Goal: Entertainment & Leisure: Browse casually

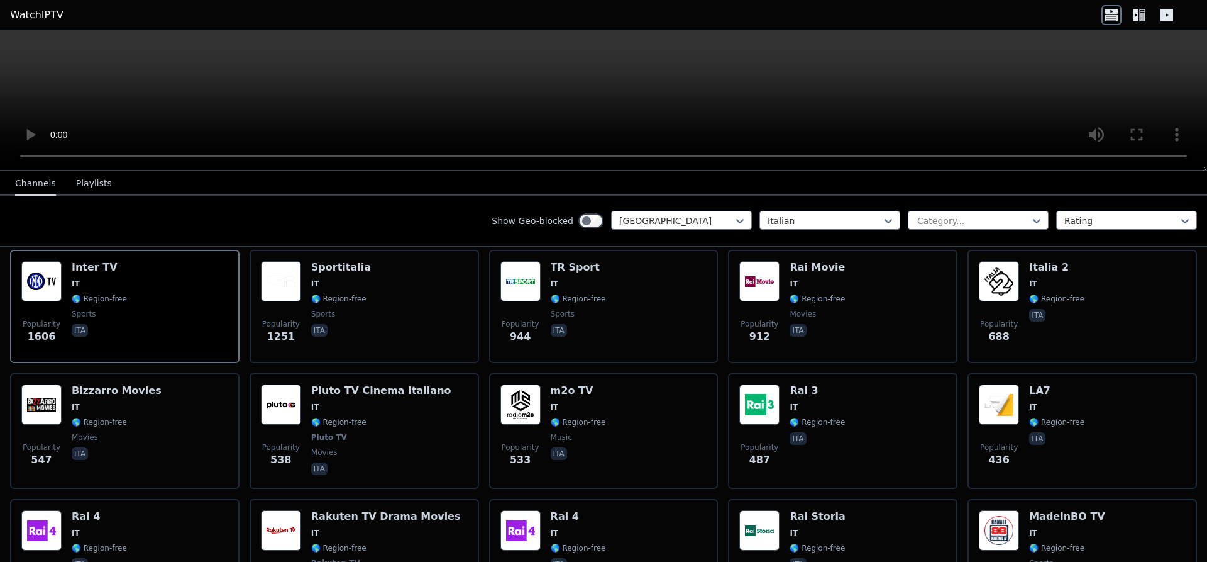
scroll to position [158, 0]
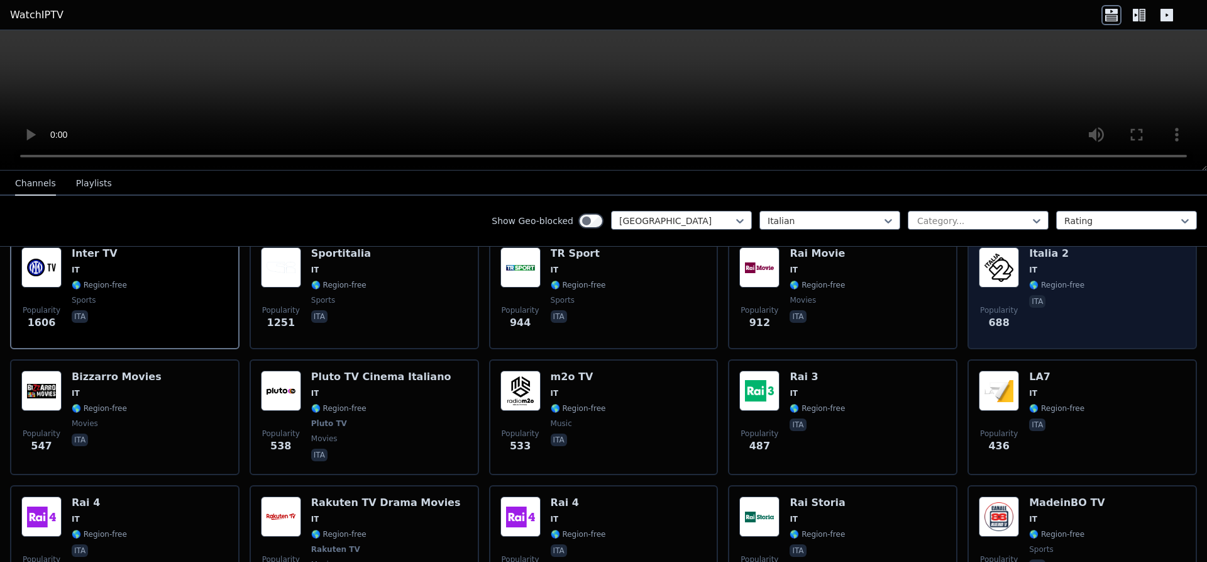
click at [1017, 287] on div "Popularity 688" at bounding box center [999, 292] width 40 height 91
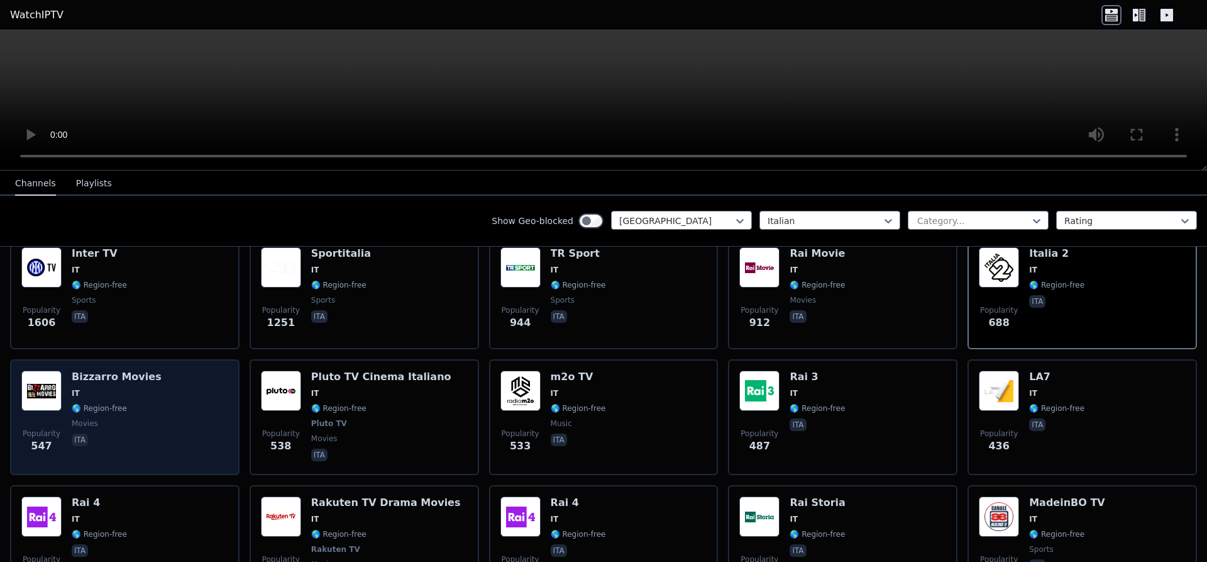
click at [196, 389] on div "Popularity 547 [PERSON_NAME] Movies IT 🌎 Region-free movies ita" at bounding box center [124, 416] width 207 height 93
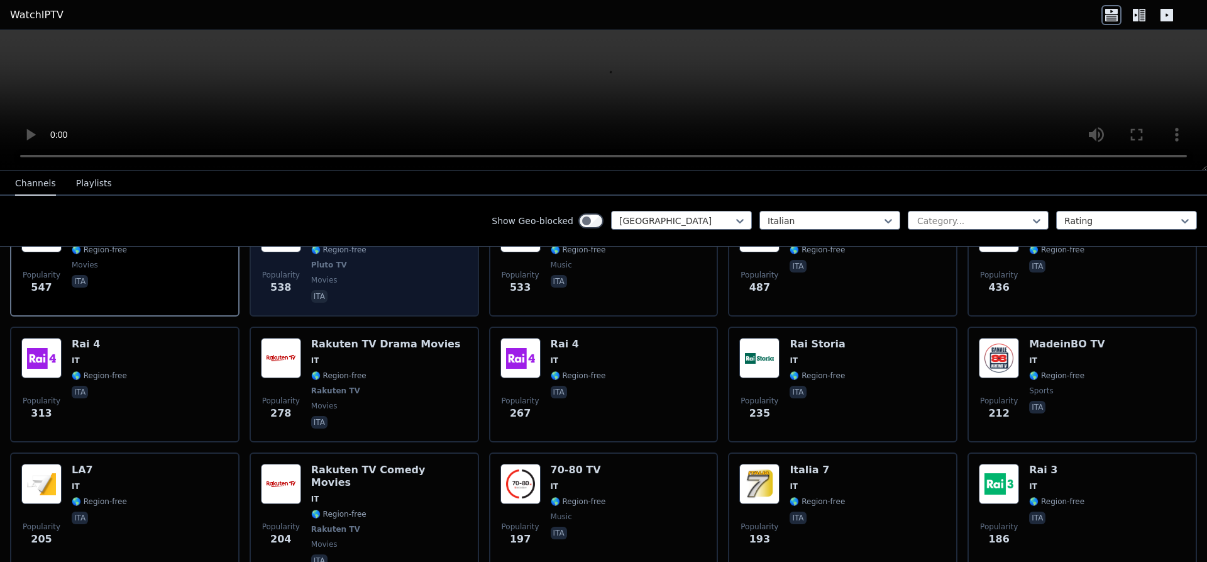
scroll to position [396, 0]
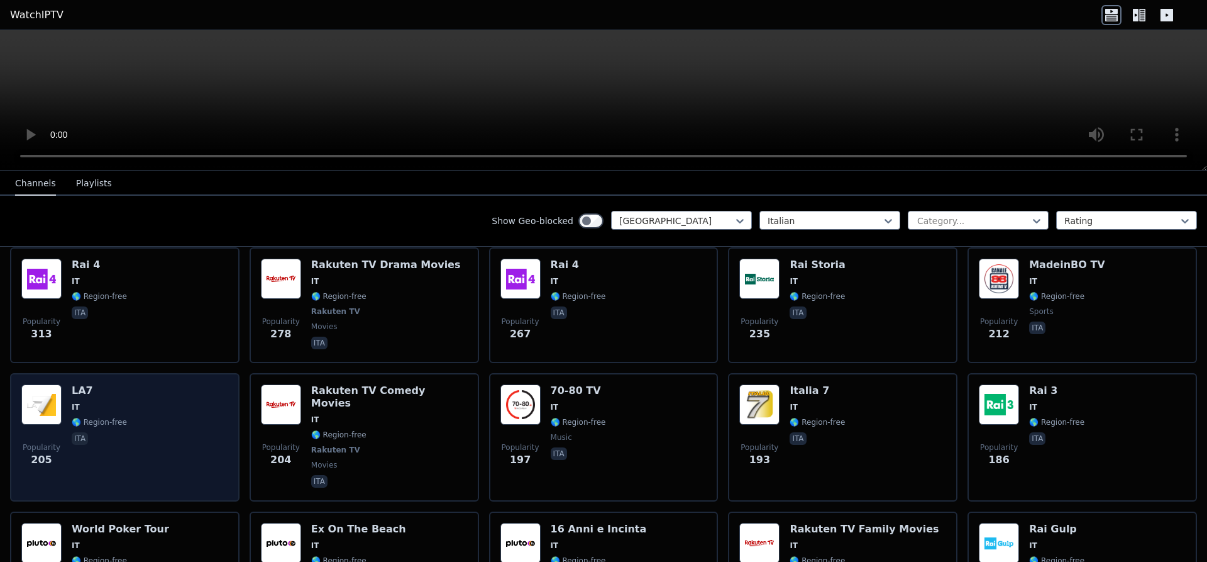
click at [109, 406] on div "LA7 IT 🌎 Region-free ita" at bounding box center [99, 437] width 55 height 106
click at [54, 409] on img at bounding box center [41, 404] width 40 height 40
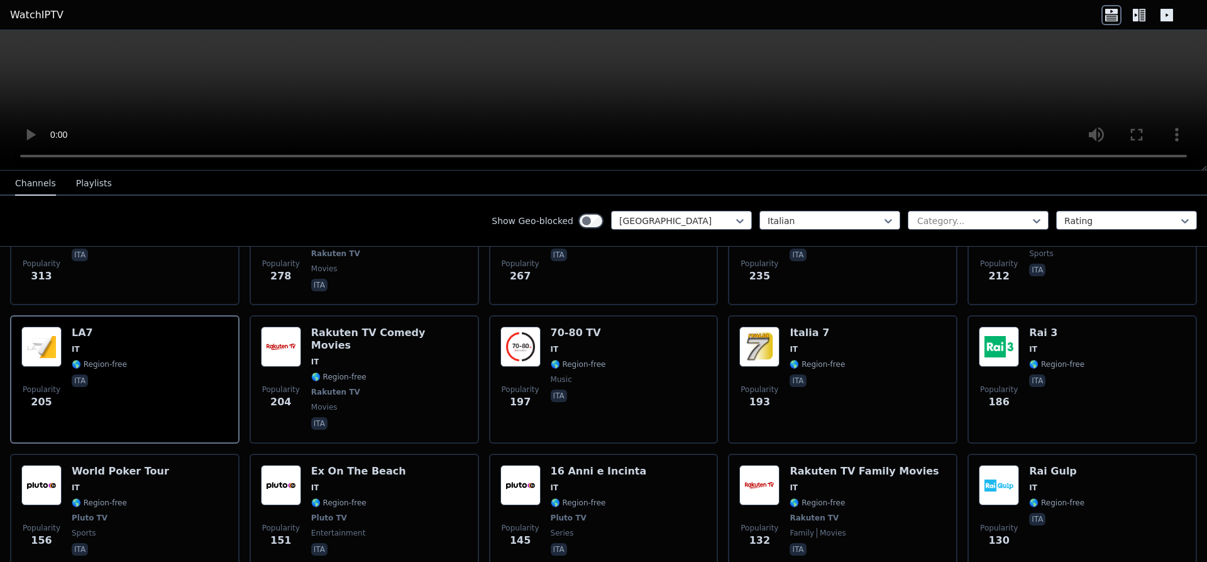
scroll to position [475, 0]
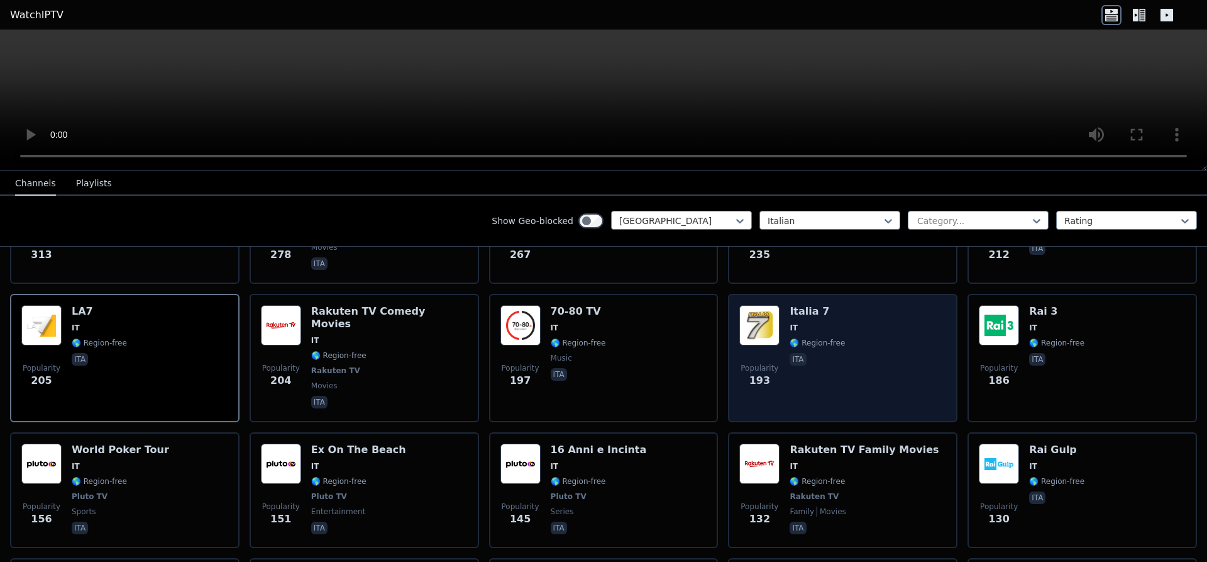
click at [770, 324] on img at bounding box center [759, 325] width 40 height 40
click at [749, 345] on div "Popularity 193" at bounding box center [759, 358] width 40 height 106
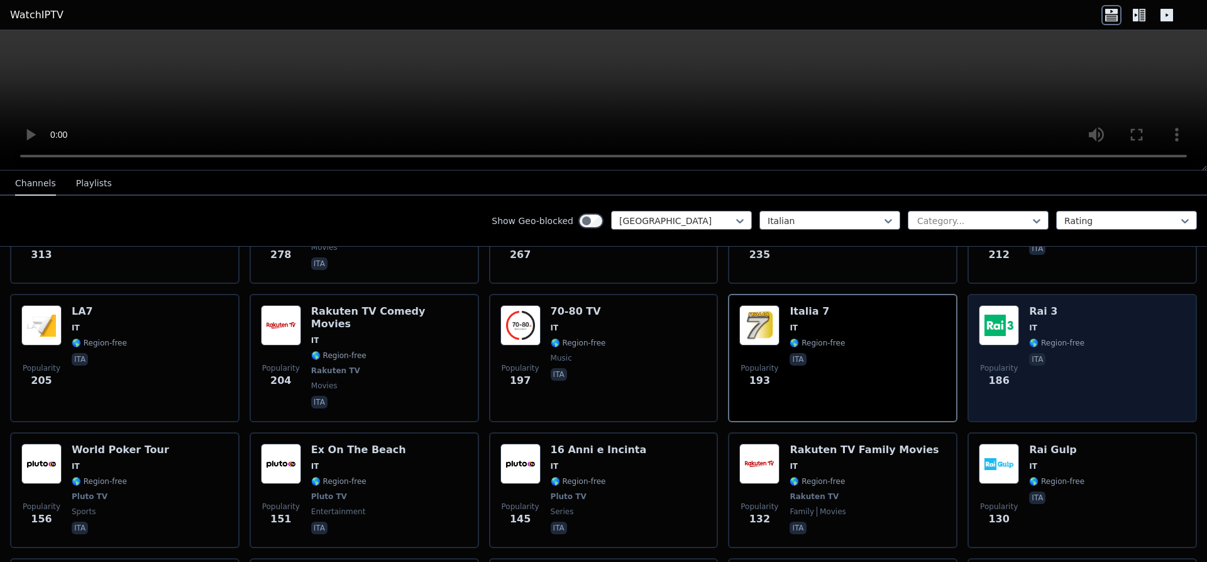
click at [1027, 317] on div "Popularity 186 Rai 3 IT 🌎 Region-free ita" at bounding box center [1082, 358] width 207 height 106
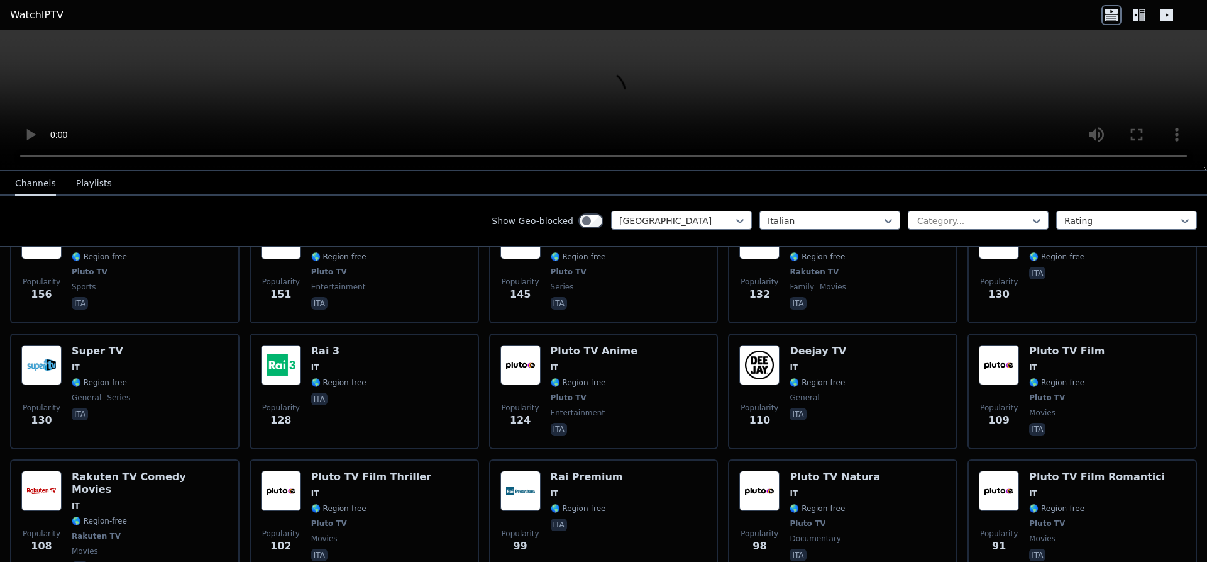
scroll to position [713, 0]
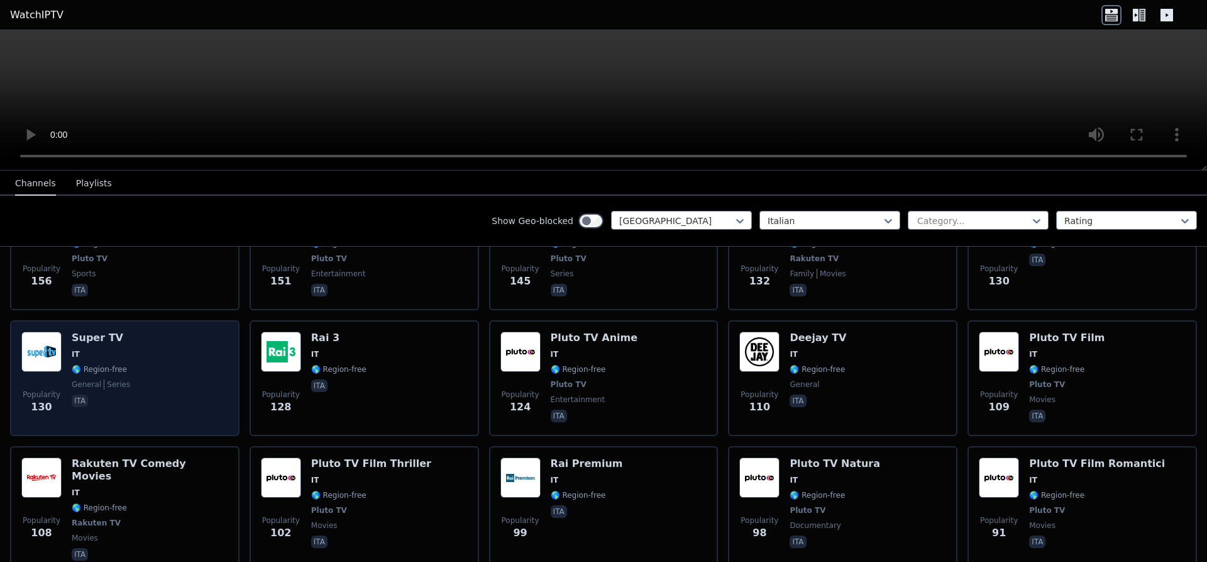
click at [82, 349] on span "IT" at bounding box center [101, 354] width 58 height 10
click at [116, 331] on div "Super TV IT 🌎 Region-free general series ita" at bounding box center [101, 377] width 58 height 93
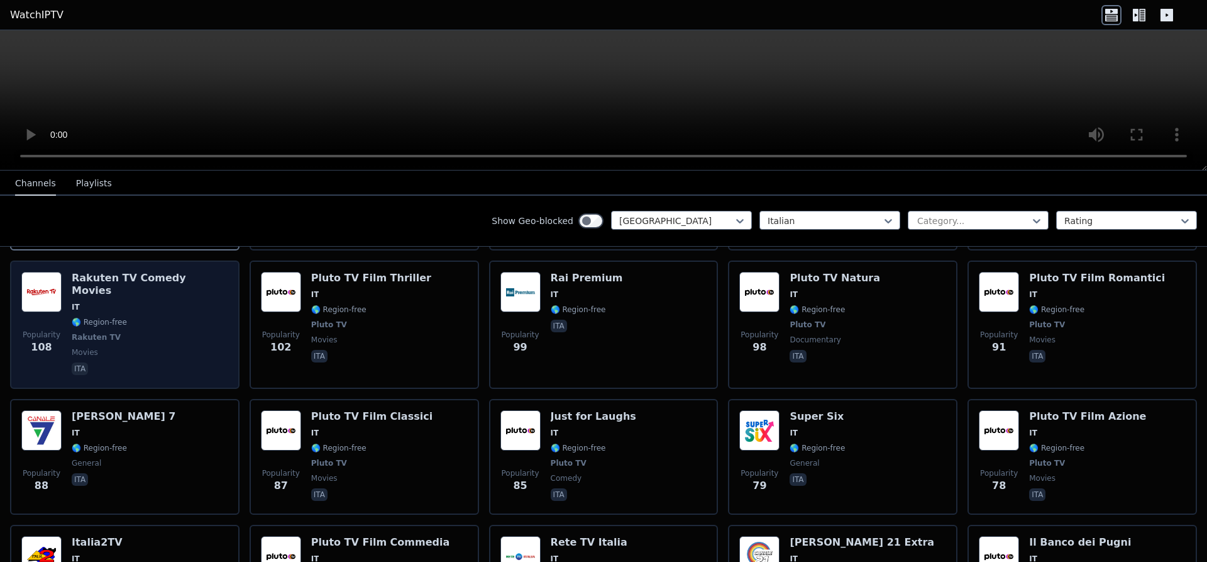
scroll to position [951, 0]
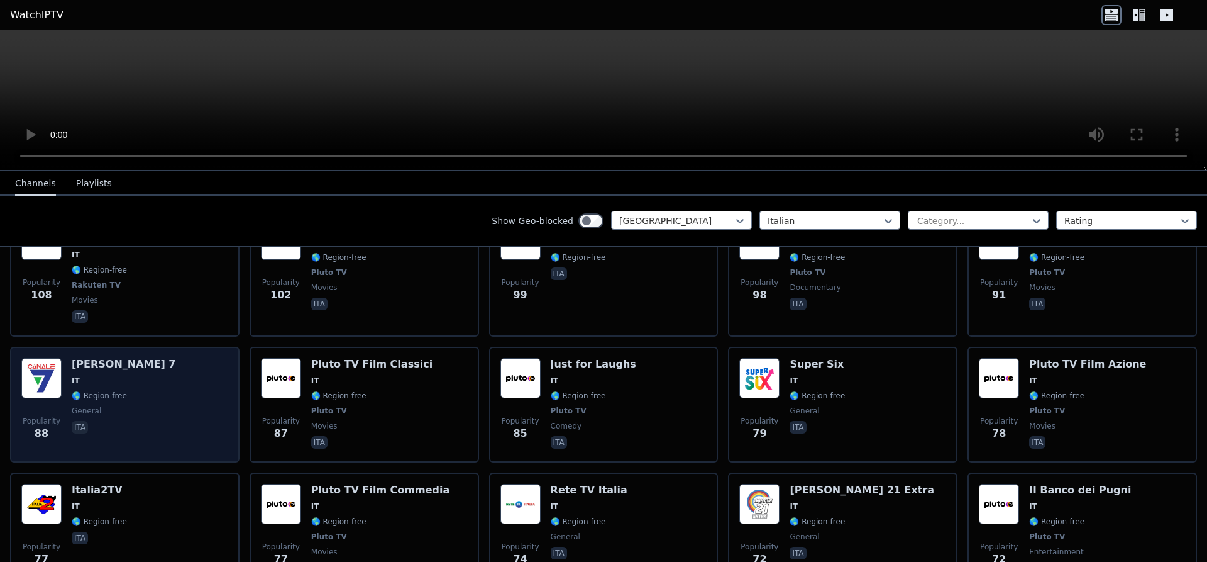
click at [160, 358] on div "Popularity 88 [PERSON_NAME] 7 IT 🌎 Region-free general ita" at bounding box center [124, 404] width 207 height 93
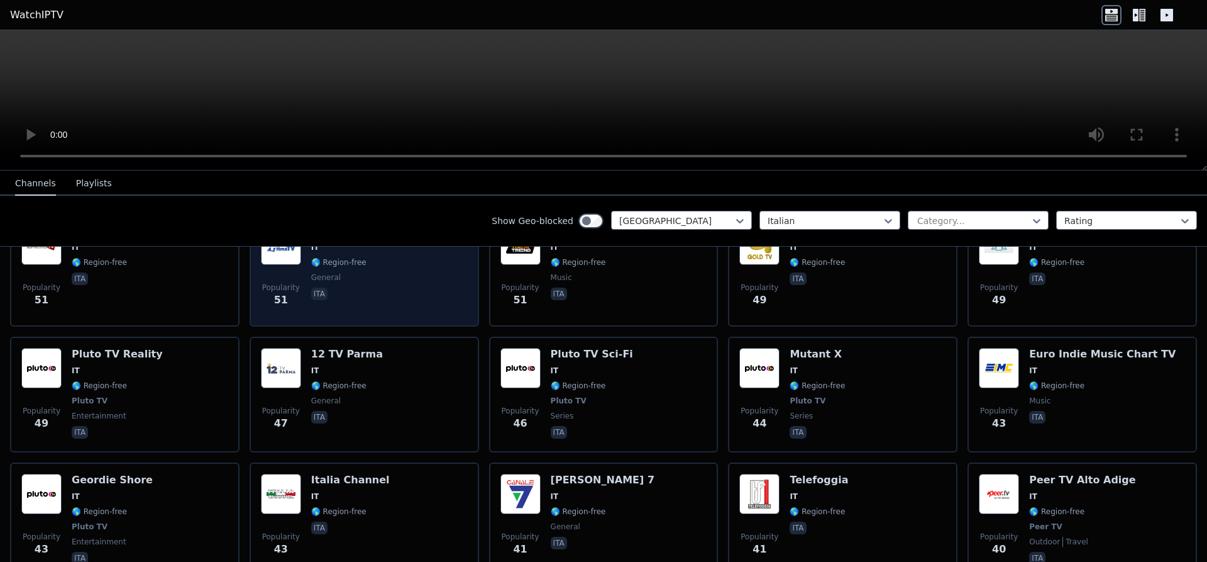
scroll to position [1664, 0]
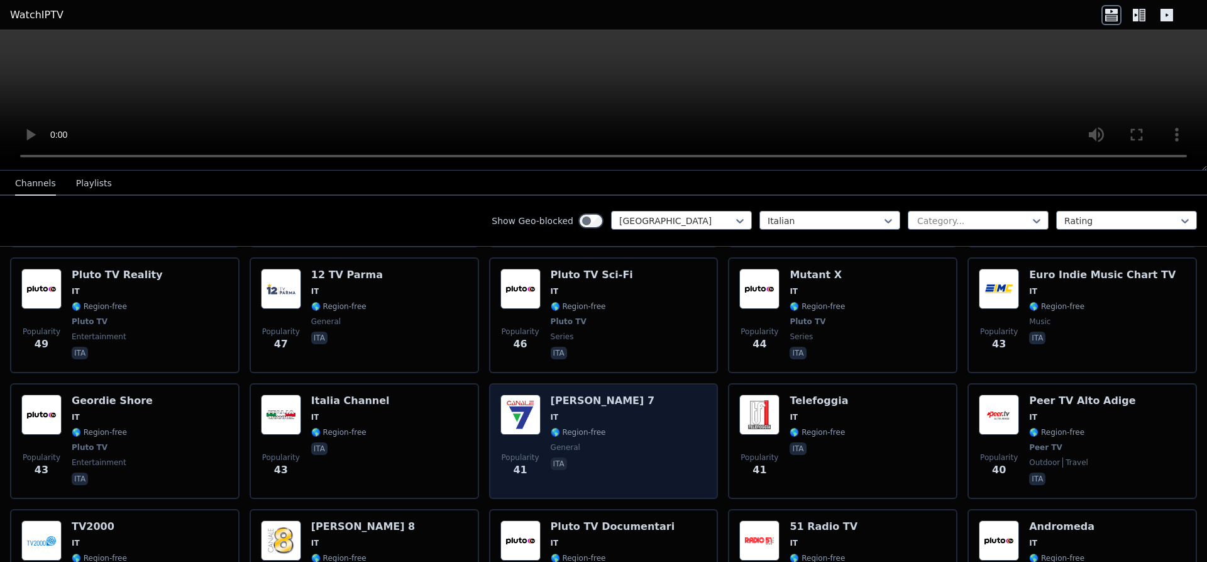
click at [523, 394] on img at bounding box center [521, 414] width 40 height 40
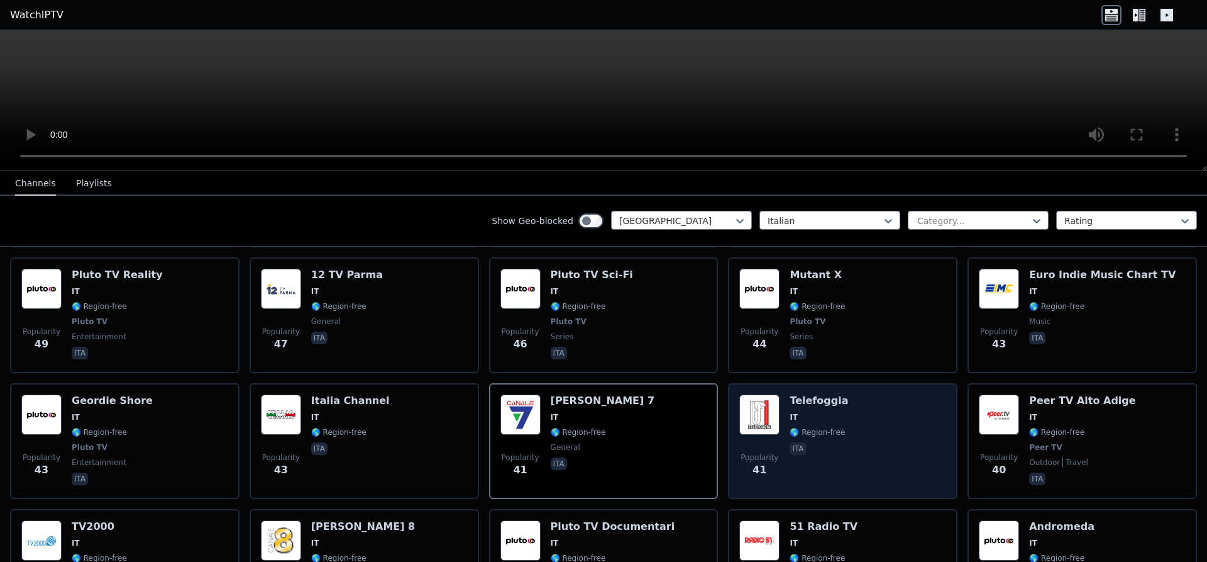
click at [778, 394] on img at bounding box center [759, 414] width 40 height 40
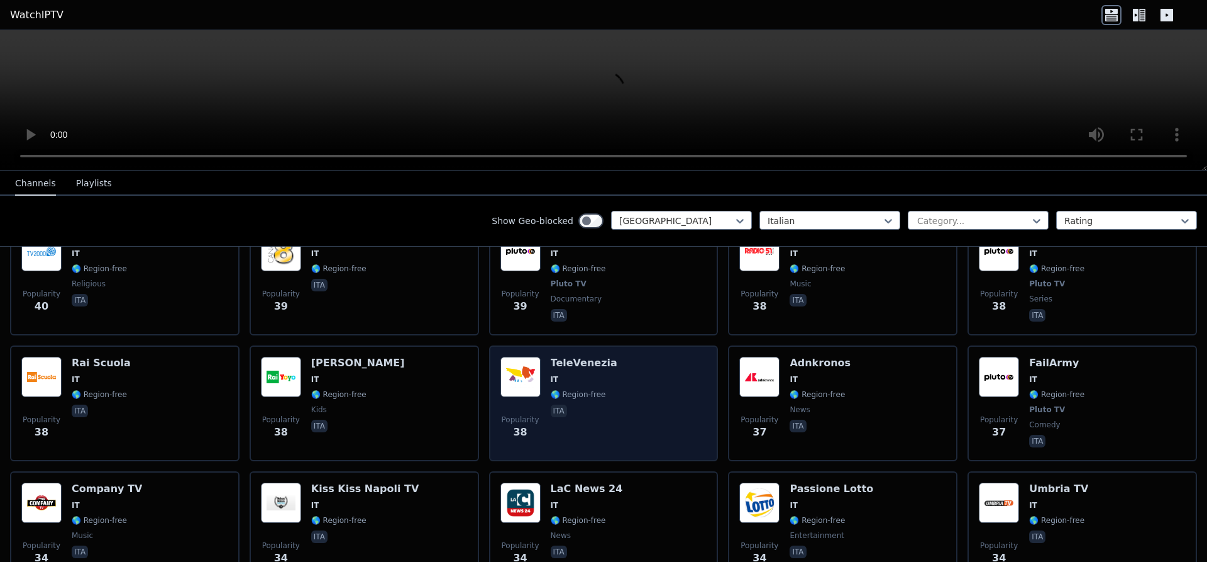
scroll to position [1981, 0]
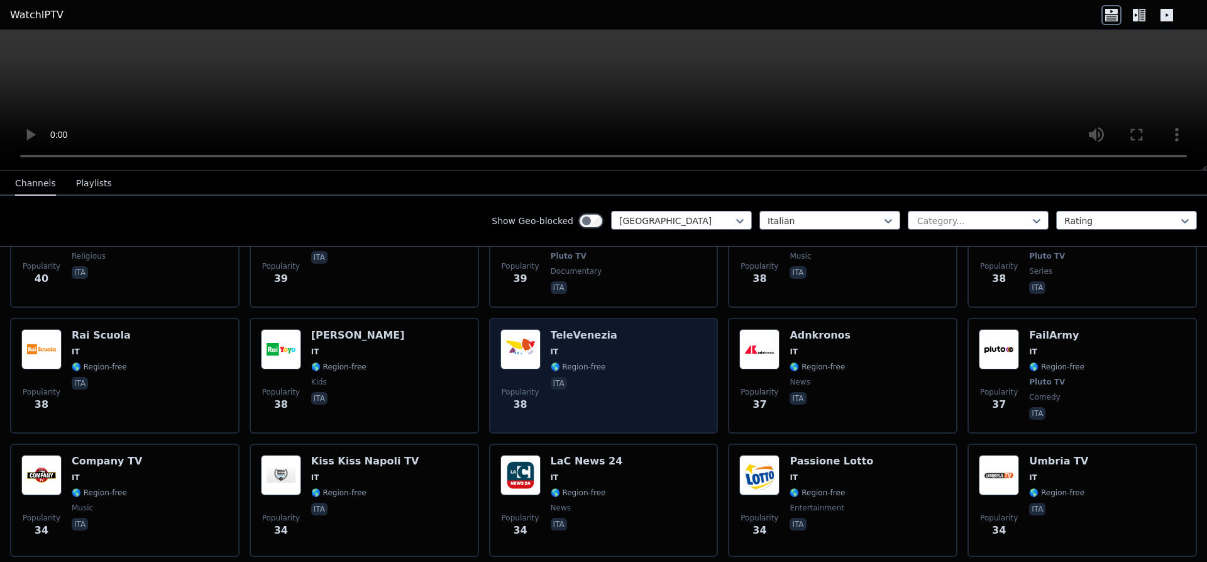
click at [553, 329] on div "TeleVenezia IT 🌎 Region-free ita" at bounding box center [584, 375] width 67 height 93
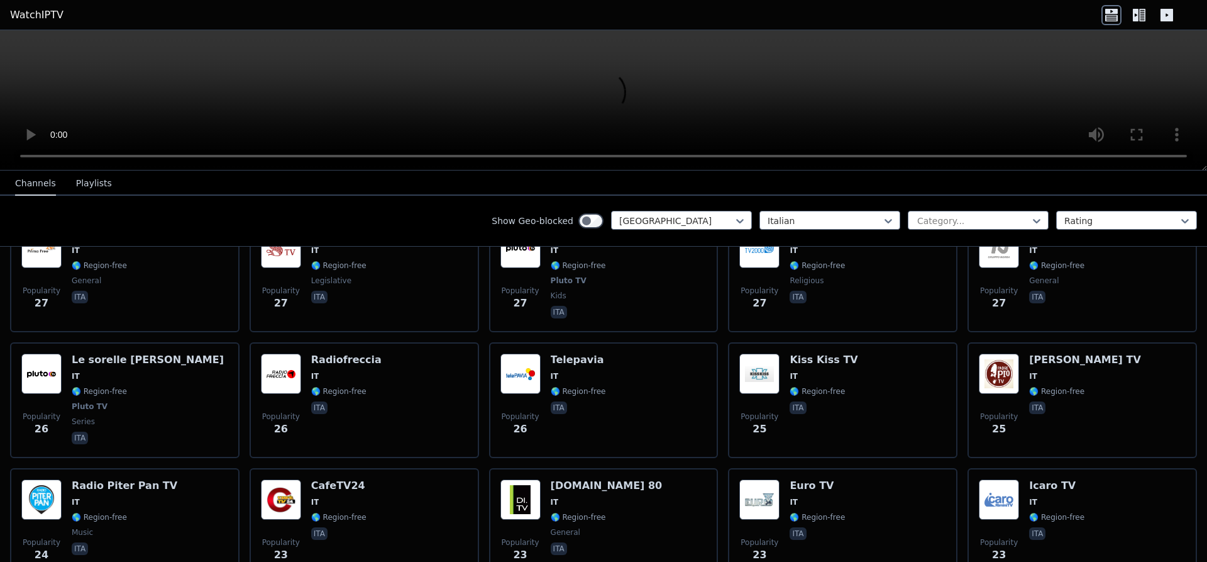
scroll to position [2773, 0]
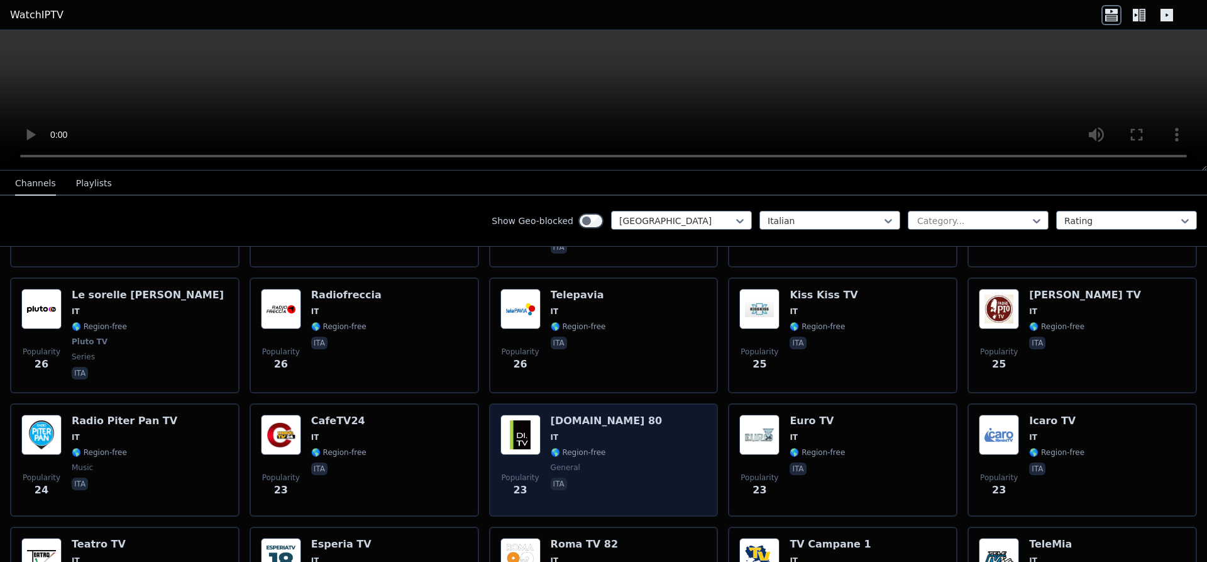
click at [562, 414] on h6 "[DOMAIN_NAME] 80" at bounding box center [607, 420] width 112 height 13
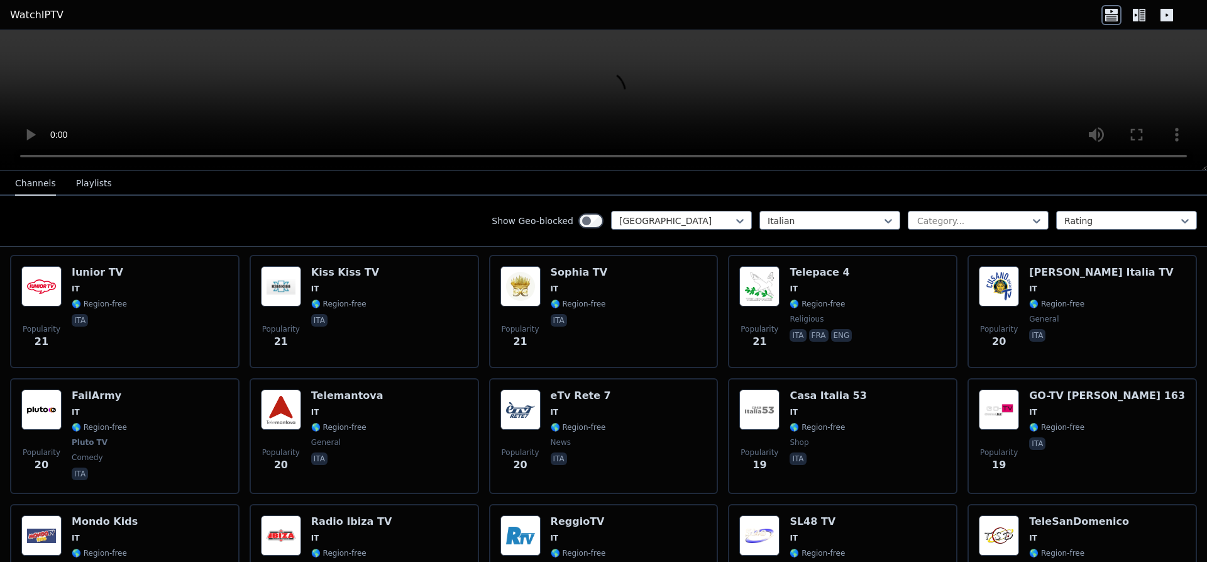
scroll to position [3169, 0]
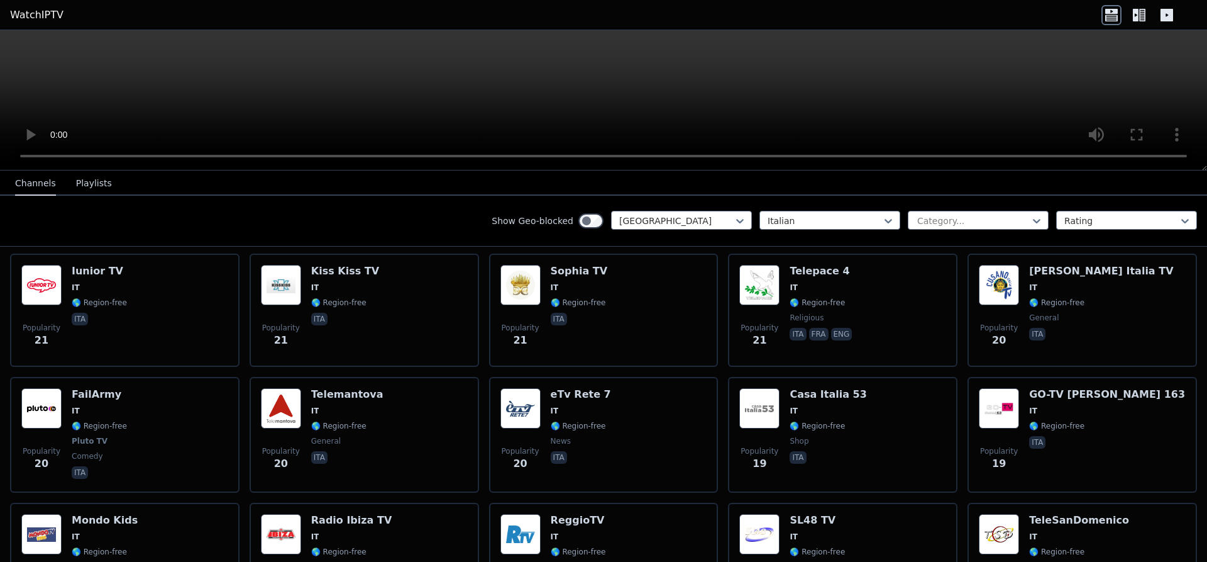
click at [562, 421] on span "🌎 Region-free" at bounding box center [578, 426] width 55 height 10
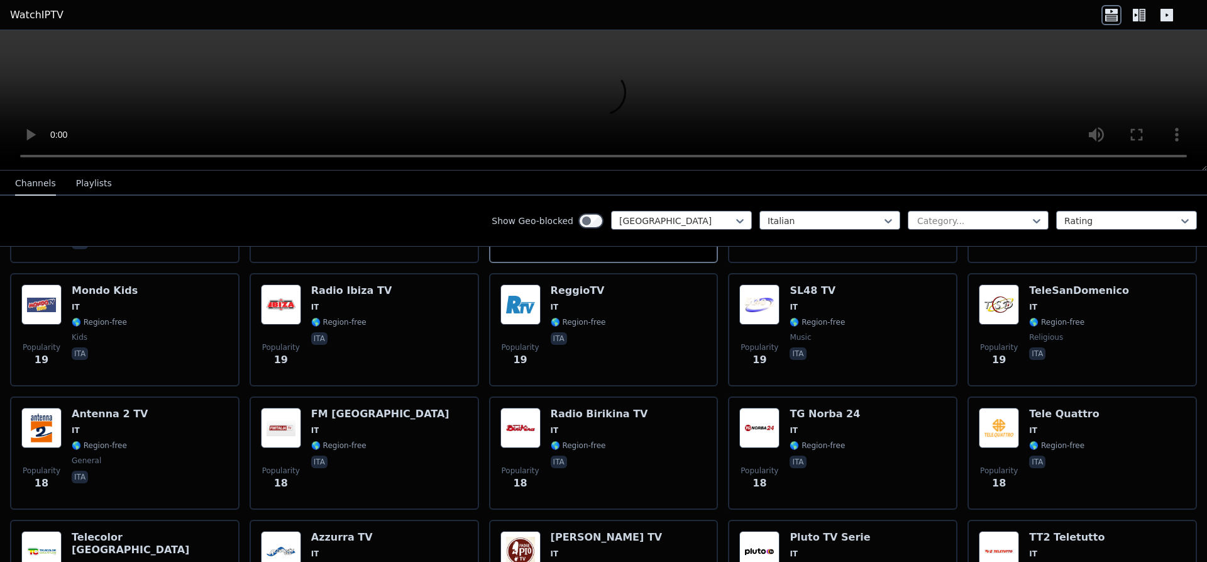
scroll to position [3407, 0]
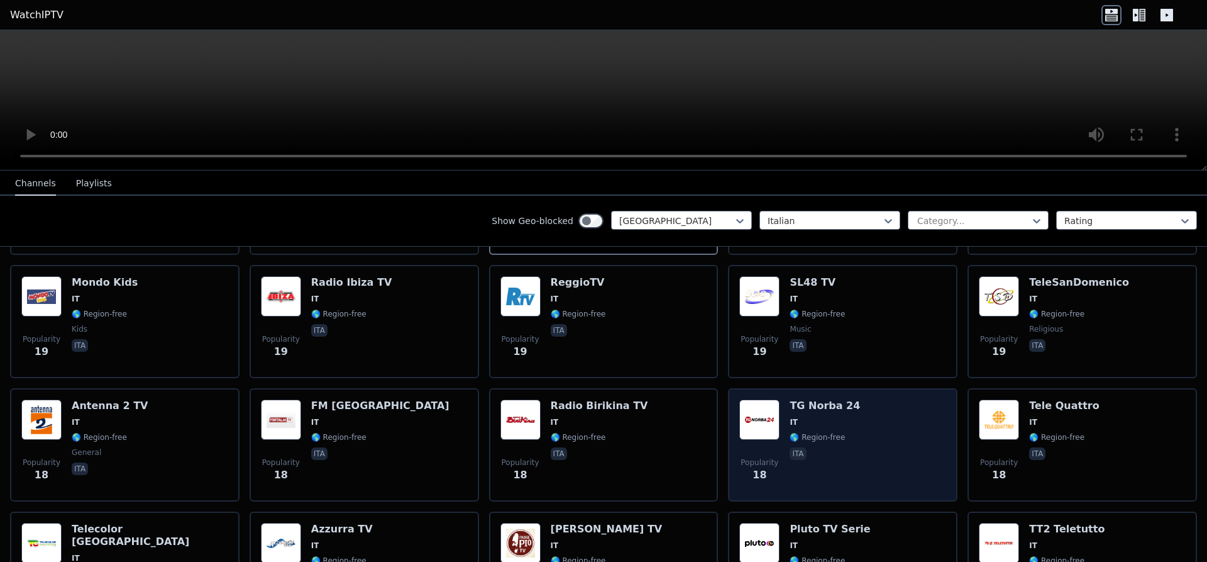
click at [754, 399] on img at bounding box center [759, 419] width 40 height 40
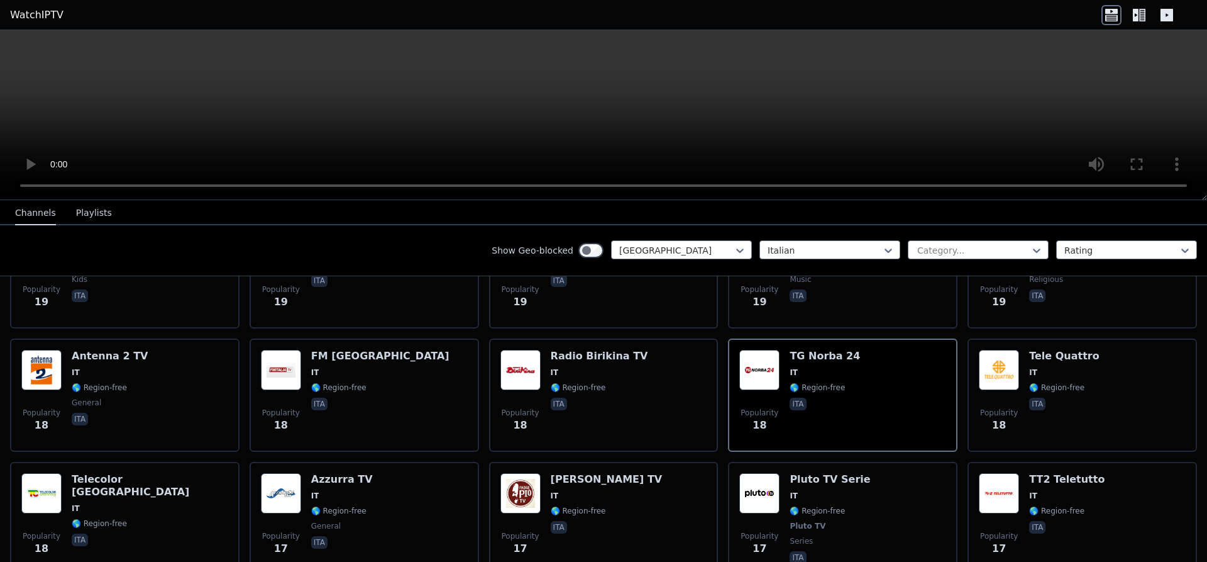
scroll to position [3565, 0]
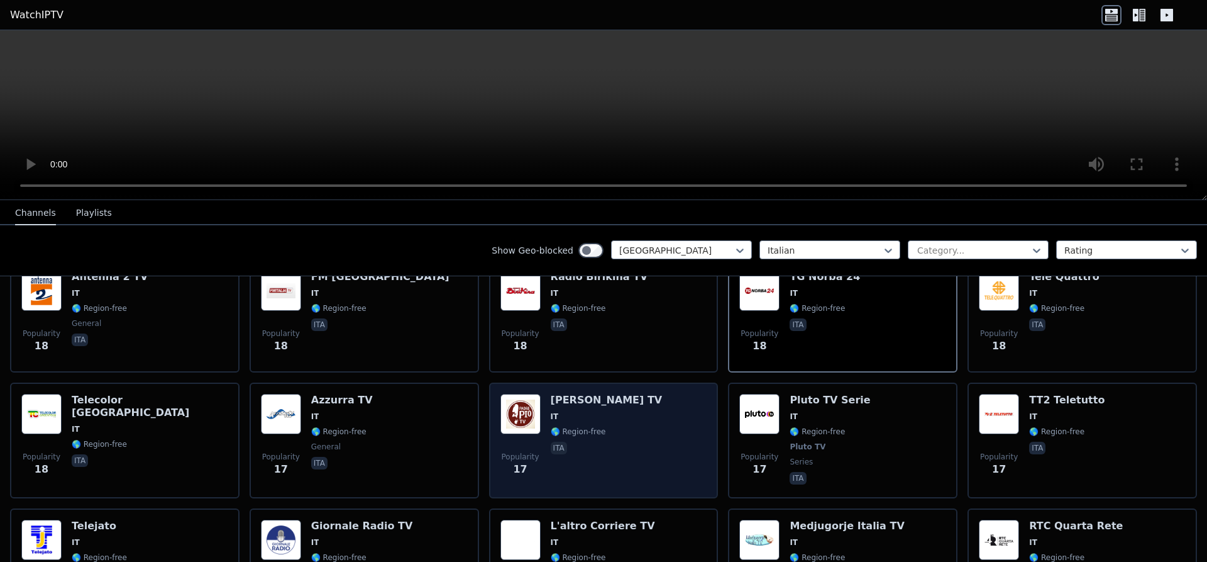
click at [616, 419] on div "Popularity 17 [PERSON_NAME] TV IT 🌎 Region-free ita" at bounding box center [604, 440] width 207 height 93
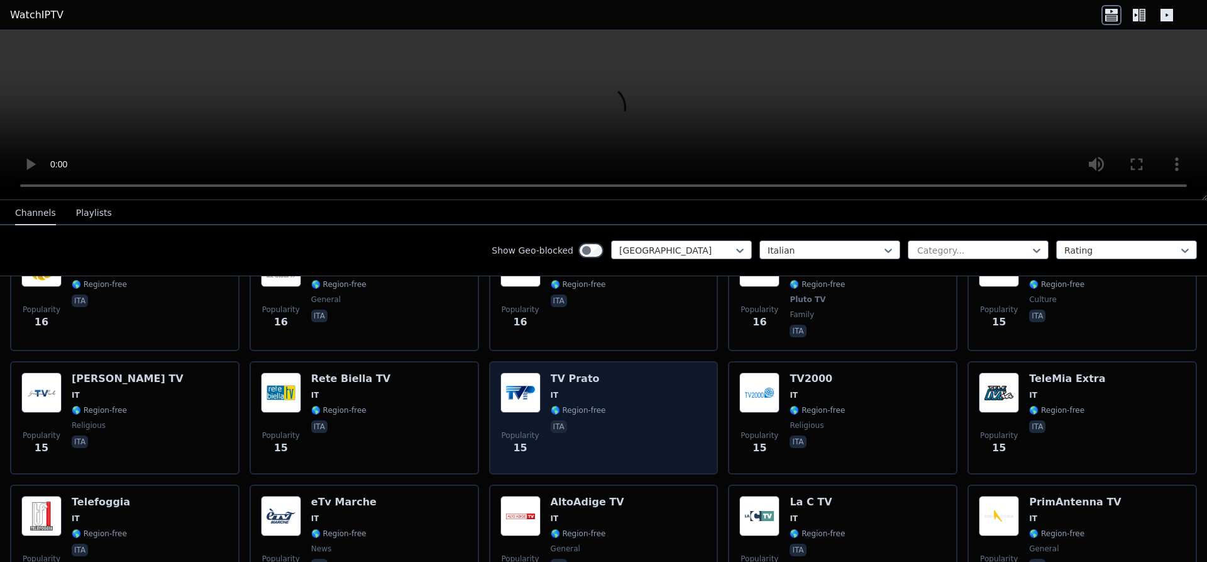
scroll to position [4041, 0]
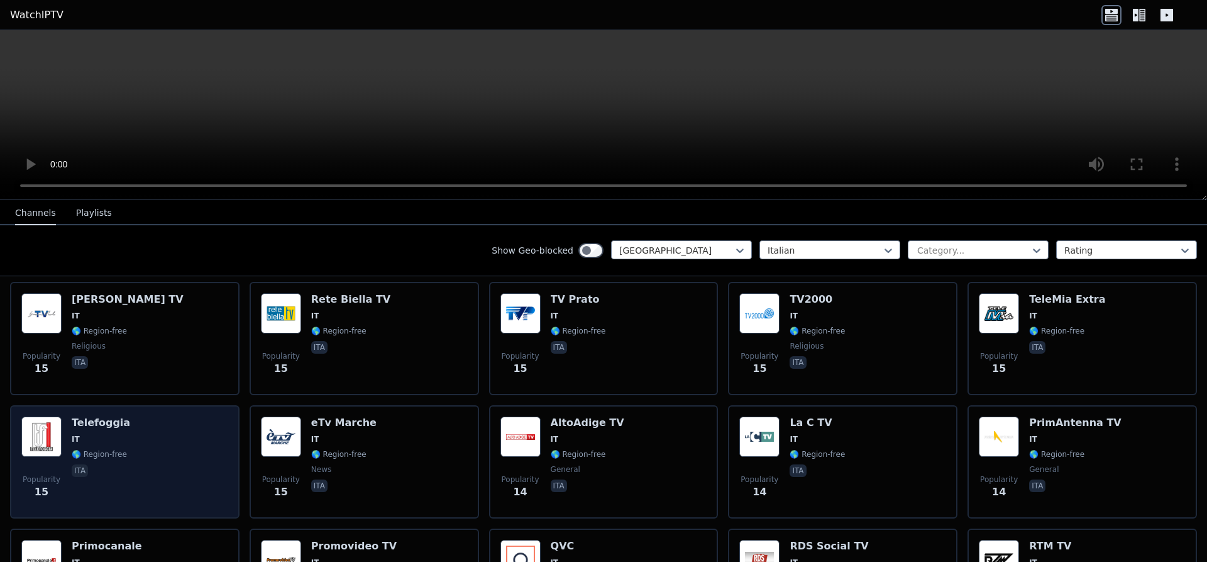
click at [91, 416] on h6 "Telefoggia" at bounding box center [101, 422] width 58 height 13
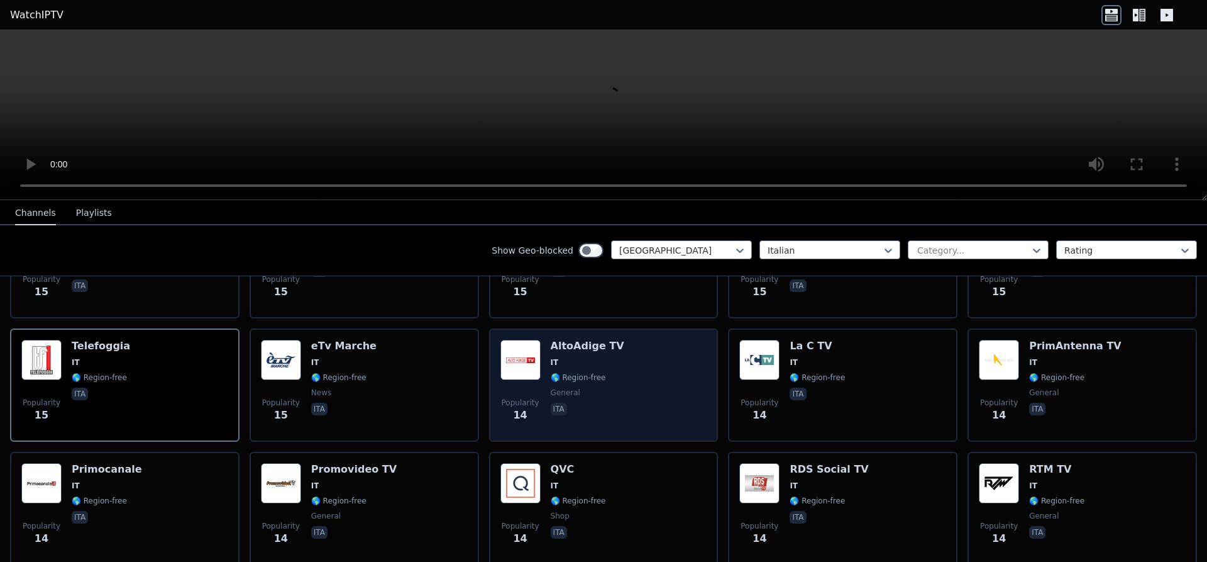
scroll to position [4120, 0]
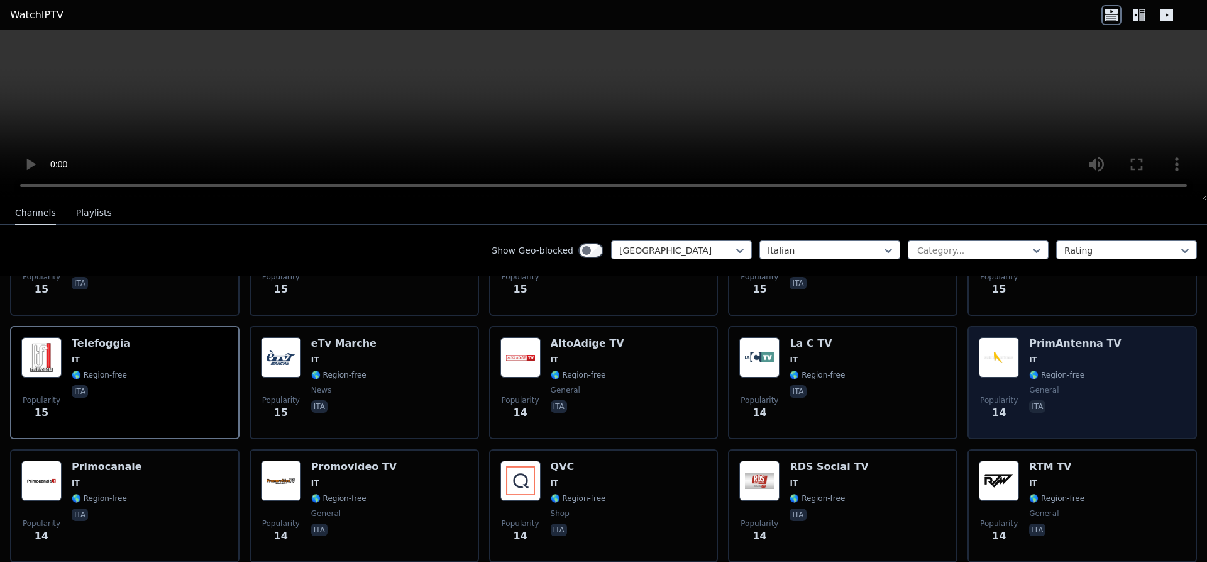
click at [994, 337] on img at bounding box center [999, 357] width 40 height 40
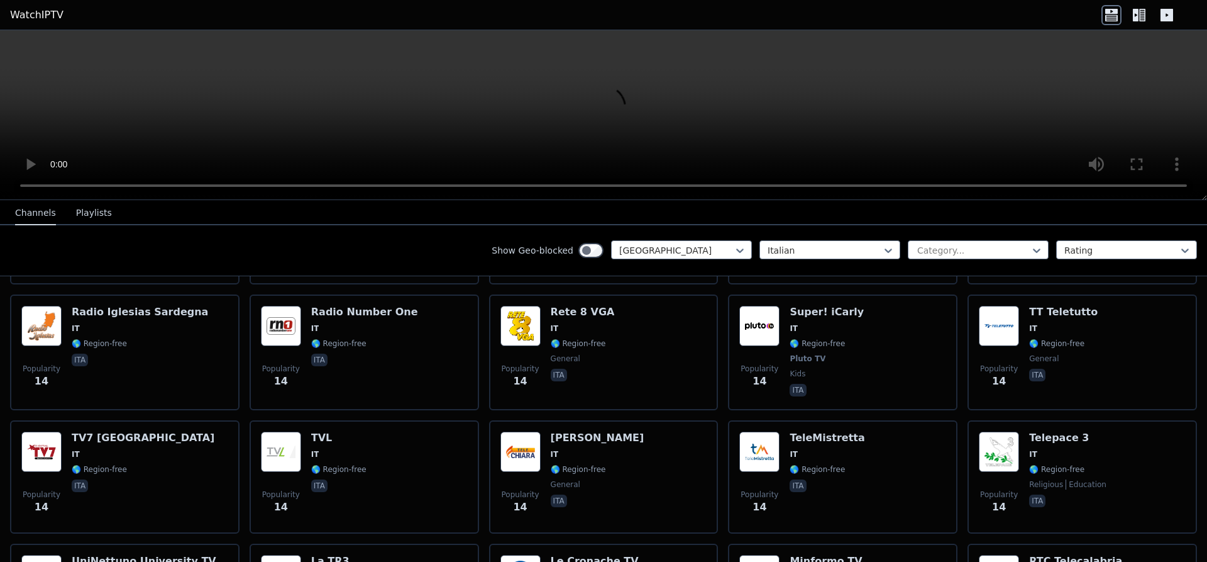
scroll to position [4437, 0]
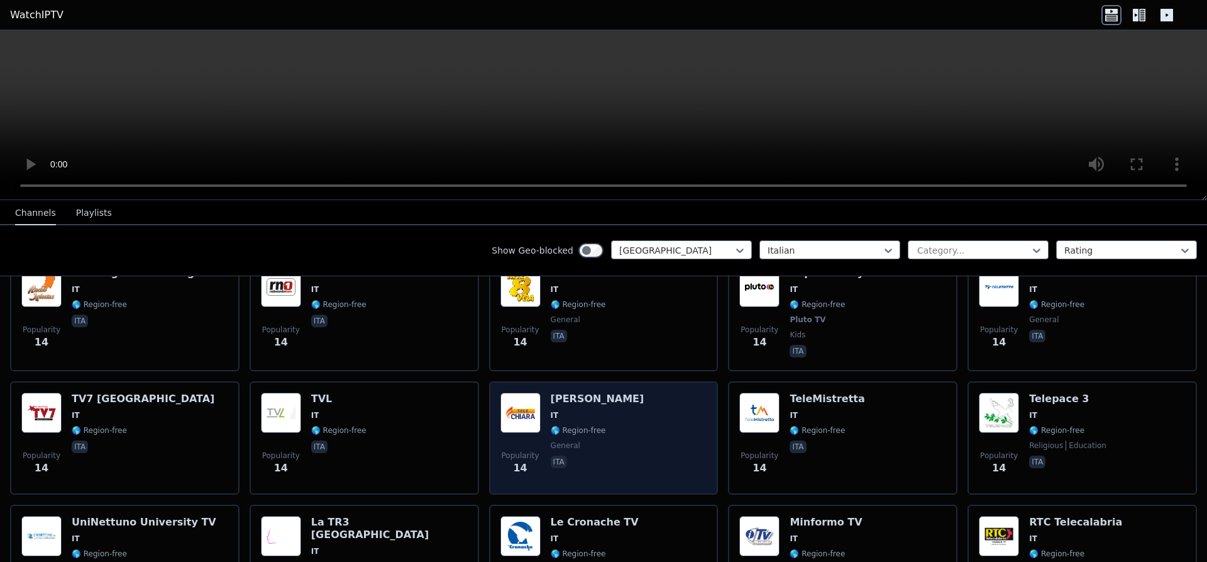
click at [625, 392] on div "Popularity 14 Tele [PERSON_NAME] IT 🌎 Region-free general ita" at bounding box center [604, 437] width 207 height 91
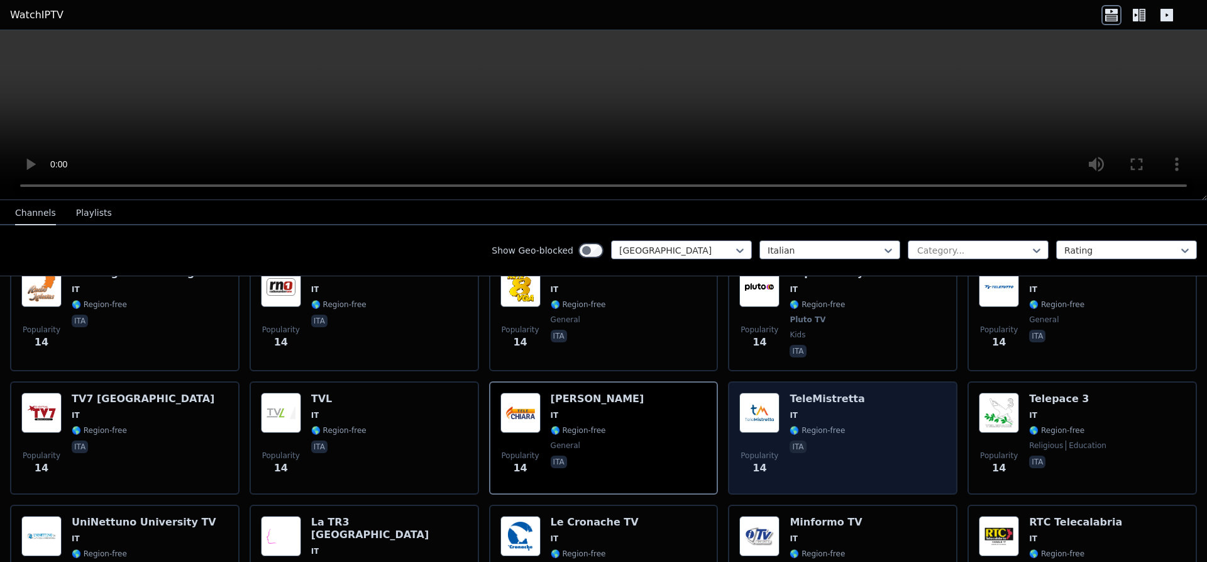
click at [804, 392] on h6 "TeleMistretta" at bounding box center [827, 398] width 75 height 13
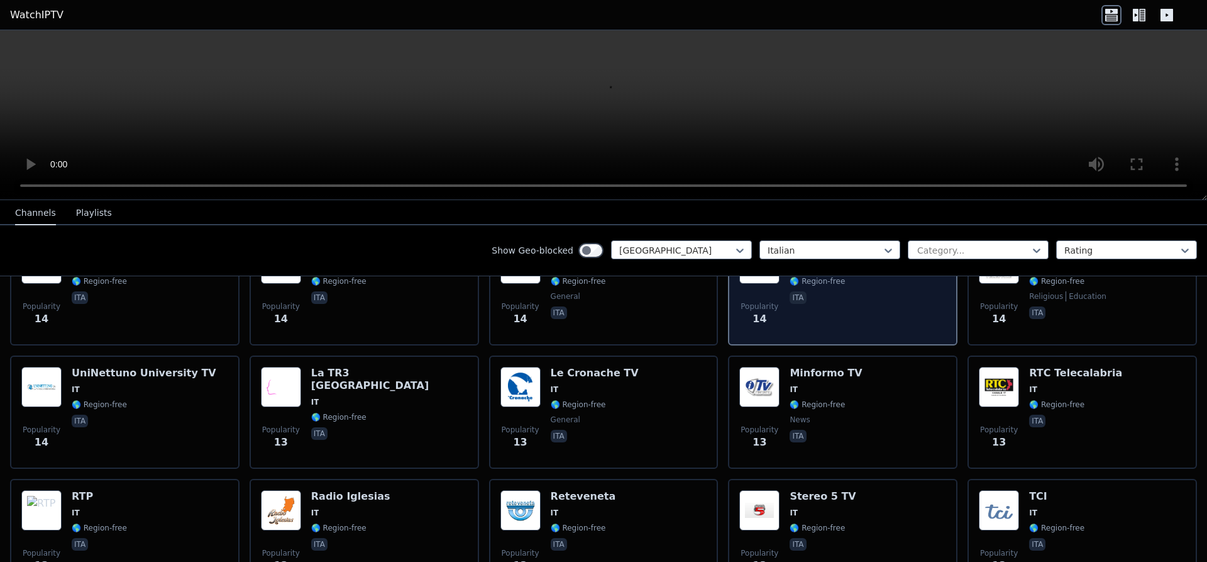
scroll to position [4595, 0]
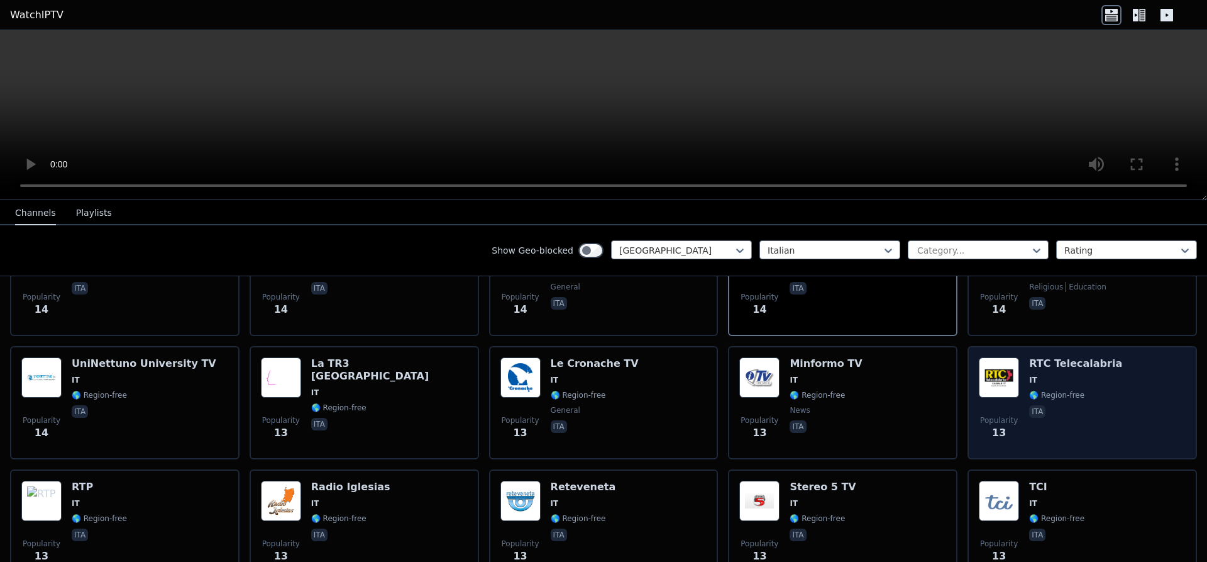
click at [1017, 357] on img at bounding box center [999, 377] width 40 height 40
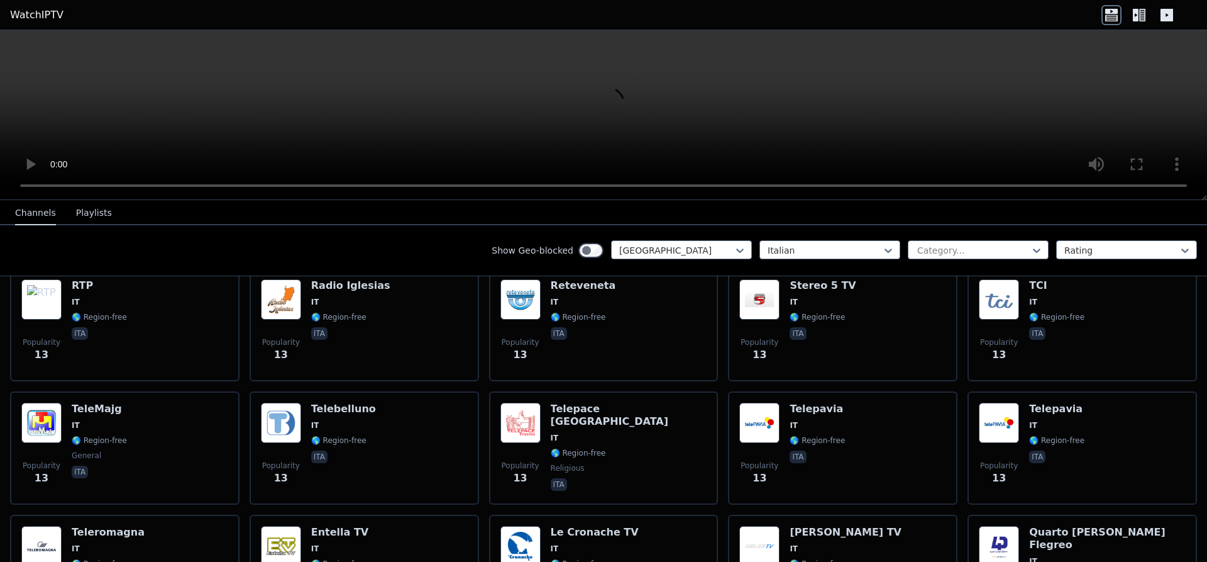
scroll to position [4833, 0]
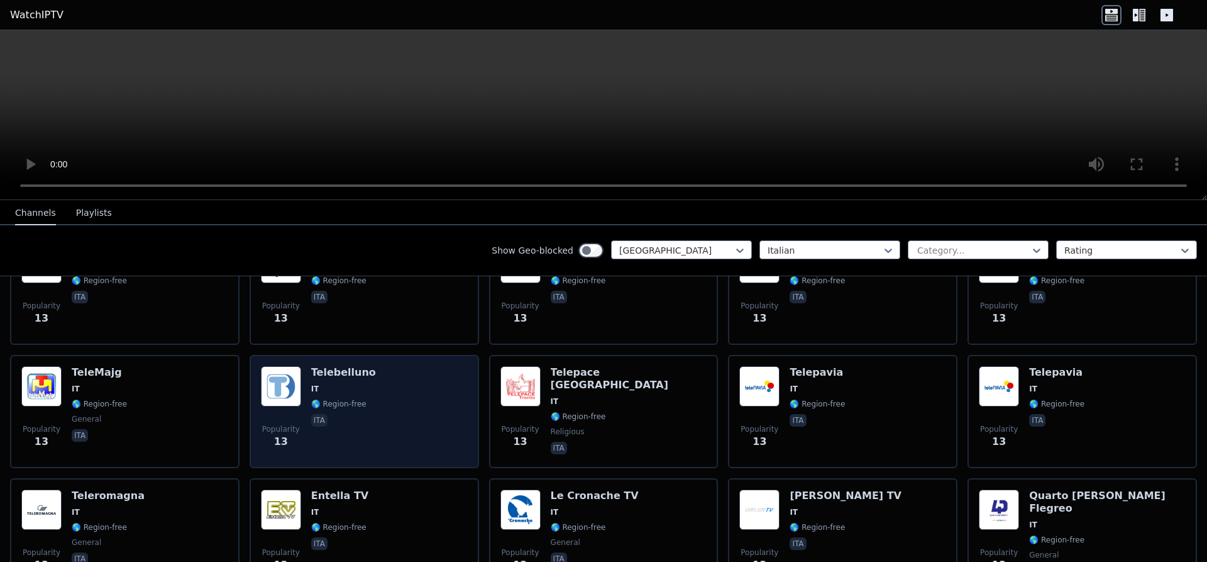
click at [389, 377] on div "Popularity 13 Telebelluno IT 🌎 Region-free ita" at bounding box center [364, 411] width 207 height 91
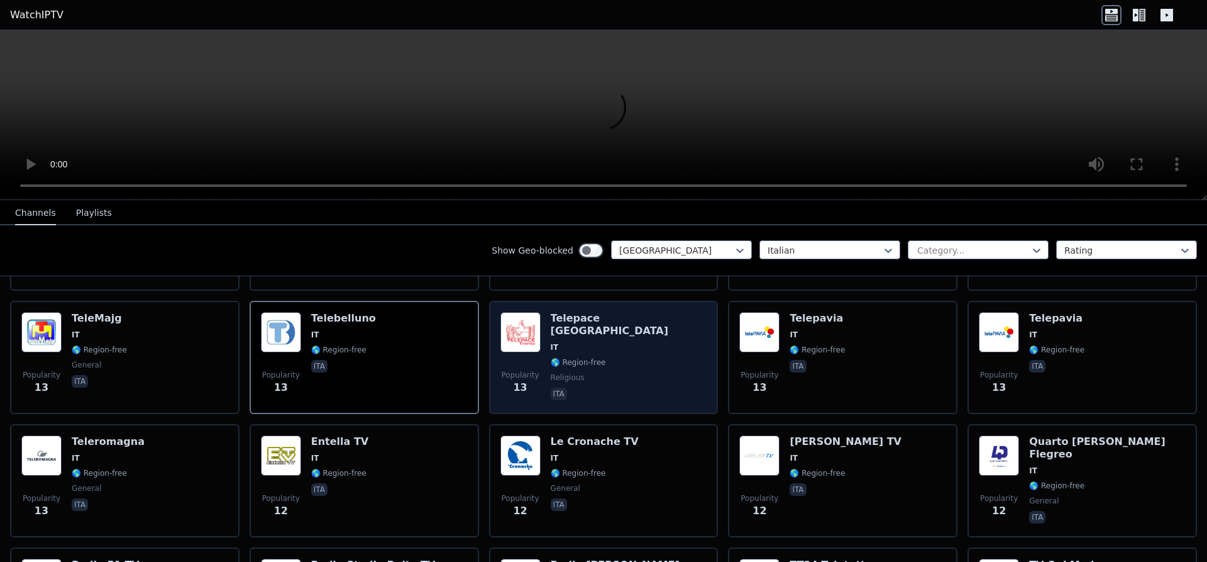
scroll to position [4912, 0]
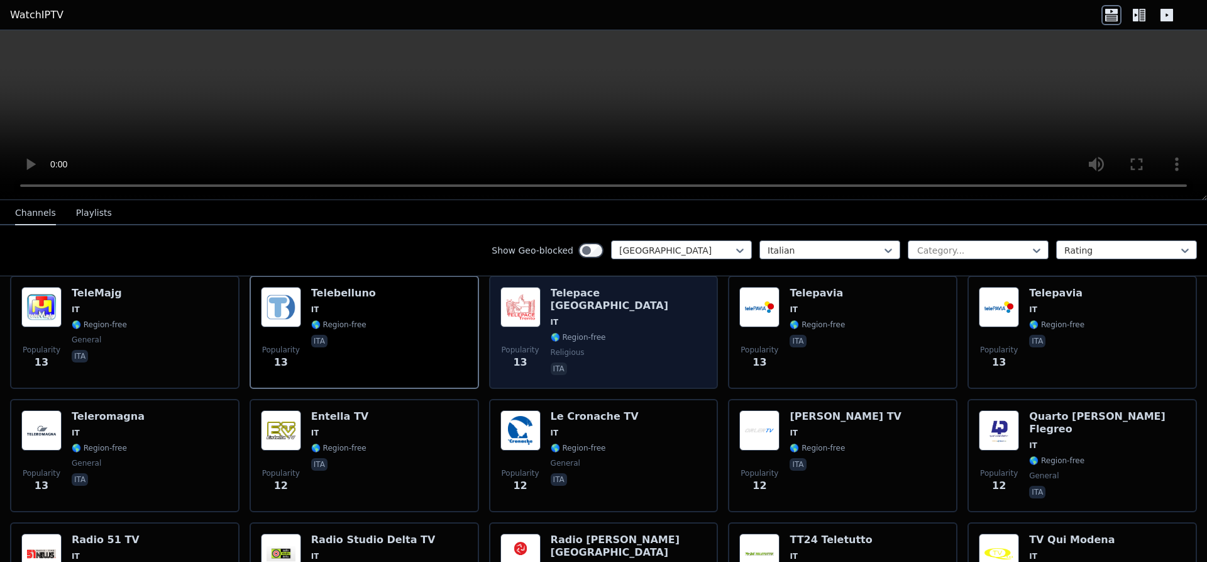
click at [577, 410] on div "Le Cronache TV IT 🌎 Region-free general ita" at bounding box center [595, 455] width 88 height 91
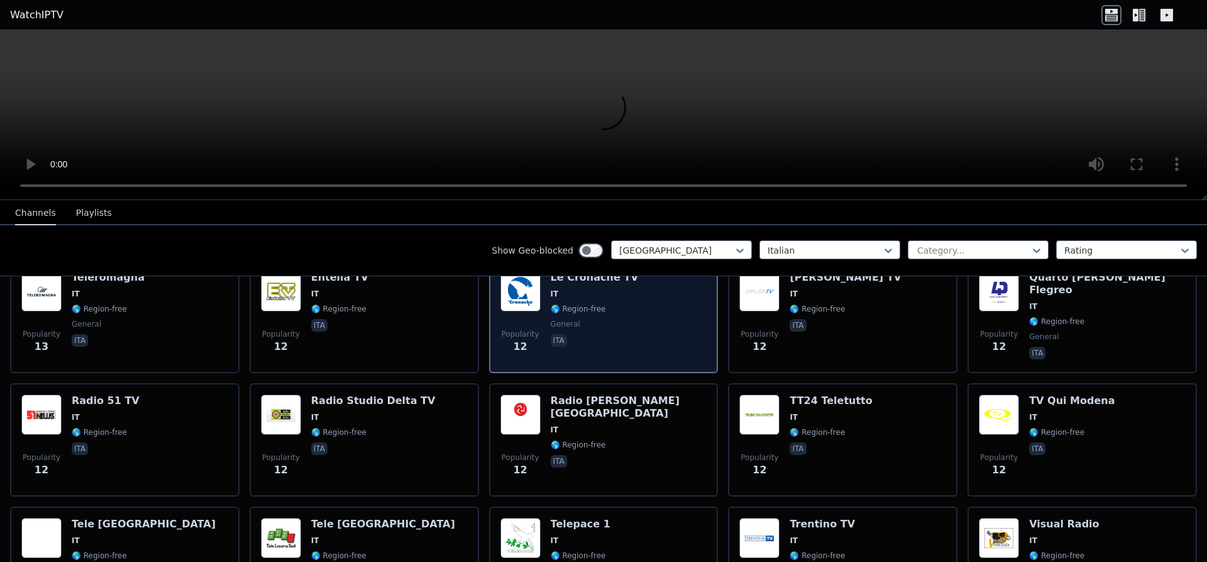
scroll to position [5071, 0]
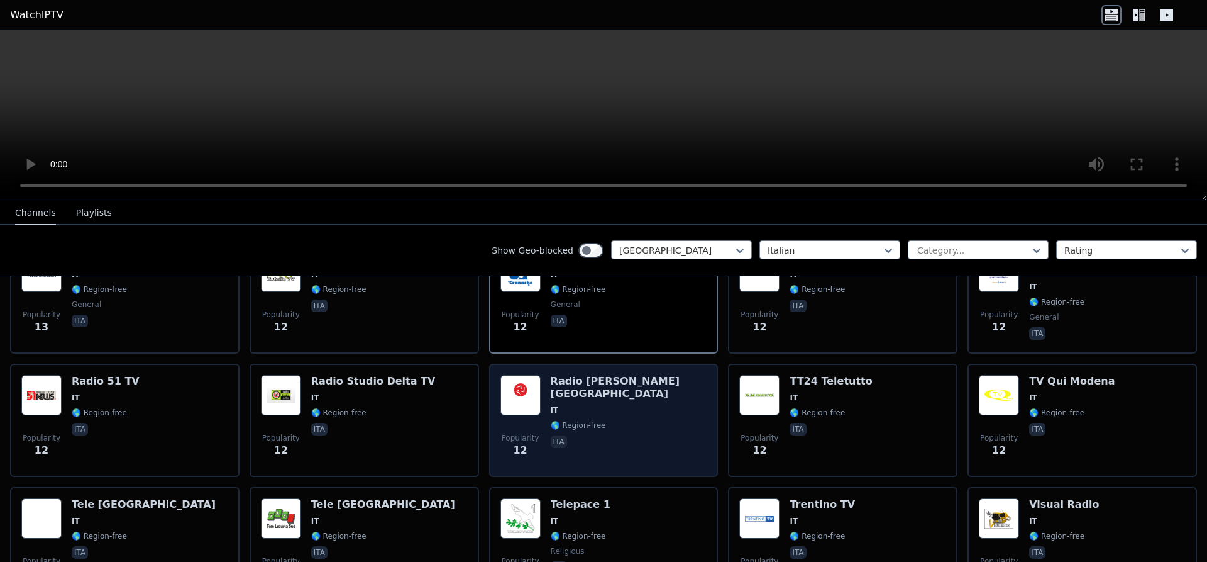
click at [603, 405] on span "IT" at bounding box center [629, 410] width 157 height 10
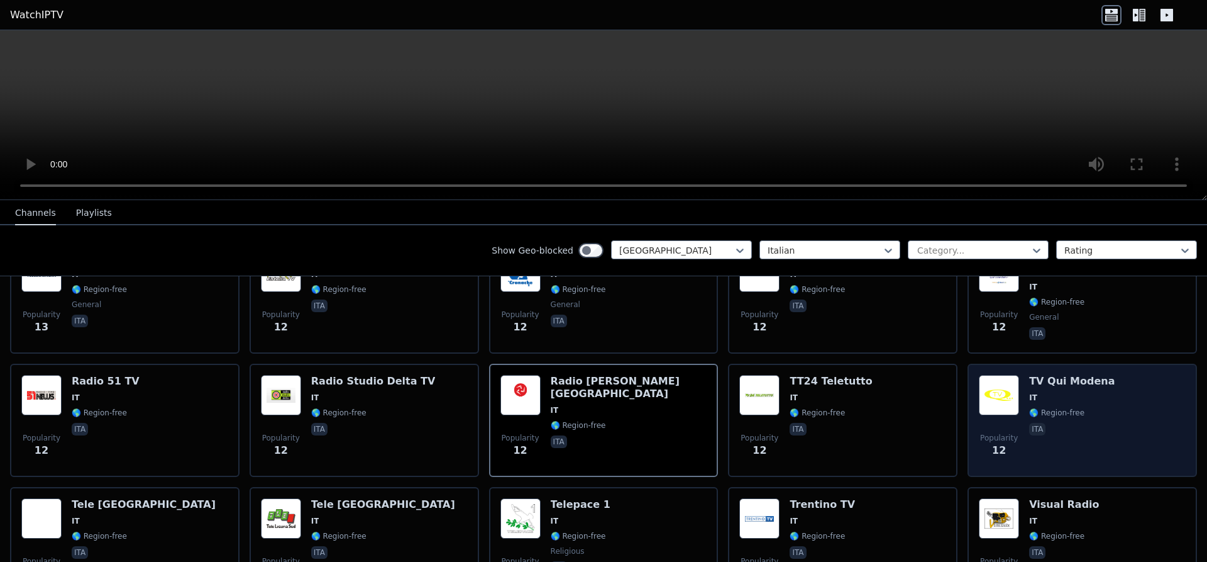
click at [1029, 375] on div "Popularity 12 TV Qui Modena IT 🌎 Region-free ita" at bounding box center [1082, 420] width 207 height 91
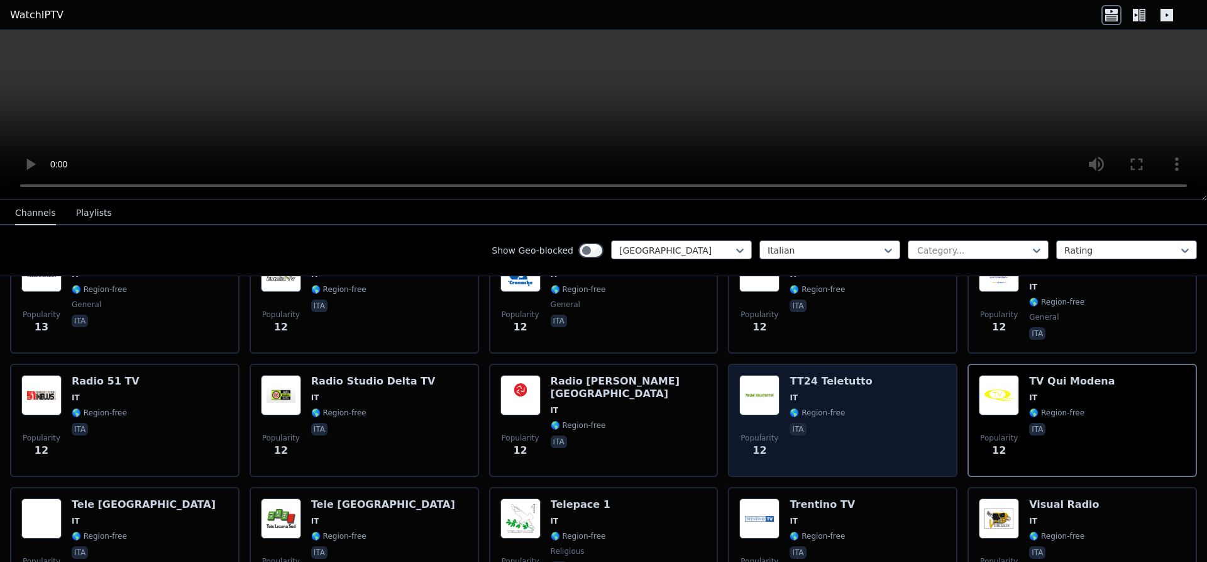
click at [890, 378] on div "Popularity 12 TT24 Teletutto IT 🌎 Region-free ita" at bounding box center [842, 420] width 207 height 91
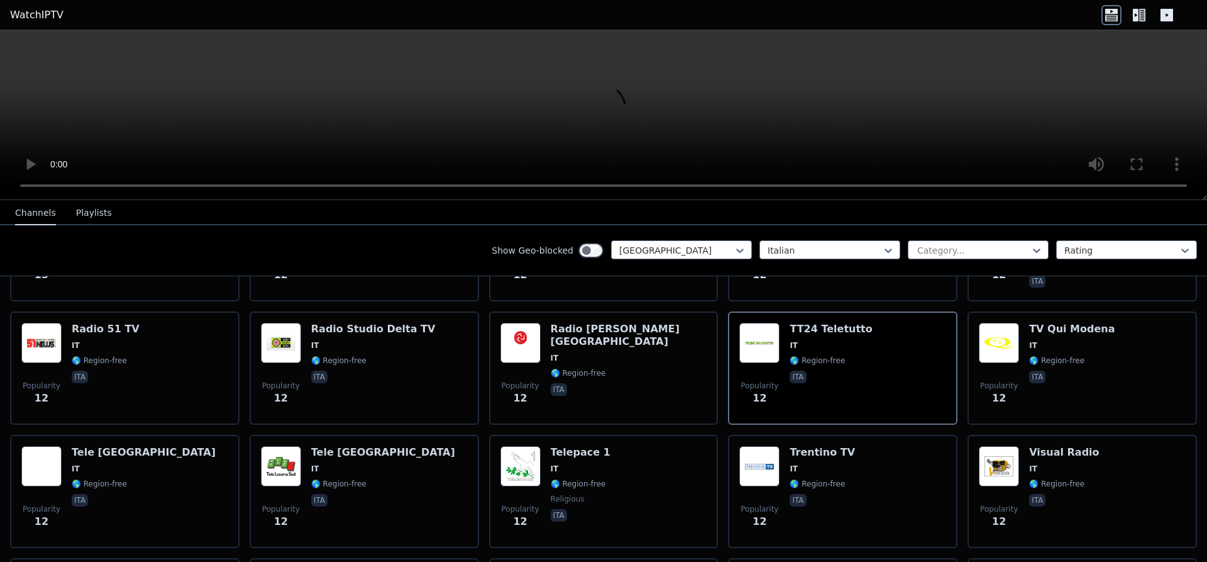
scroll to position [5150, 0]
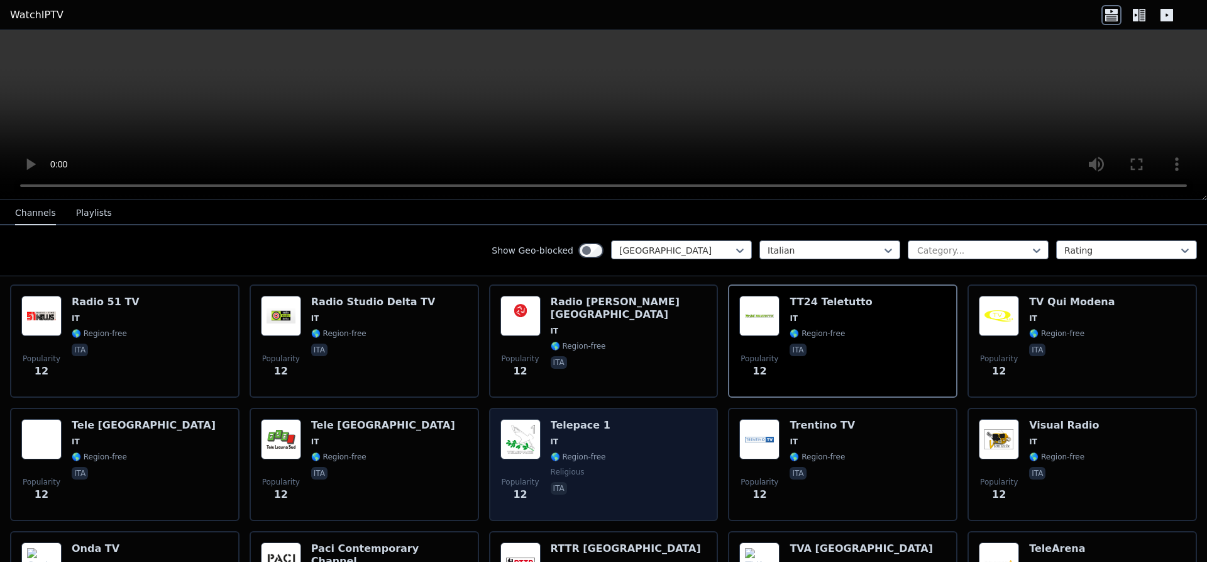
click at [562, 436] on span "IT" at bounding box center [581, 441] width 60 height 10
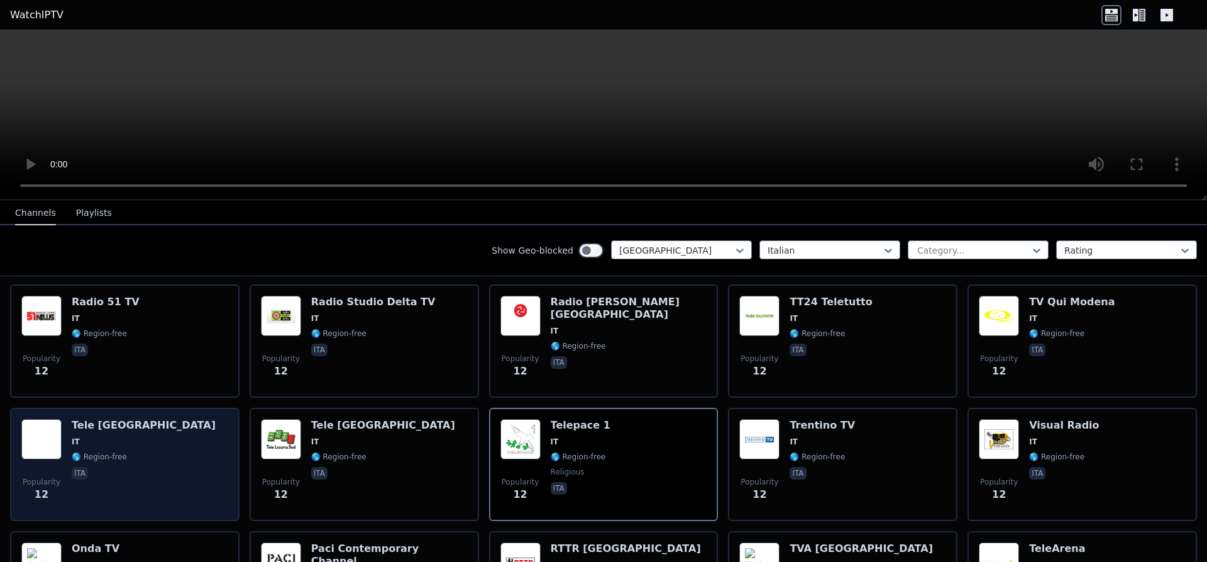
click at [85, 436] on span "IT" at bounding box center [144, 441] width 144 height 10
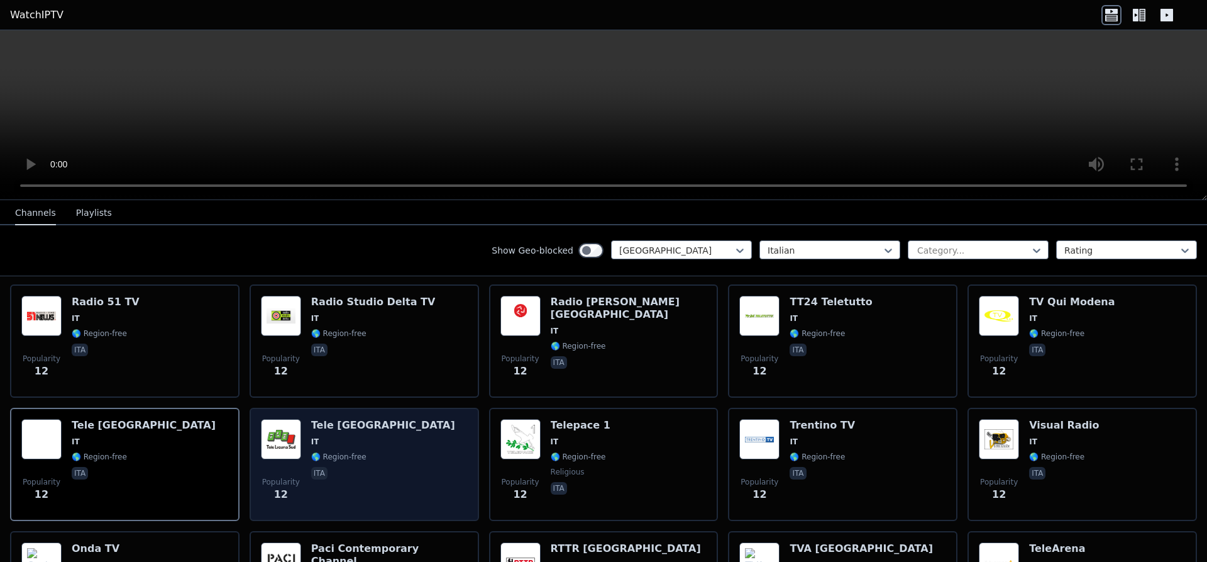
click at [350, 436] on span "IT" at bounding box center [383, 441] width 144 height 10
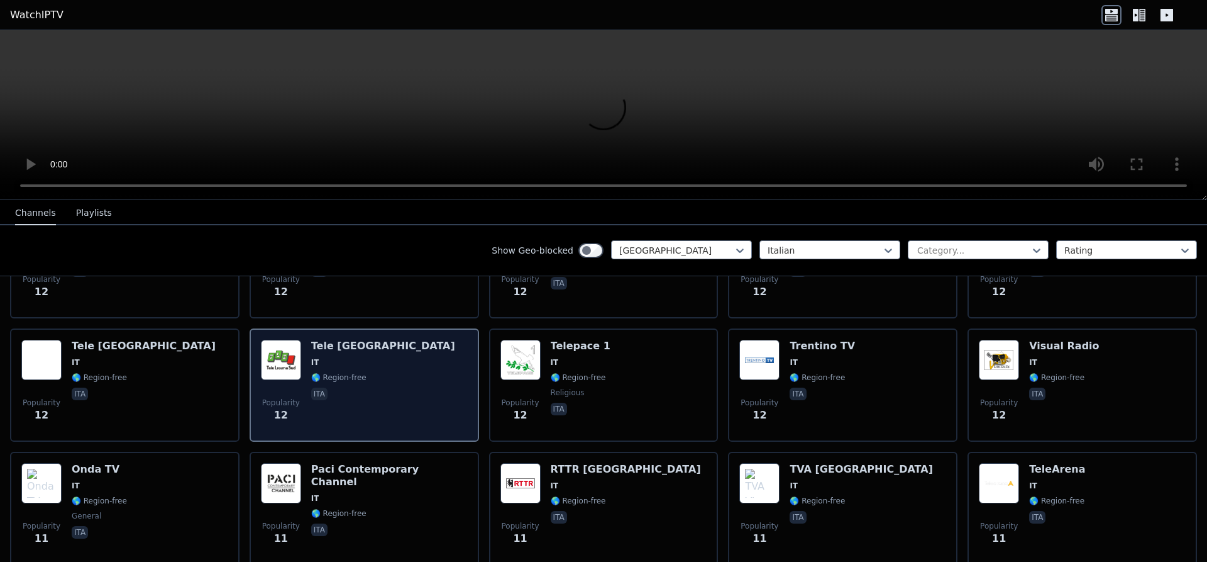
scroll to position [5308, 0]
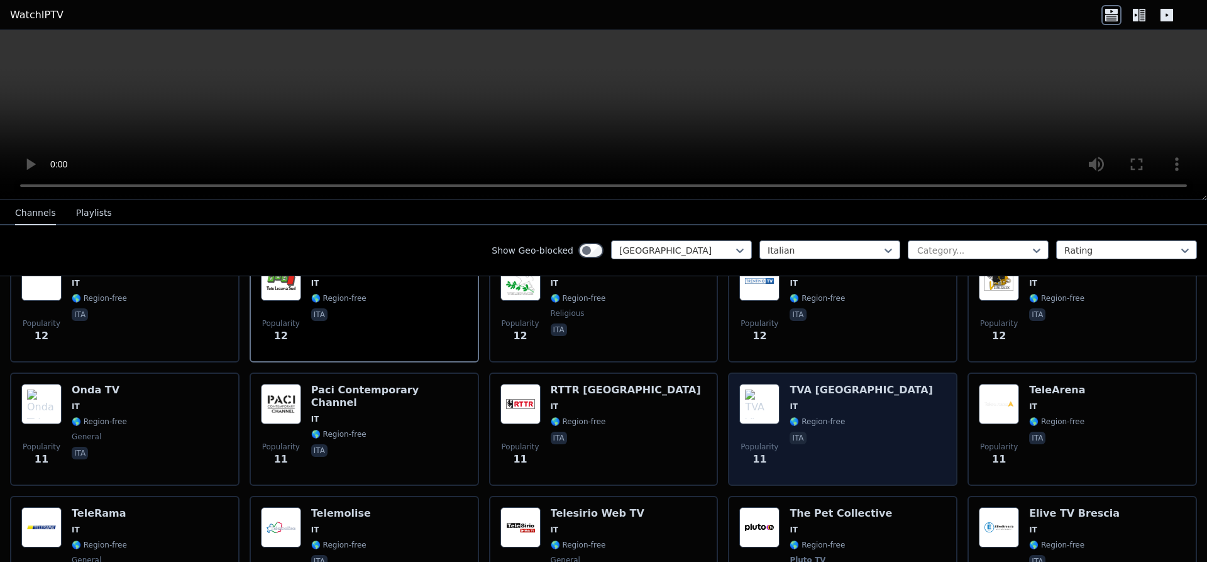
click at [753, 384] on img at bounding box center [759, 404] width 40 height 40
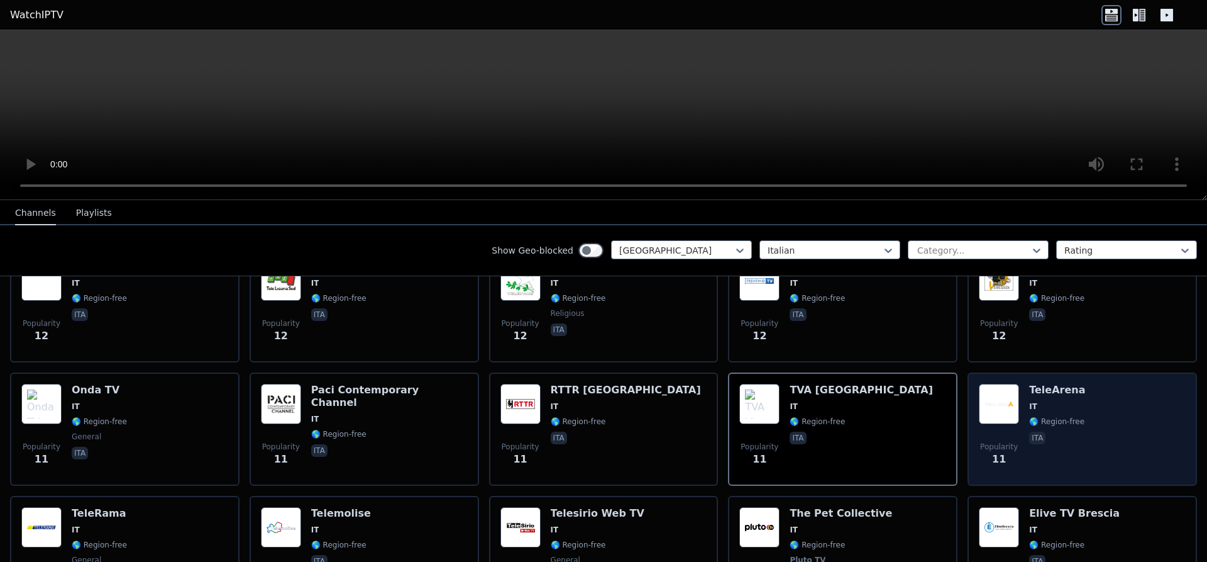
click at [1023, 384] on div "Popularity 11 TeleArena IT 🌎 Region-free ita" at bounding box center [1082, 429] width 207 height 91
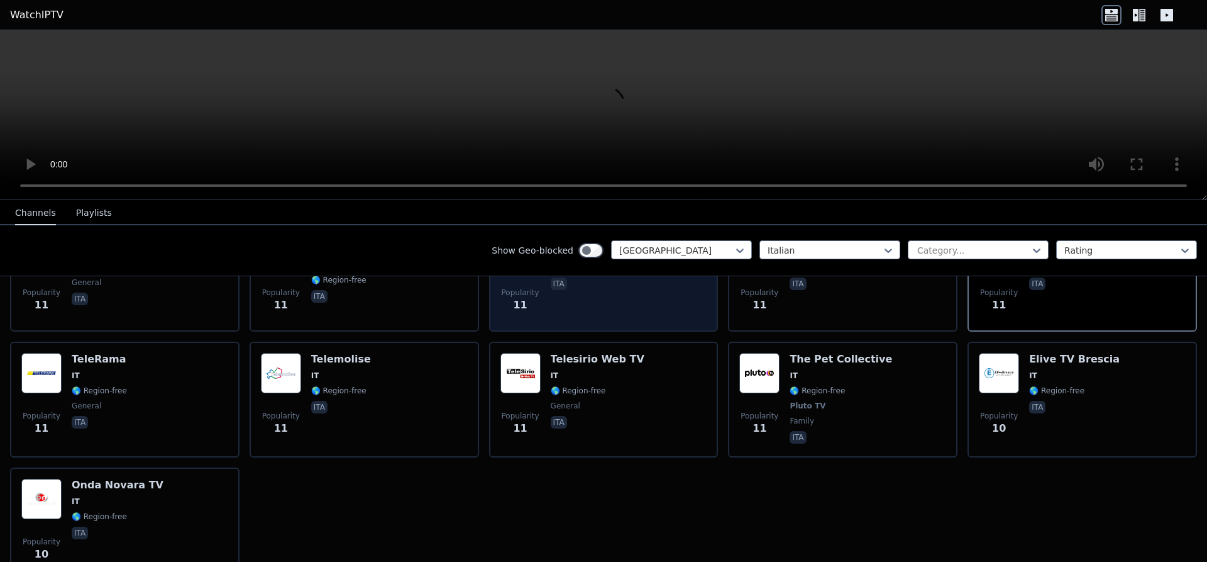
scroll to position [5467, 0]
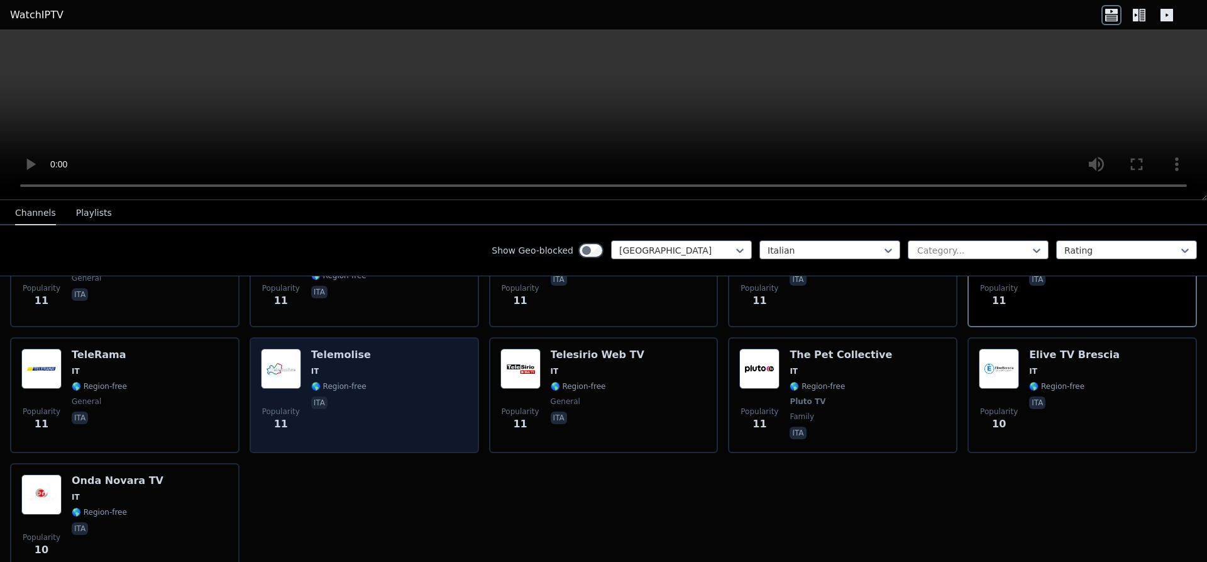
click at [300, 399] on span "Popularity 11" at bounding box center [281, 419] width 40 height 40
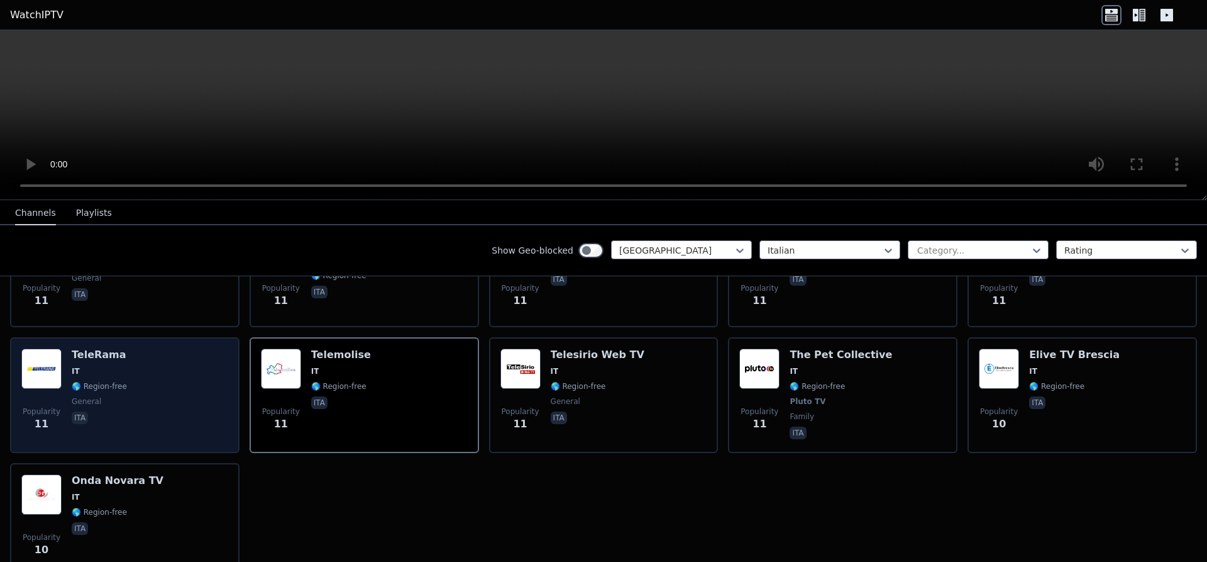
click at [148, 355] on div "Popularity 11 TeleRama IT 🌎 Region-free general ita" at bounding box center [124, 394] width 207 height 93
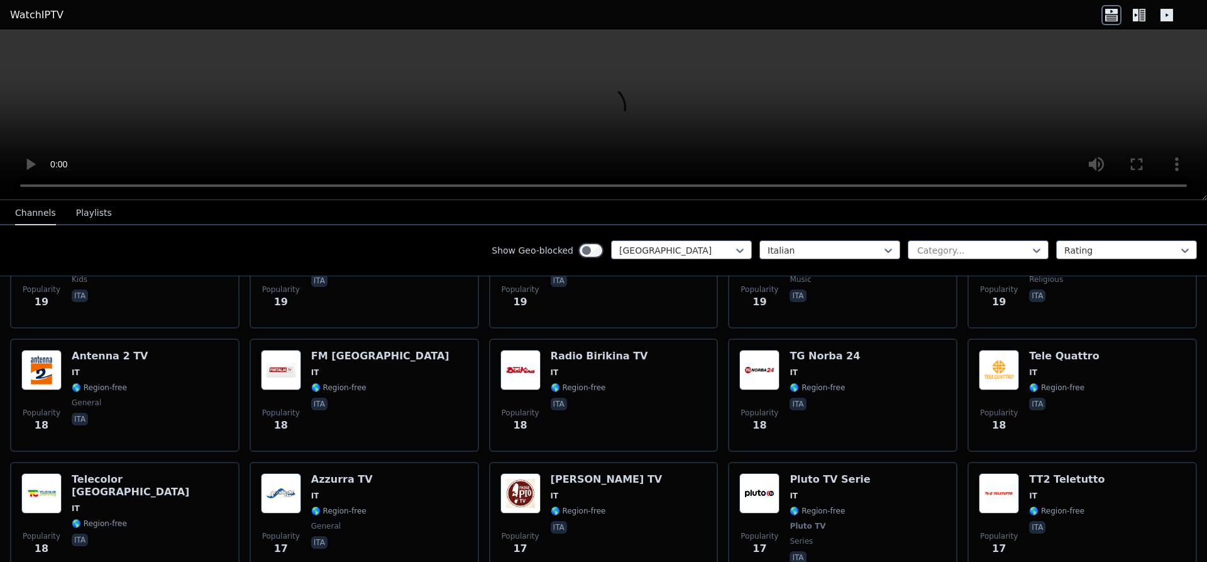
scroll to position [3803, 0]
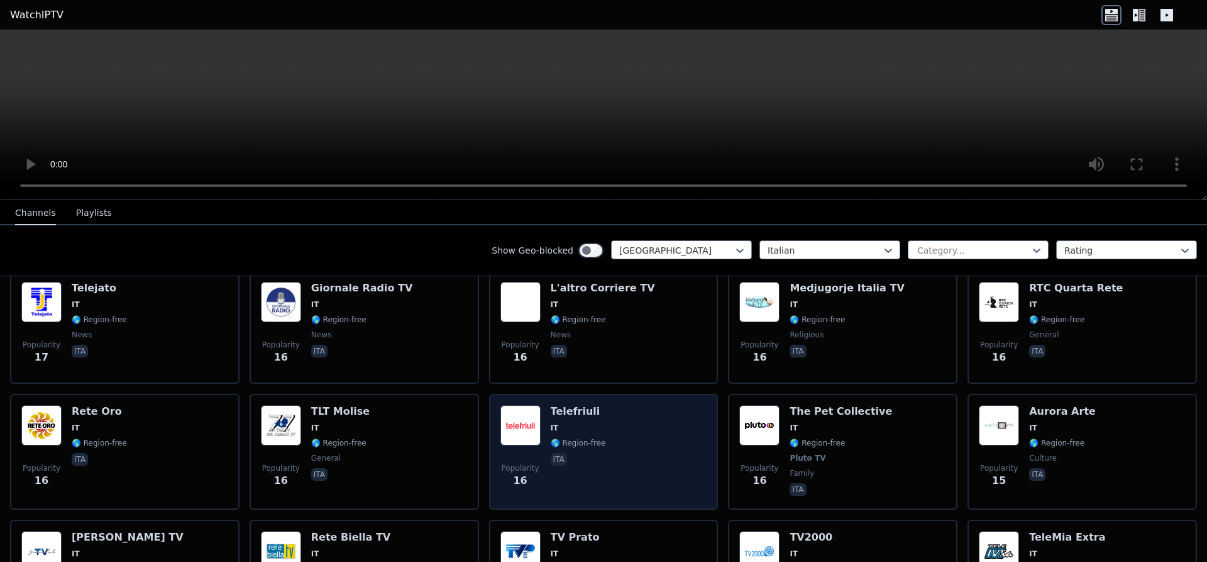
click at [537, 405] on img at bounding box center [521, 425] width 40 height 40
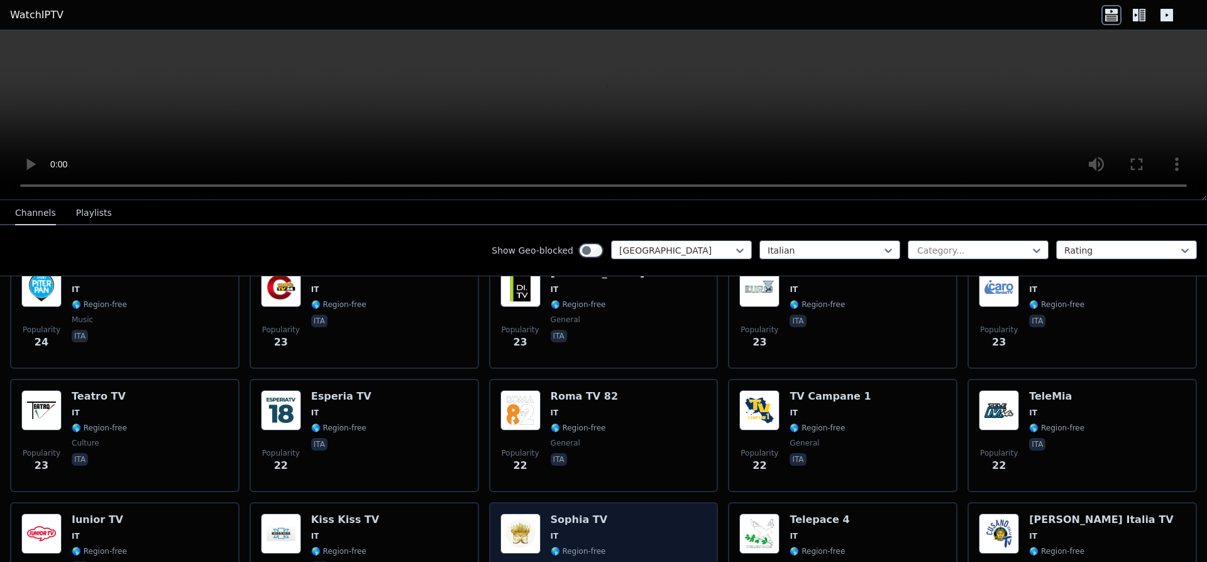
scroll to position [2931, 0]
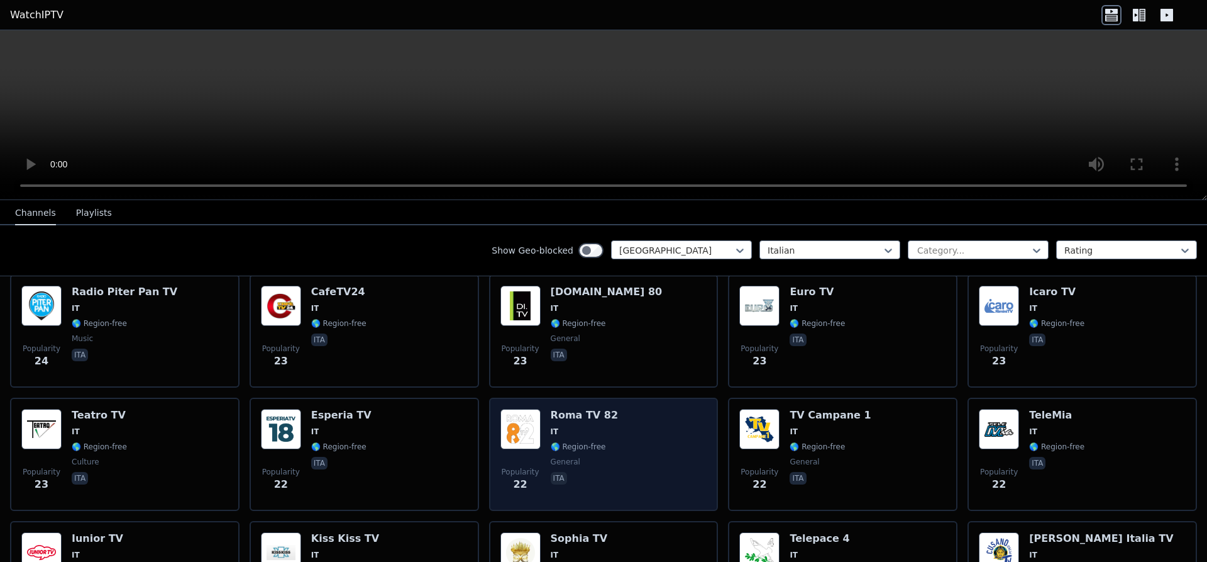
click at [554, 409] on h6 "Roma TV 82" at bounding box center [584, 415] width 67 height 13
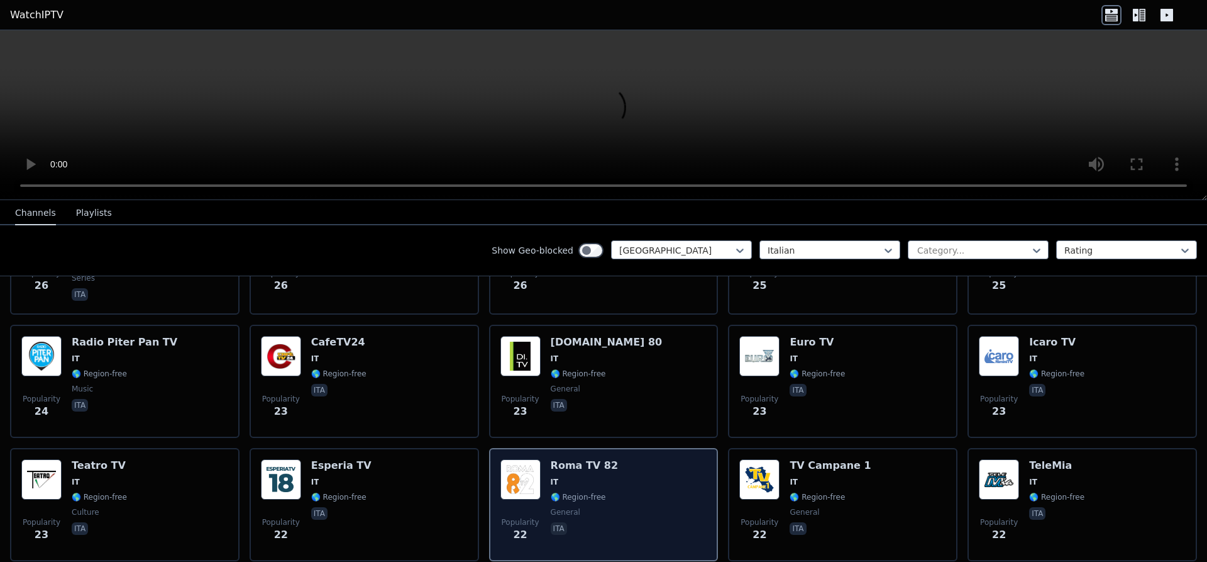
scroll to position [2852, 0]
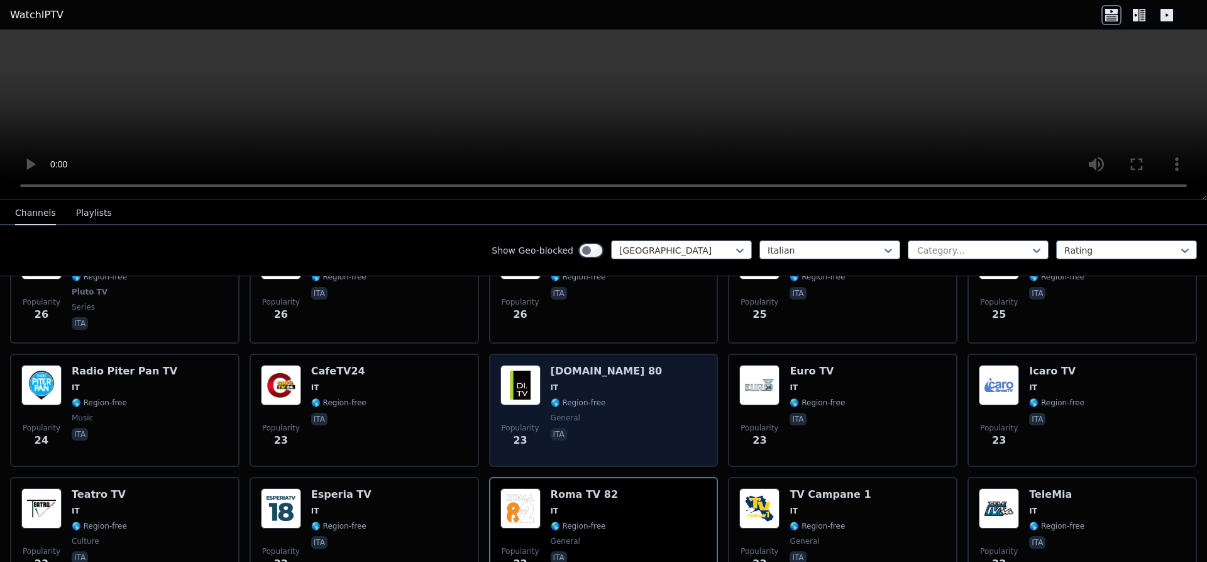
click at [560, 412] on span "general" at bounding box center [566, 417] width 30 height 10
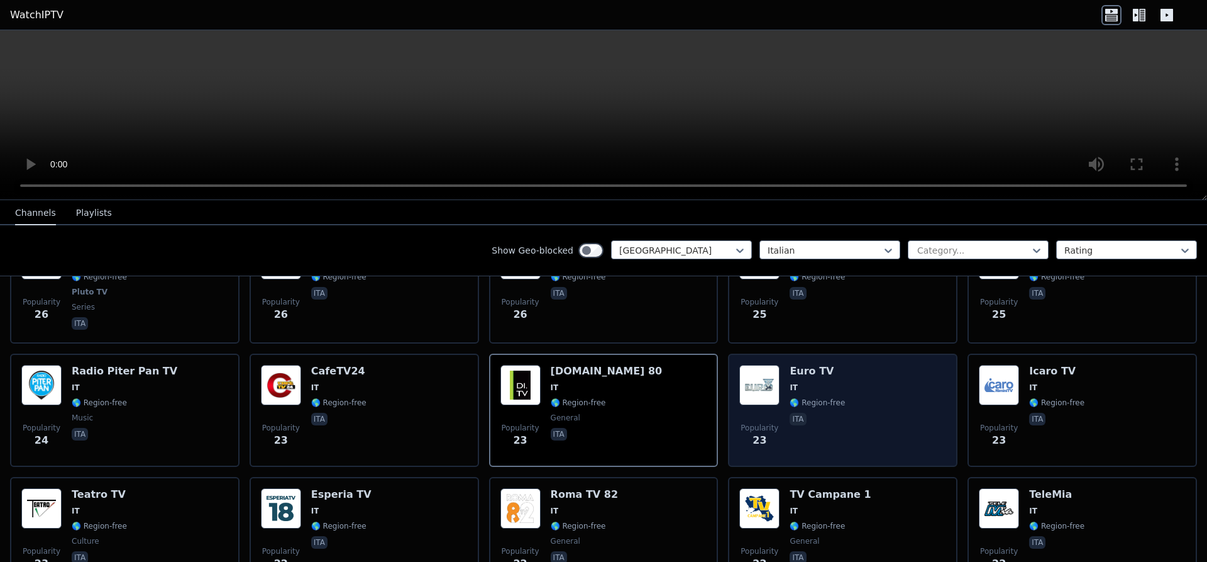
click at [789, 365] on div "Popularity 23 Euro TV IT 🌎 Region-free ita" at bounding box center [842, 410] width 207 height 91
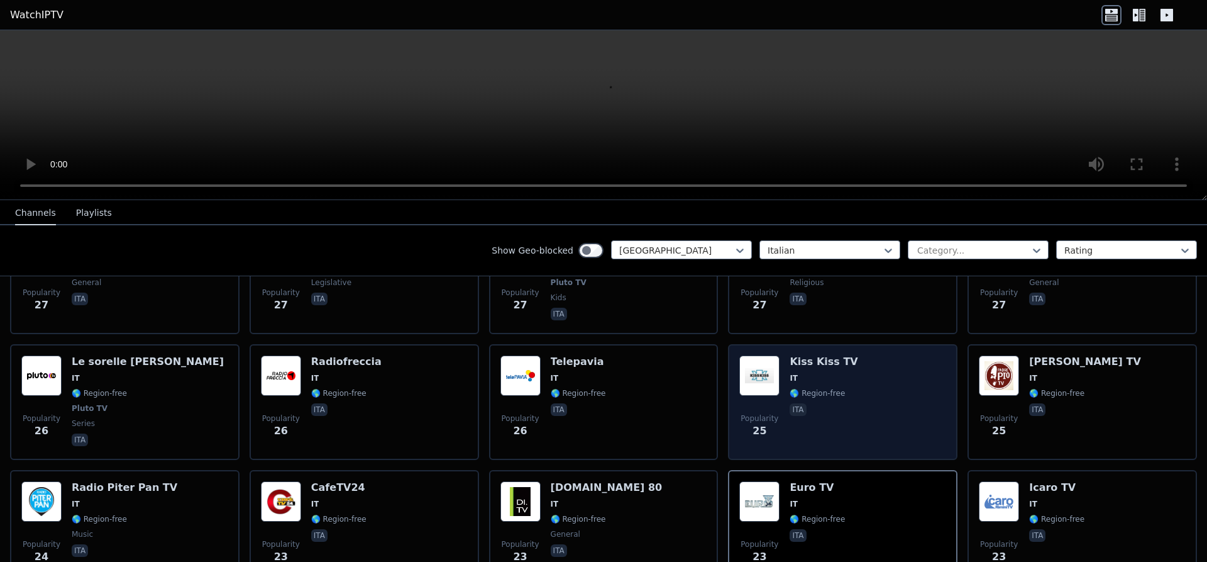
scroll to position [2694, 0]
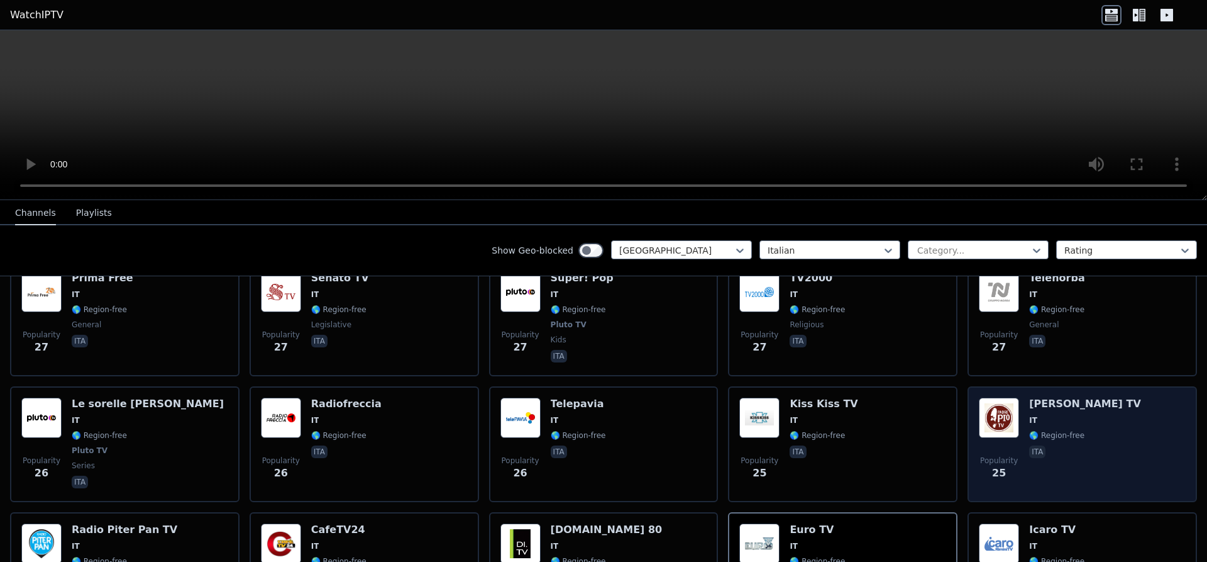
click at [975, 387] on div "Popularity 25 [PERSON_NAME] TV IT 🌎 Region-free ita" at bounding box center [1083, 444] width 230 height 116
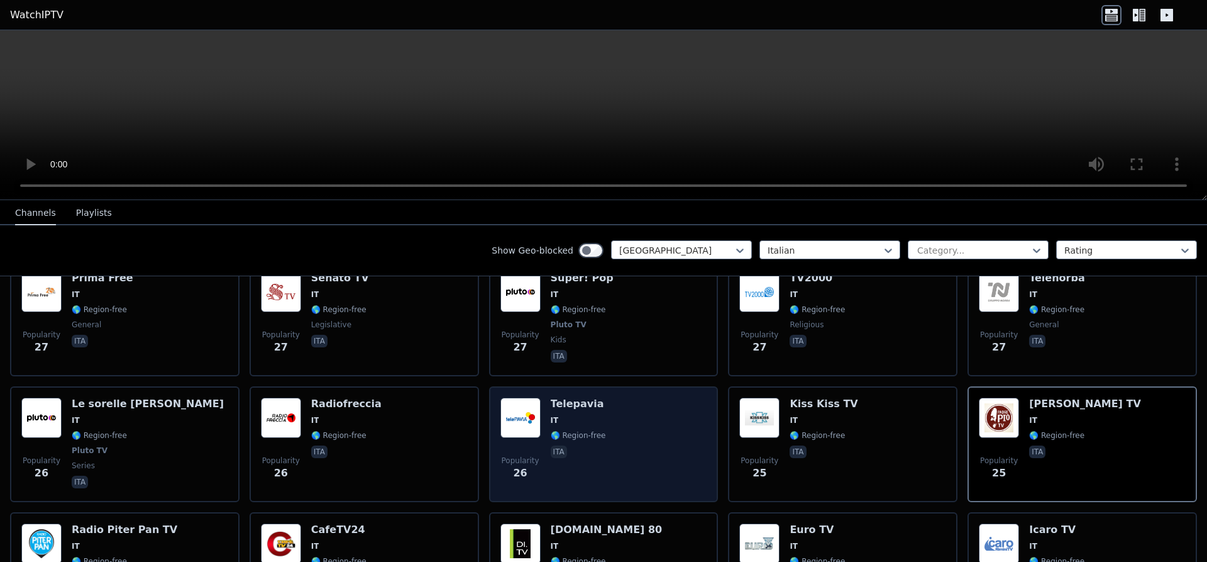
click at [633, 397] on div "Popularity 26 Telepavia IT 🌎 Region-free ita" at bounding box center [604, 443] width 207 height 93
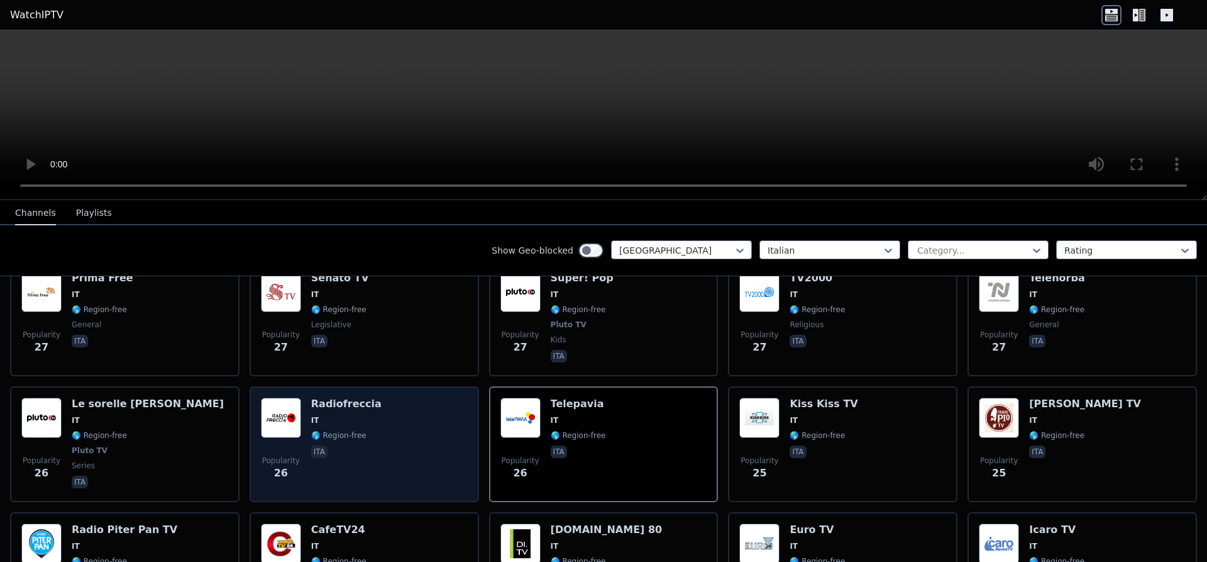
click at [394, 397] on div "Popularity 26 Radiofreccia IT 🌎 Region-free ita" at bounding box center [364, 443] width 207 height 93
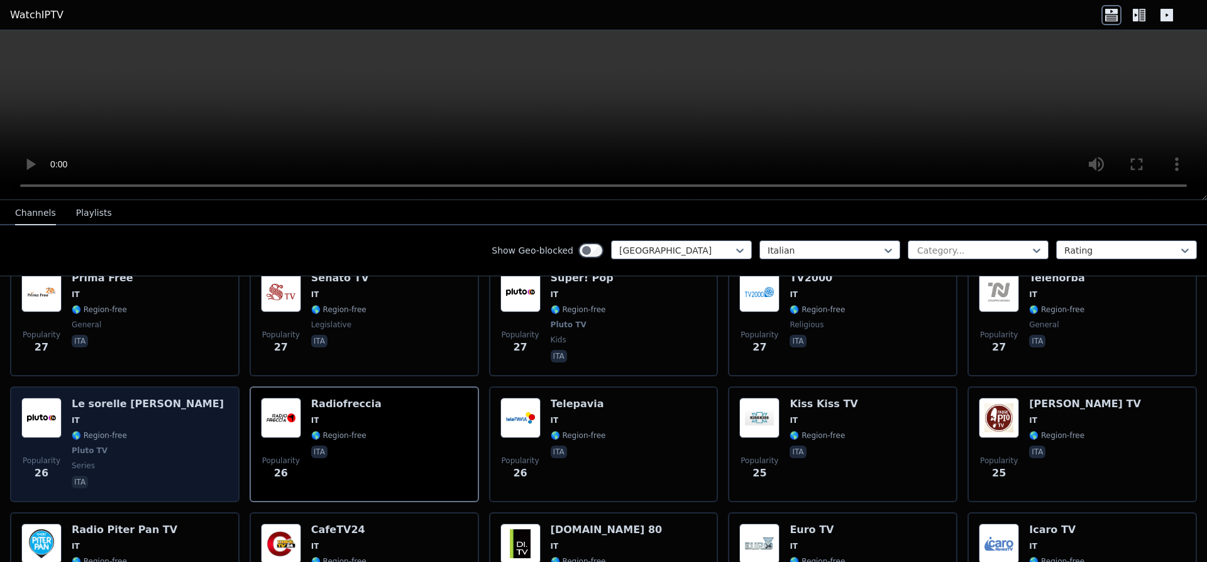
click at [173, 397] on div "Popularity 26 Le sorelle [PERSON_NAME] IT 🌎 Region-free Pluto TV series ita" at bounding box center [124, 443] width 207 height 93
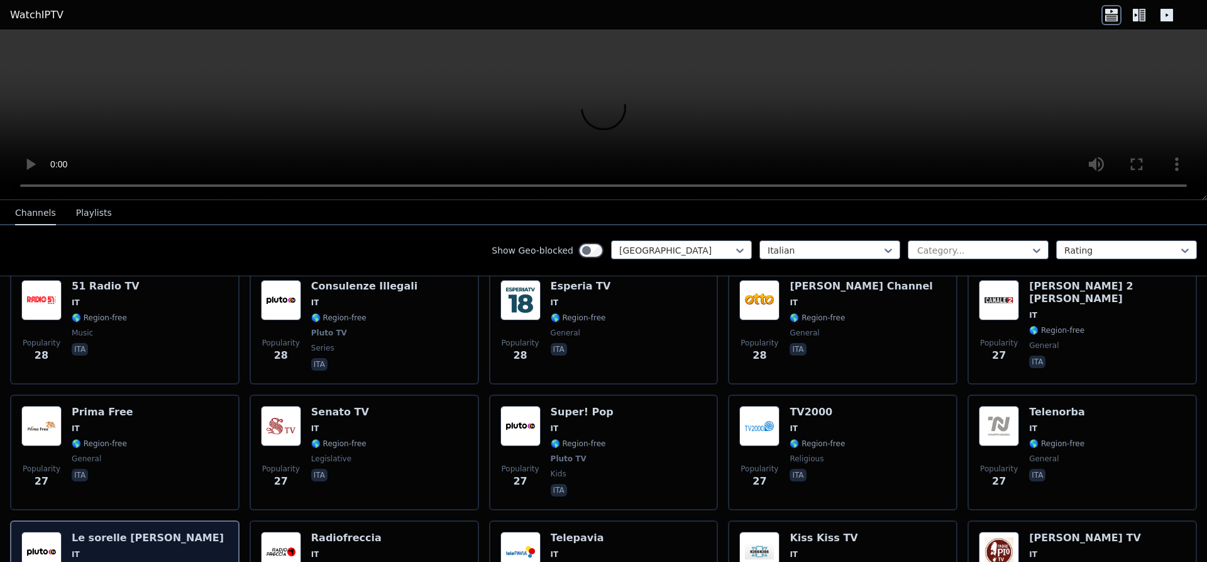
scroll to position [2535, 0]
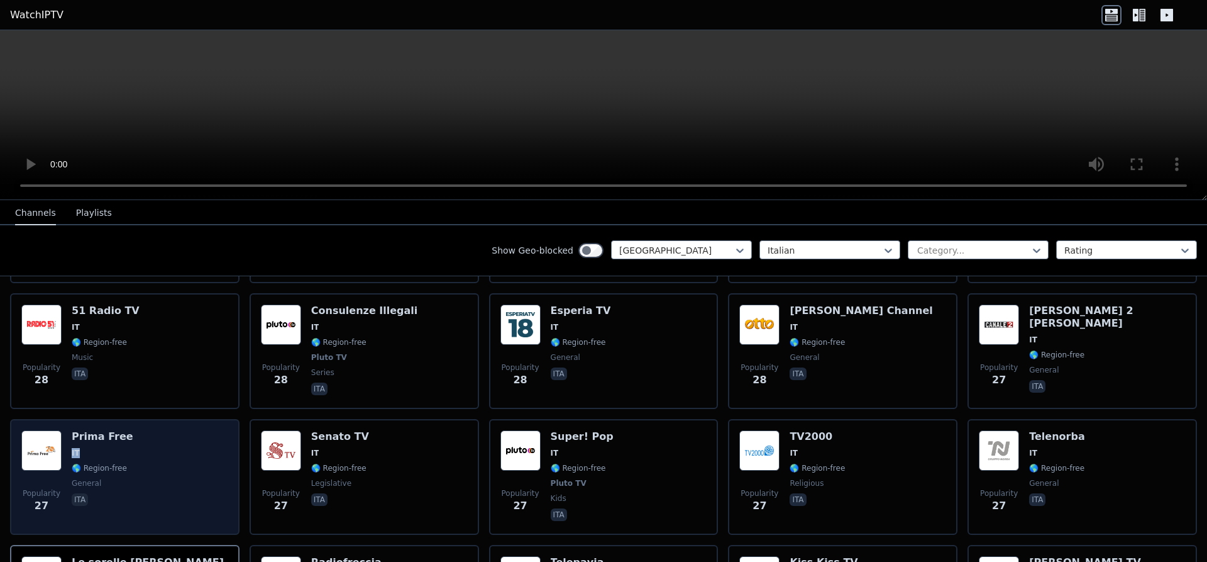
click at [177, 430] on div "Popularity 27 Prima Free IT 🌎 Region-free general ita" at bounding box center [124, 476] width 207 height 93
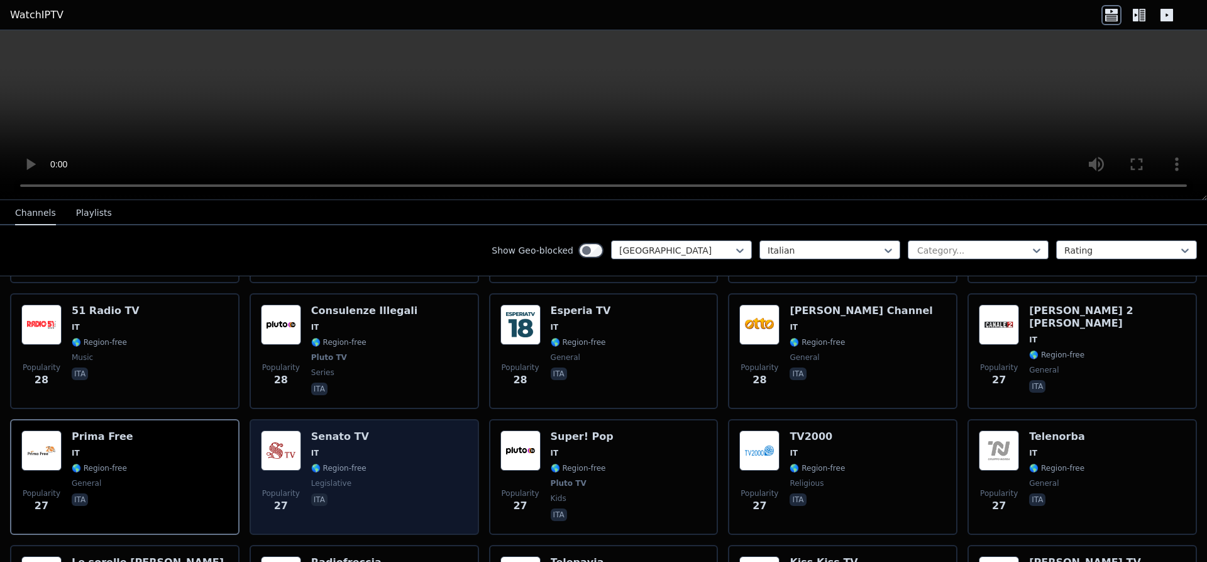
click at [375, 430] on div "Popularity 27 Senato TV IT 🌎 Region-free legislative ita" at bounding box center [364, 476] width 207 height 93
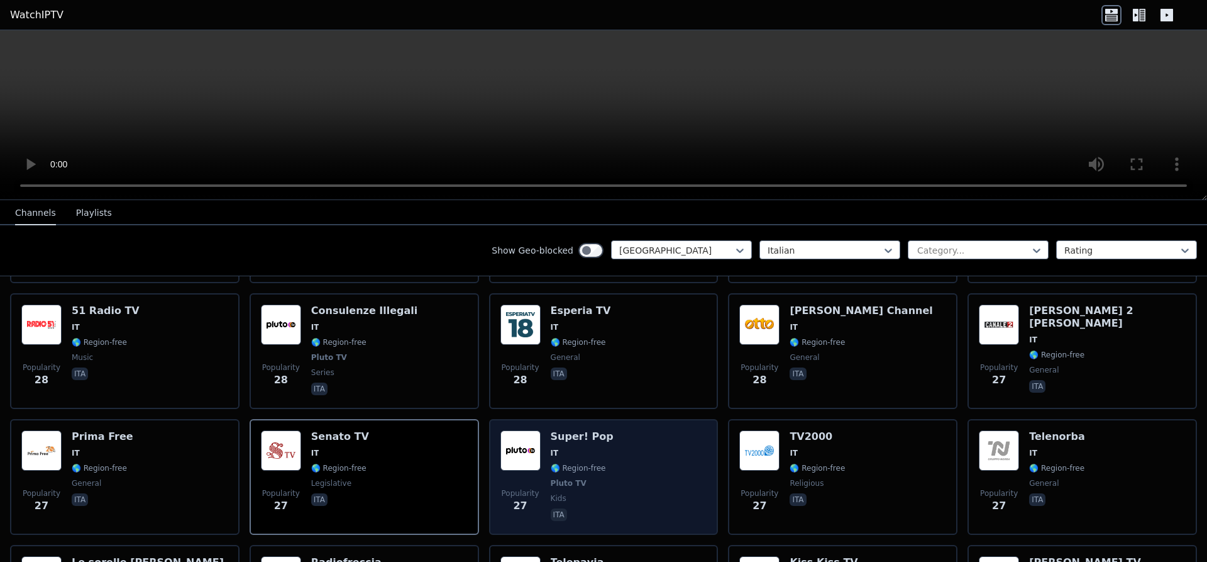
click at [583, 430] on div "Super! Pop IT 🌎 Region-free Pluto TV kids ita" at bounding box center [582, 476] width 63 height 93
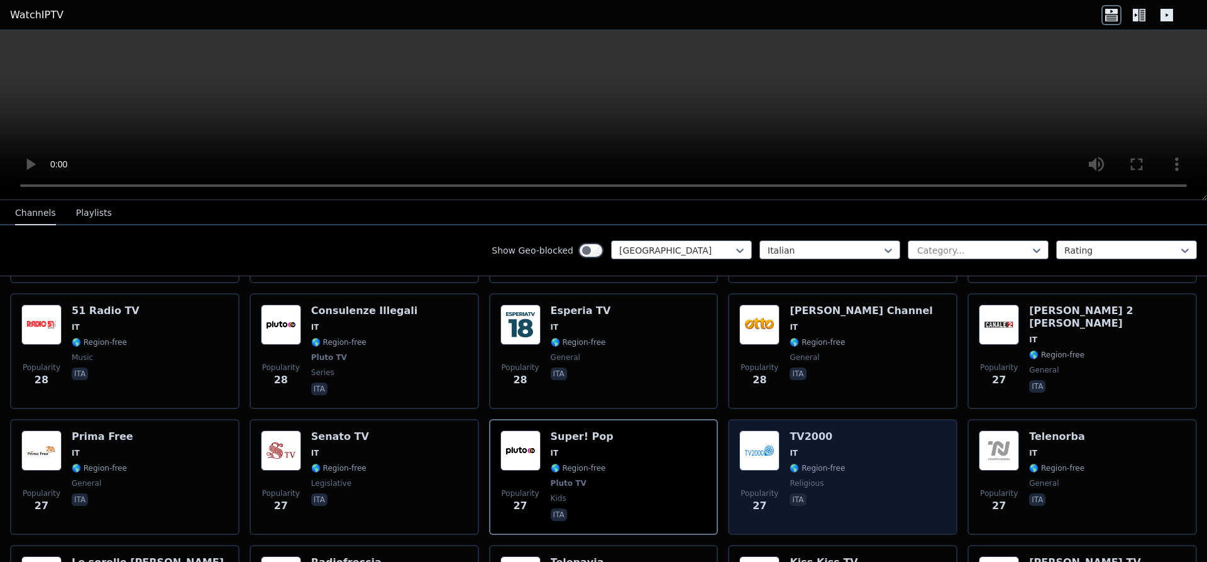
click at [795, 430] on div "TV2000 IT 🌎 Region-free religious ita" at bounding box center [817, 476] width 55 height 93
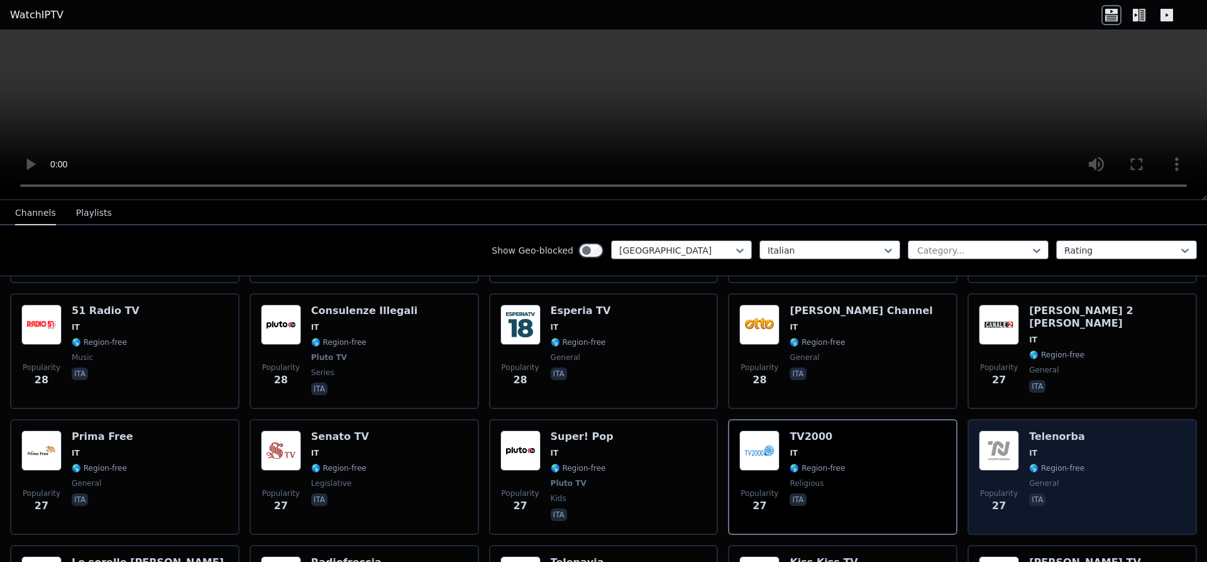
click at [1041, 430] on div "Telenorba IT 🌎 Region-free general ita" at bounding box center [1057, 476] width 56 height 93
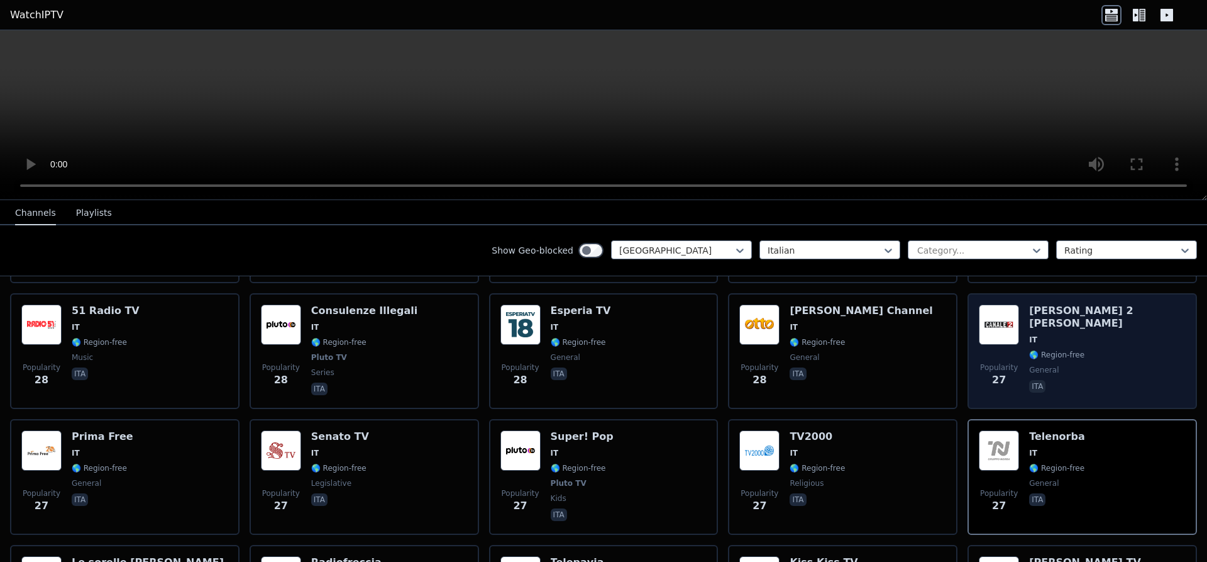
click at [1093, 380] on span "ita" at bounding box center [1107, 387] width 157 height 15
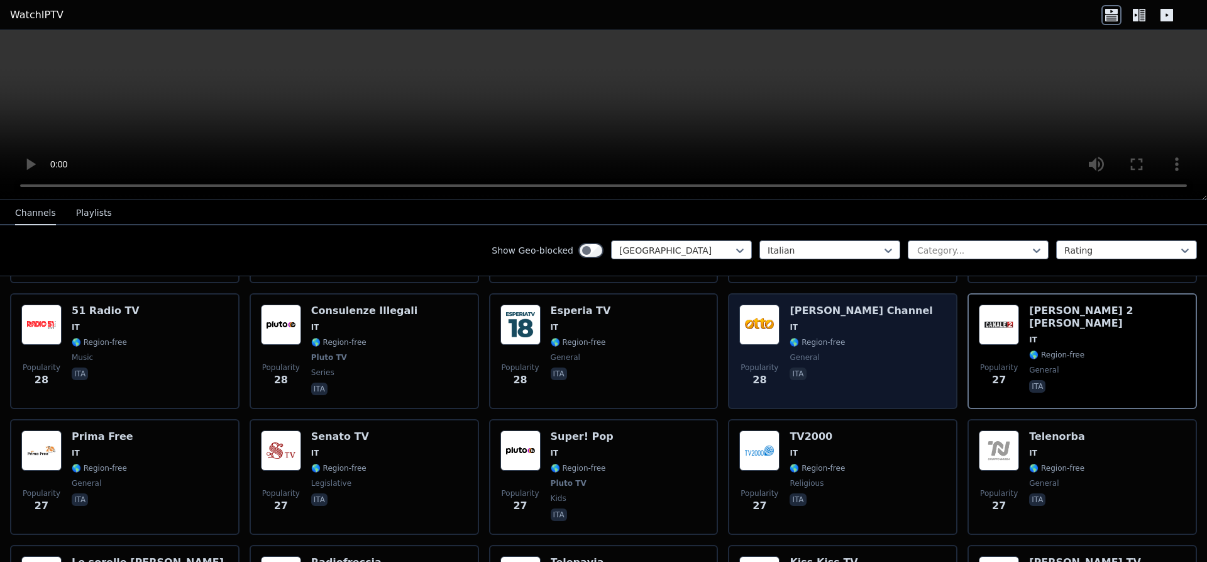
click at [855, 326] on div "Popularity 28 [PERSON_NAME] Channel IT 🌎 Region-free general ita" at bounding box center [842, 350] width 207 height 93
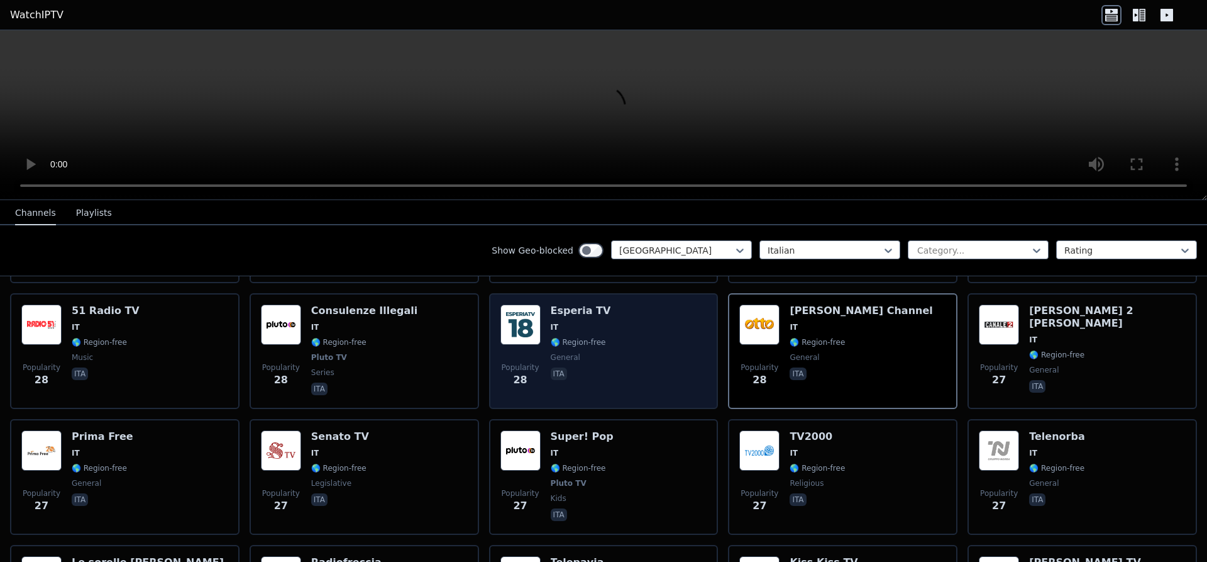
click at [607, 324] on div "Popularity 28 Esperia TV IT 🌎 Region-free general ita" at bounding box center [604, 350] width 207 height 93
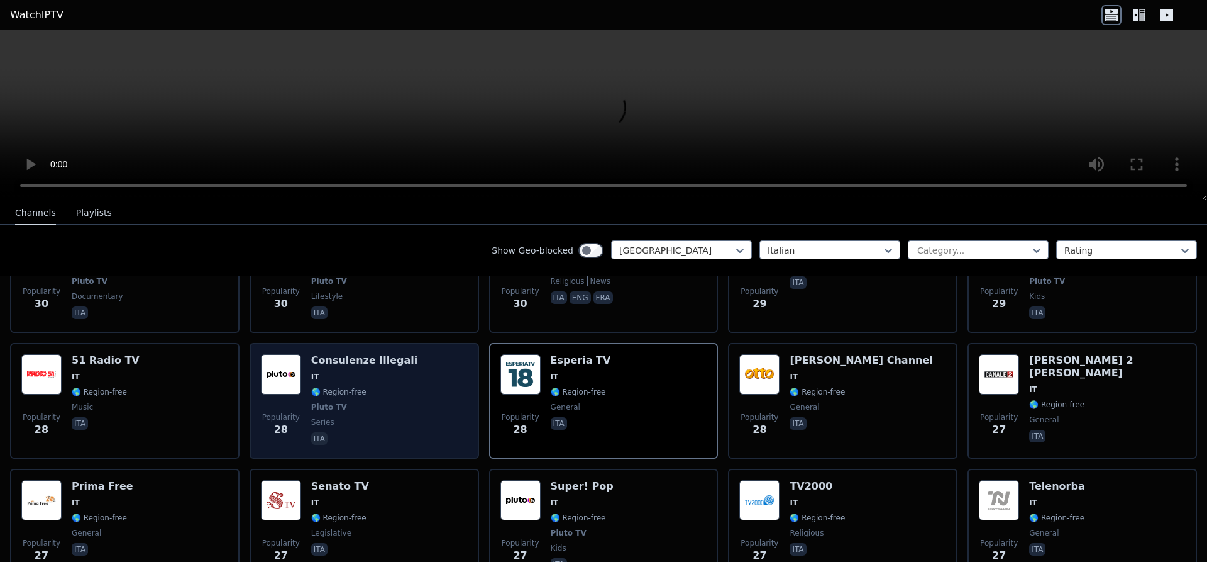
scroll to position [2456, 0]
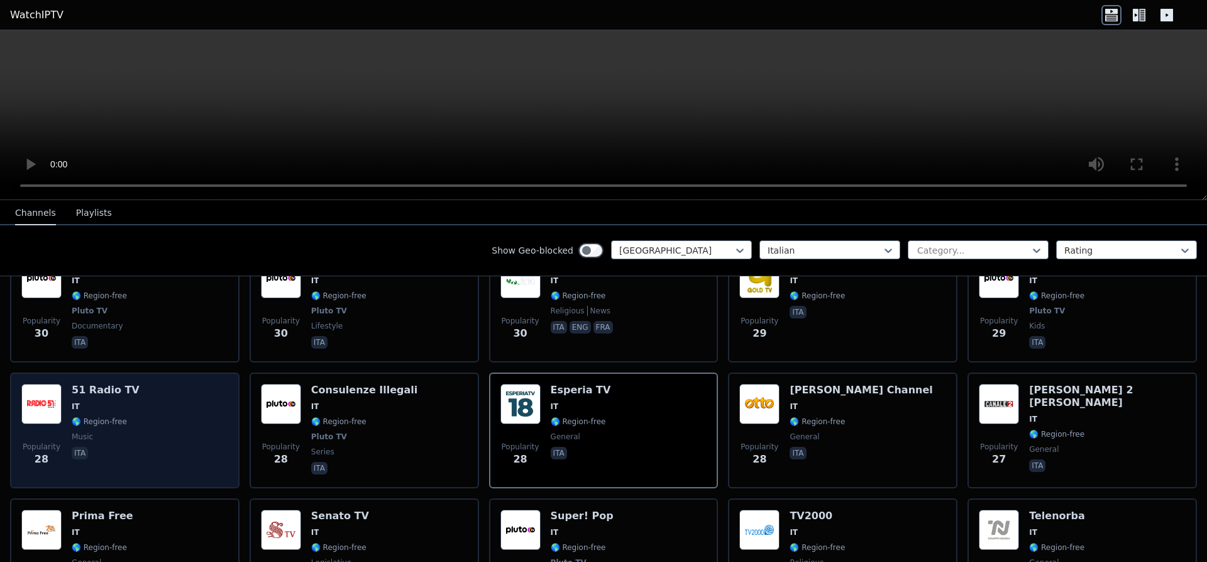
click at [141, 384] on div "Popularity 28 51 Radio TV IT 🌎 Region-free music ita" at bounding box center [124, 430] width 207 height 93
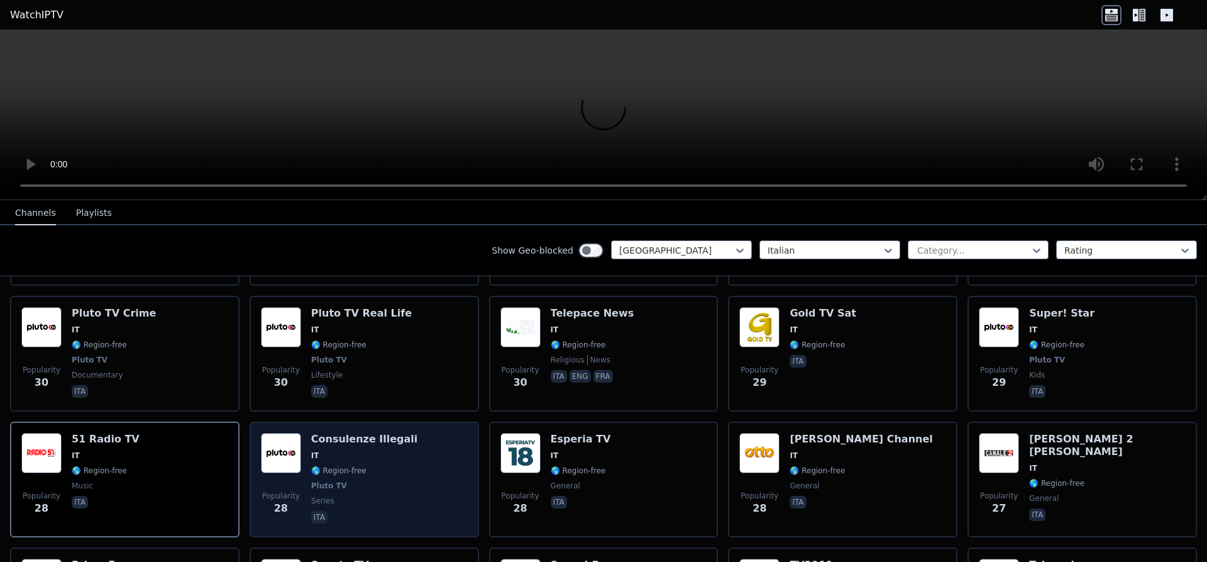
scroll to position [2377, 0]
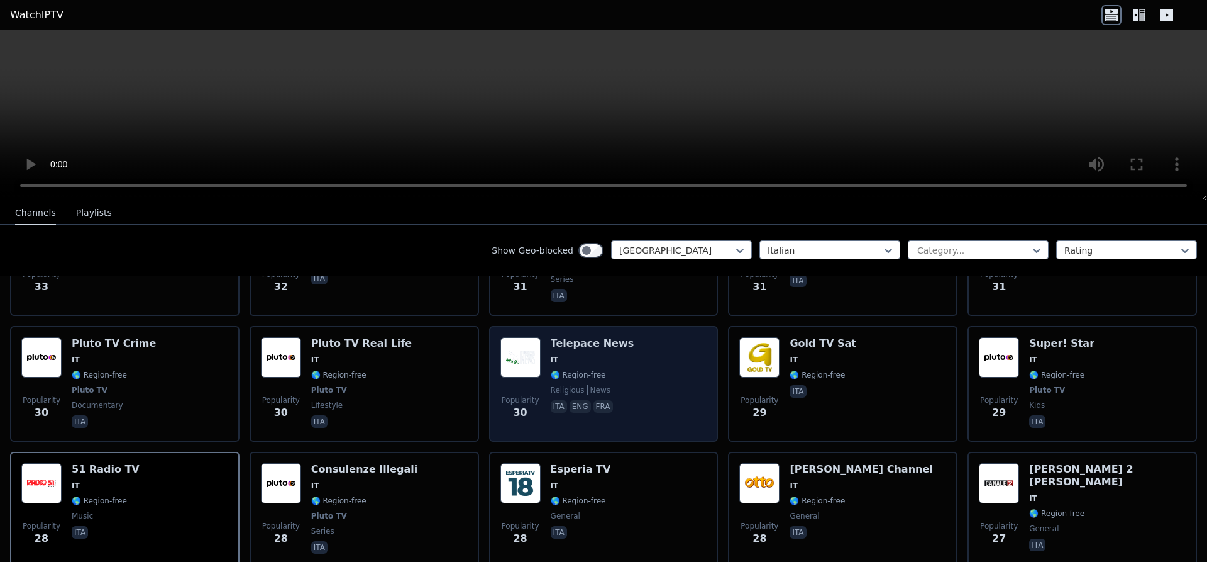
click at [650, 337] on div "Popularity 30 Telepace News IT 🌎 Region-free religious news ita eng fra" at bounding box center [604, 383] width 207 height 93
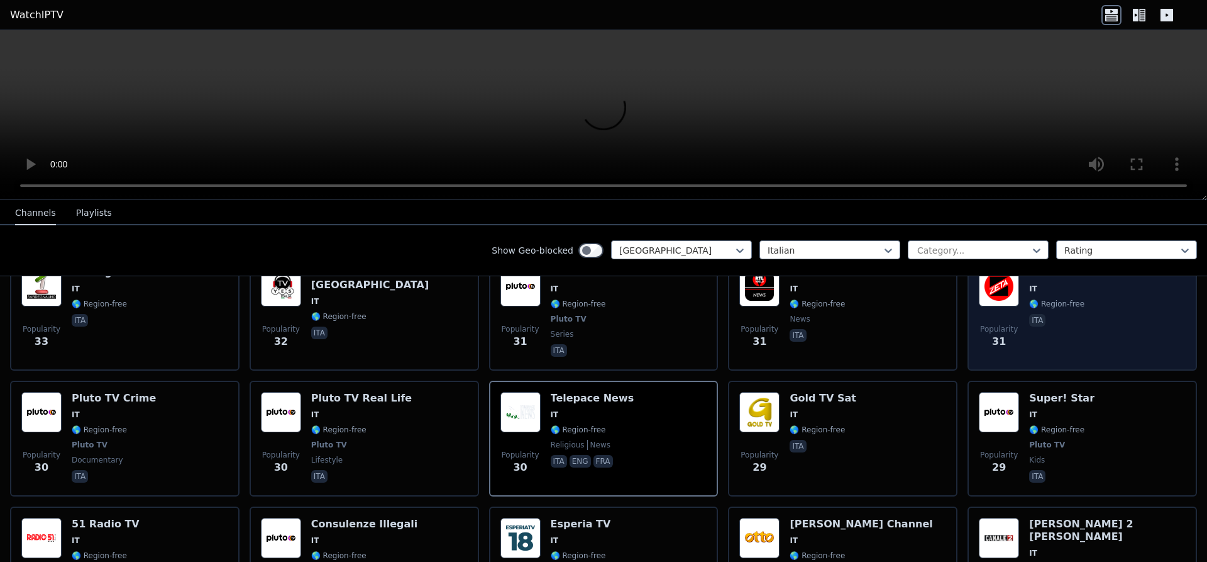
scroll to position [2298, 0]
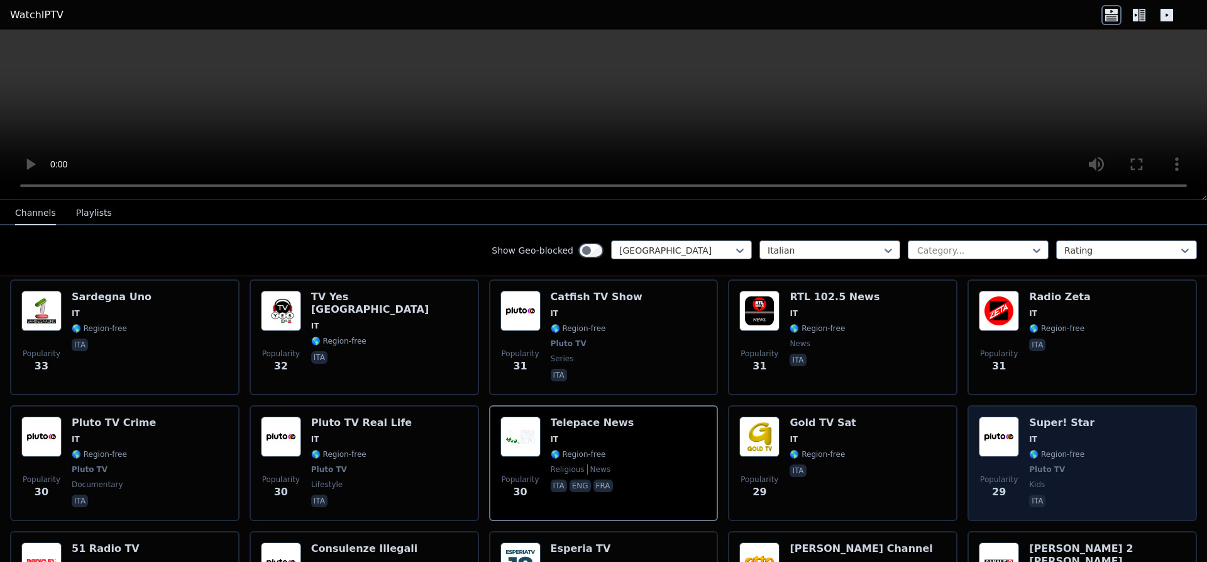
click at [1036, 405] on div "Popularity 29 Super! Star IT 🌎 Region-free Pluto TV kids ita" at bounding box center [1083, 463] width 230 height 116
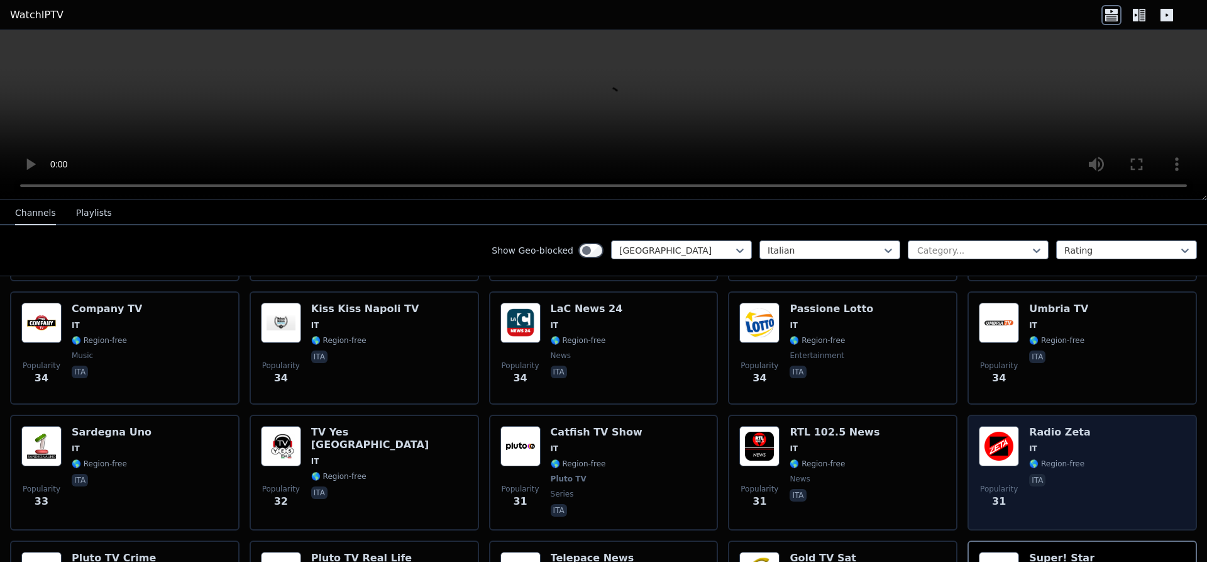
scroll to position [2139, 0]
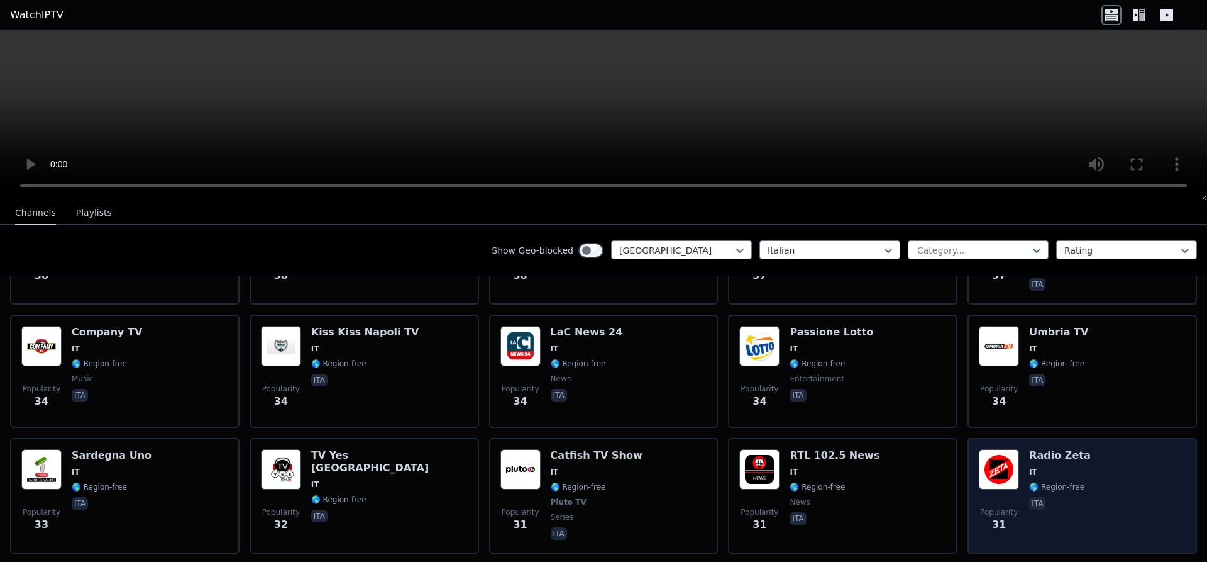
click at [1027, 449] on div "Popularity 31 Radio Zeta IT 🌎 Region-free ita" at bounding box center [1082, 495] width 207 height 93
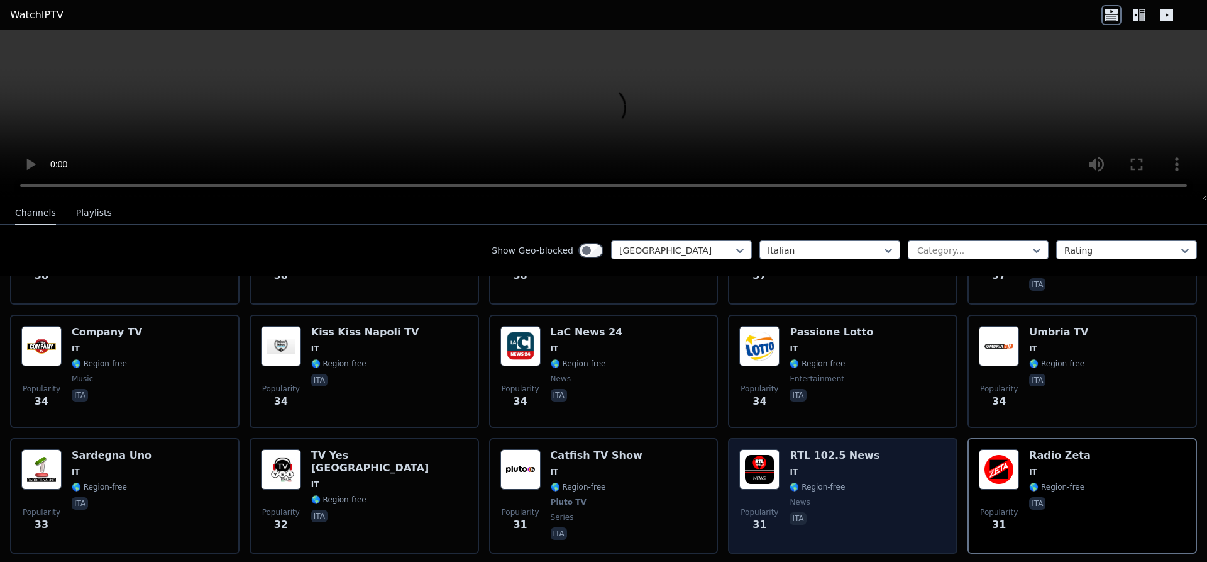
click at [812, 449] on div "RTL 102.5 News IT 🌎 Region-free news ita" at bounding box center [835, 495] width 90 height 93
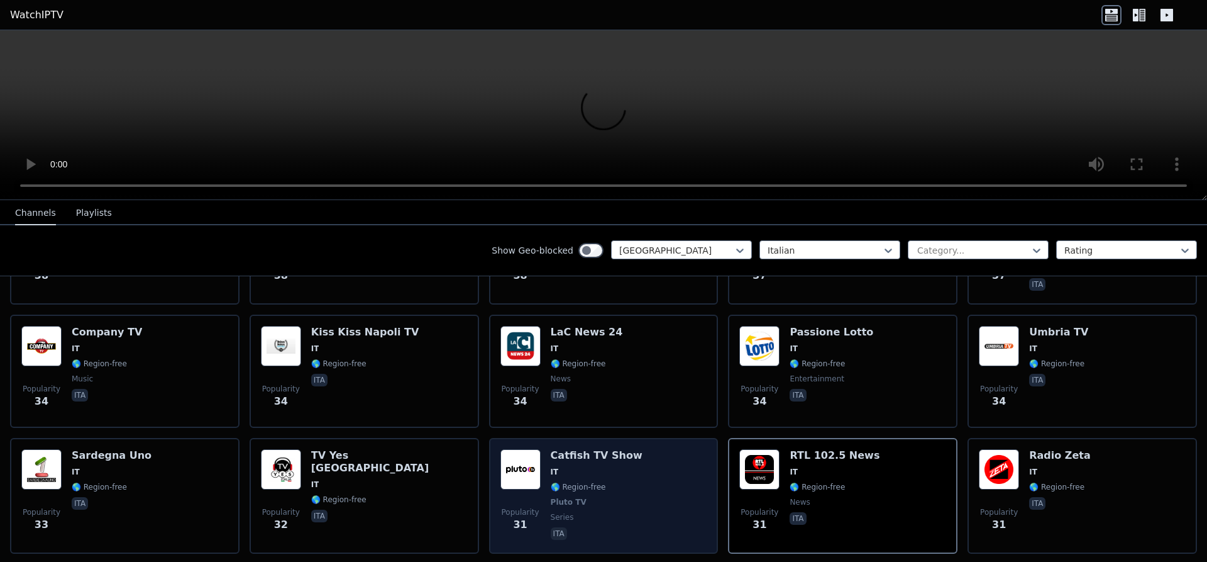
click at [598, 449] on div "Catfish TV Show IT 🌎 Region-free Pluto TV series ita" at bounding box center [597, 495] width 92 height 93
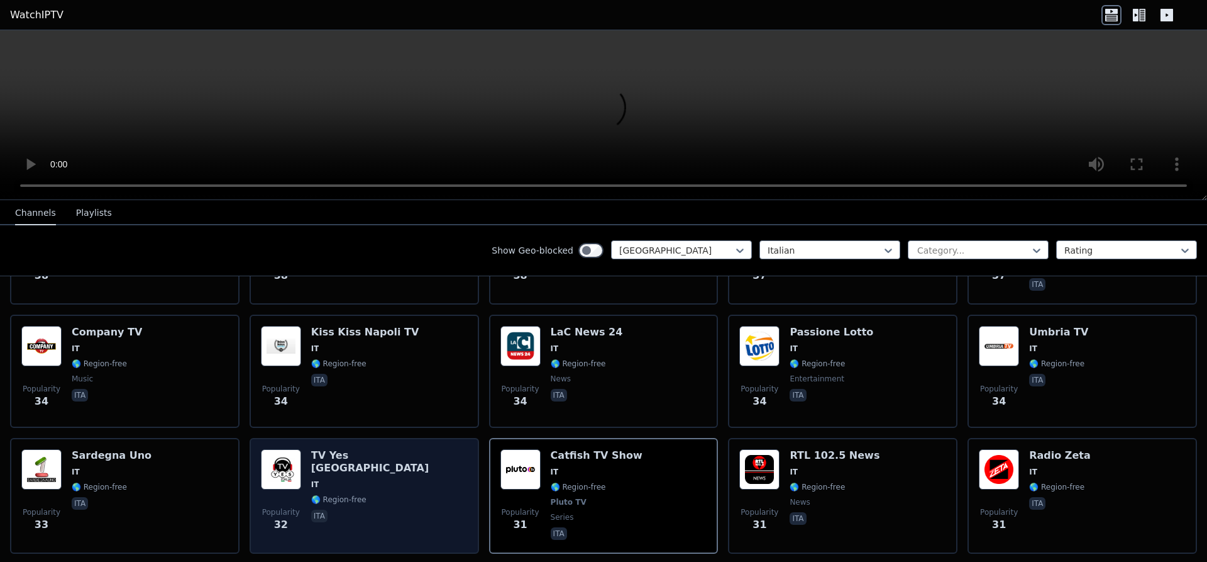
click at [335, 479] on span "IT" at bounding box center [389, 484] width 157 height 10
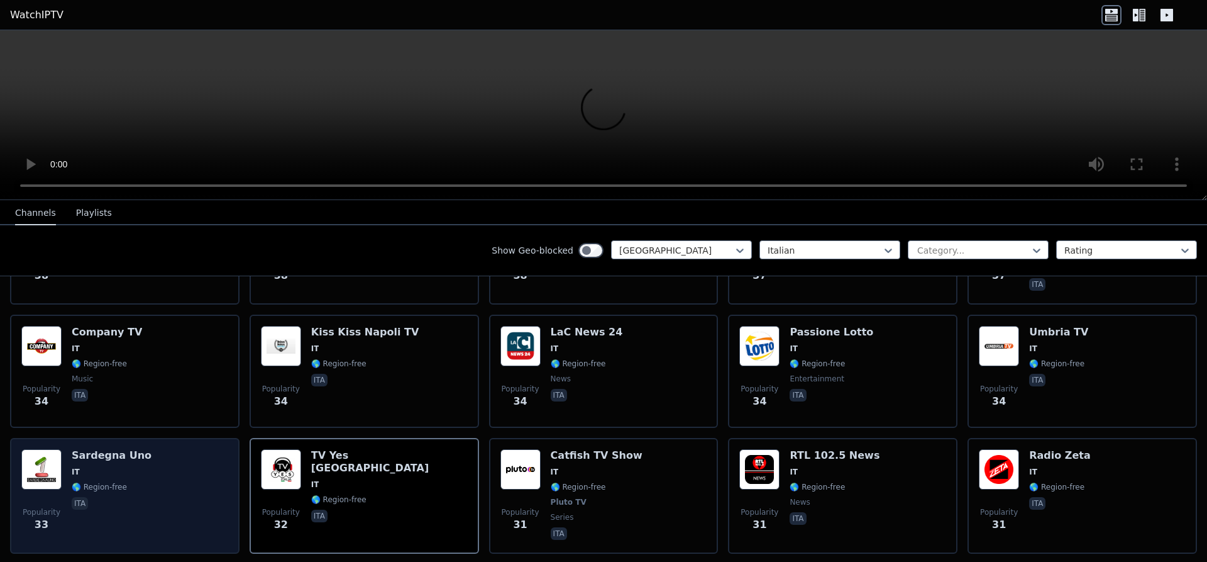
click at [138, 449] on div "Popularity 33 Sardegna Uno IT 🌎 Region-free ita" at bounding box center [124, 495] width 207 height 93
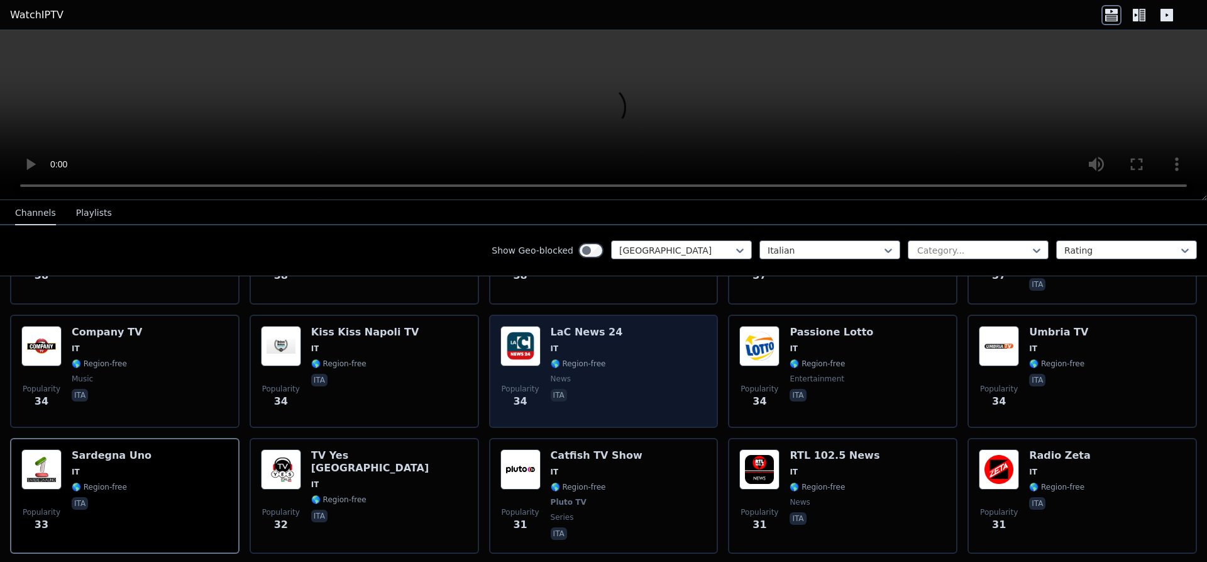
click at [655, 329] on div "Popularity 34 LaC News 24 IT 🌎 Region-free news ita" at bounding box center [604, 371] width 207 height 91
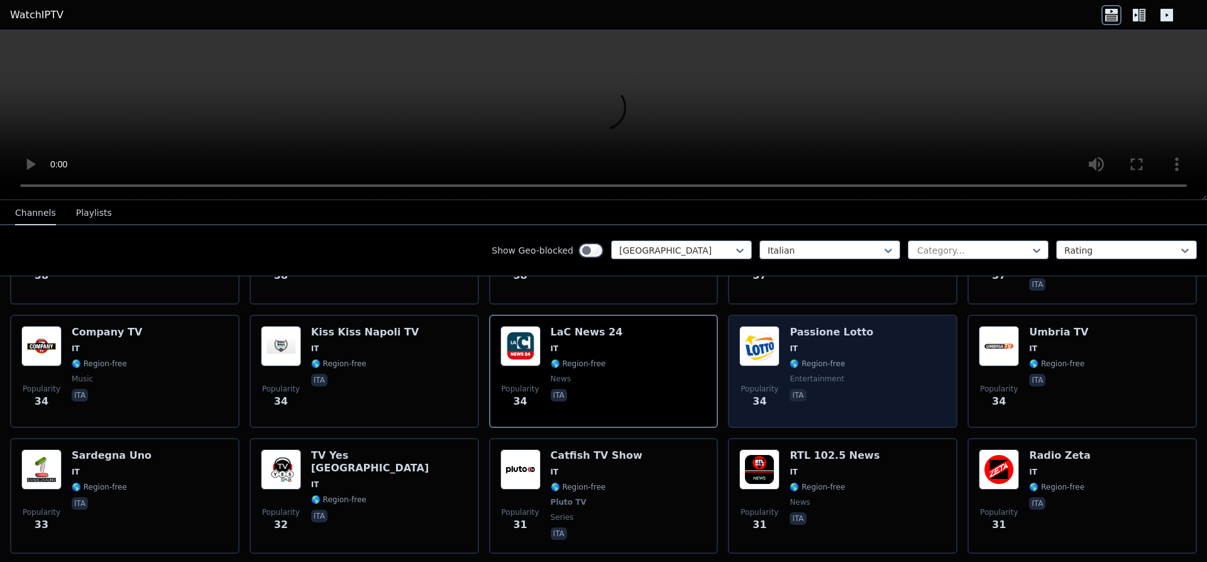
click at [815, 374] on span "entertainment" at bounding box center [817, 379] width 55 height 10
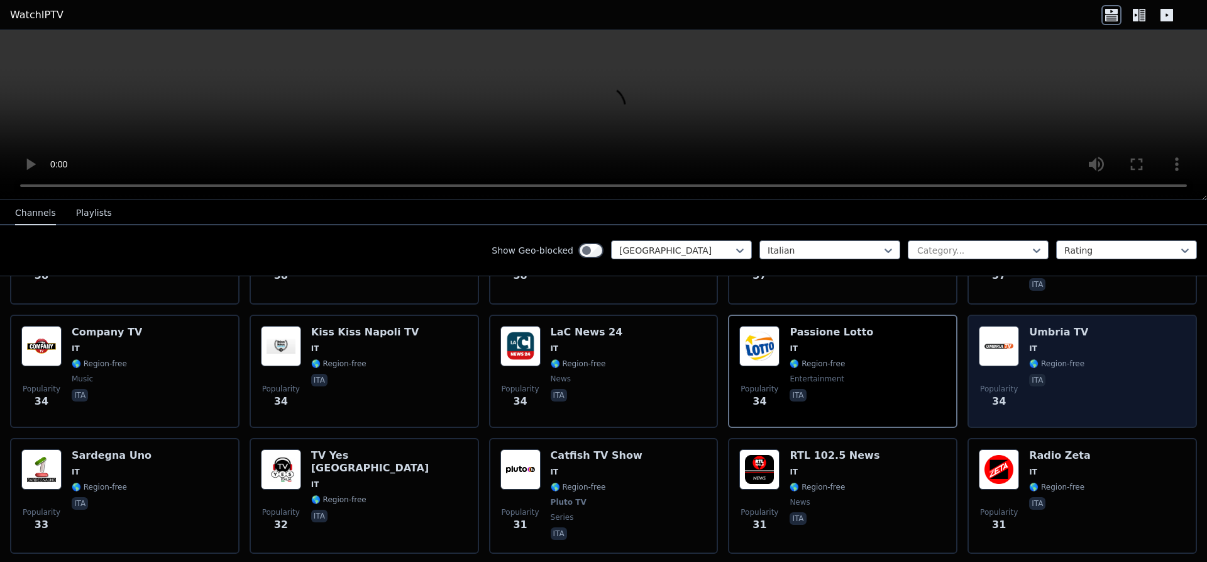
click at [1039, 343] on span "IT" at bounding box center [1058, 348] width 59 height 10
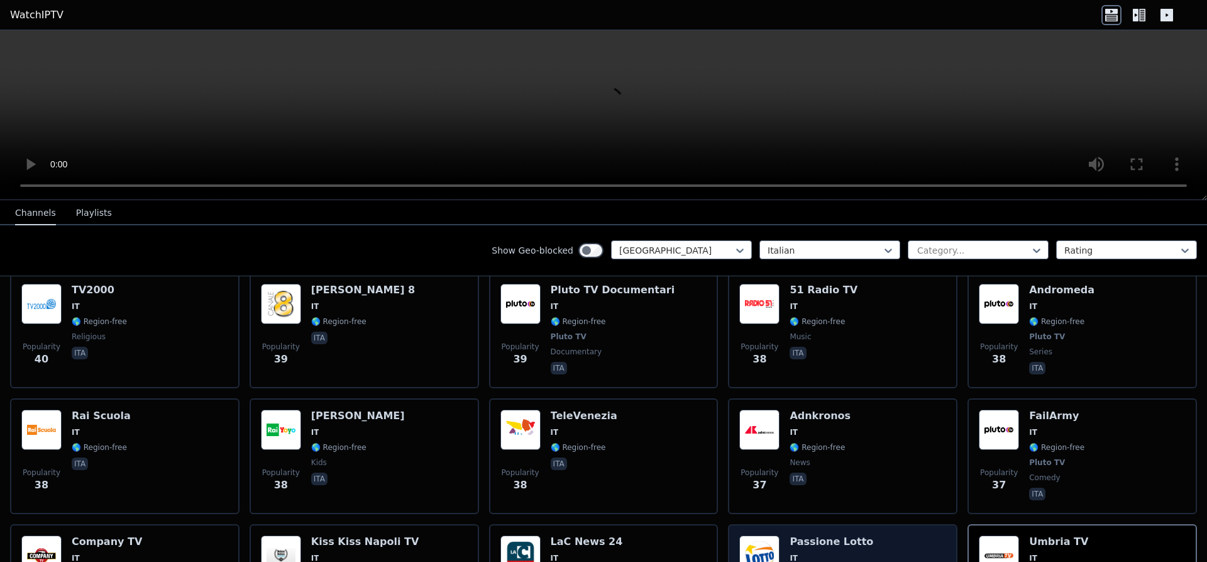
scroll to position [1902, 0]
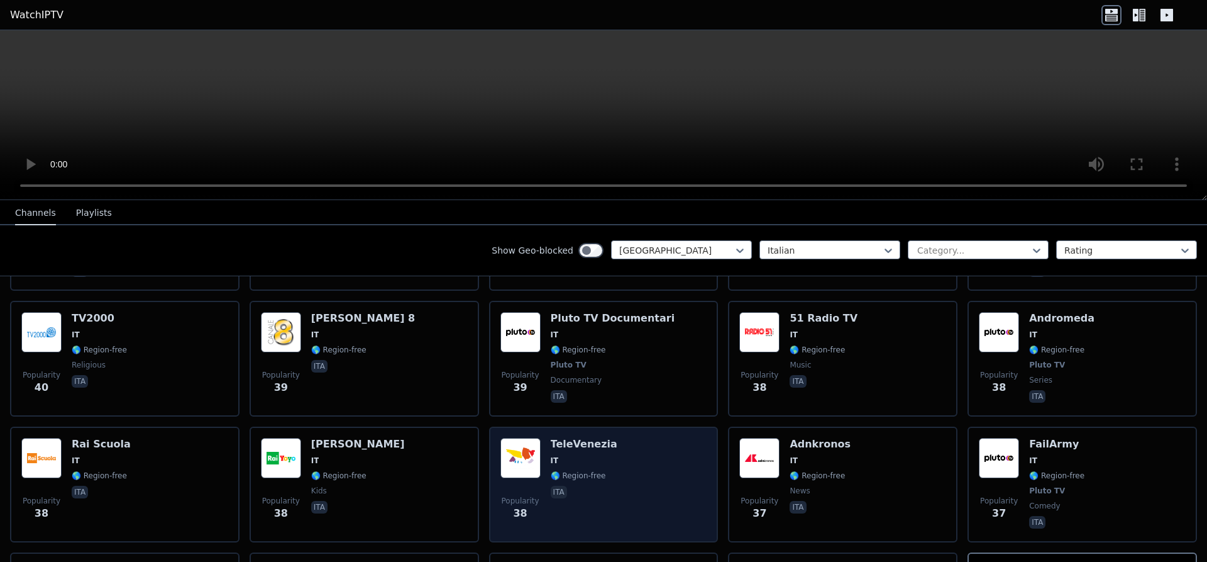
click at [571, 470] on span "🌎 Region-free" at bounding box center [578, 475] width 55 height 10
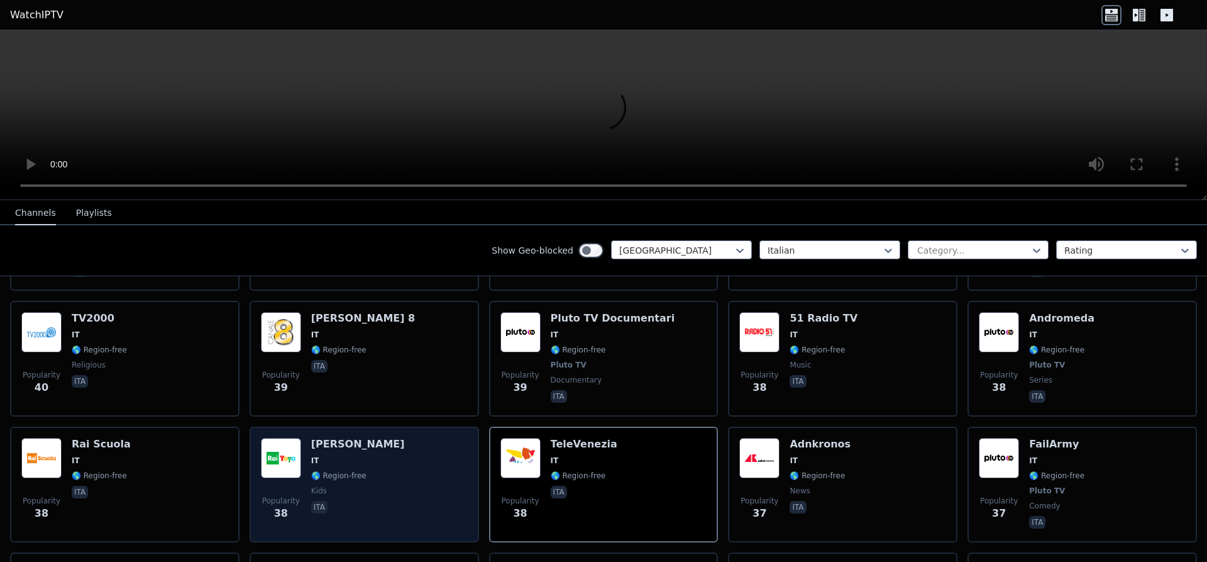
click at [340, 455] on span "IT" at bounding box center [358, 460] width 94 height 10
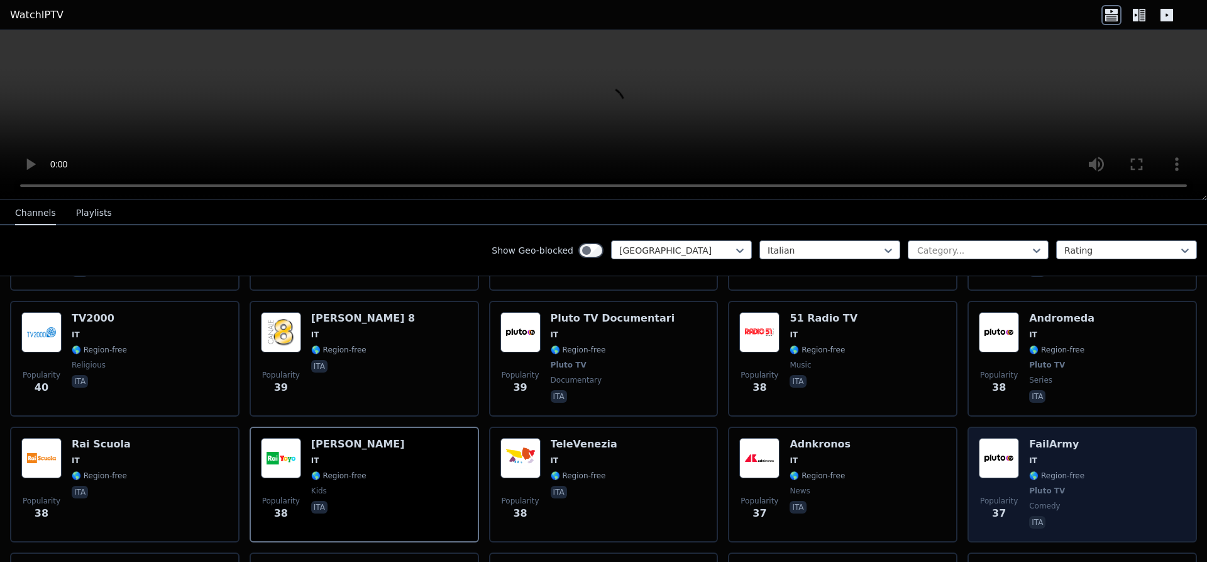
click at [1002, 438] on img at bounding box center [999, 458] width 40 height 40
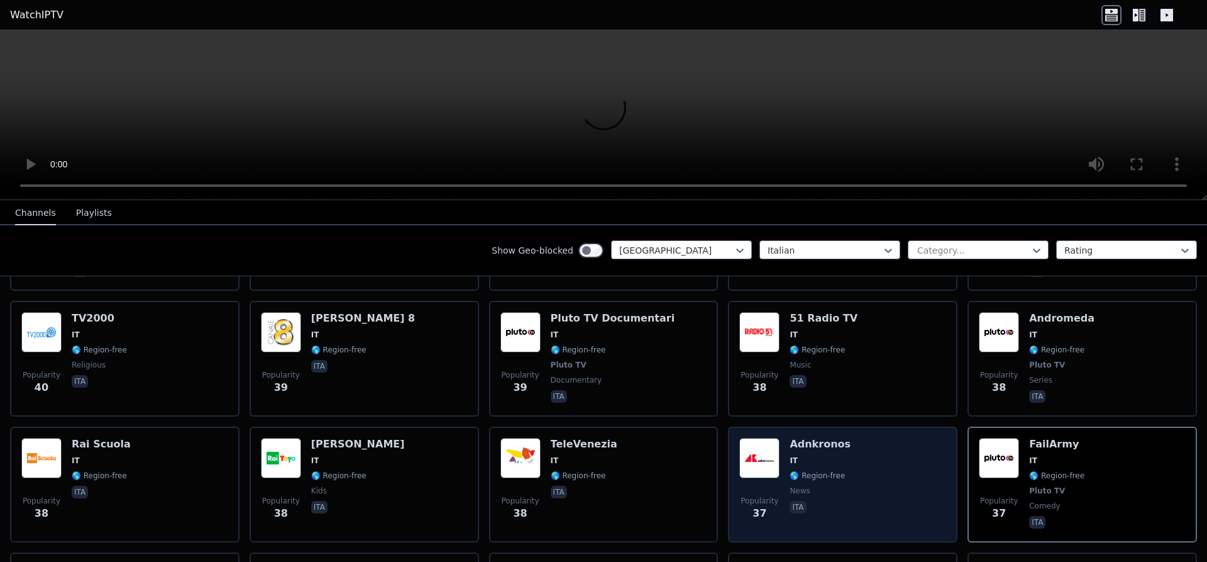
click at [812, 438] on div "Adnkronos IT 🌎 Region-free news ita" at bounding box center [820, 484] width 61 height 93
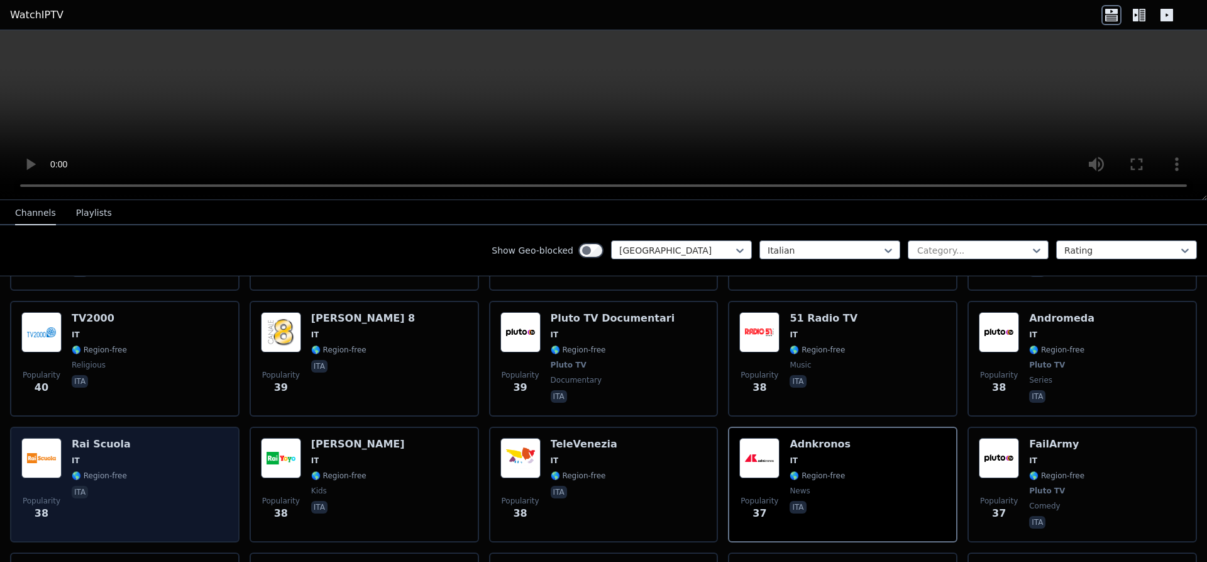
click at [156, 438] on div "Popularity 38 Rai Scuola IT 🌎 Region-free ita" at bounding box center [124, 484] width 207 height 93
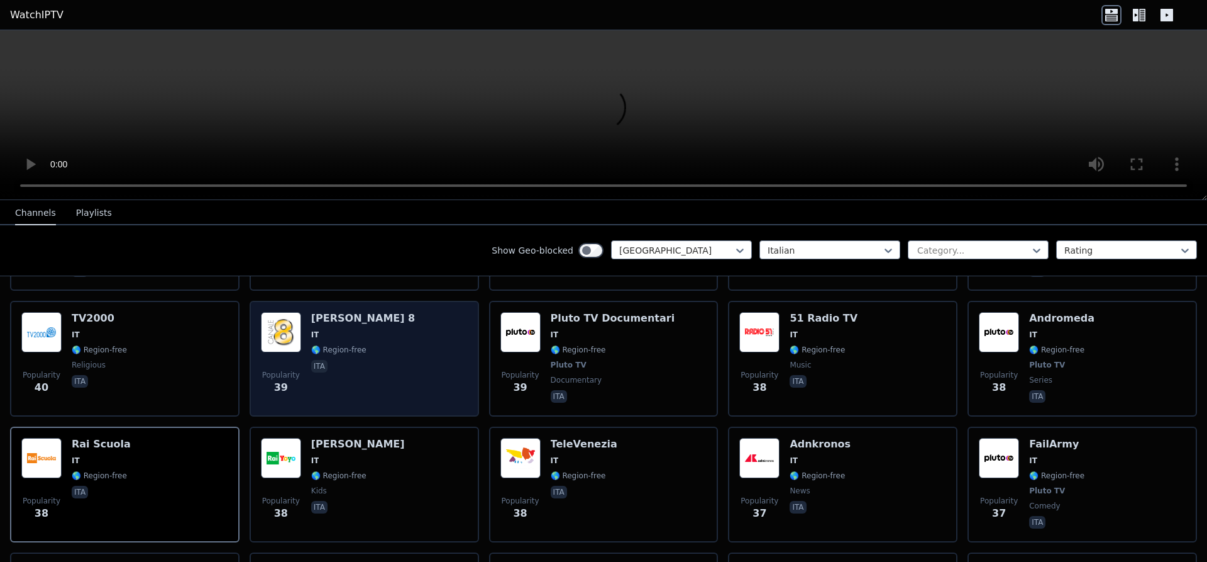
click at [372, 361] on div "Popularity 39 [PERSON_NAME] 8 IT 🌎 Region-free ita" at bounding box center [364, 358] width 207 height 93
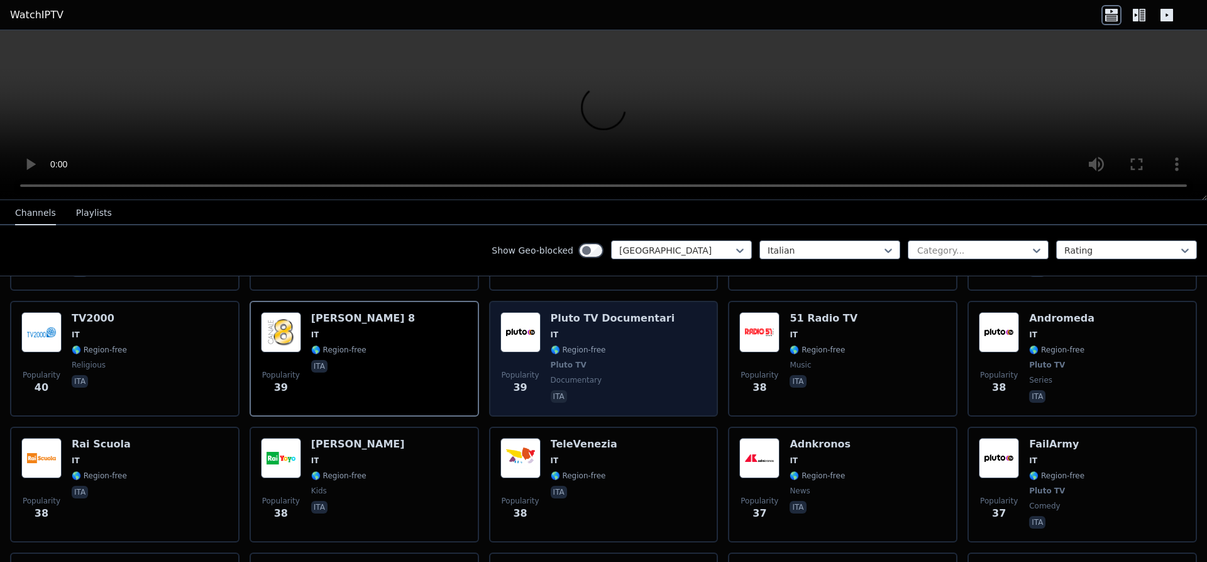
click at [529, 362] on span "Popularity 39" at bounding box center [521, 382] width 40 height 40
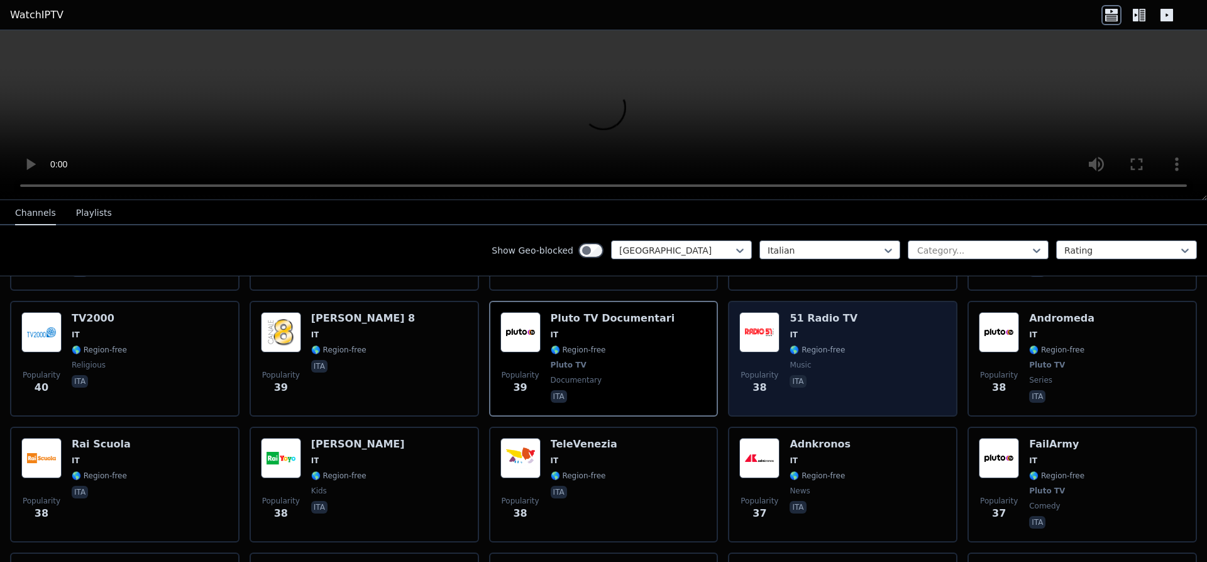
click at [827, 312] on div "51 Radio TV IT 🌎 Region-free music ita" at bounding box center [824, 358] width 68 height 93
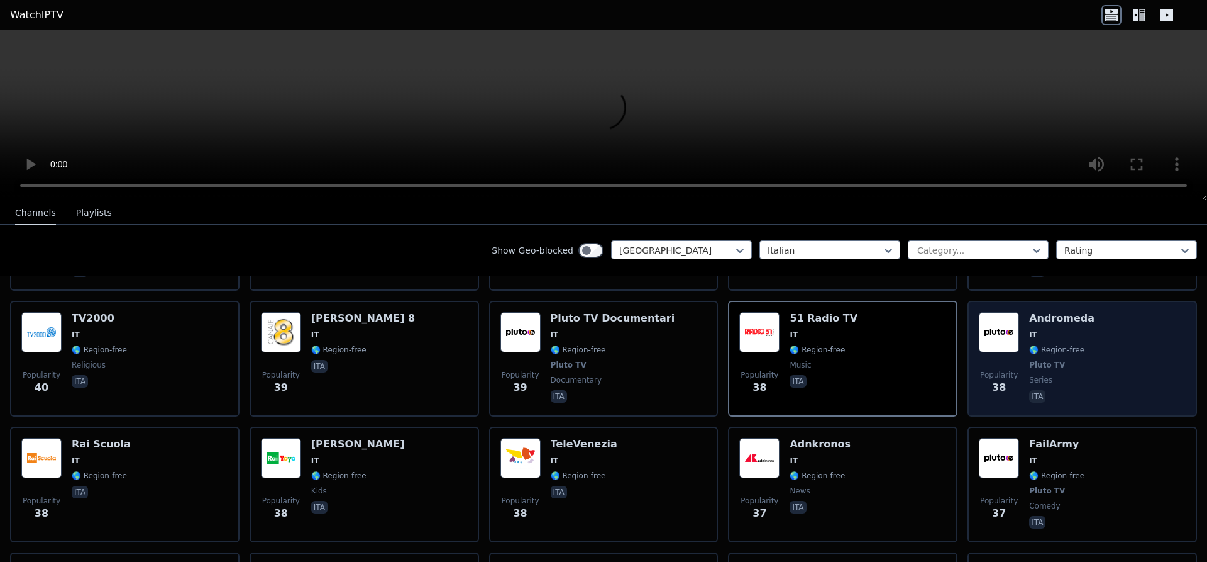
click at [1054, 329] on span "IT" at bounding box center [1061, 334] width 65 height 10
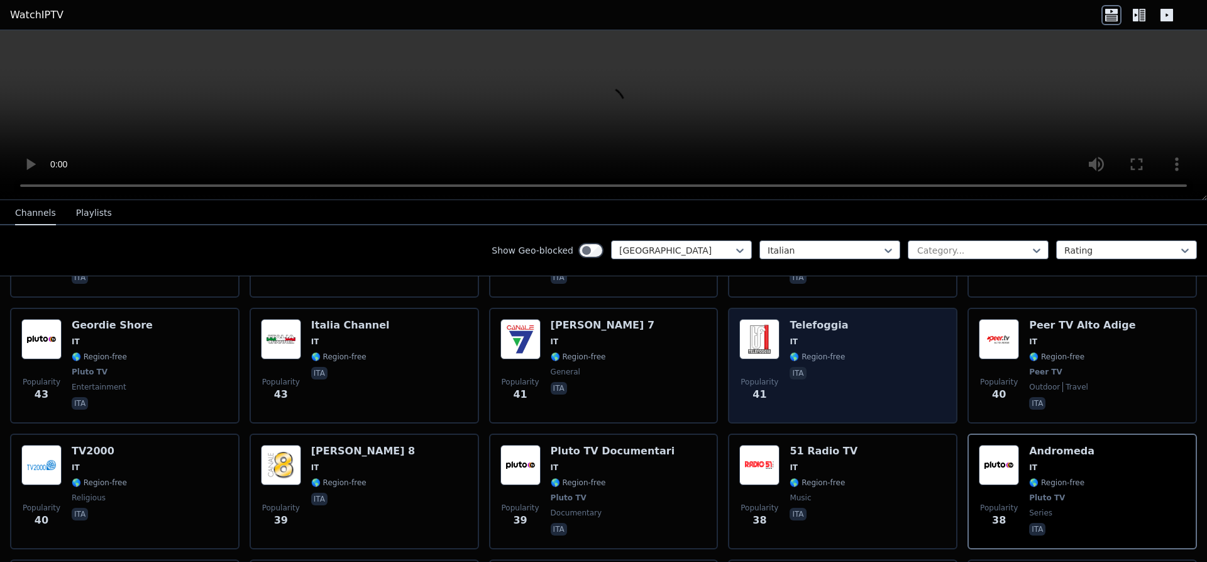
scroll to position [1743, 0]
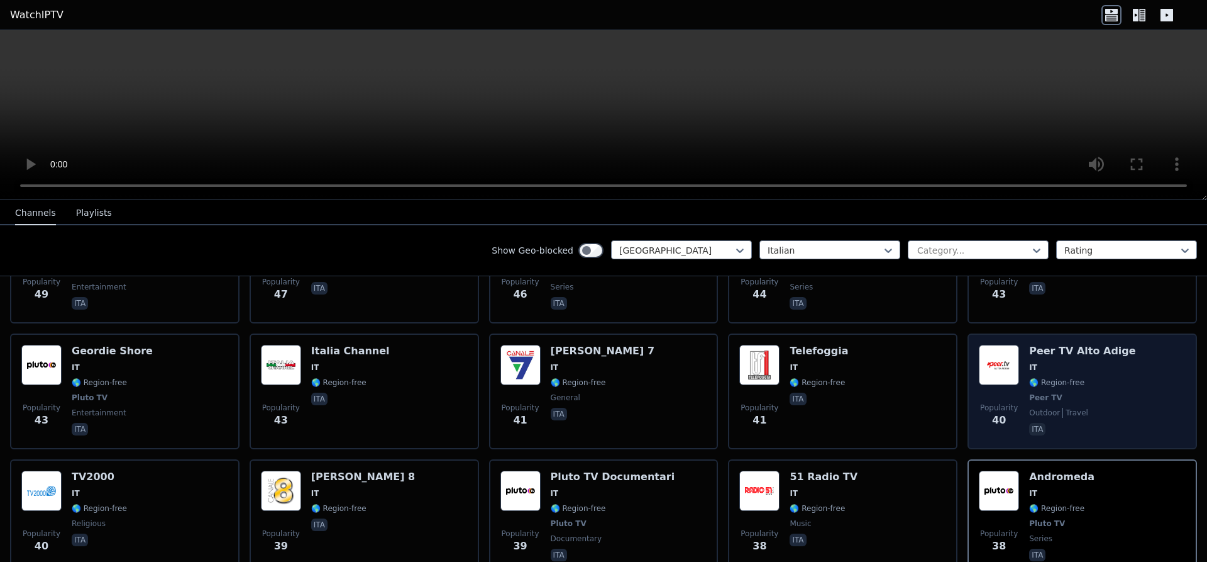
click at [987, 345] on img at bounding box center [999, 365] width 40 height 40
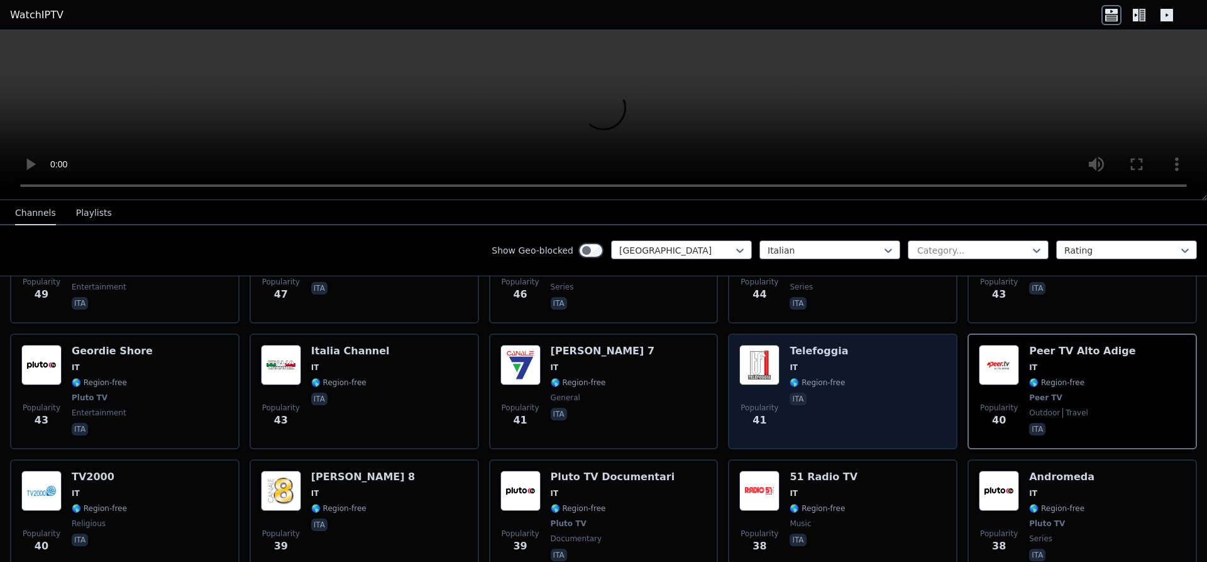
click at [824, 377] on span "🌎 Region-free" at bounding box center [817, 382] width 55 height 10
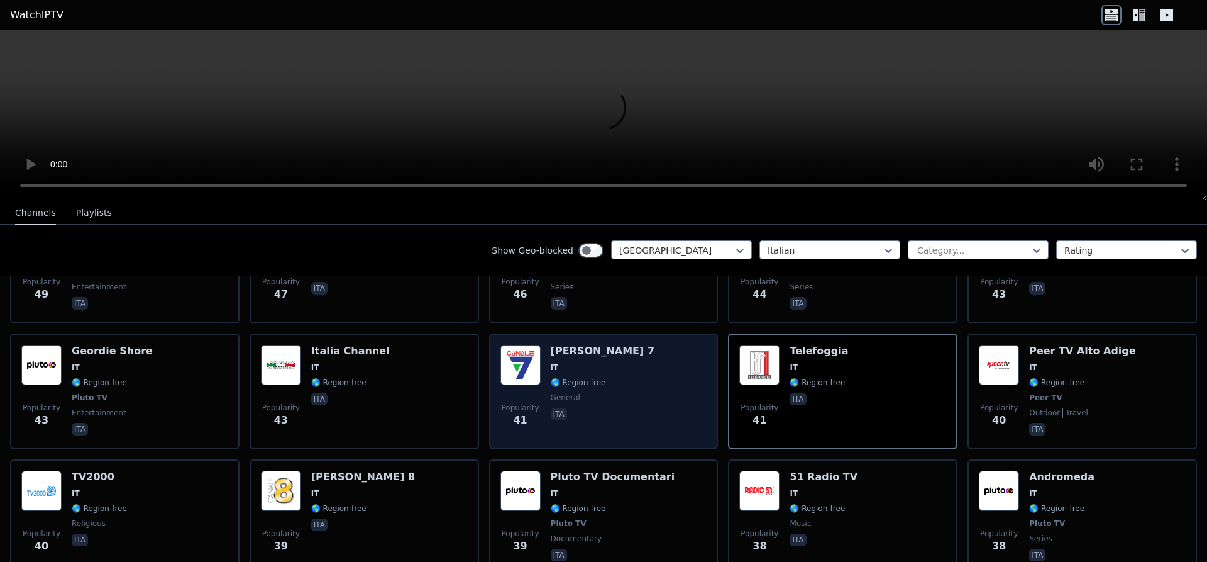
click at [601, 345] on div "Popularity 41 [PERSON_NAME] 7 IT 🌎 Region-free general ita" at bounding box center [604, 391] width 207 height 93
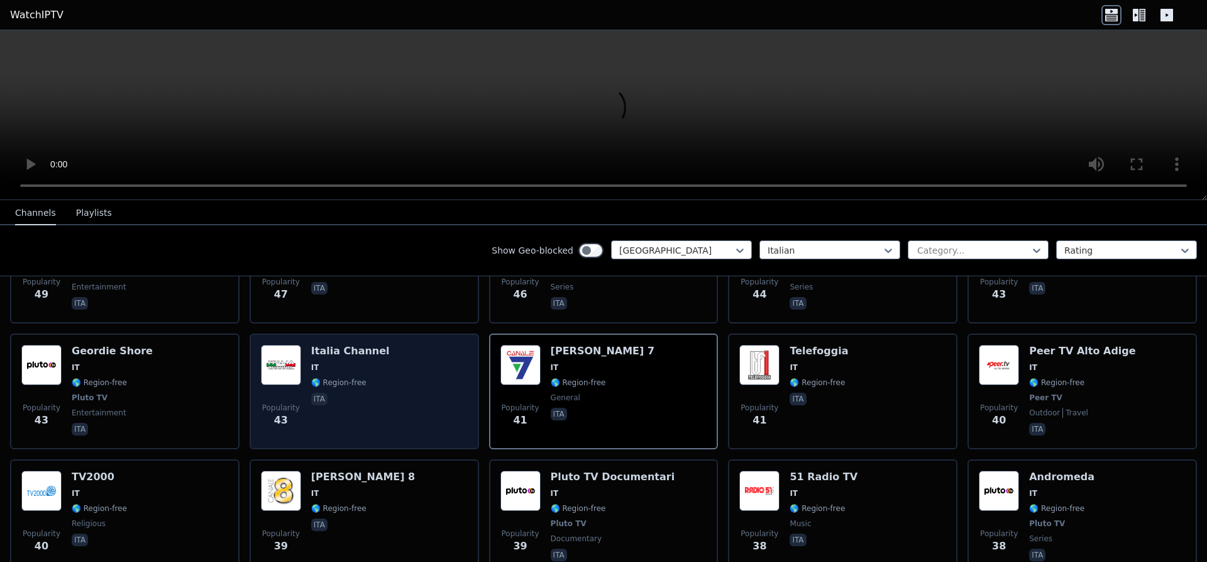
click at [269, 345] on img at bounding box center [281, 365] width 40 height 40
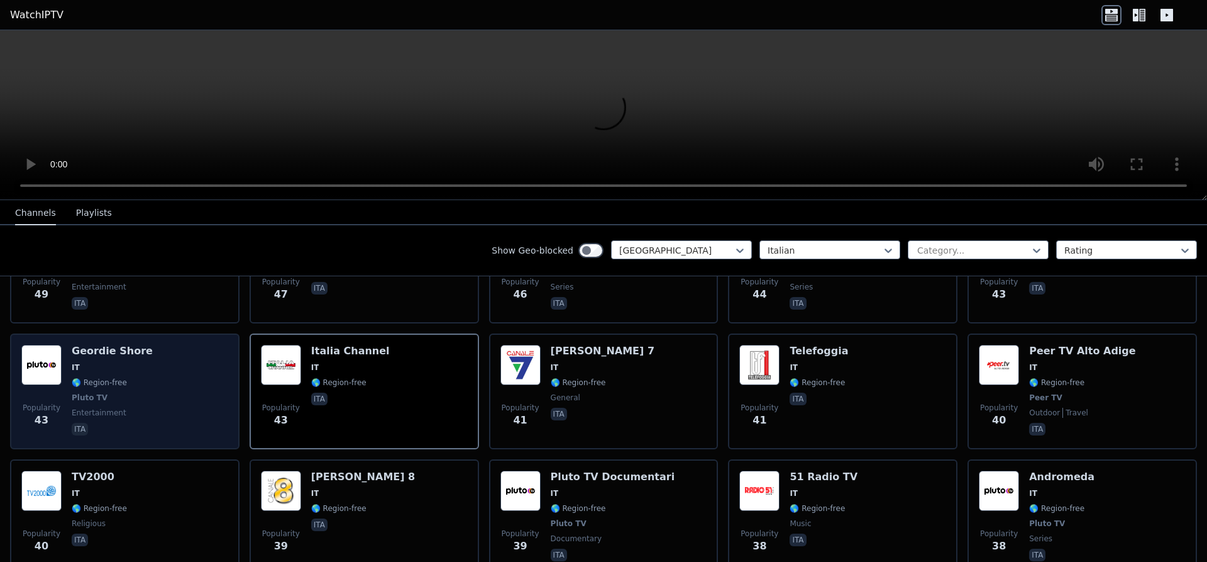
click at [157, 345] on div "Popularity 43 Geordie Shore IT 🌎 Region-free Pluto TV entertainment ita" at bounding box center [124, 391] width 207 height 93
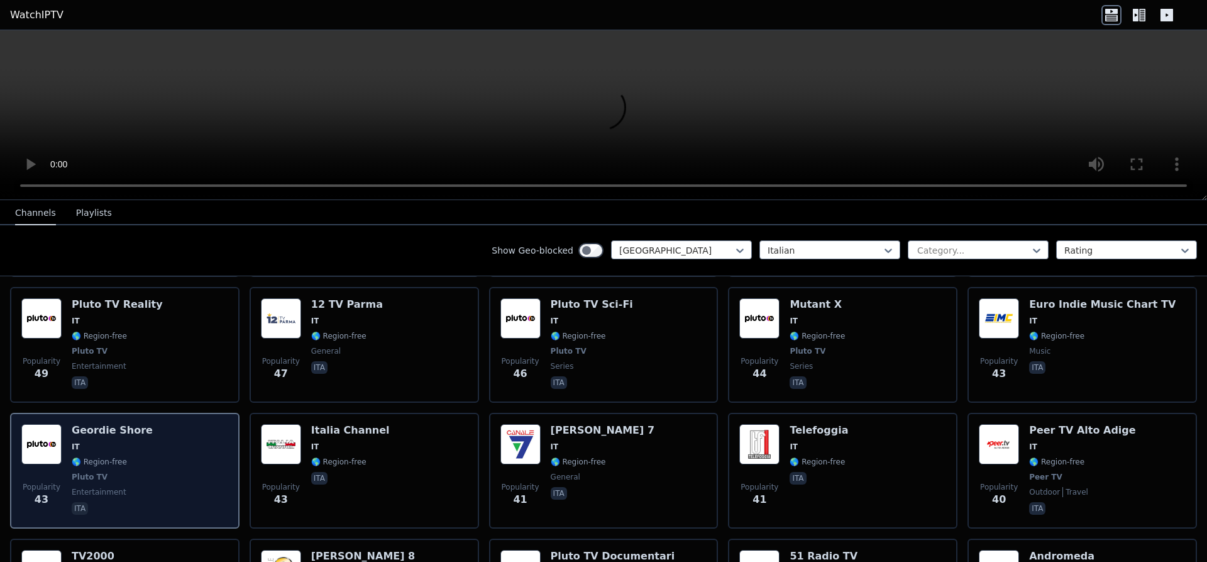
scroll to position [1585, 0]
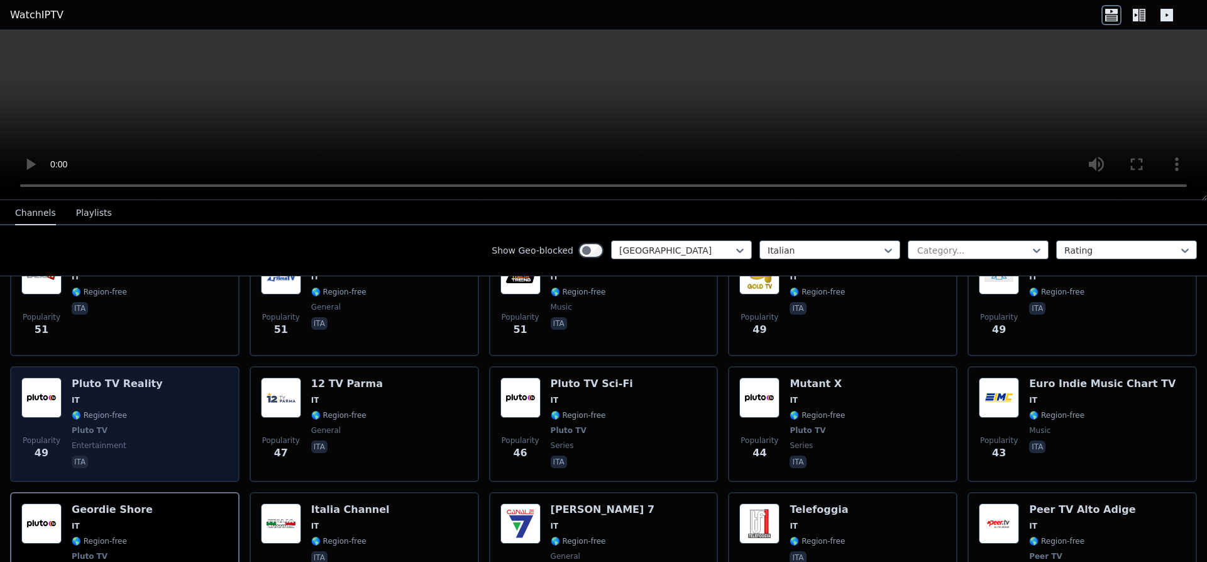
click at [167, 377] on div "Popularity 49 Pluto TV Reality IT 🌎 Region-free Pluto TV entertainment ita" at bounding box center [124, 423] width 207 height 93
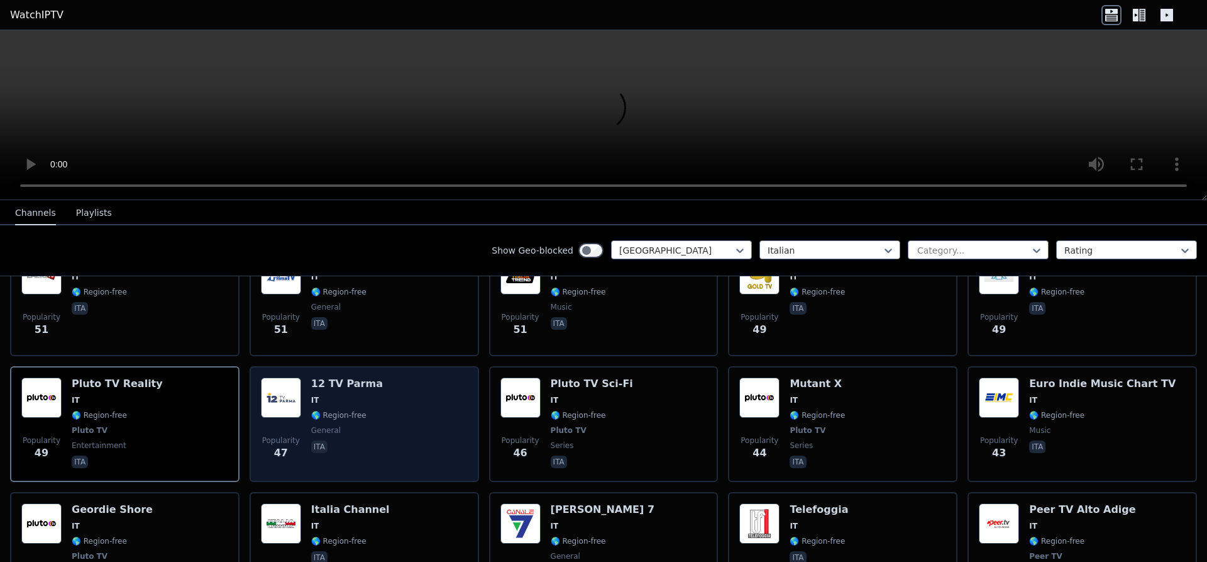
click at [394, 377] on div "Popularity 47 12 TV Parma IT 🌎 Region-free general ita" at bounding box center [364, 423] width 207 height 93
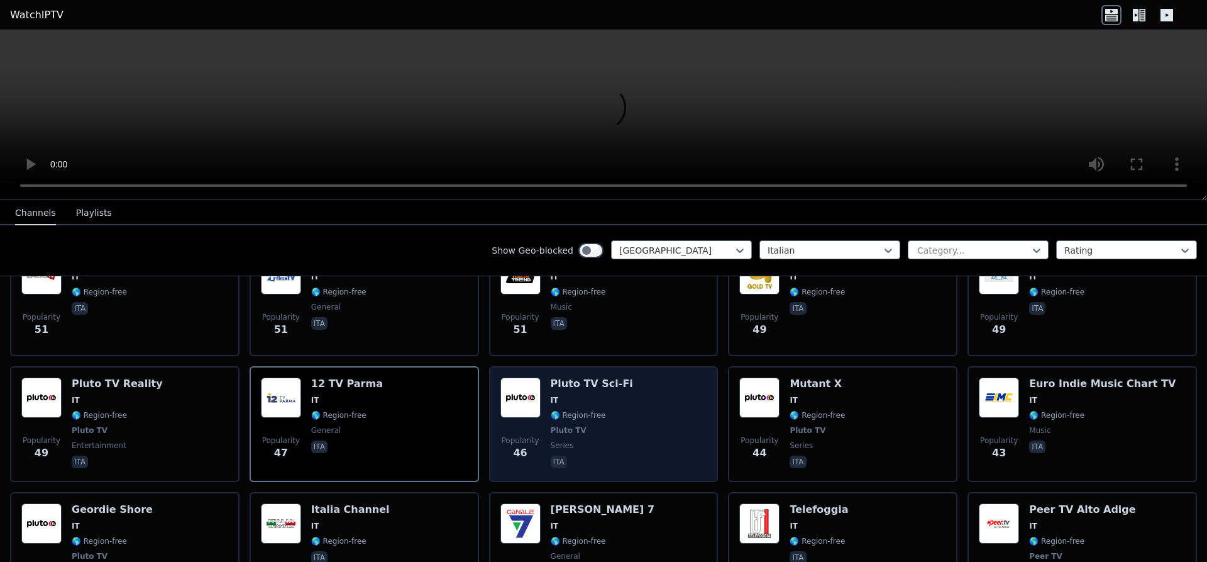
click at [600, 377] on div "Pluto TV Sci-Fi IT 🌎 Region-free Pluto TV series ita" at bounding box center [592, 423] width 82 height 93
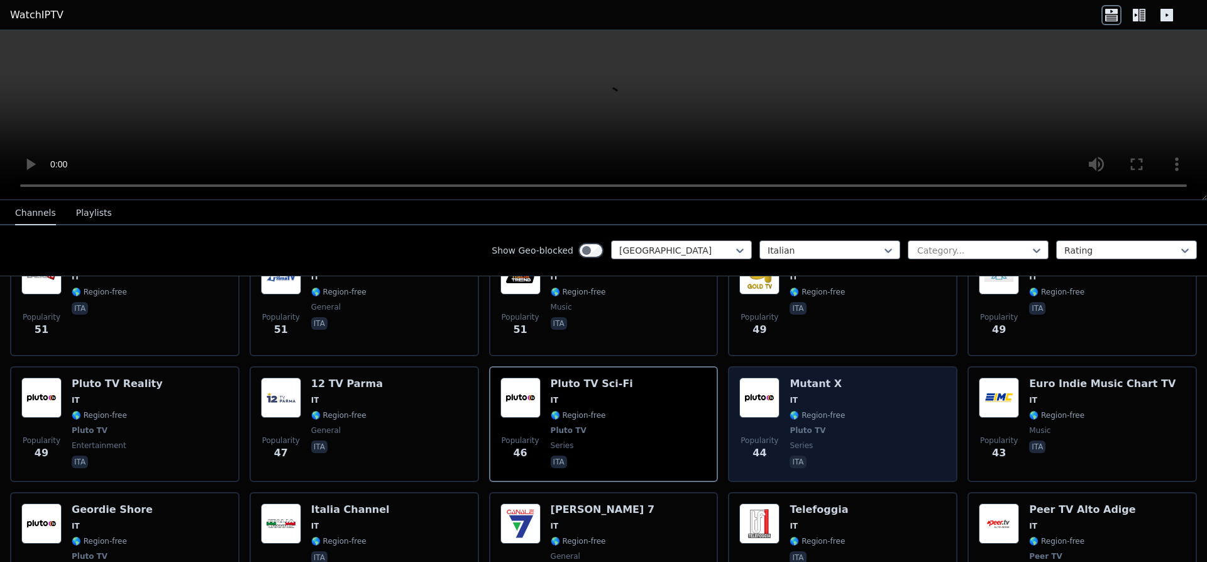
click at [823, 377] on h6 "Mutant X" at bounding box center [817, 383] width 55 height 13
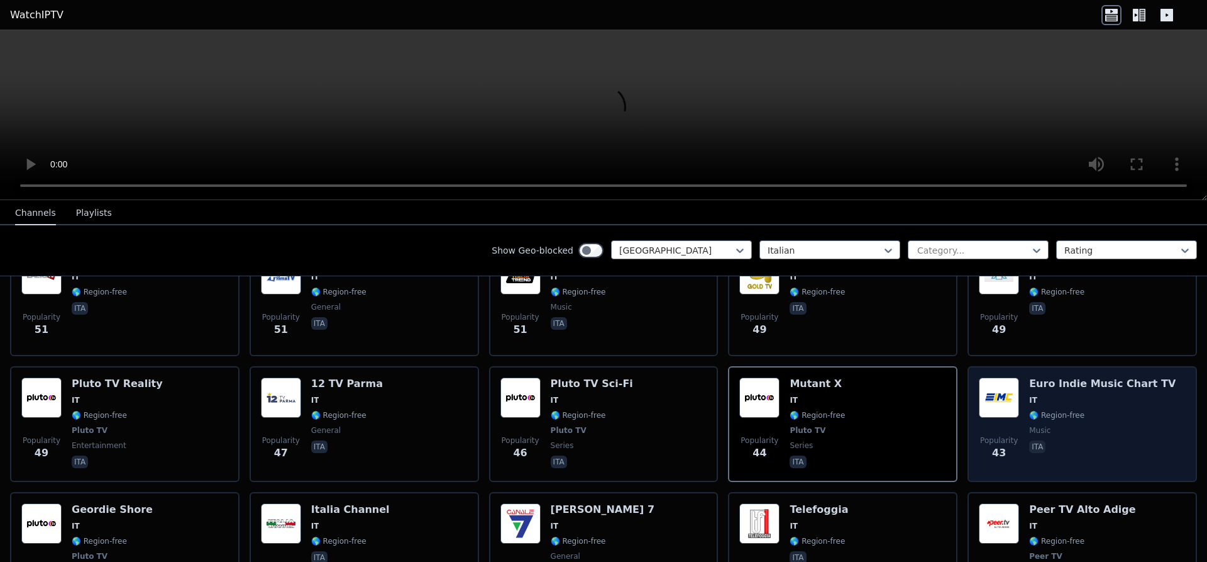
click at [1117, 377] on h6 "Euro Indie Music Chart TV" at bounding box center [1102, 383] width 147 height 13
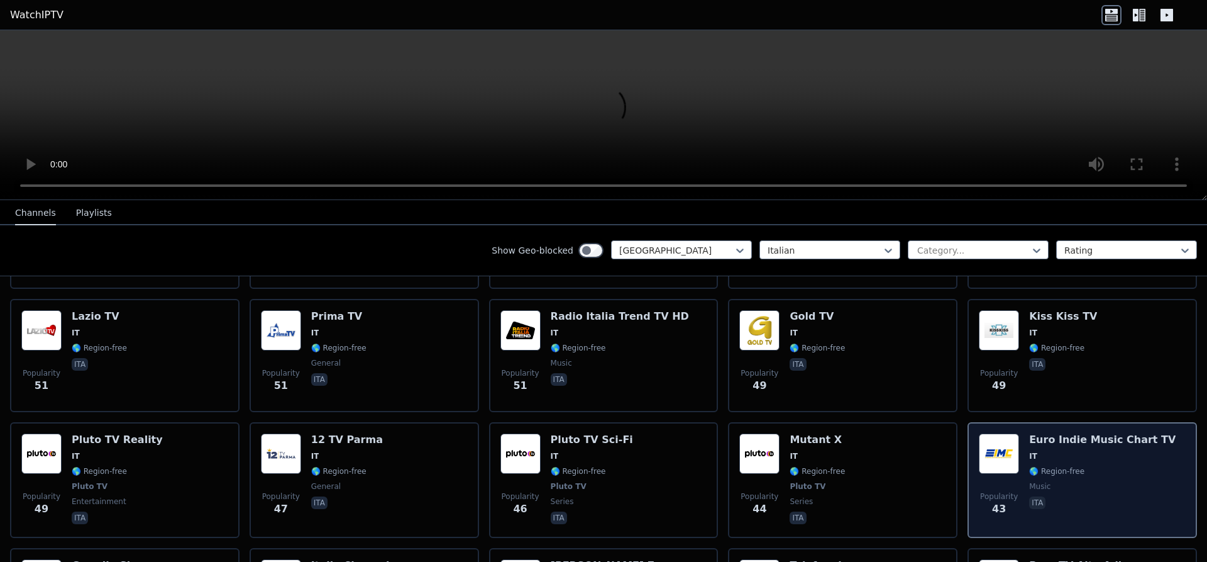
scroll to position [1505, 0]
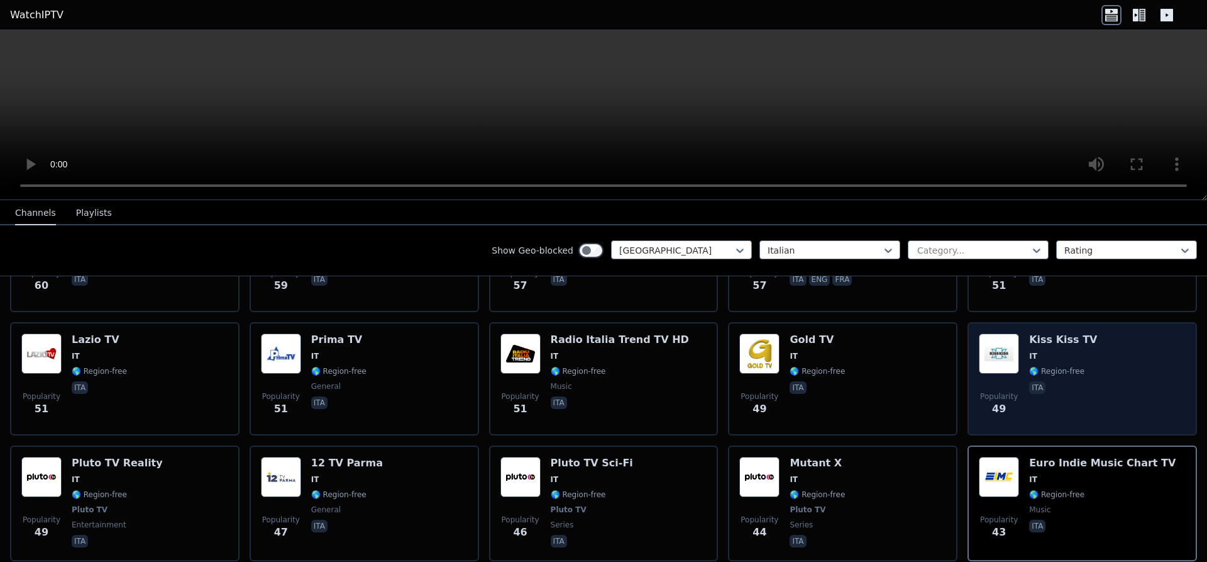
click at [1115, 348] on div "Popularity 49 Kiss Kiss TV IT 🌎 Region-free ita" at bounding box center [1082, 378] width 207 height 91
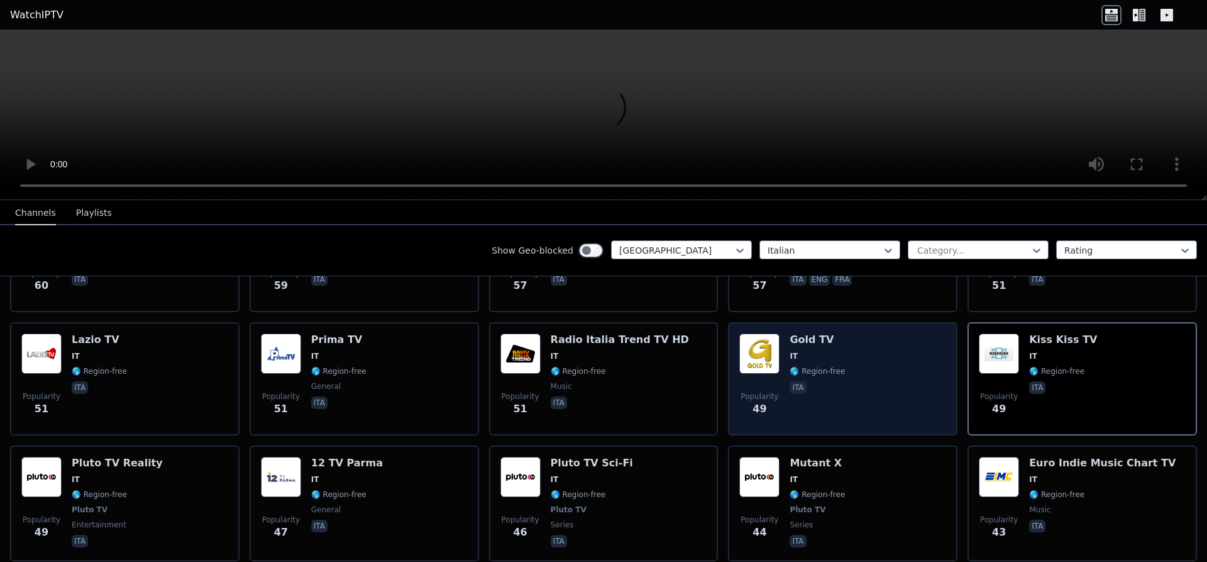
click at [855, 333] on div "Popularity 49 Gold TV IT 🌎 Region-free ita" at bounding box center [842, 378] width 207 height 91
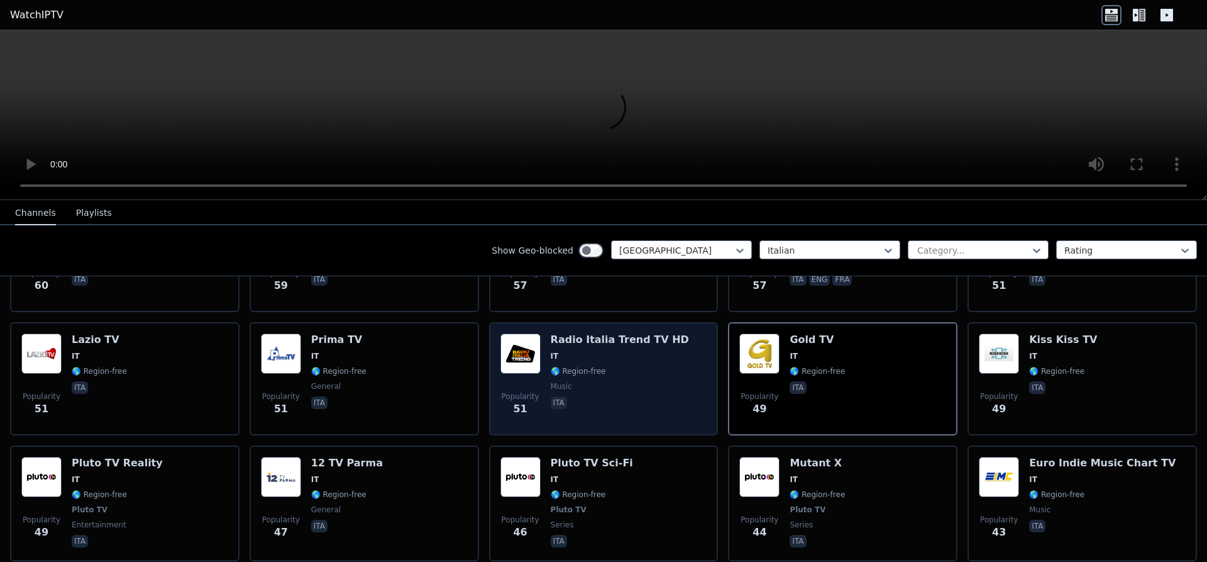
click at [594, 344] on div "Radio Italia Trend TV HD IT 🌎 Region-free music ita" at bounding box center [620, 378] width 138 height 91
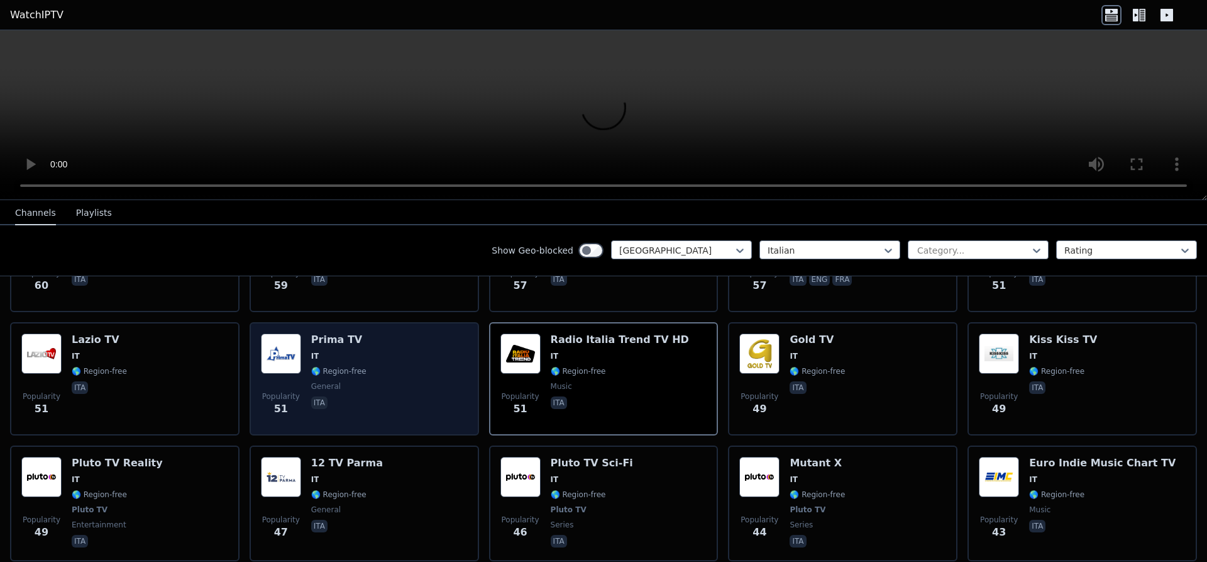
click at [384, 334] on div "Popularity 51 Prima TV IT 🌎 Region-free general ita" at bounding box center [364, 378] width 207 height 91
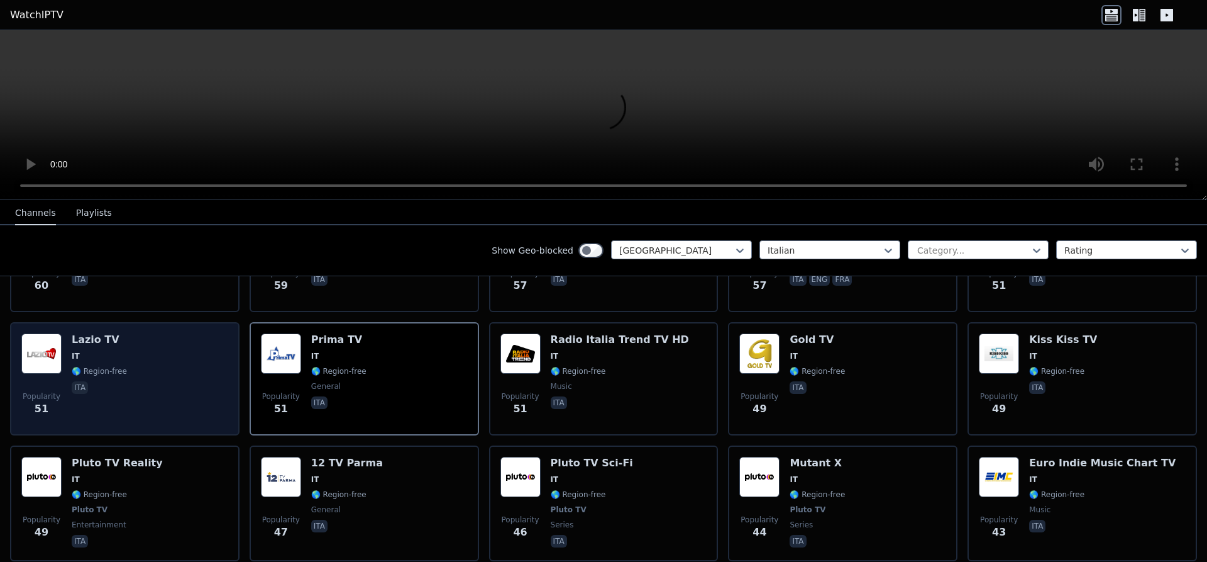
click at [176, 333] on div "Popularity 51 Lazio TV IT 🌎 Region-free ita" at bounding box center [124, 378] width 207 height 91
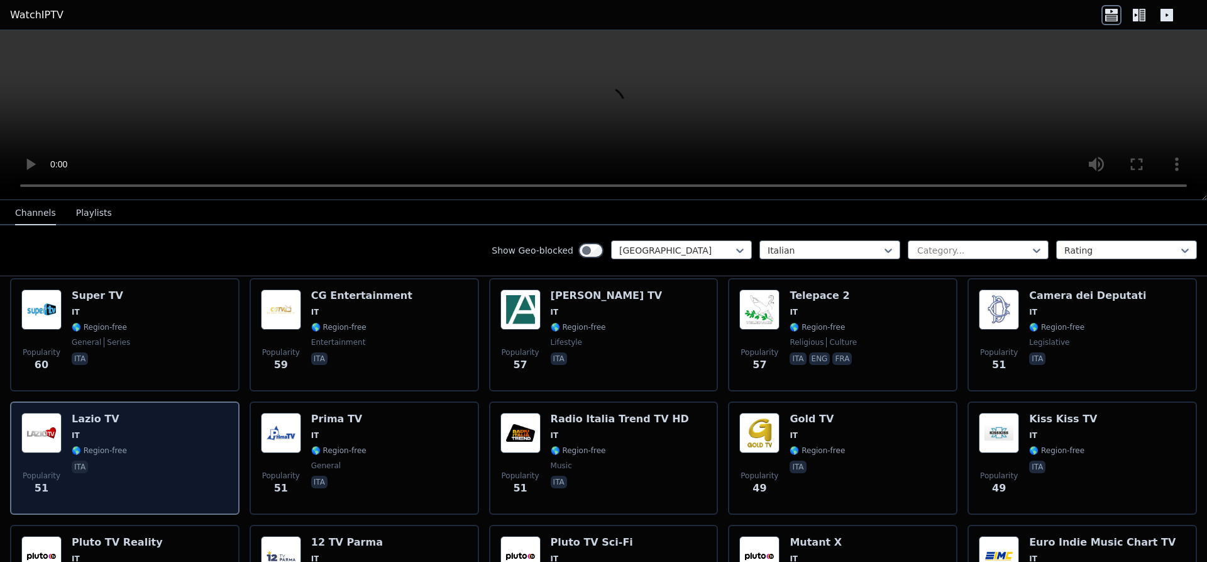
scroll to position [1347, 0]
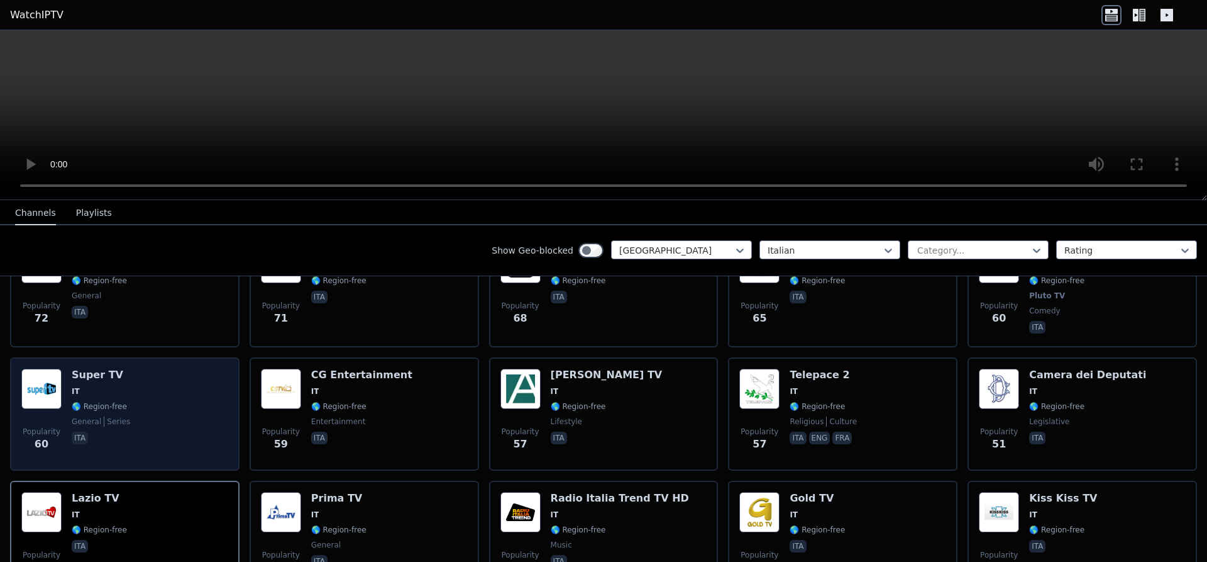
click at [174, 368] on div "Popularity 60 Super TV IT 🌎 Region-free general series ita" at bounding box center [124, 413] width 207 height 91
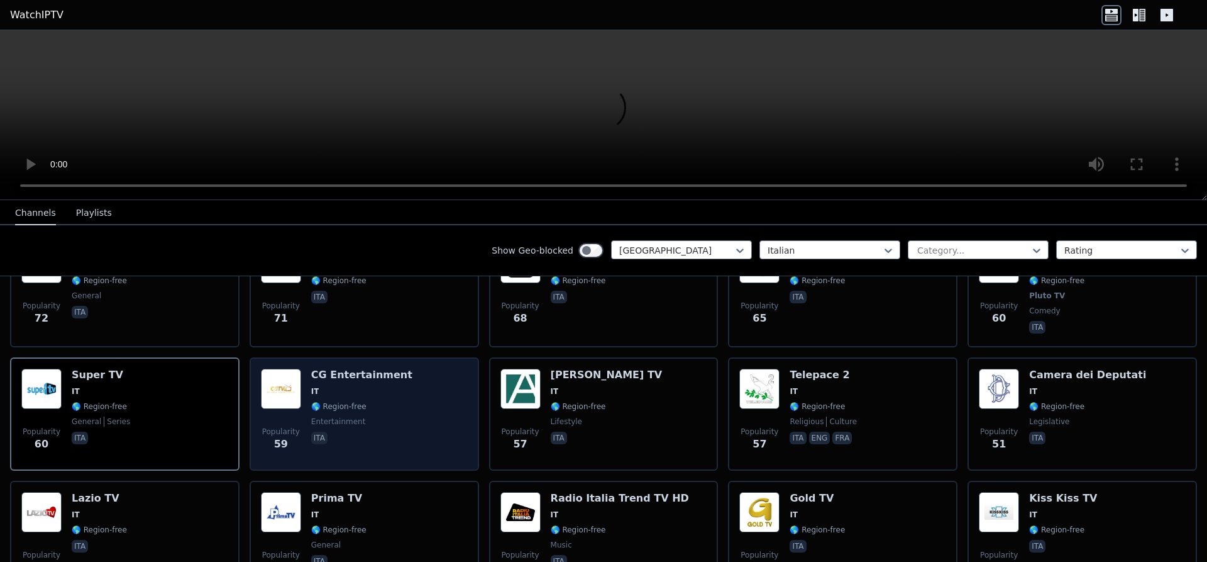
click at [411, 368] on div "Popularity 59 CG Entertainment IT 🌎 Region-free entertainment ita" at bounding box center [364, 413] width 207 height 91
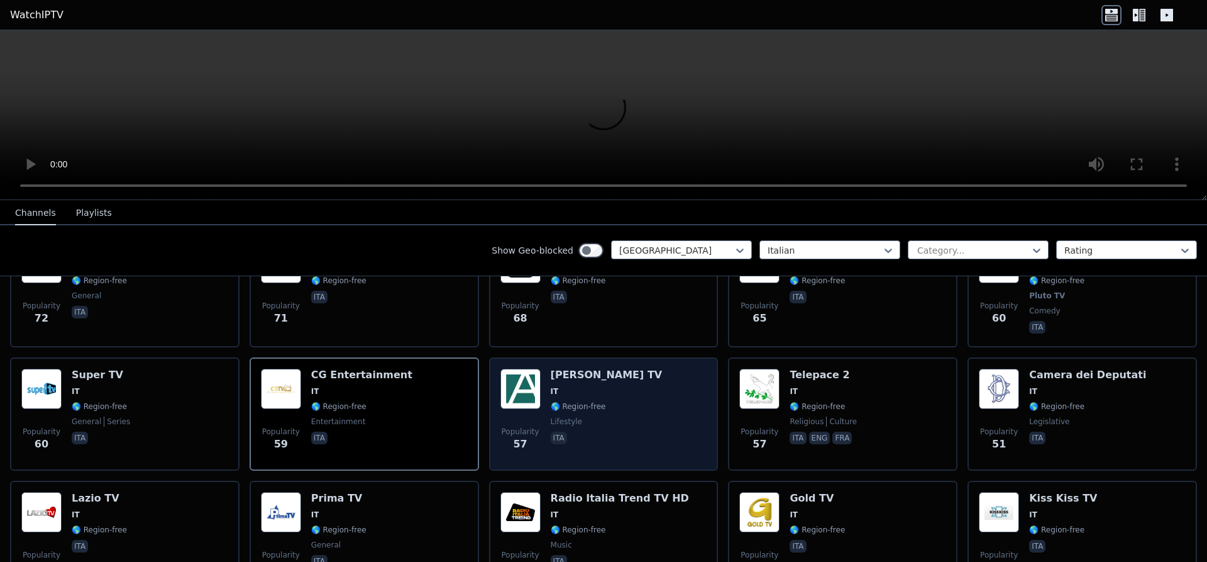
click at [592, 368] on div "[PERSON_NAME] TV IT 🌎 Region-free lifestyle ita" at bounding box center [607, 413] width 112 height 91
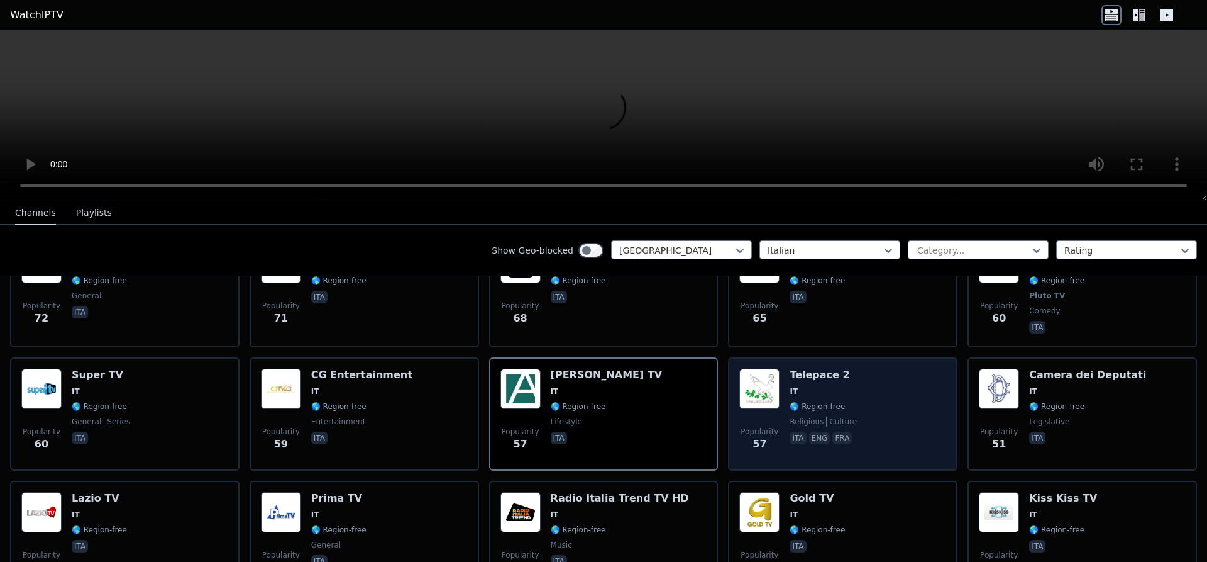
click at [815, 368] on h6 "Telepace 2" at bounding box center [823, 374] width 67 height 13
click at [879, 368] on div "Popularity 57 Telepace 2 IT 🌎 Region-free religious culture ita eng fra" at bounding box center [842, 413] width 207 height 91
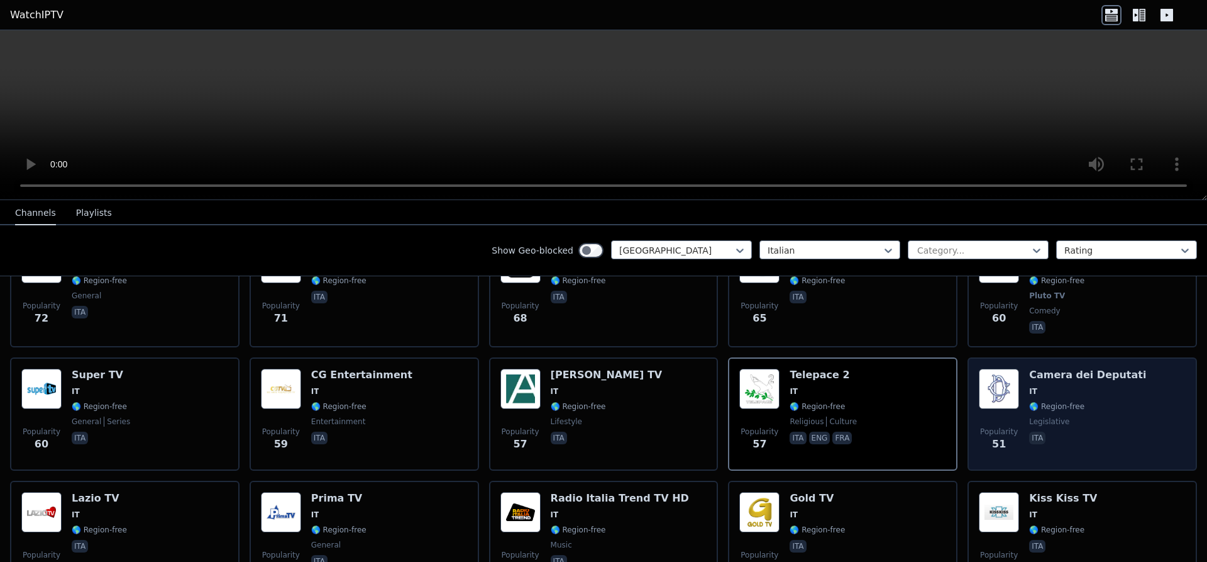
click at [1086, 368] on h6 "Camera dei Deputati" at bounding box center [1087, 374] width 117 height 13
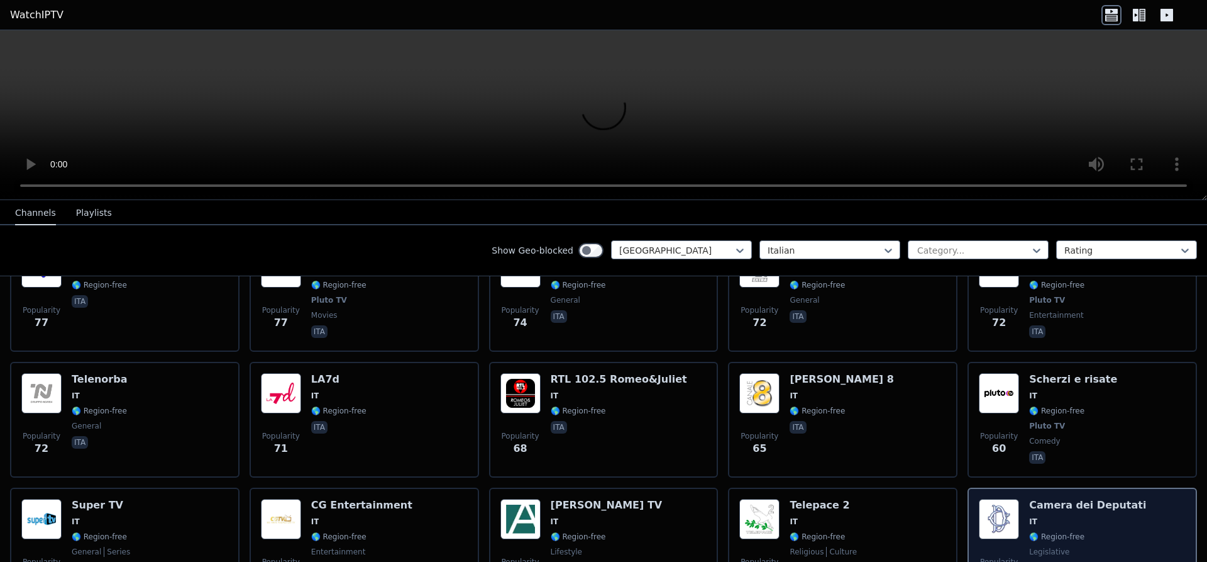
scroll to position [1188, 0]
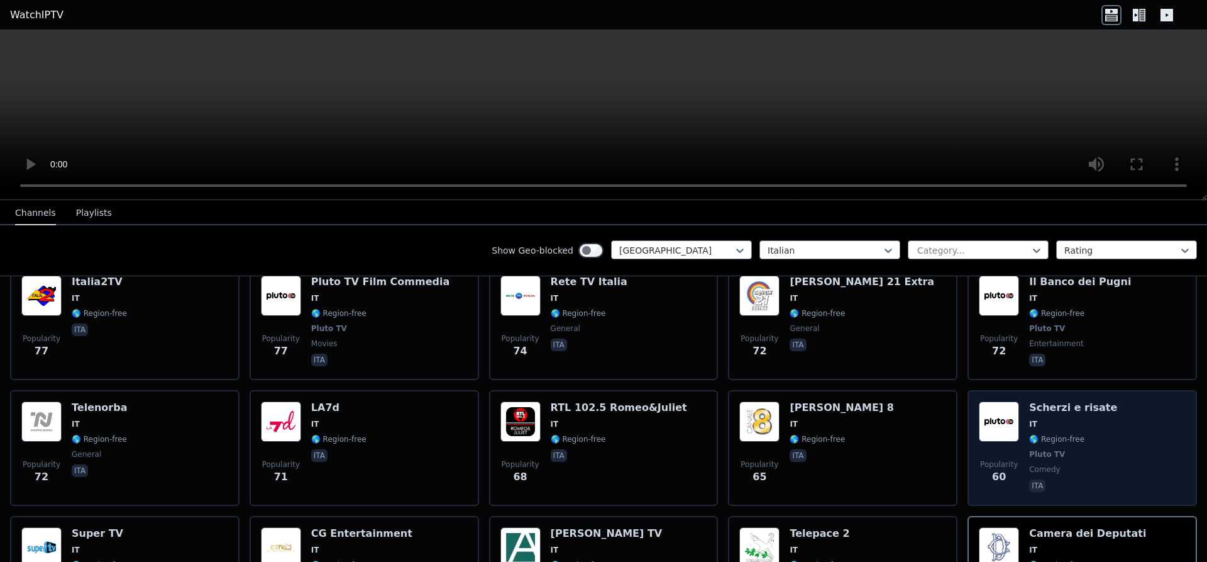
click at [1080, 401] on h6 "Scherzi e risate" at bounding box center [1073, 407] width 88 height 13
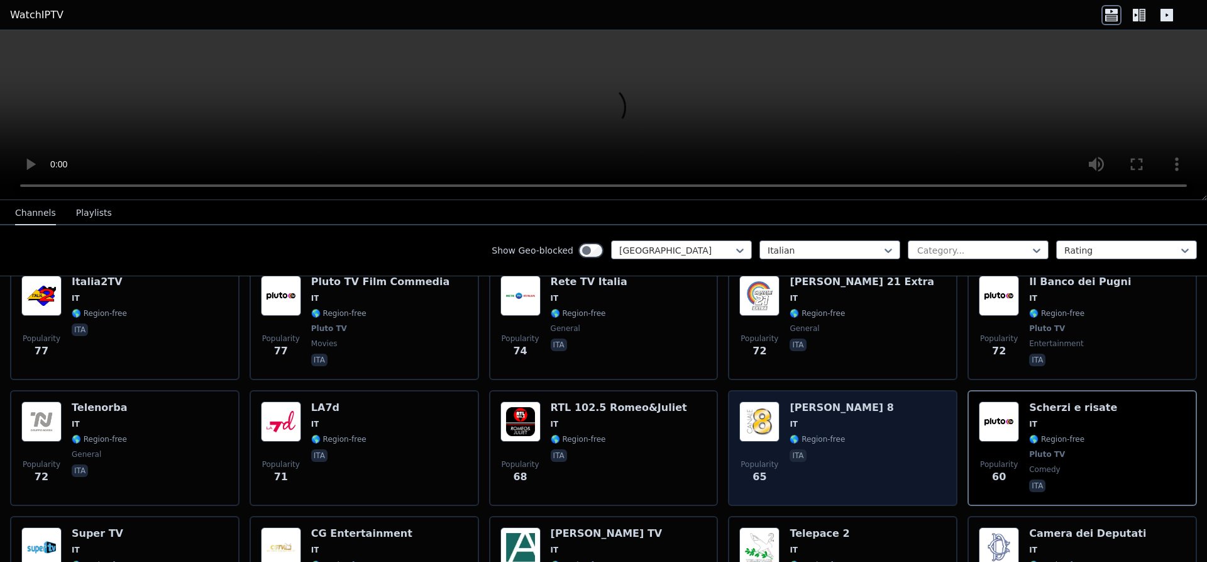
click at [839, 419] on span "IT" at bounding box center [842, 424] width 104 height 10
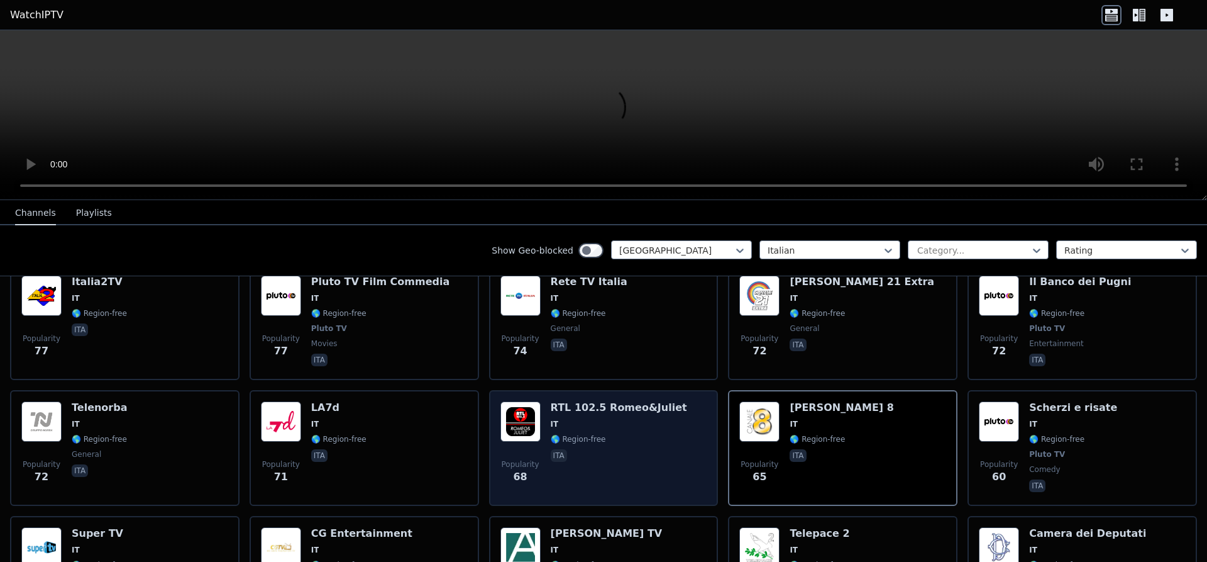
click at [592, 434] on span "🌎 Region-free" at bounding box center [578, 439] width 55 height 10
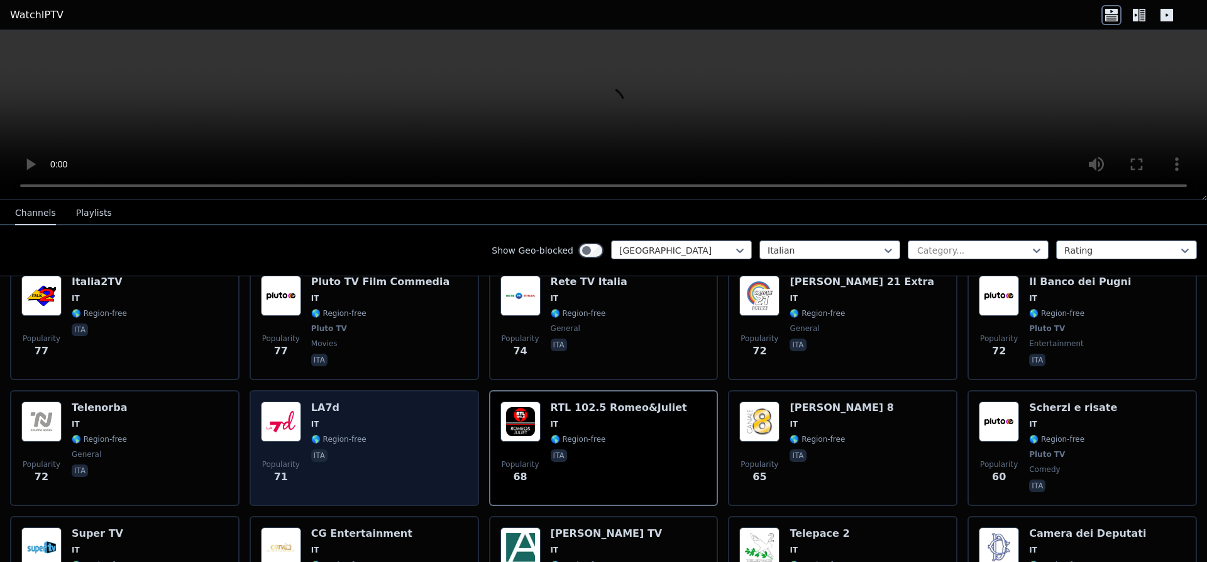
click at [419, 401] on div "Popularity 71 LA7d IT 🌎 Region-free ita" at bounding box center [364, 447] width 207 height 93
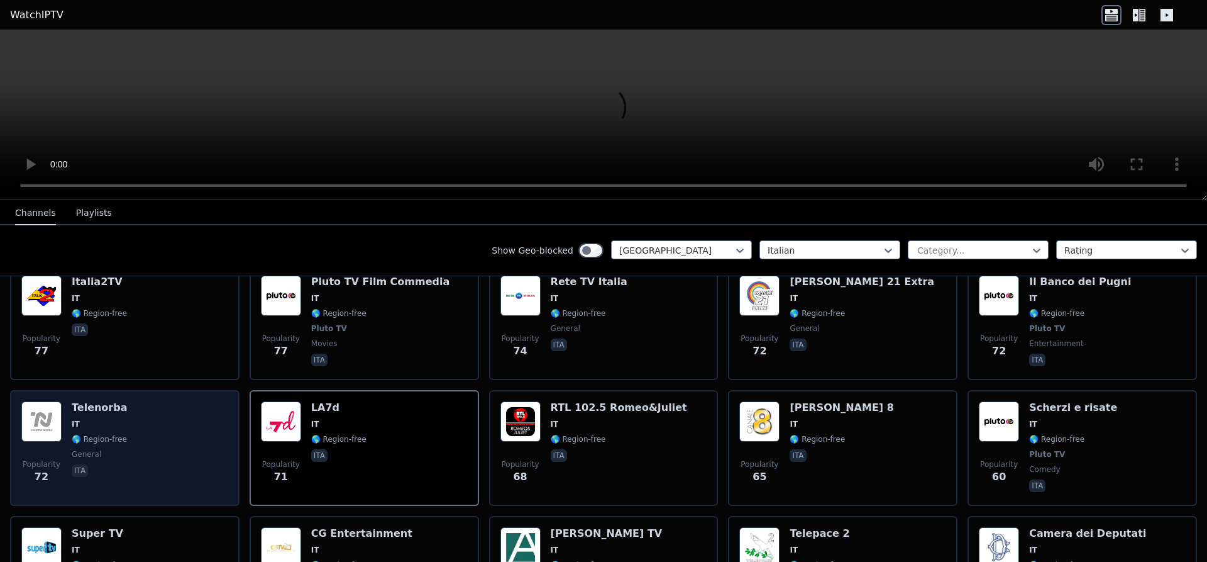
click at [170, 401] on div "Popularity 72 Telenorba IT 🌎 Region-free general ita" at bounding box center [124, 447] width 207 height 93
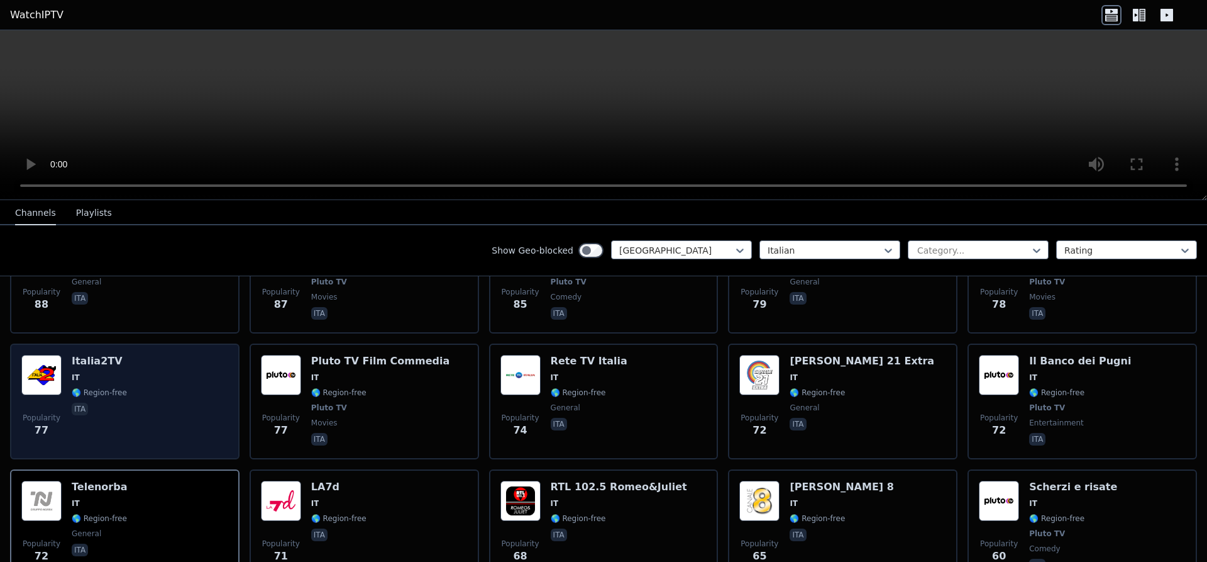
click at [170, 376] on div "Popularity 77 Italia2TV IT 🌎 Region-free ita" at bounding box center [124, 401] width 207 height 93
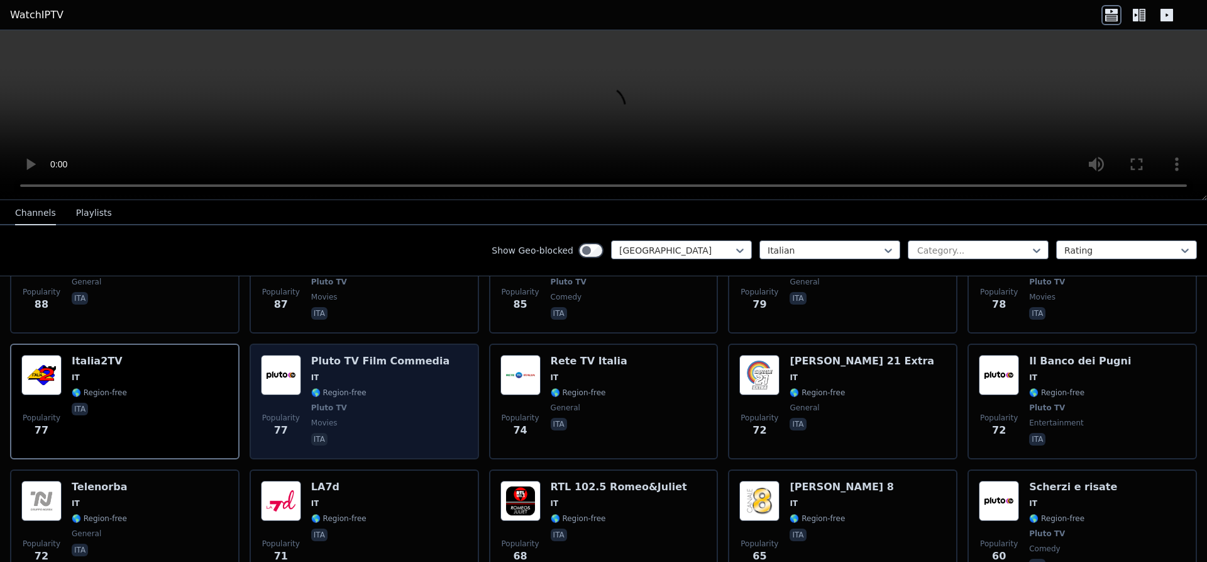
click at [402, 387] on span "🌎 Region-free" at bounding box center [380, 392] width 138 height 10
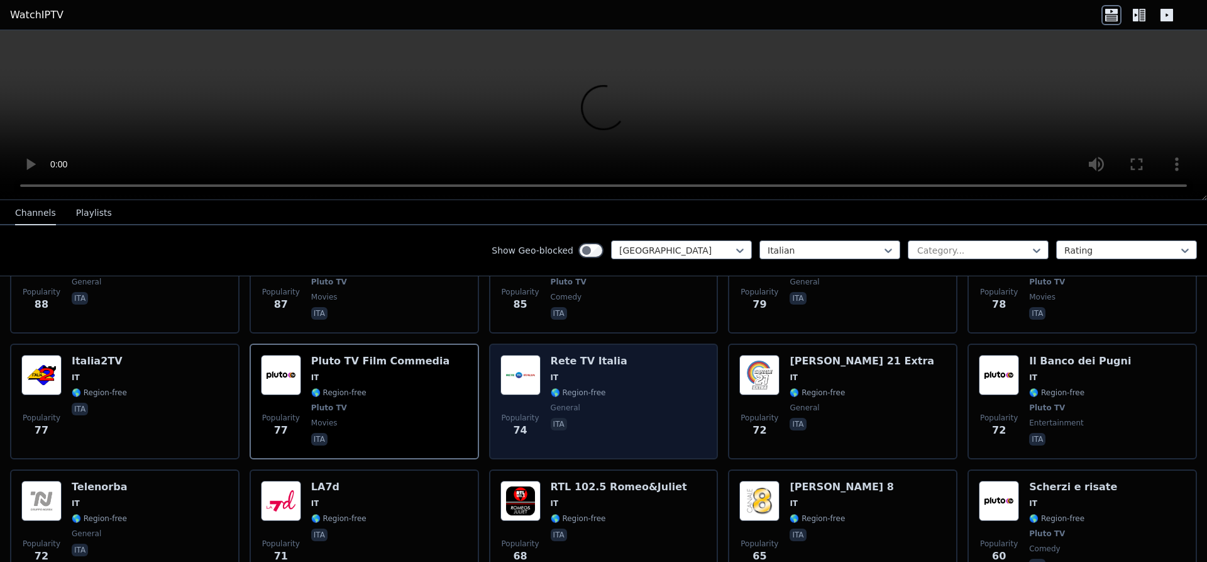
click at [623, 355] on div "Popularity 74 Rete TV Italia IT 🌎 Region-free general ita" at bounding box center [604, 401] width 207 height 93
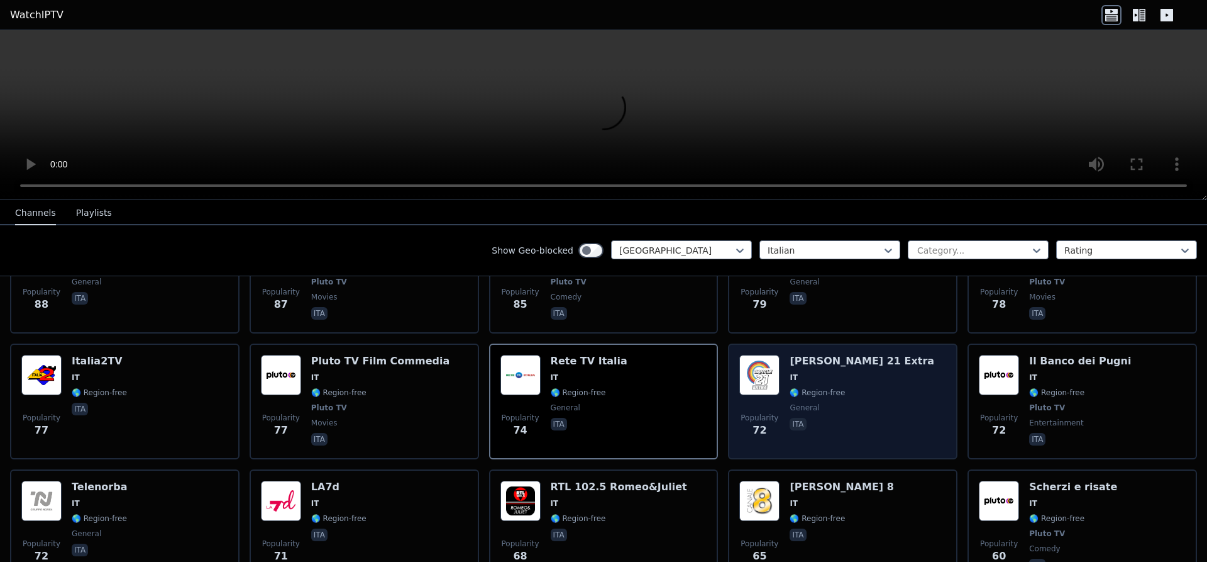
click at [863, 356] on div "Popularity 72 [PERSON_NAME] 21 Extra IT 🌎 Region-free general ita" at bounding box center [842, 401] width 207 height 93
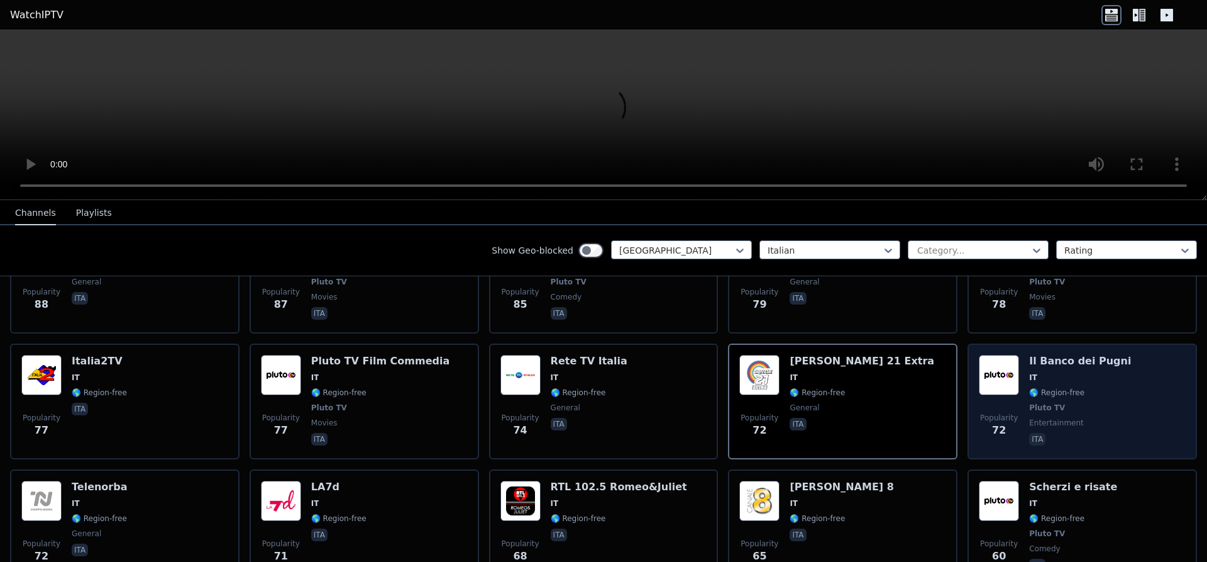
click at [1068, 372] on span "IT" at bounding box center [1080, 377] width 102 height 10
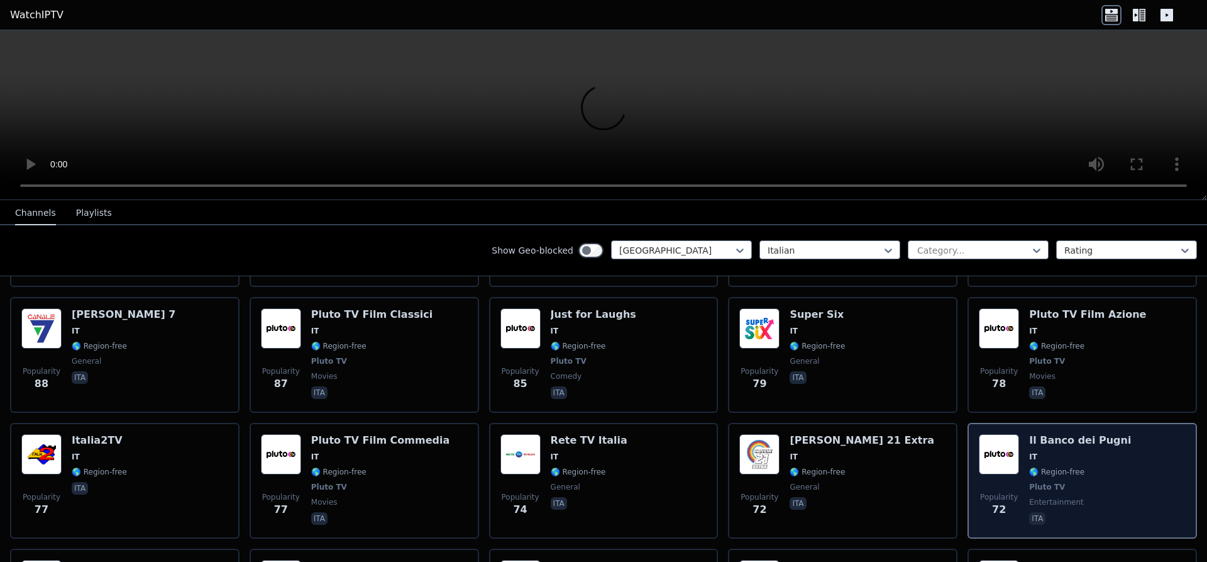
scroll to position [951, 0]
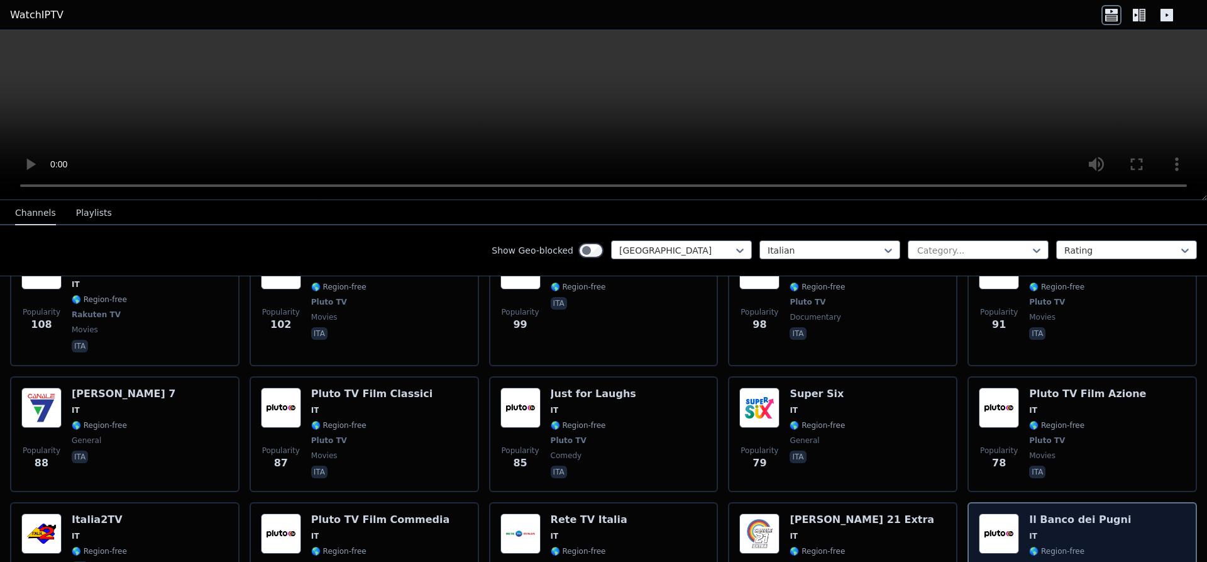
click at [1068, 376] on div "Popularity 78 Pluto TV Film Azione IT 🌎 Region-free Pluto TV movies ita" at bounding box center [1083, 434] width 230 height 116
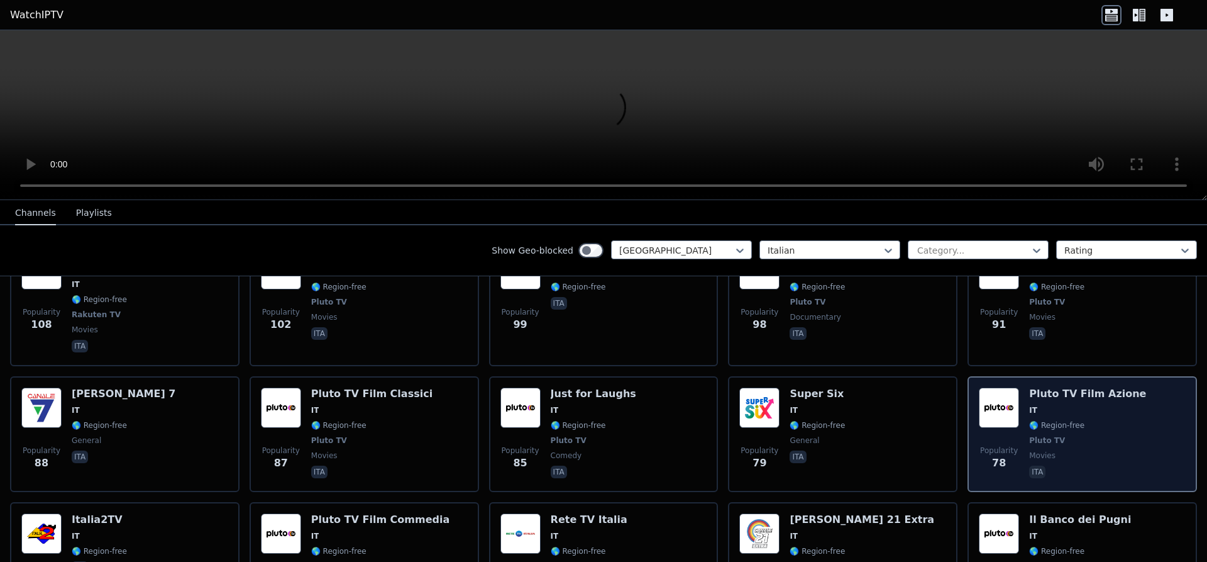
click at [1070, 387] on h6 "Pluto TV Film Azione" at bounding box center [1087, 393] width 117 height 13
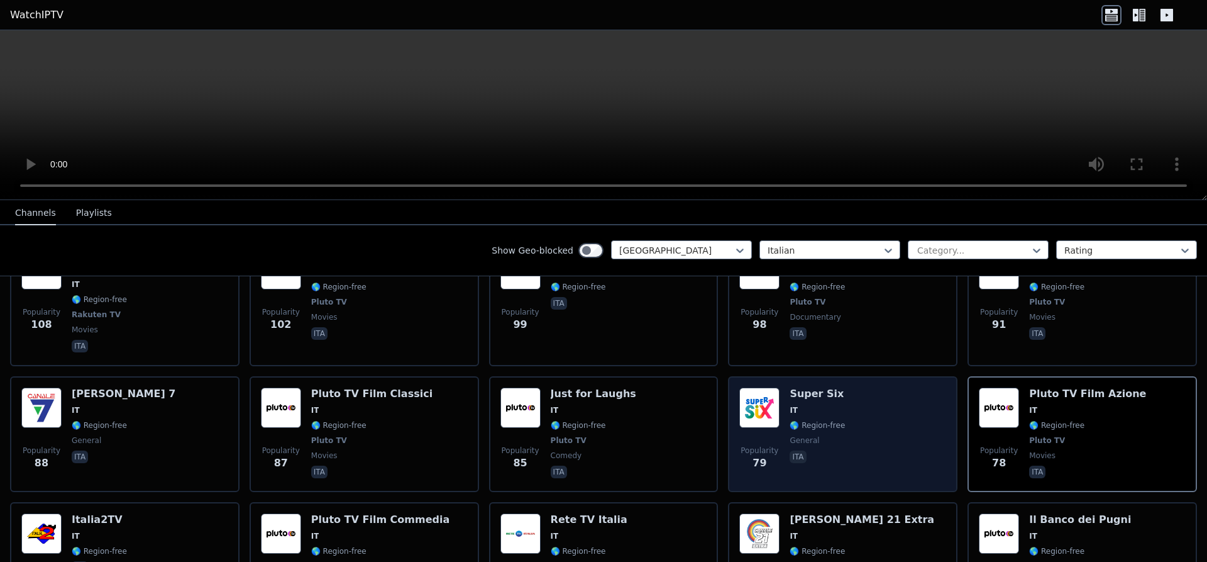
click at [831, 435] on span "general" at bounding box center [817, 440] width 55 height 10
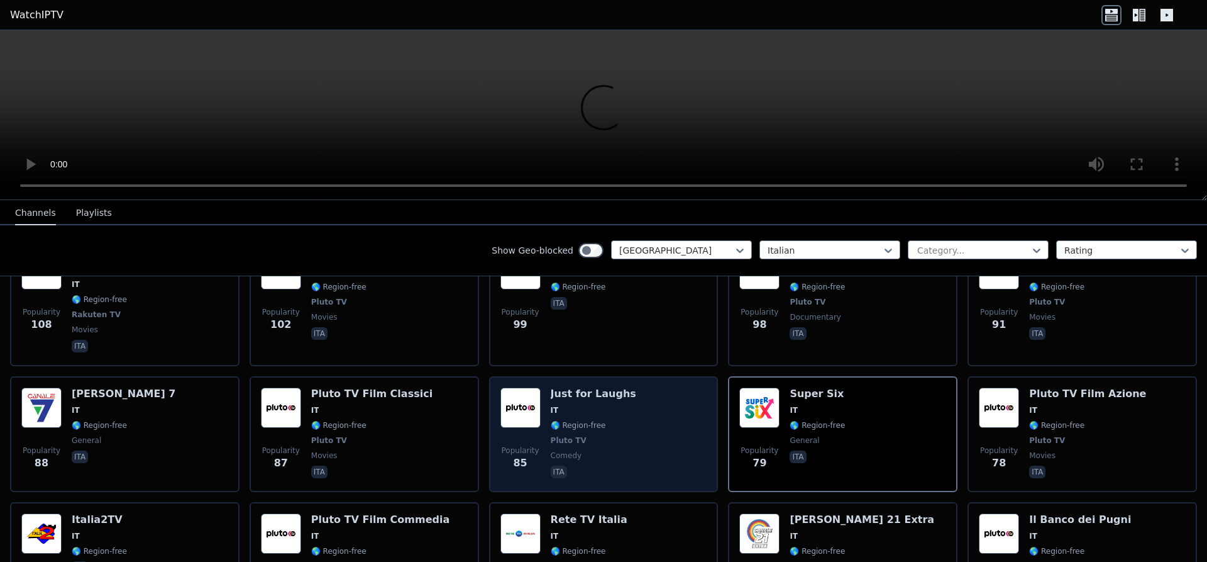
click at [606, 420] on span "🌎 Region-free" at bounding box center [594, 425] width 86 height 10
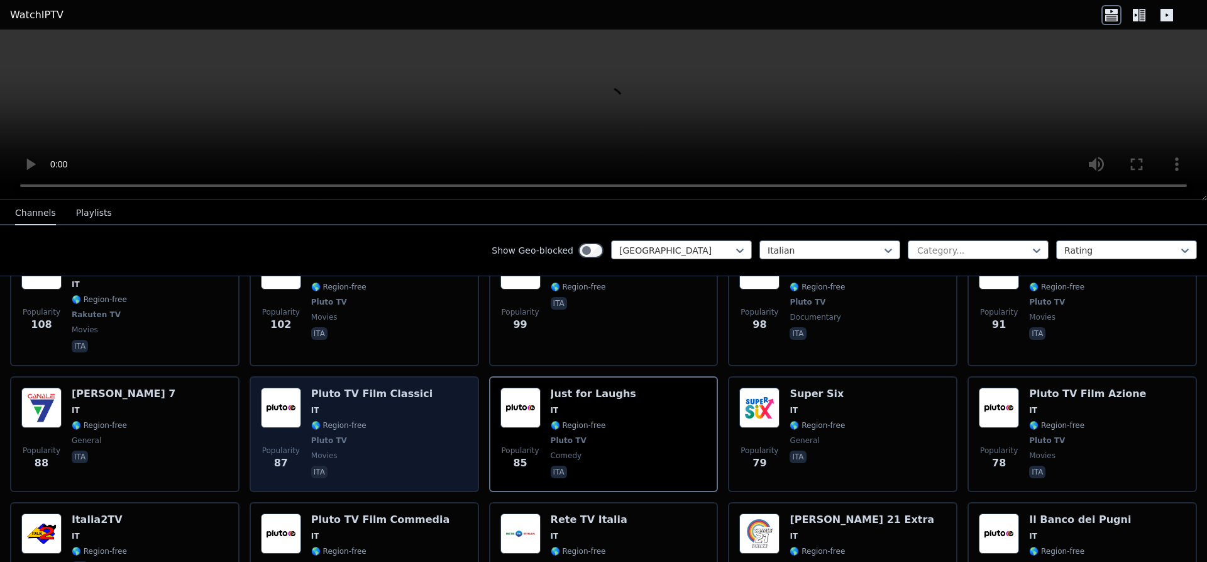
click at [345, 420] on span "🌎 Region-free" at bounding box center [338, 425] width 55 height 10
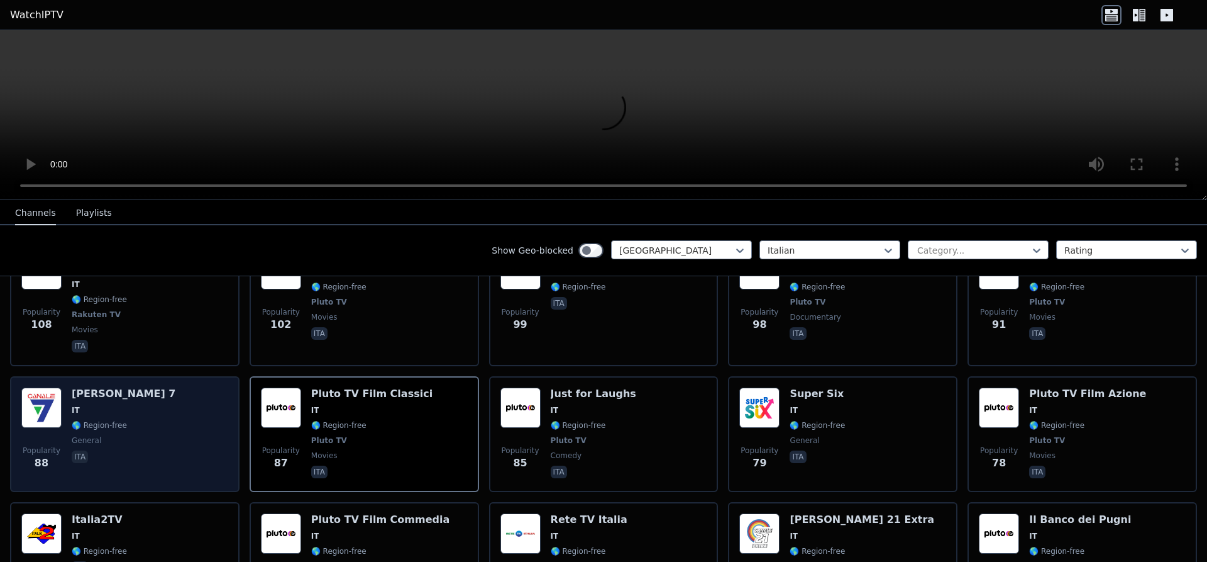
click at [148, 389] on div "Popularity 88 [PERSON_NAME] 7 IT 🌎 Region-free general ita" at bounding box center [124, 433] width 207 height 93
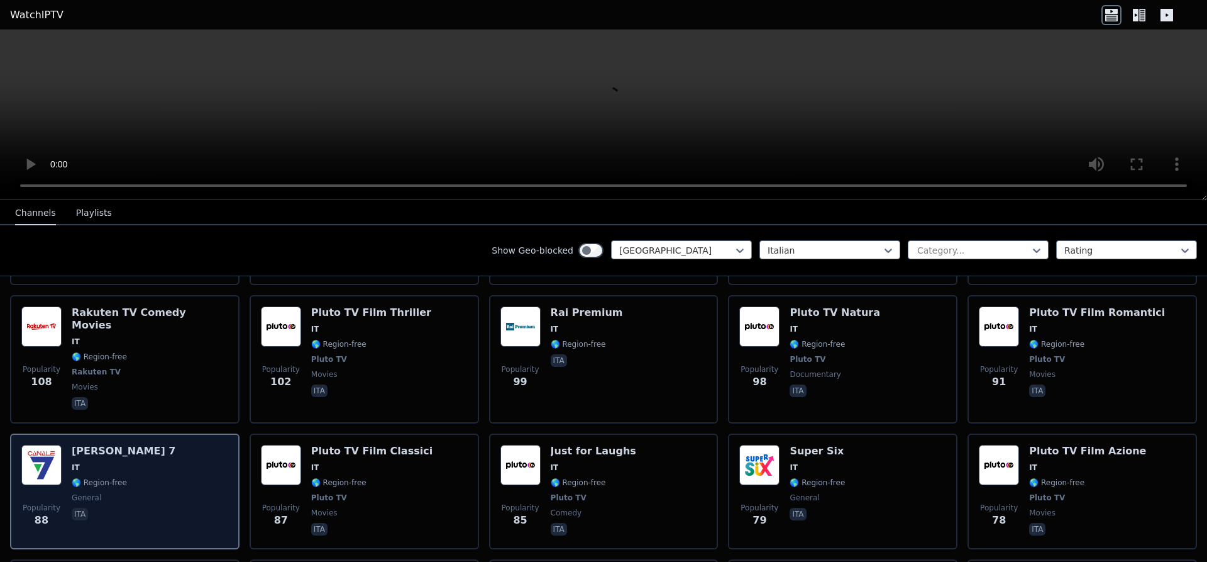
scroll to position [872, 0]
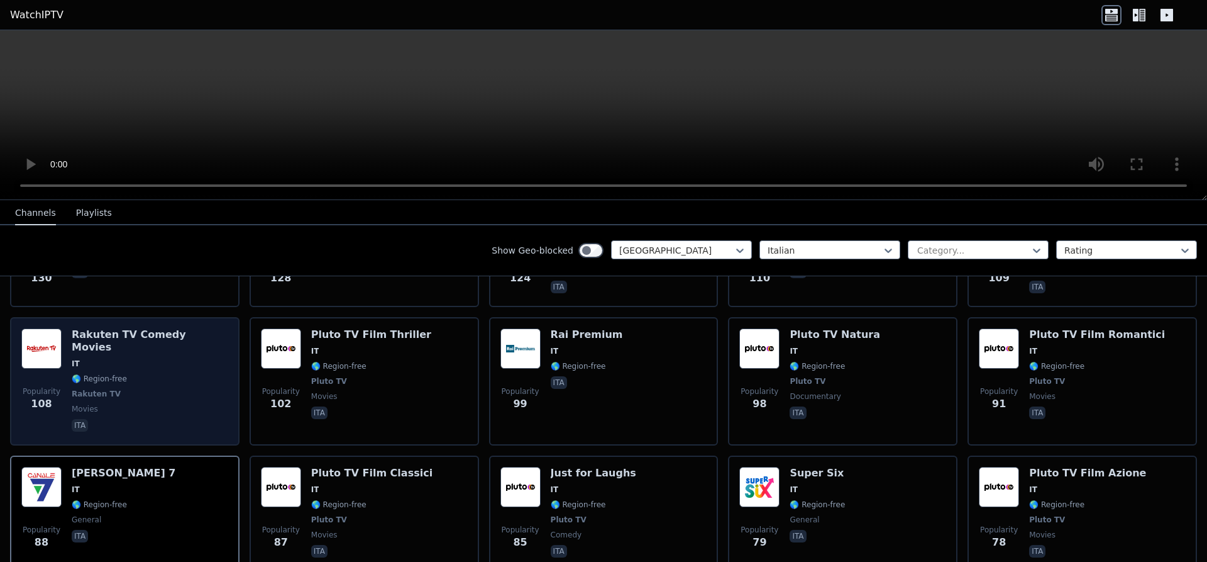
click at [158, 404] on span "movies" at bounding box center [150, 409] width 157 height 10
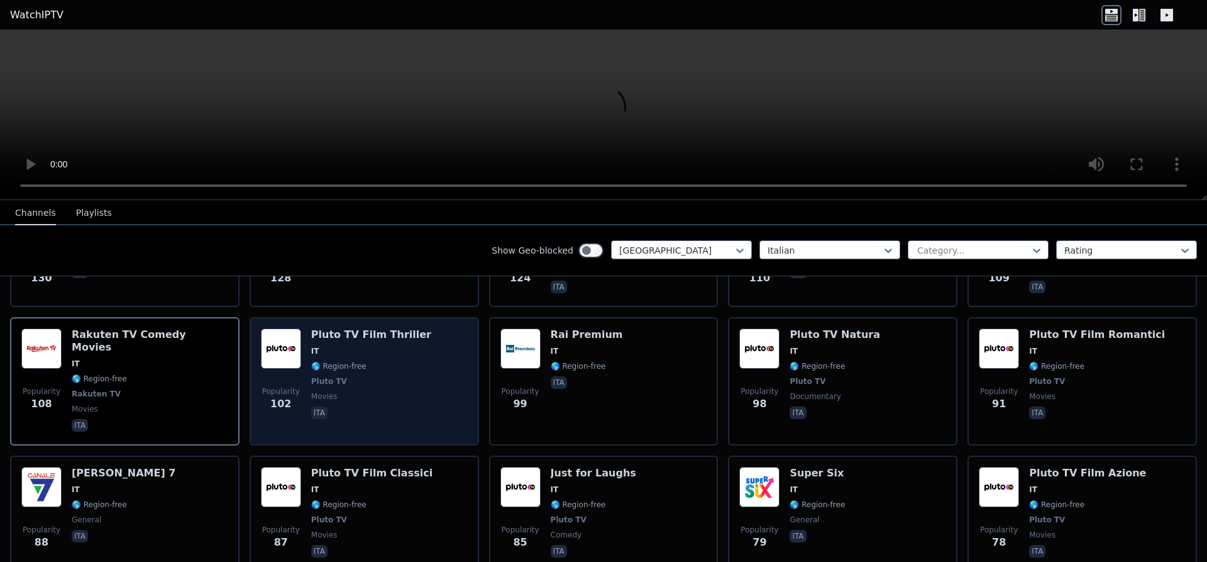
click at [357, 350] on div "Pluto TV Film Thriller IT 🌎 Region-free Pluto TV movies ita" at bounding box center [371, 381] width 120 height 106
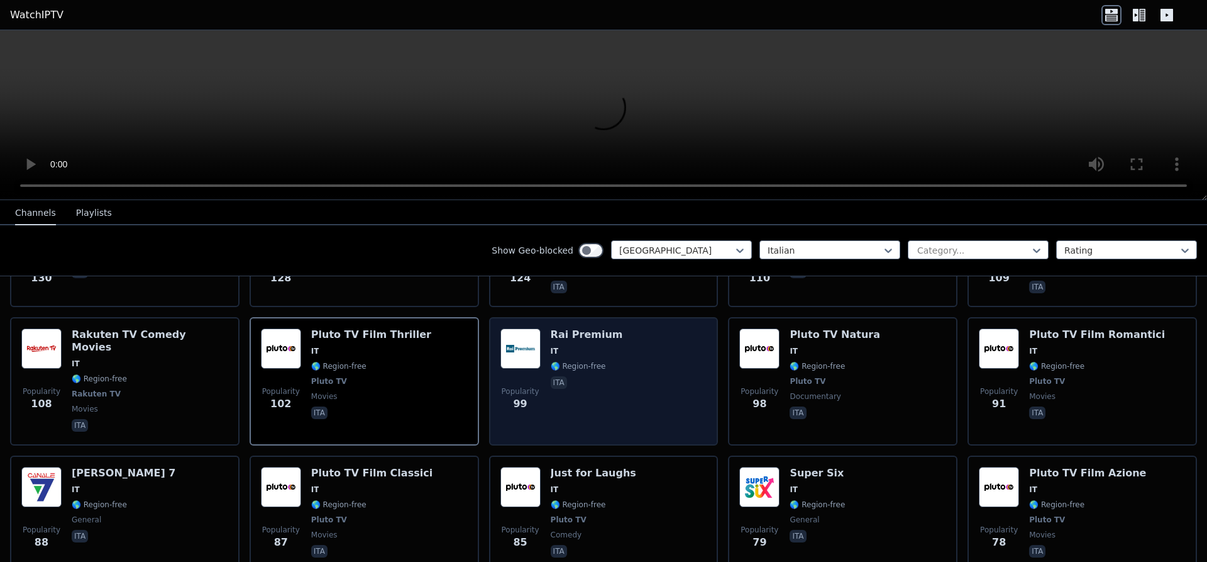
click at [642, 341] on div "Popularity 99 Rai Premium IT 🌎 Region-free ita" at bounding box center [604, 381] width 207 height 106
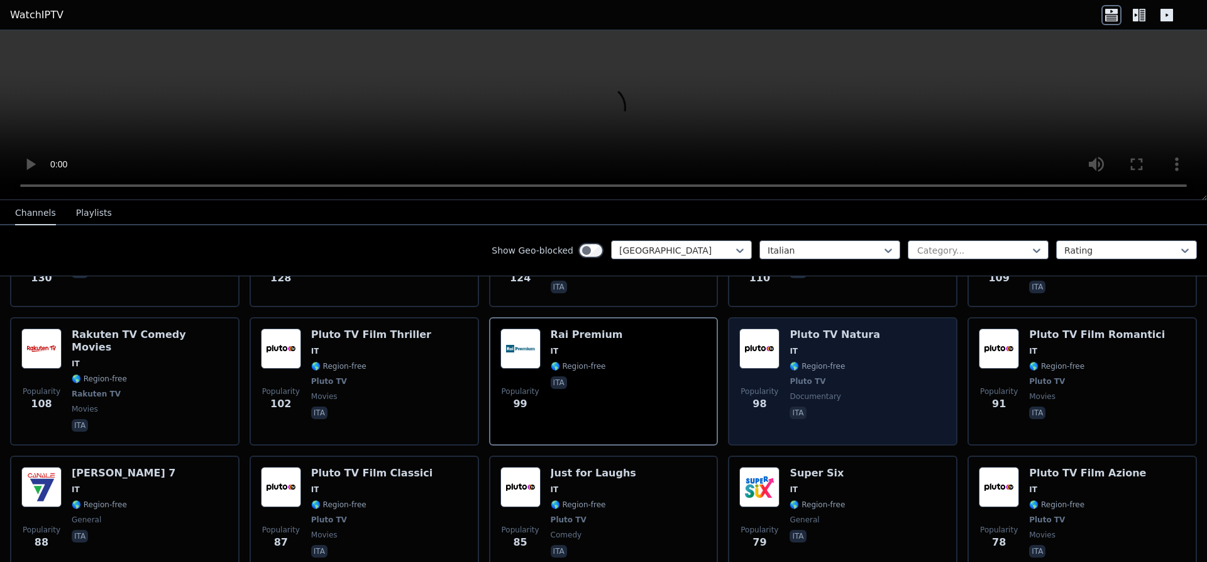
click at [870, 333] on div "Popularity 98 Pluto TV Natura IT 🌎 Region-free Pluto TV documentary ita" at bounding box center [842, 381] width 207 height 106
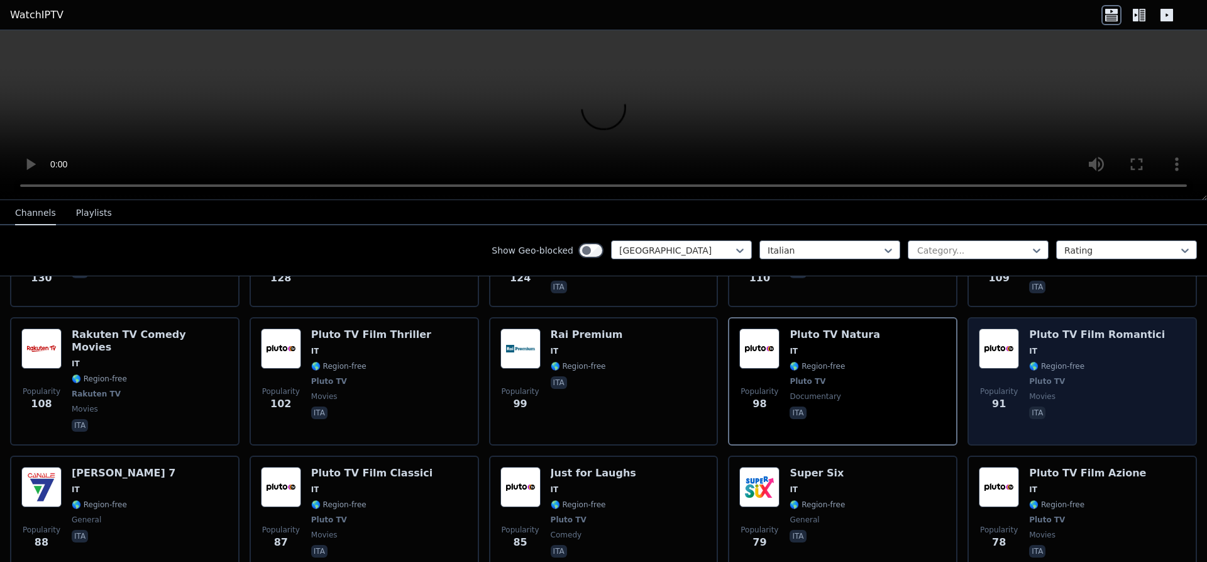
click at [1071, 346] on span "IT" at bounding box center [1097, 351] width 136 height 10
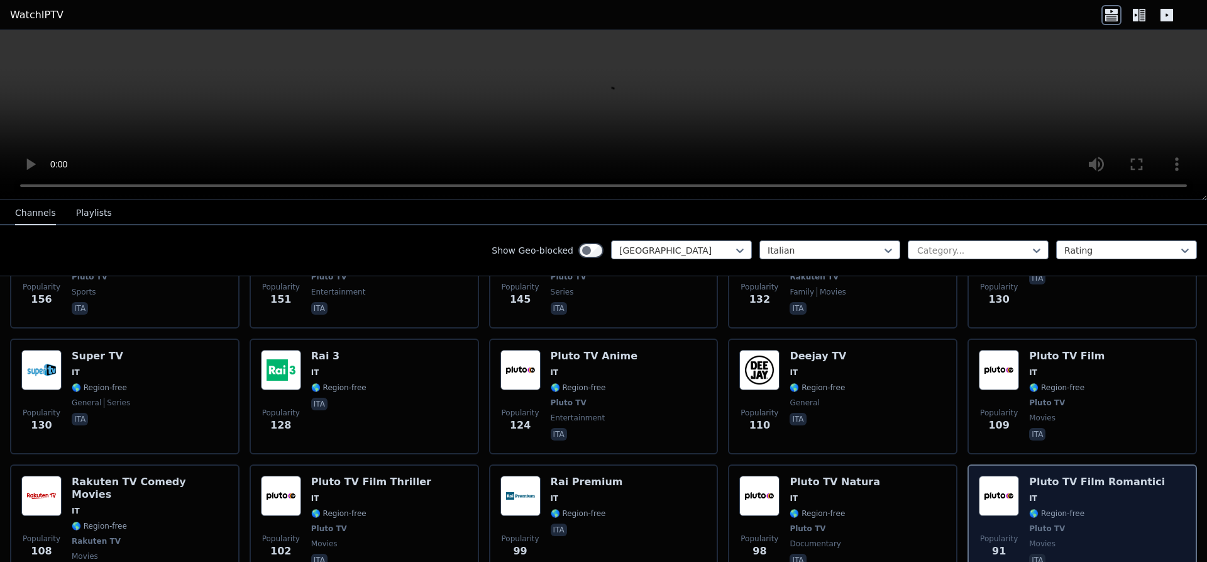
scroll to position [713, 0]
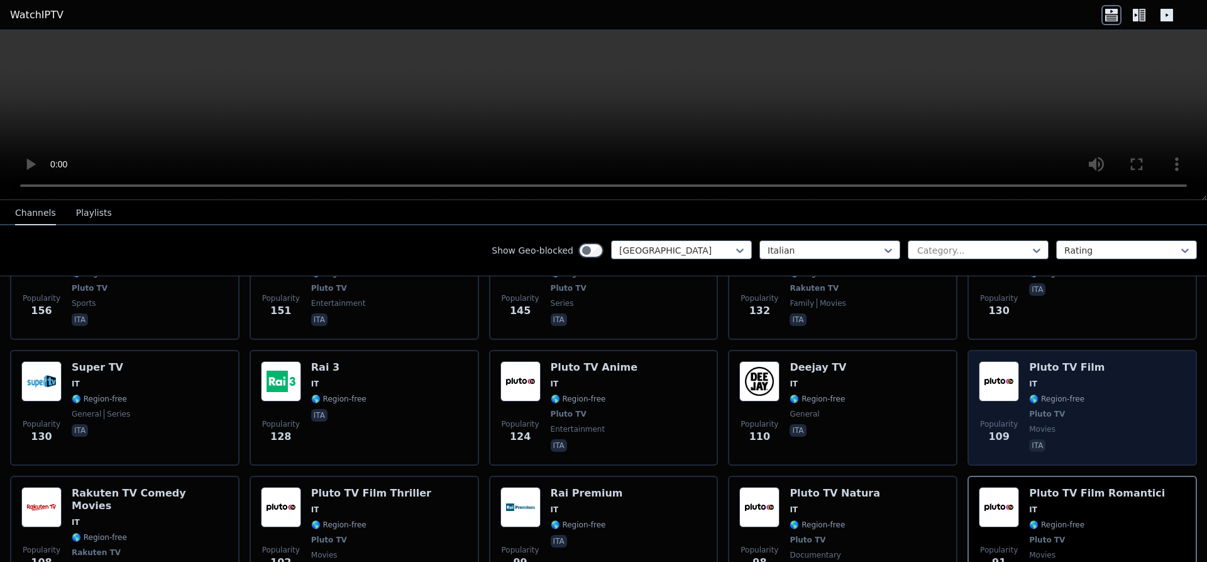
click at [1062, 361] on div "Pluto TV Film IT 🌎 Region-free Pluto TV movies ita" at bounding box center [1066, 407] width 75 height 93
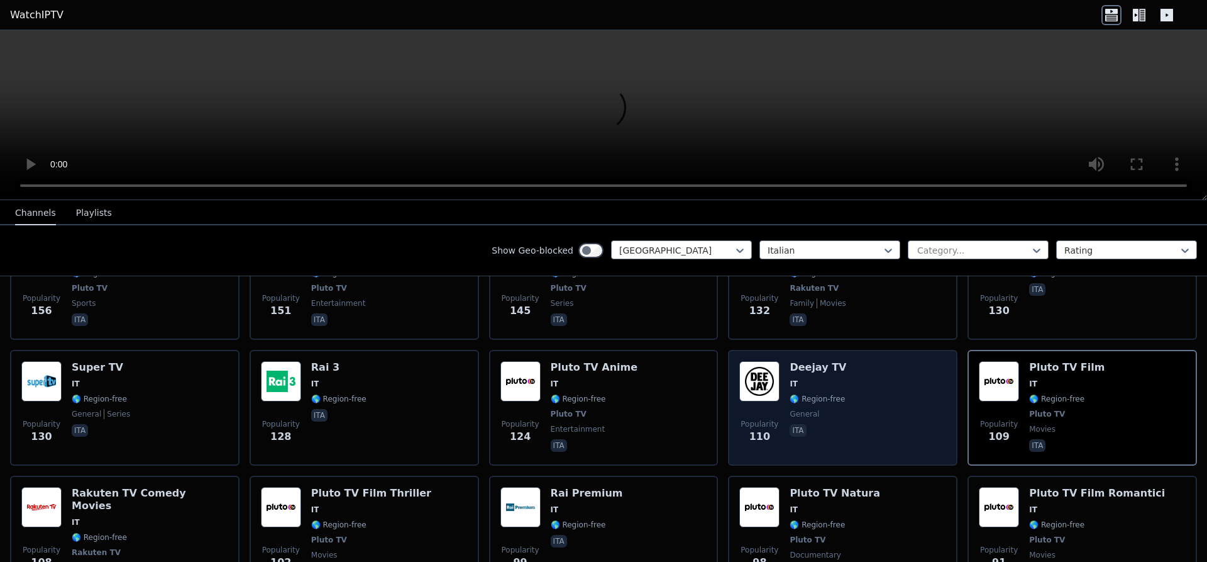
click at [792, 394] on span "🌎 Region-free" at bounding box center [817, 399] width 55 height 10
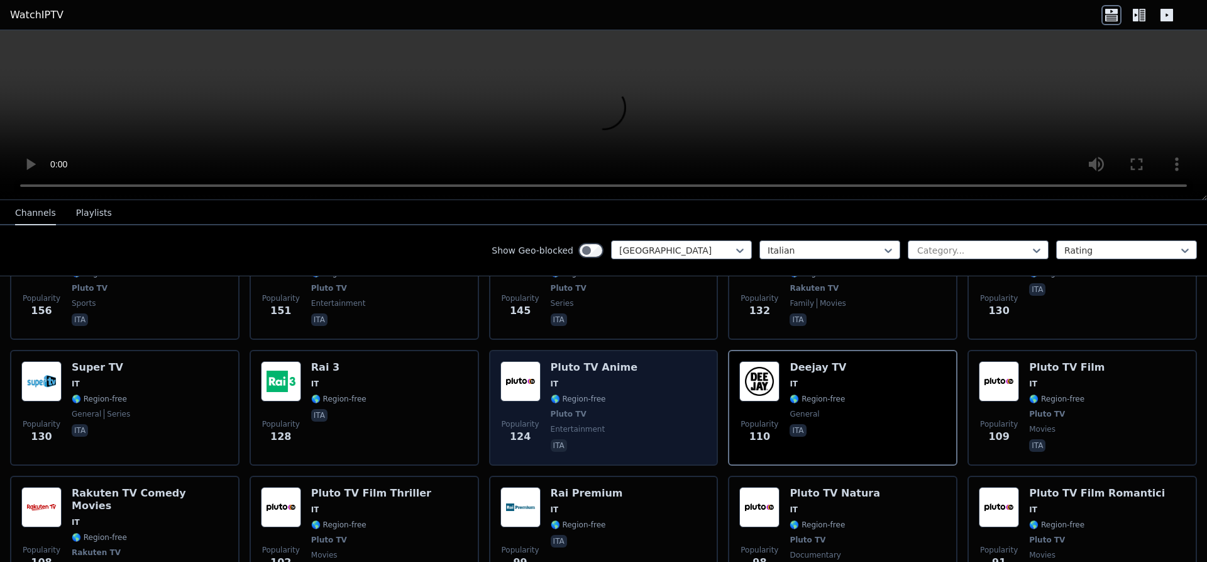
click at [587, 368] on div "Pluto TV Anime IT 🌎 Region-free Pluto TV entertainment ita" at bounding box center [594, 407] width 87 height 93
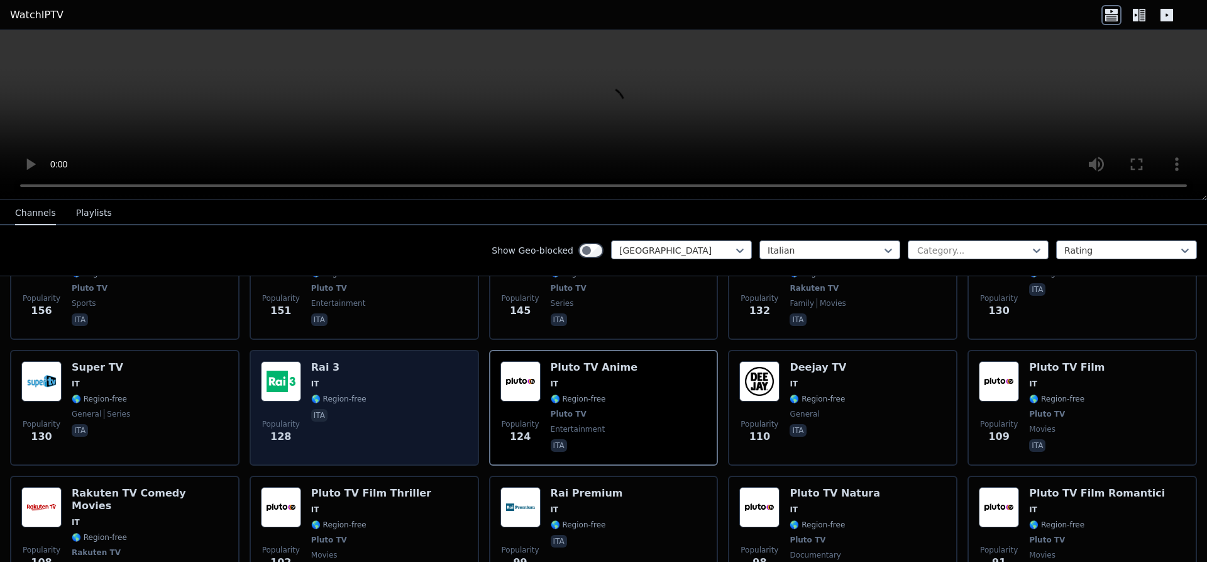
click at [372, 368] on div "Popularity 128 Rai 3 IT 🌎 Region-free ita" at bounding box center [364, 407] width 207 height 93
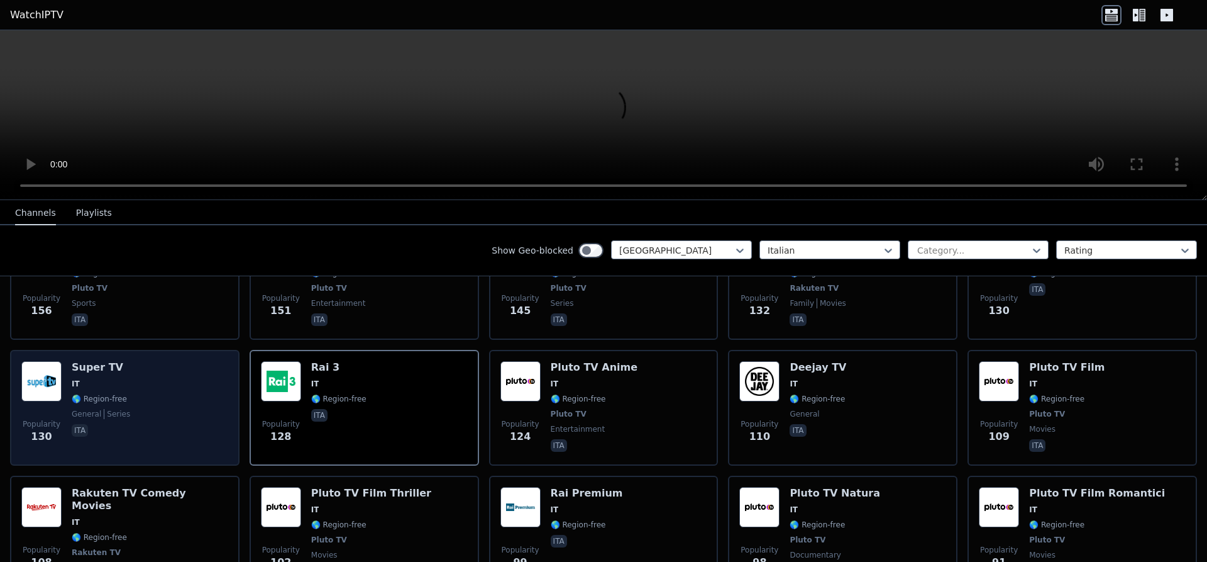
click at [151, 373] on div "Popularity 130 Super TV IT 🌎 Region-free general series ita" at bounding box center [124, 407] width 207 height 93
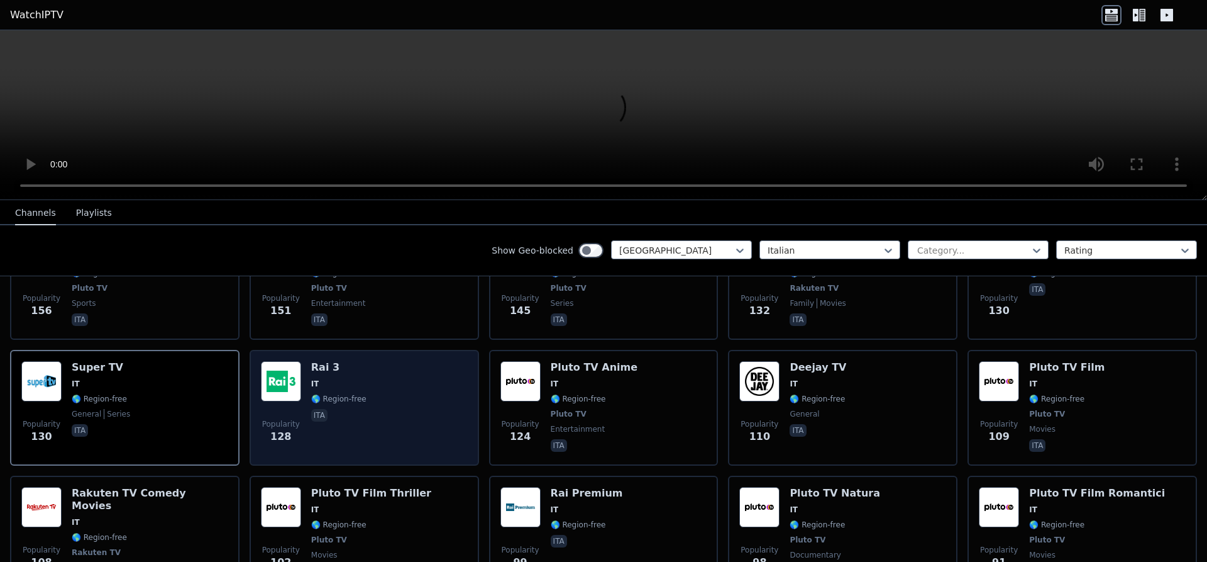
click at [370, 374] on div "Popularity 128 Rai 3 IT 🌎 Region-free ita" at bounding box center [364, 407] width 207 height 93
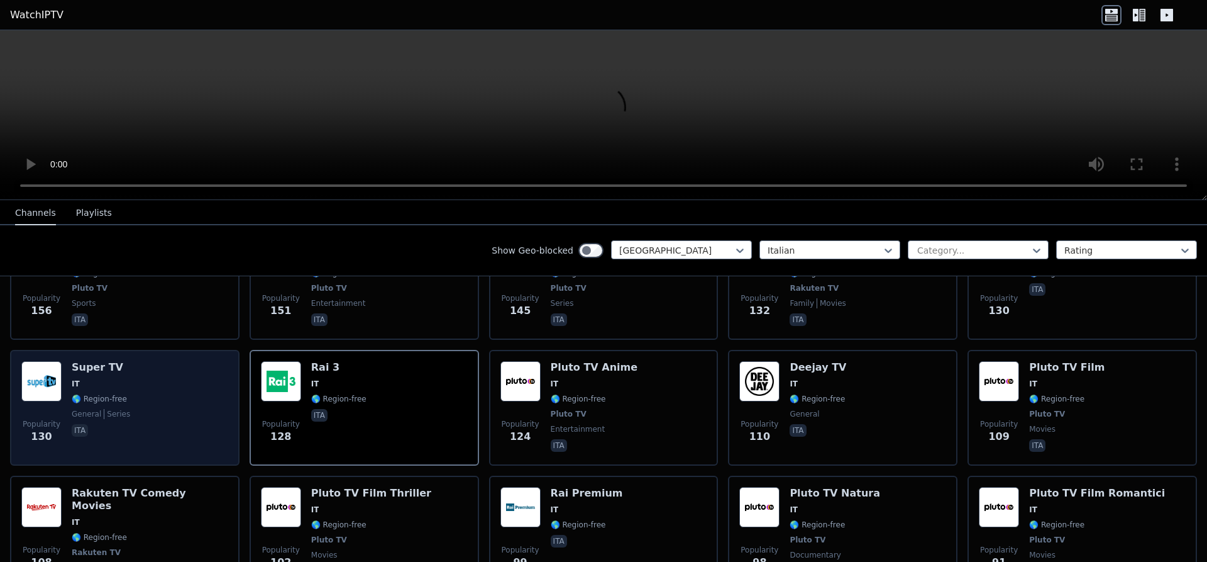
scroll to position [634, 0]
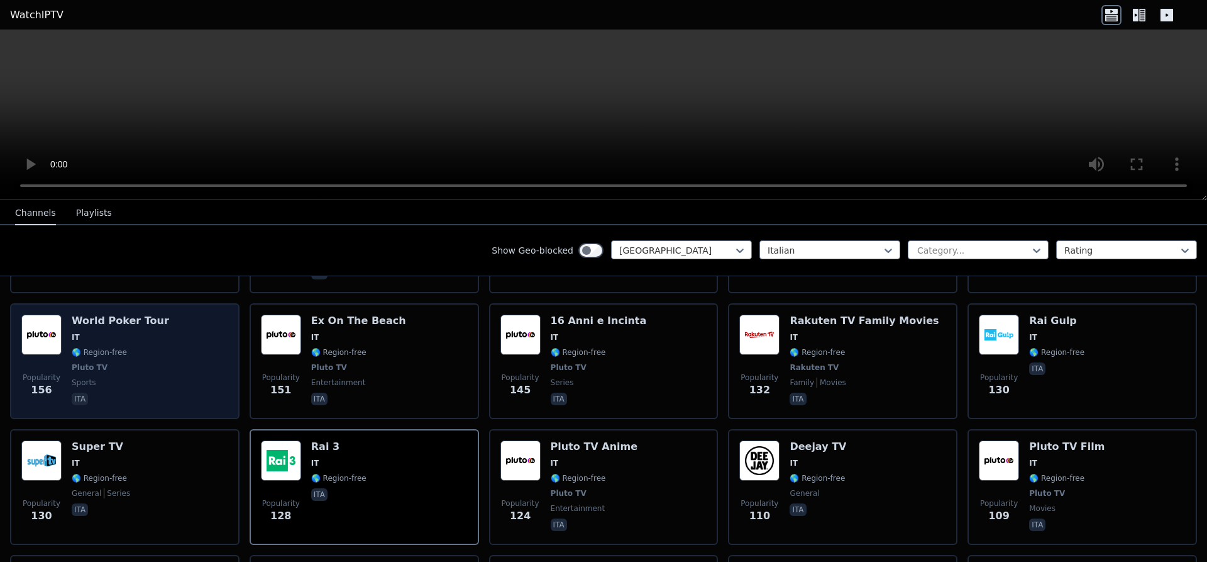
click at [187, 360] on div "Popularity 156 World Poker Tour IT 🌎 Region-free Pluto TV sports ita" at bounding box center [124, 360] width 207 height 93
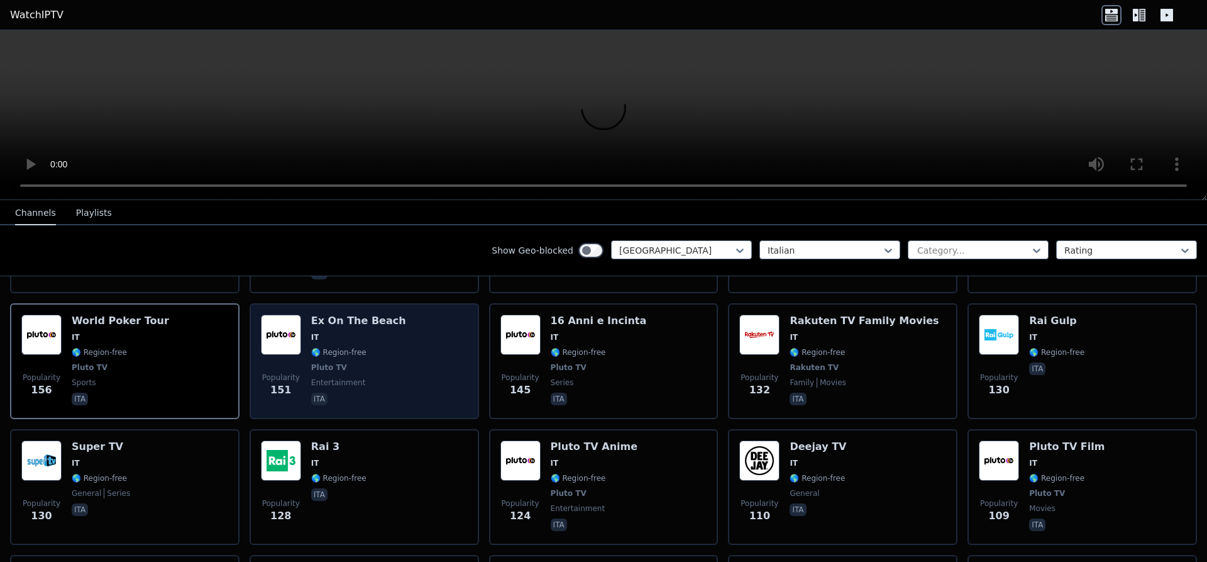
click at [336, 362] on span "Pluto TV" at bounding box center [329, 367] width 36 height 10
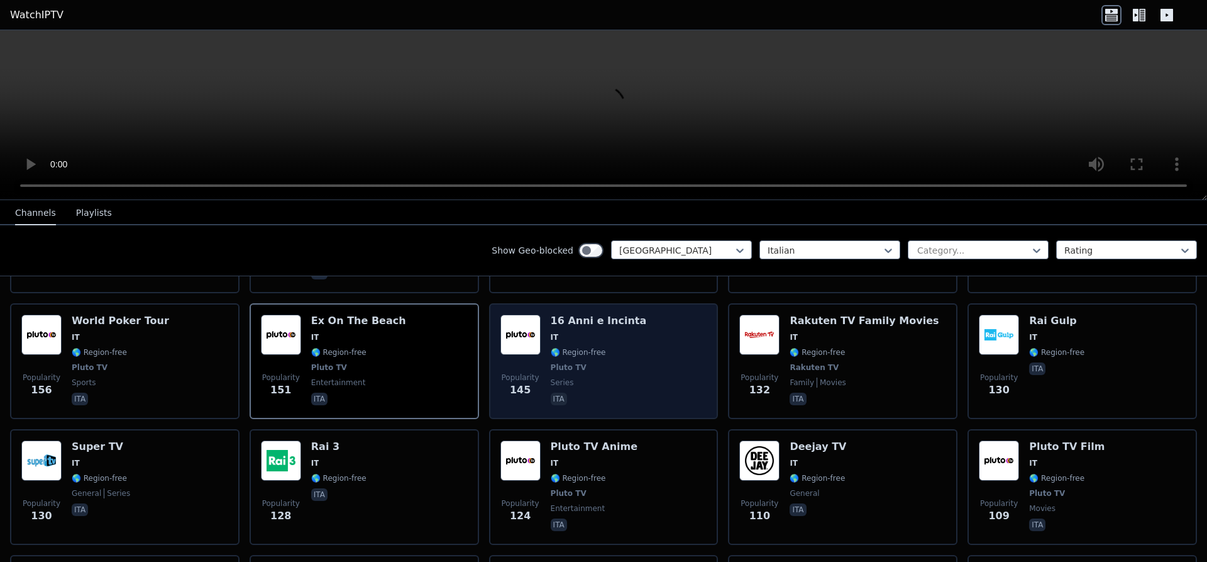
click at [639, 335] on div "Popularity 145 16 Anni e Incinta IT 🌎 Region-free Pluto TV series ita" at bounding box center [604, 360] width 207 height 93
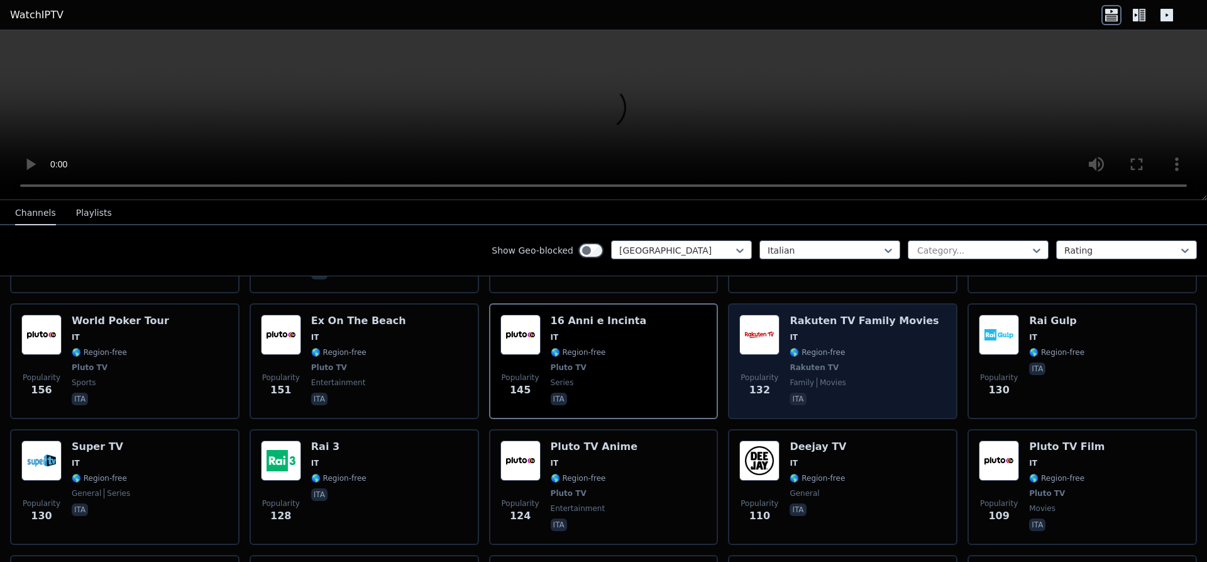
click at [896, 347] on span "🌎 Region-free" at bounding box center [864, 352] width 149 height 10
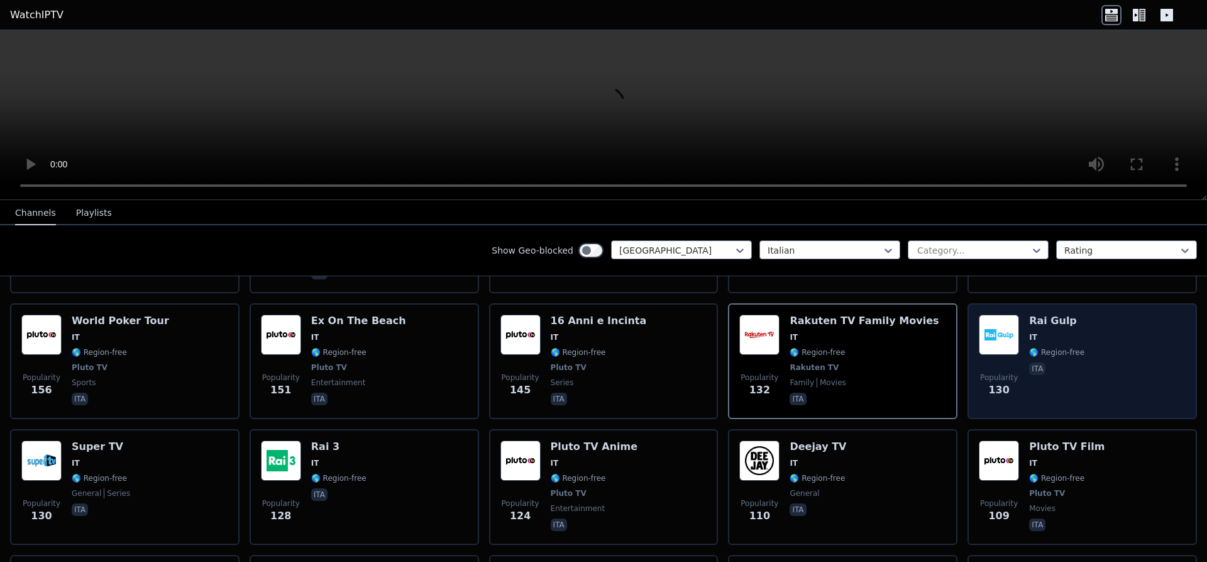
click at [1066, 332] on span "IT" at bounding box center [1056, 337] width 55 height 10
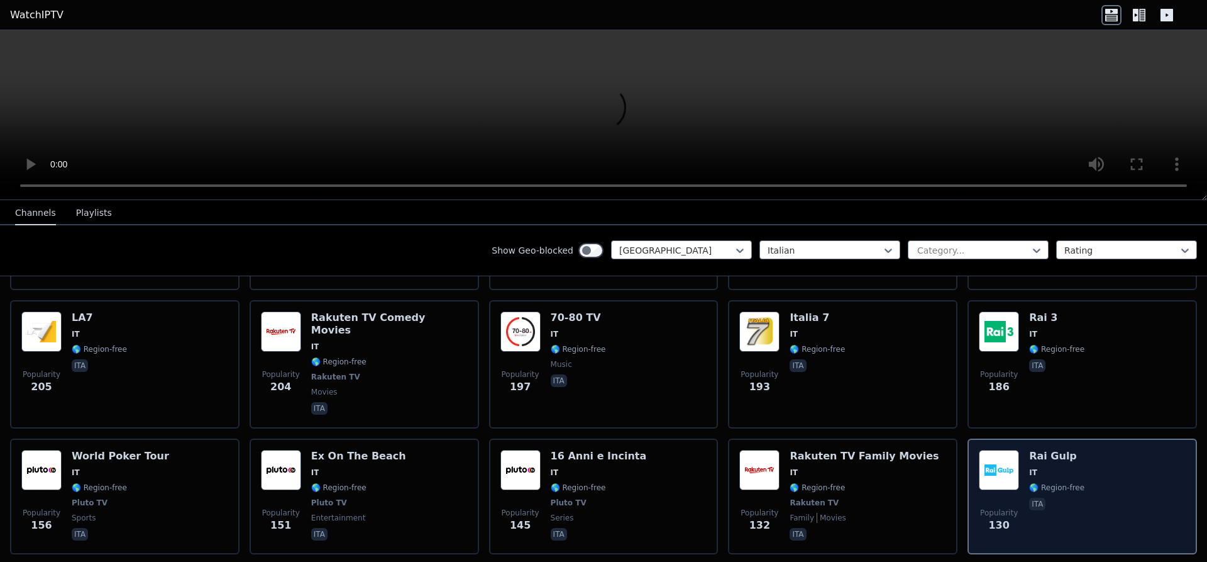
scroll to position [475, 0]
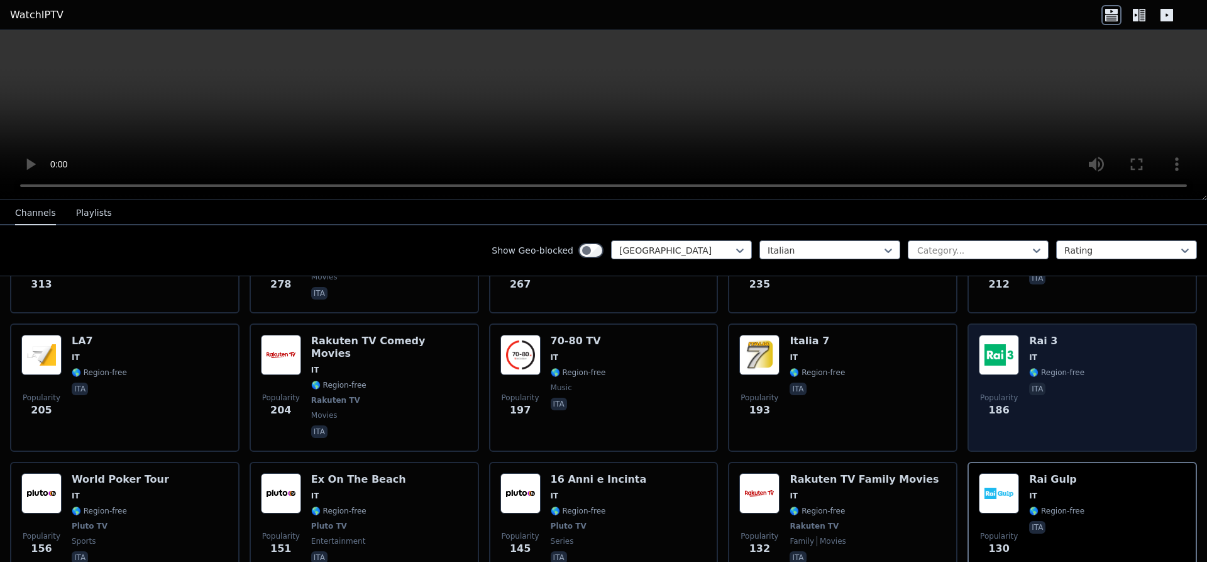
click at [1066, 335] on h6 "Rai 3" at bounding box center [1056, 341] width 55 height 13
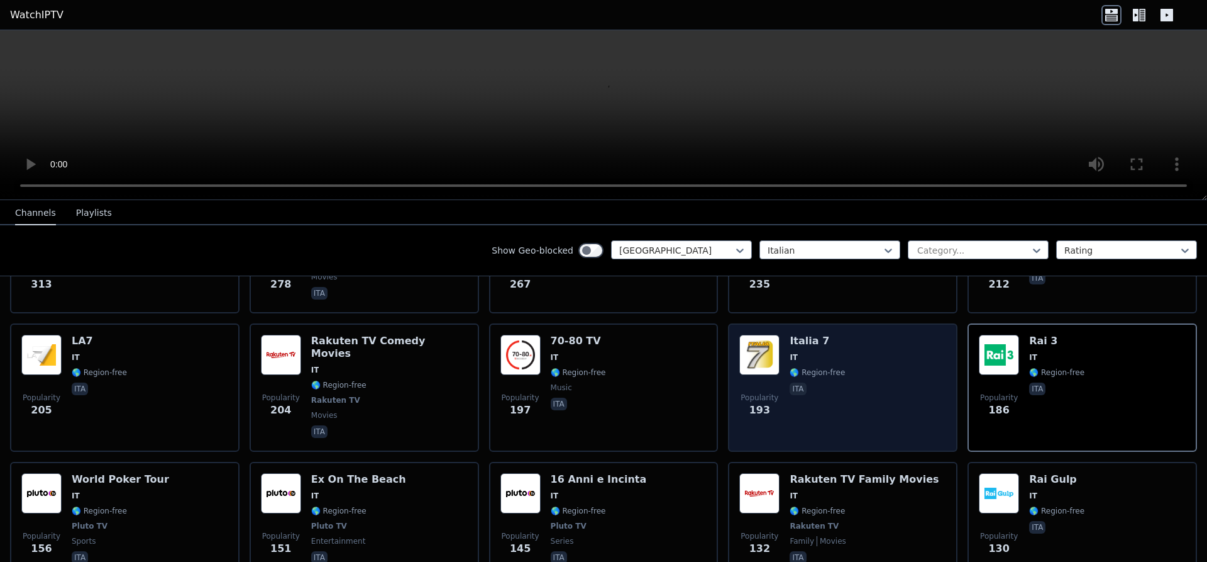
click at [800, 367] on span "🌎 Region-free" at bounding box center [817, 372] width 55 height 10
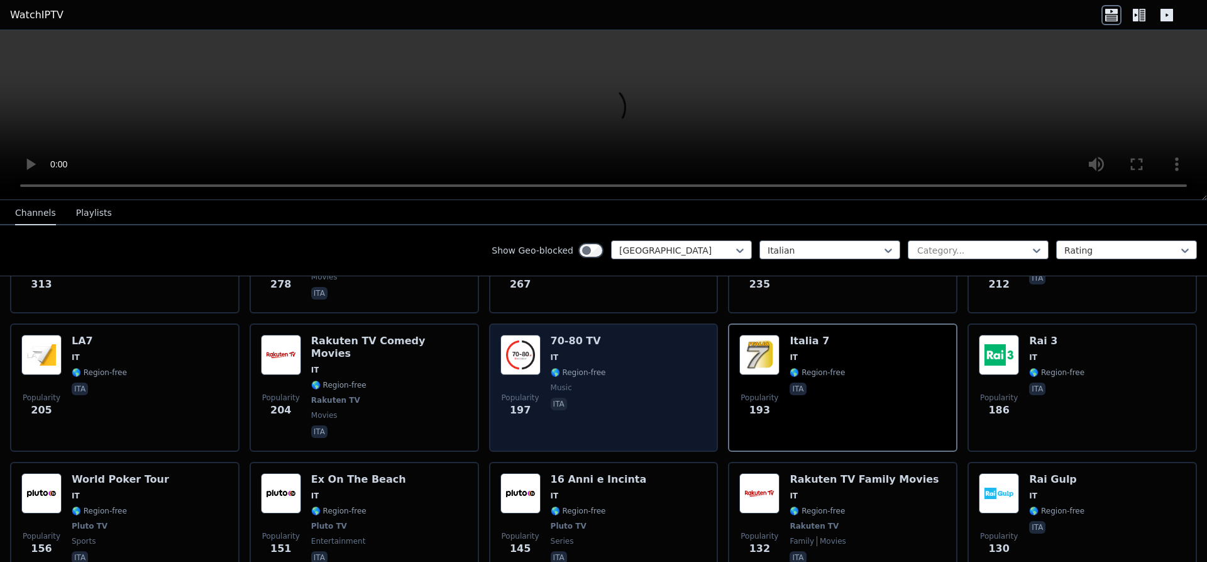
click at [592, 352] on div "70-80 TV IT 🌎 Region-free music ita" at bounding box center [578, 388] width 55 height 106
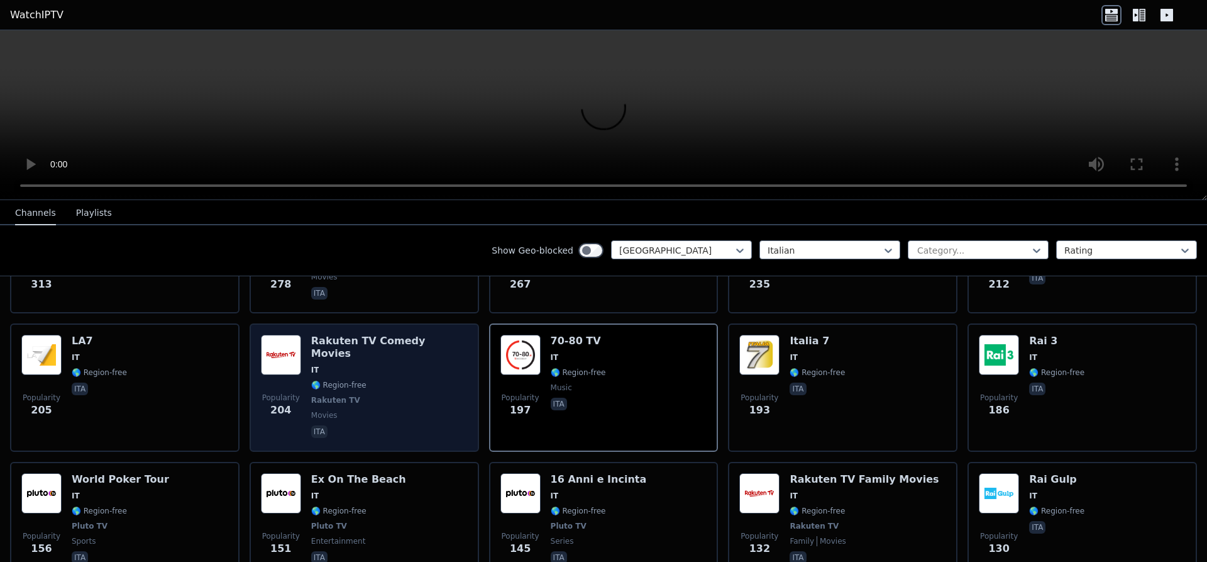
click at [329, 354] on div "Rakuten TV Comedy Movies IT 🌎 Region-free Rakuten TV movies ita" at bounding box center [389, 388] width 157 height 106
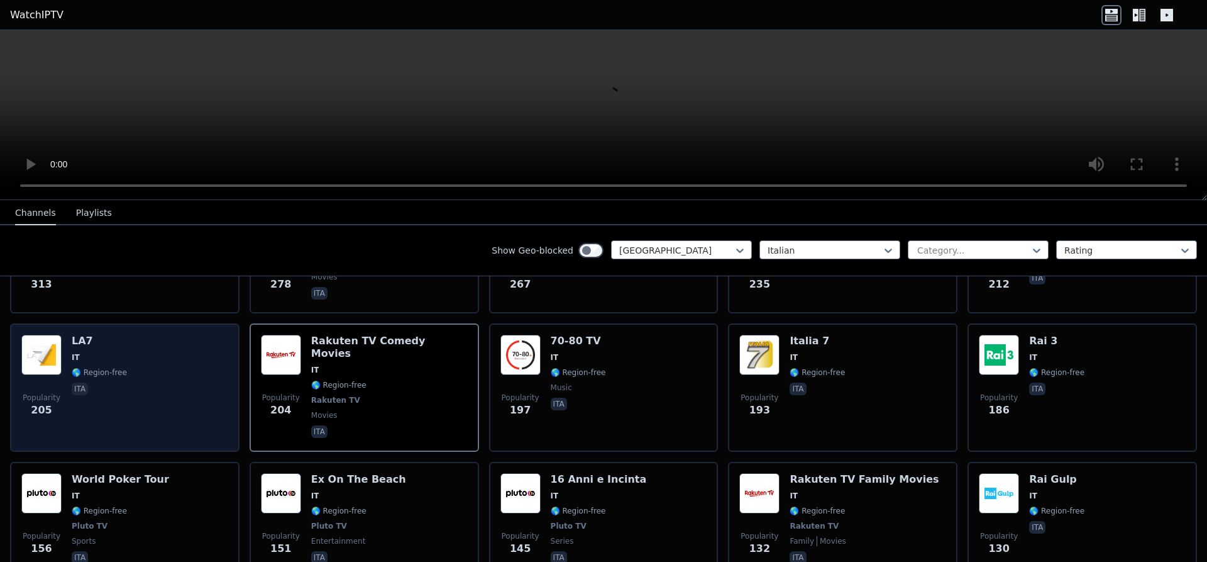
click at [196, 353] on div "Popularity 205 LA7 IT 🌎 Region-free ita" at bounding box center [124, 388] width 207 height 106
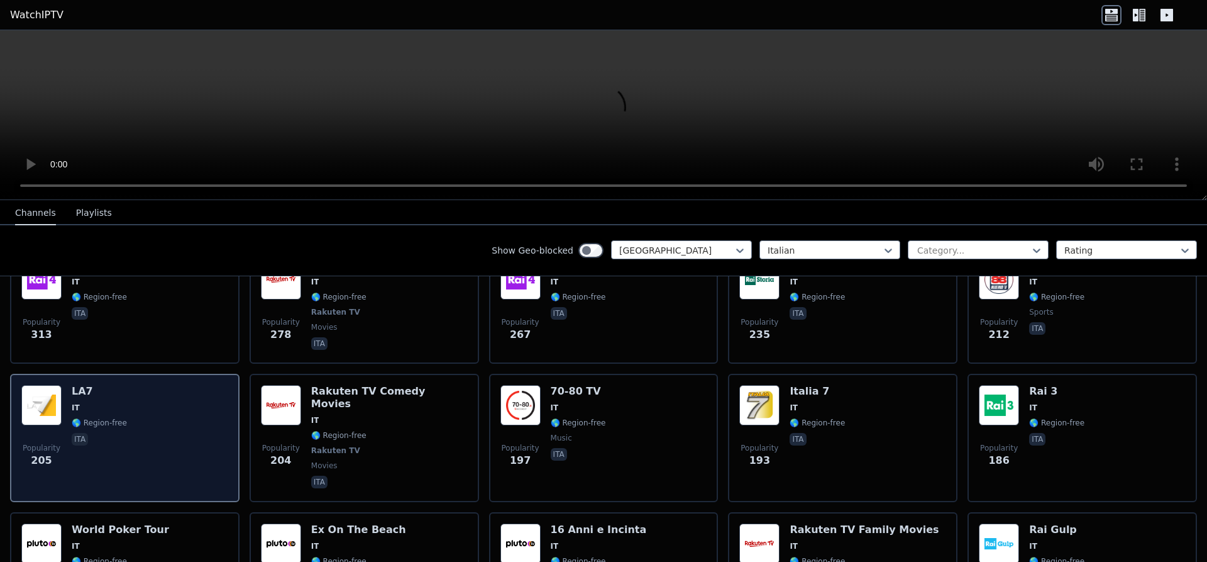
scroll to position [396, 0]
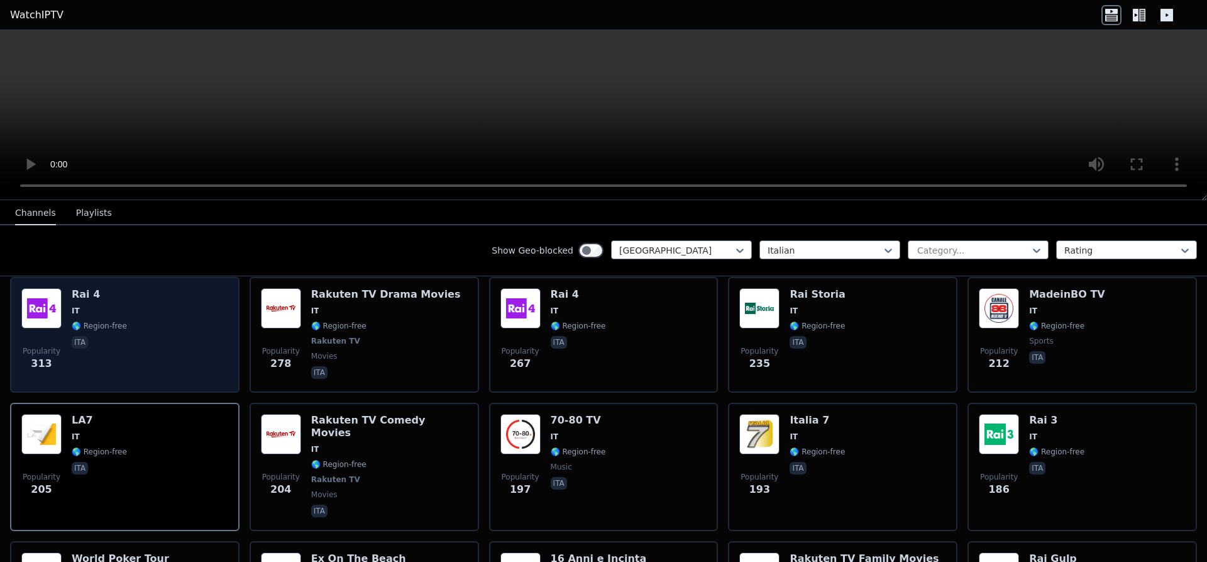
click at [194, 344] on div "Popularity 313 Rai 4 IT 🌎 Region-free ita" at bounding box center [124, 334] width 207 height 93
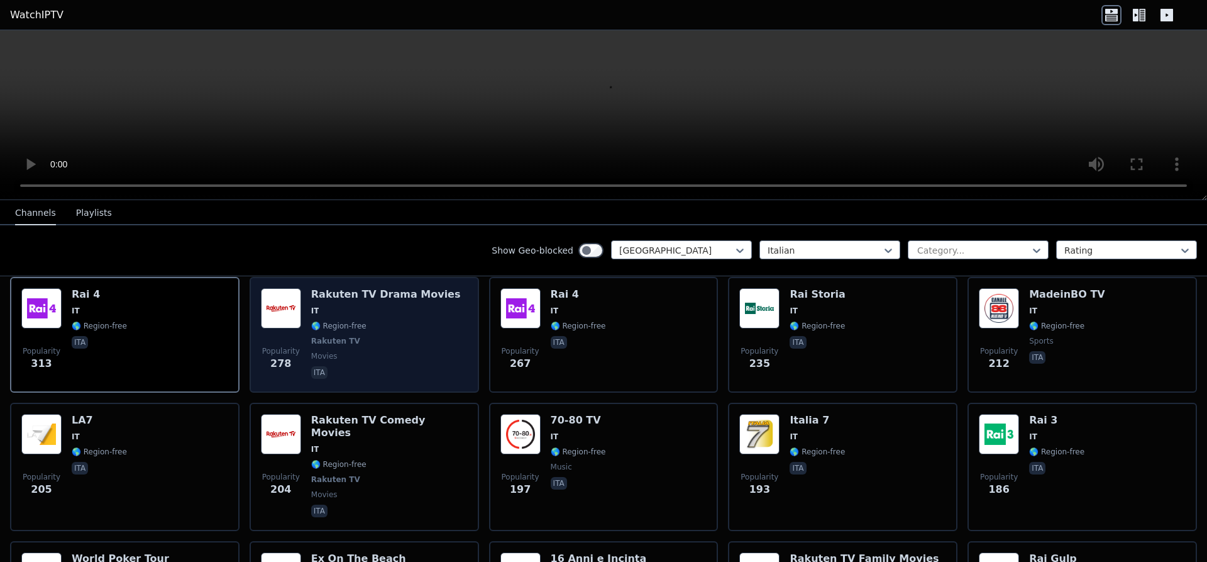
click at [391, 323] on div "Rakuten TV Drama Movies IT 🌎 Region-free Rakuten TV movies ita" at bounding box center [386, 334] width 150 height 93
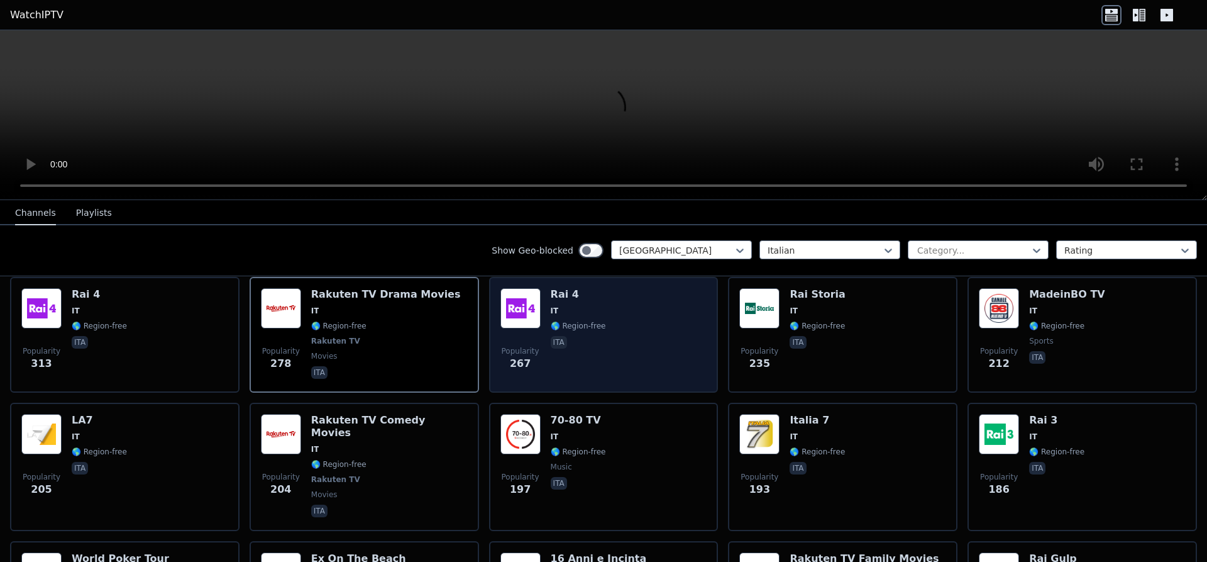
click at [634, 314] on div "Popularity 267 Rai 4 IT 🌎 Region-free ita" at bounding box center [604, 334] width 207 height 93
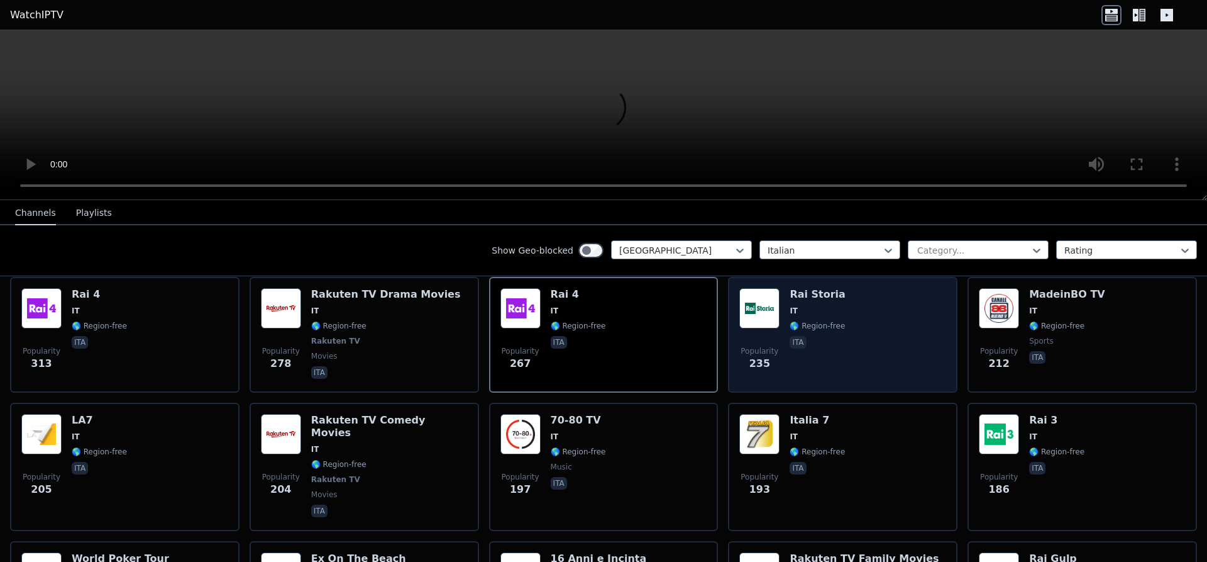
click at [795, 321] on span "🌎 Region-free" at bounding box center [817, 326] width 55 height 10
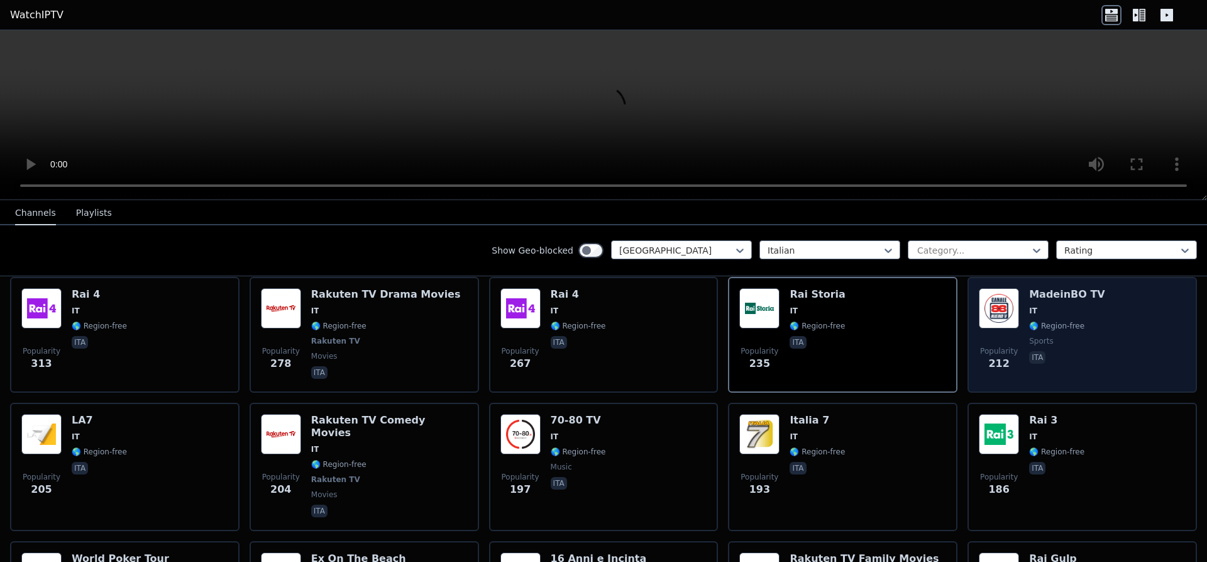
click at [1025, 318] on div "Popularity 212 MadeinBO TV IT 🌎 Region-free sports ita" at bounding box center [1082, 334] width 207 height 93
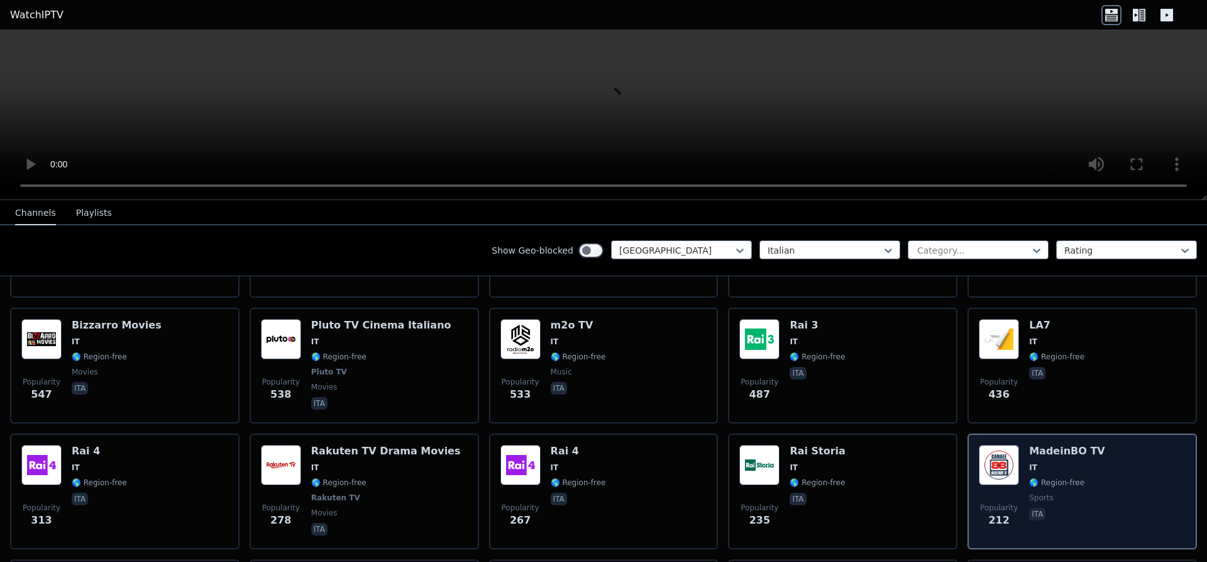
scroll to position [238, 0]
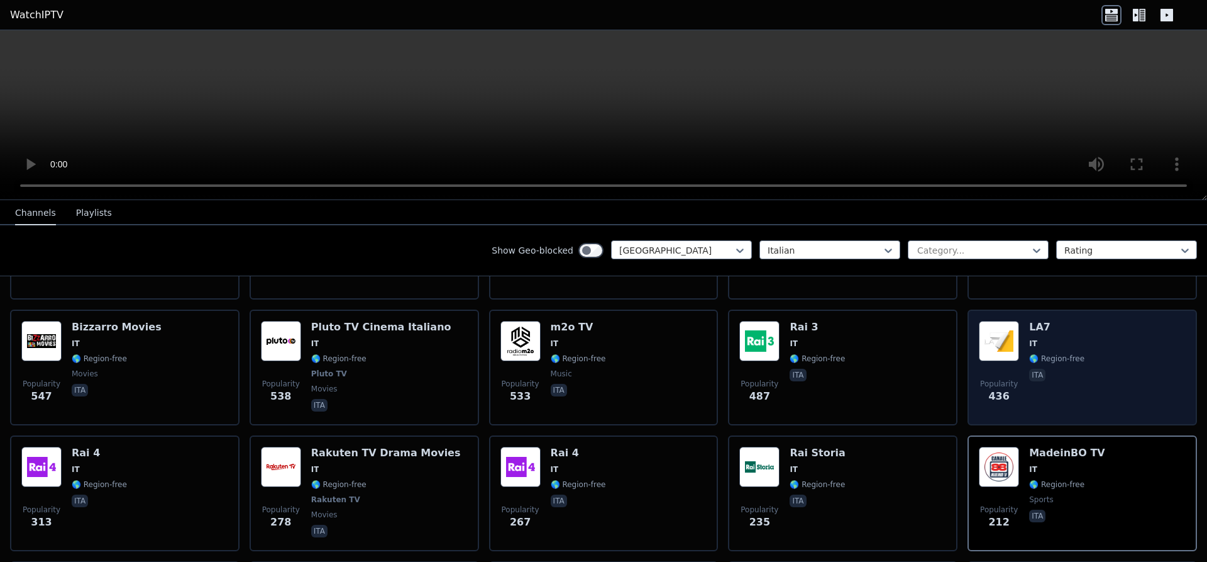
click at [1027, 323] on div "Popularity 436 LA7 IT 🌎 Region-free ita" at bounding box center [1082, 367] width 207 height 93
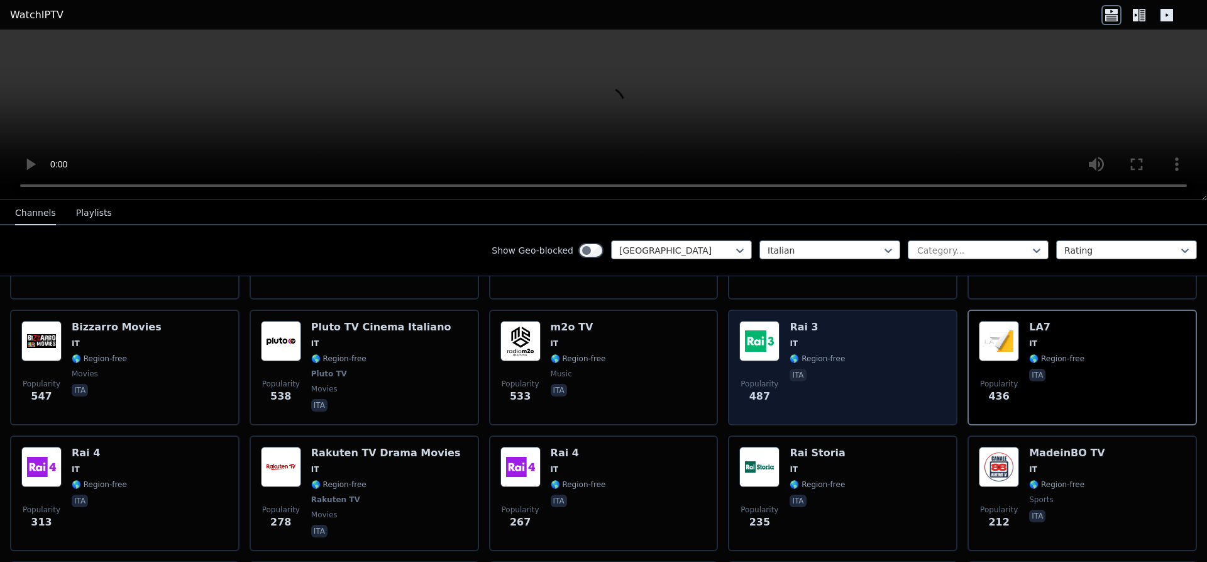
click at [840, 336] on div "Popularity 487 Rai 3 IT 🌎 Region-free ita" at bounding box center [842, 367] width 207 height 93
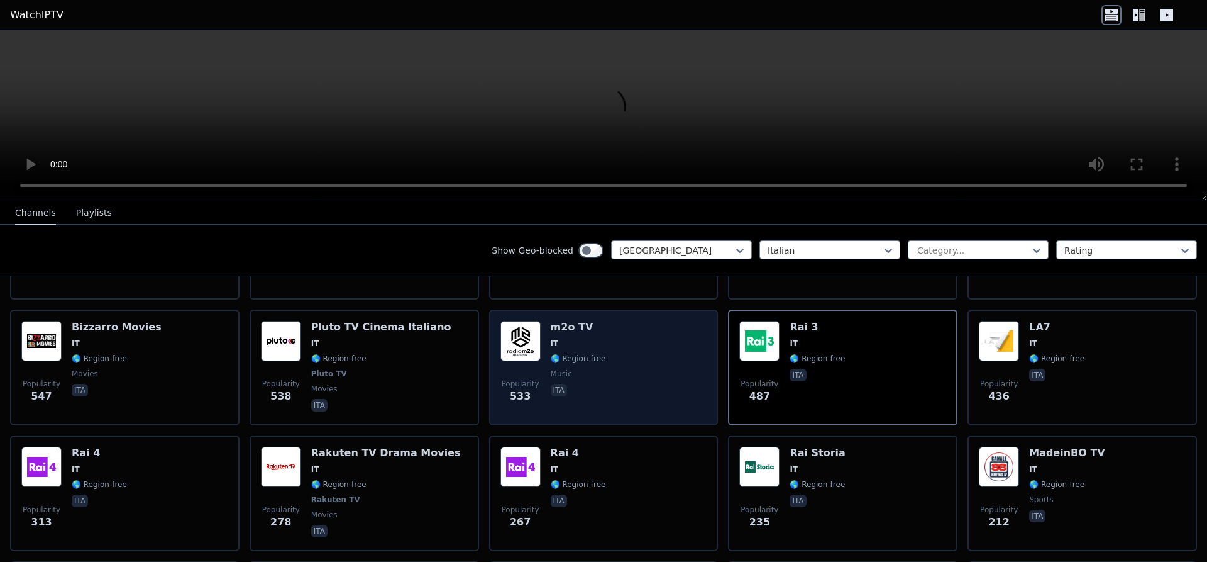
click at [611, 347] on div "Popularity 533 m2o TV IT 🌎 Region-free music ita" at bounding box center [604, 367] width 207 height 93
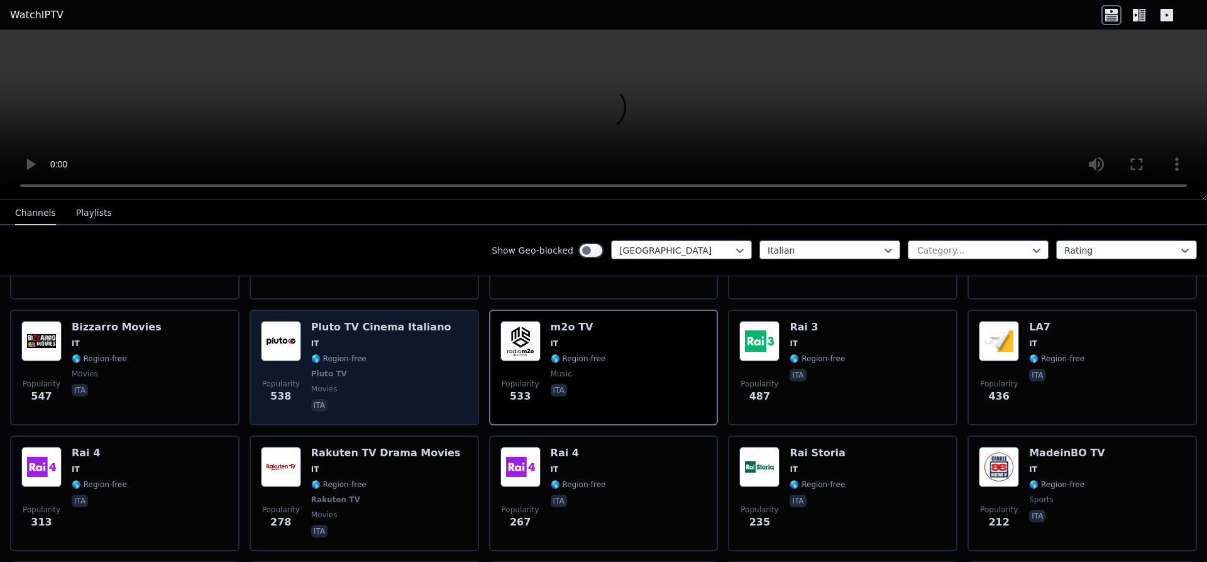
click at [348, 353] on span "🌎 Region-free" at bounding box center [338, 358] width 55 height 10
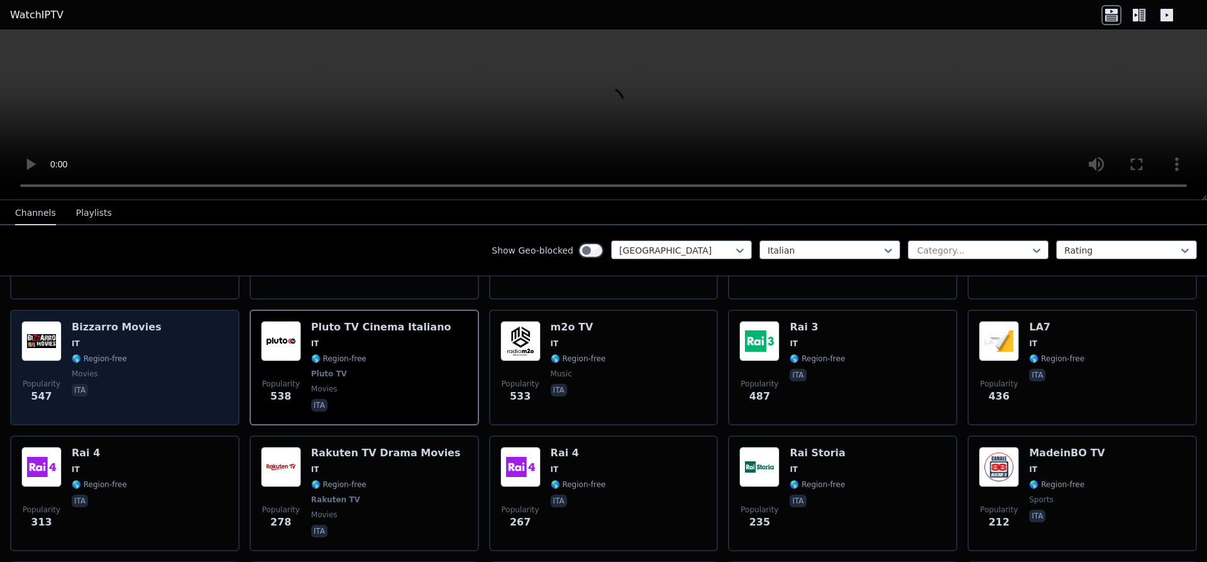
click at [167, 350] on div "Popularity 547 [PERSON_NAME] Movies IT 🌎 Region-free movies ita" at bounding box center [124, 367] width 207 height 93
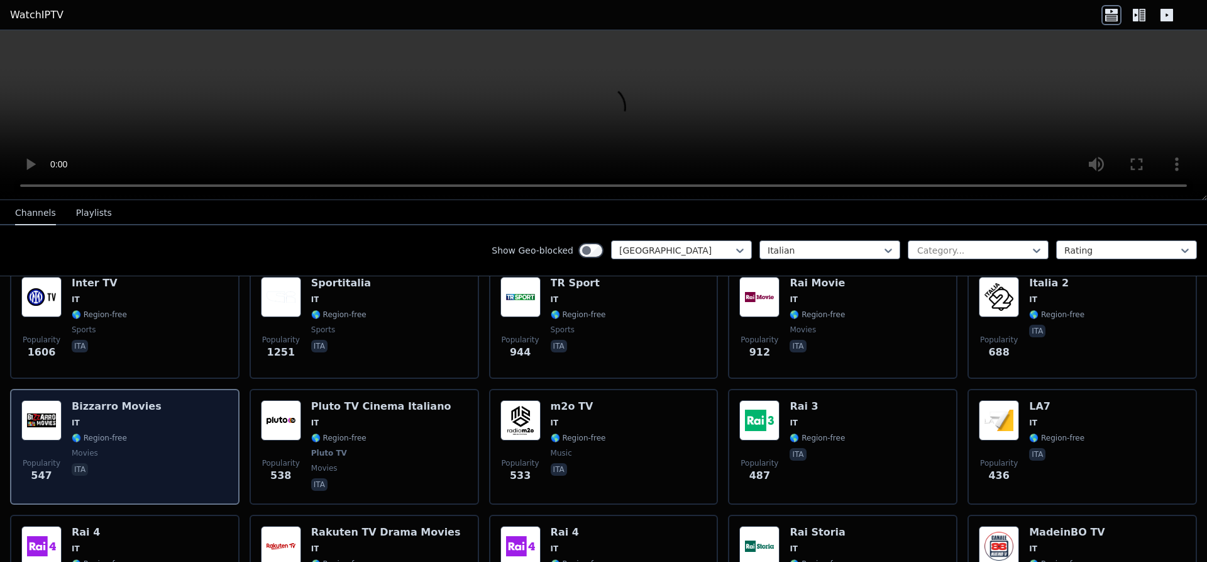
scroll to position [79, 0]
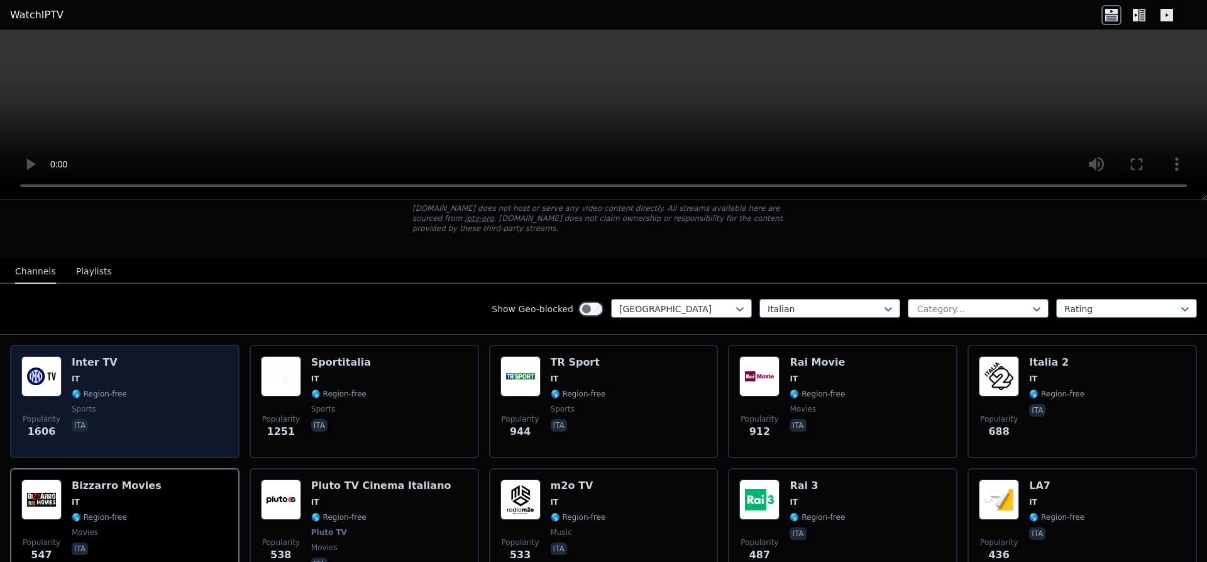
click at [166, 369] on div "Popularity 1606 Inter TV IT 🌎 Region-free sports ita" at bounding box center [124, 401] width 207 height 91
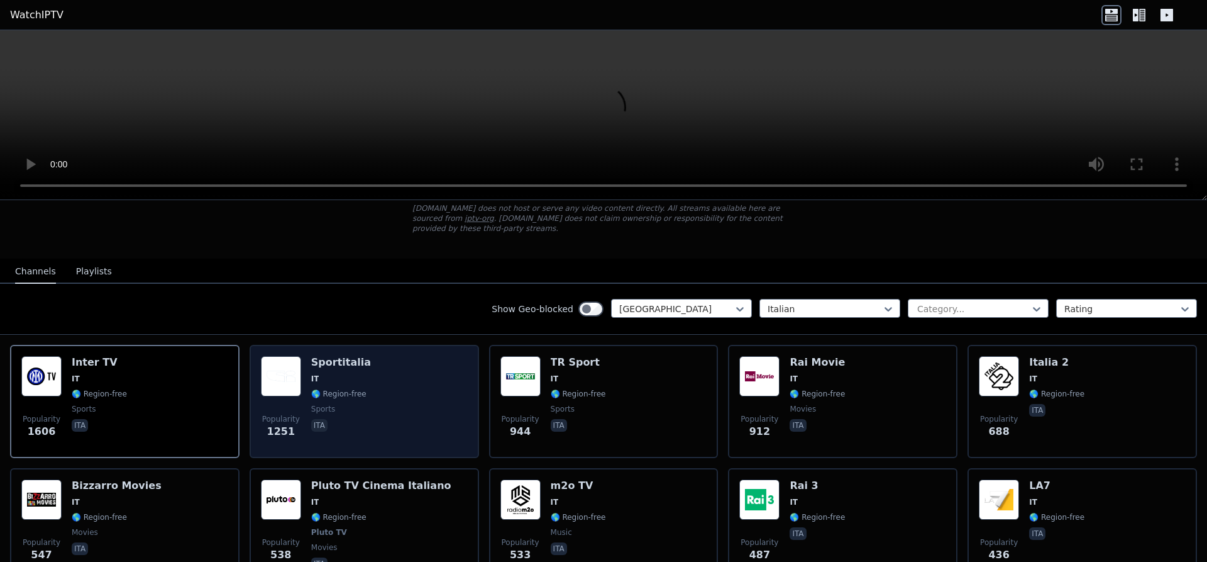
click at [324, 389] on span "🌎 Region-free" at bounding box center [338, 394] width 55 height 10
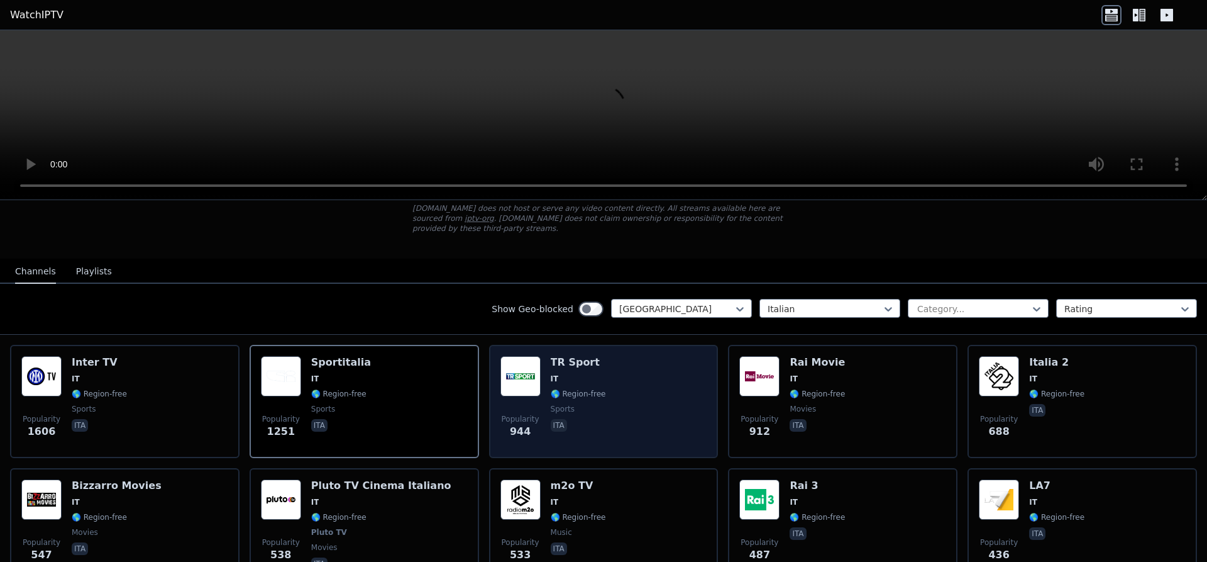
click at [605, 380] on div "Popularity 944 TR Sport IT 🌎 Region-free sports ita" at bounding box center [604, 401] width 207 height 91
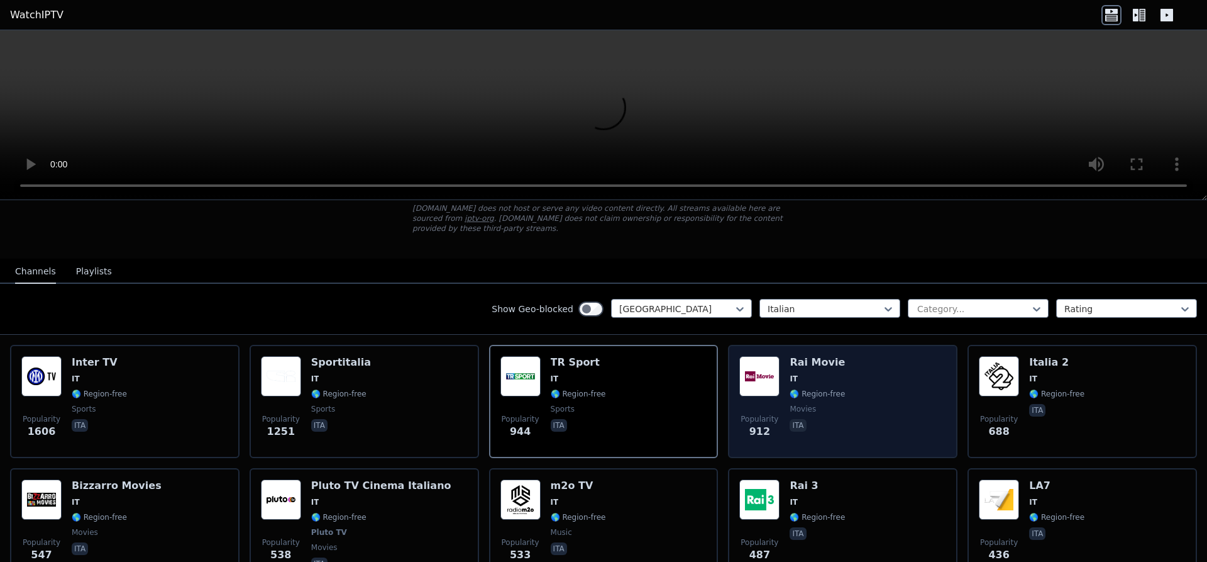
click at [823, 374] on span "IT" at bounding box center [817, 379] width 55 height 10
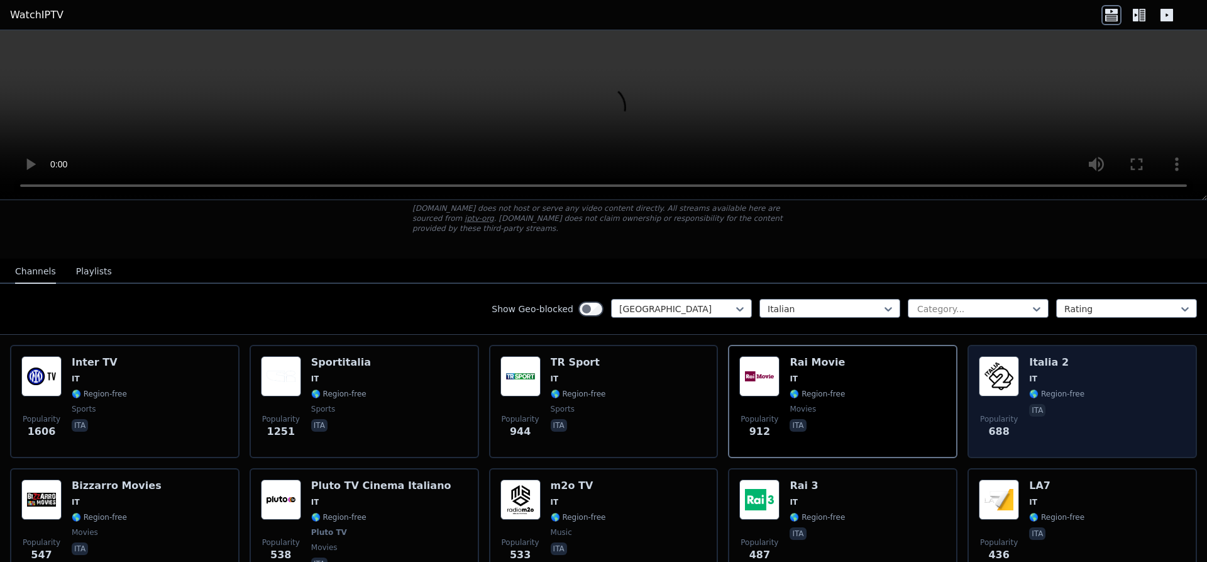
click at [1054, 360] on div "Italia 2 IT 🌎 Region-free ita" at bounding box center [1056, 401] width 55 height 91
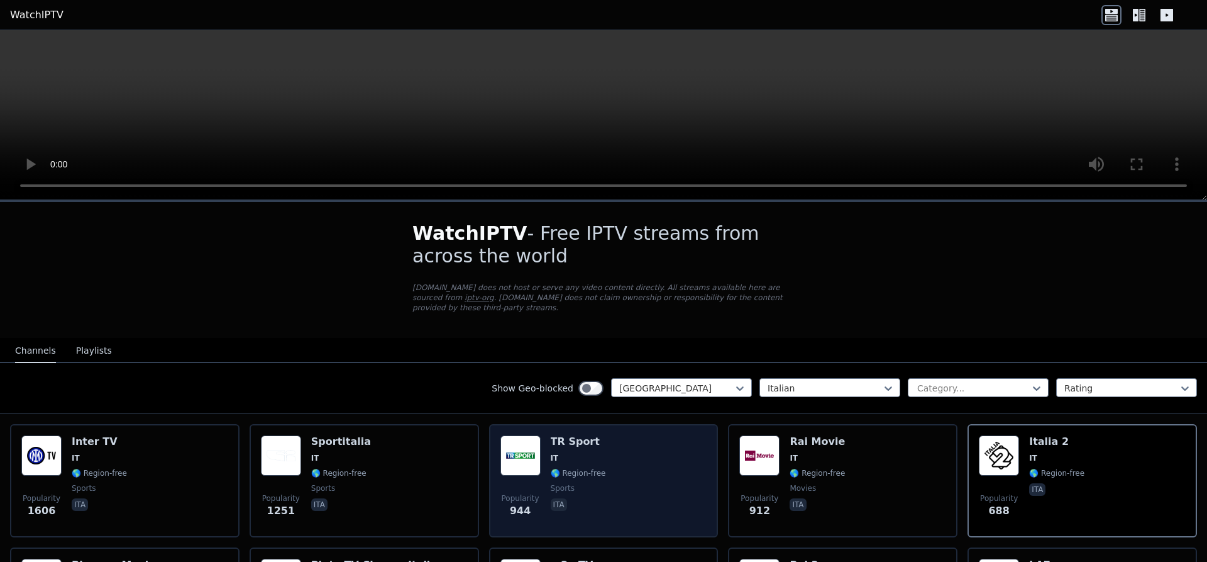
click at [541, 445] on div "Popularity 944 TR Sport IT 🌎 Region-free sports ita" at bounding box center [604, 480] width 207 height 91
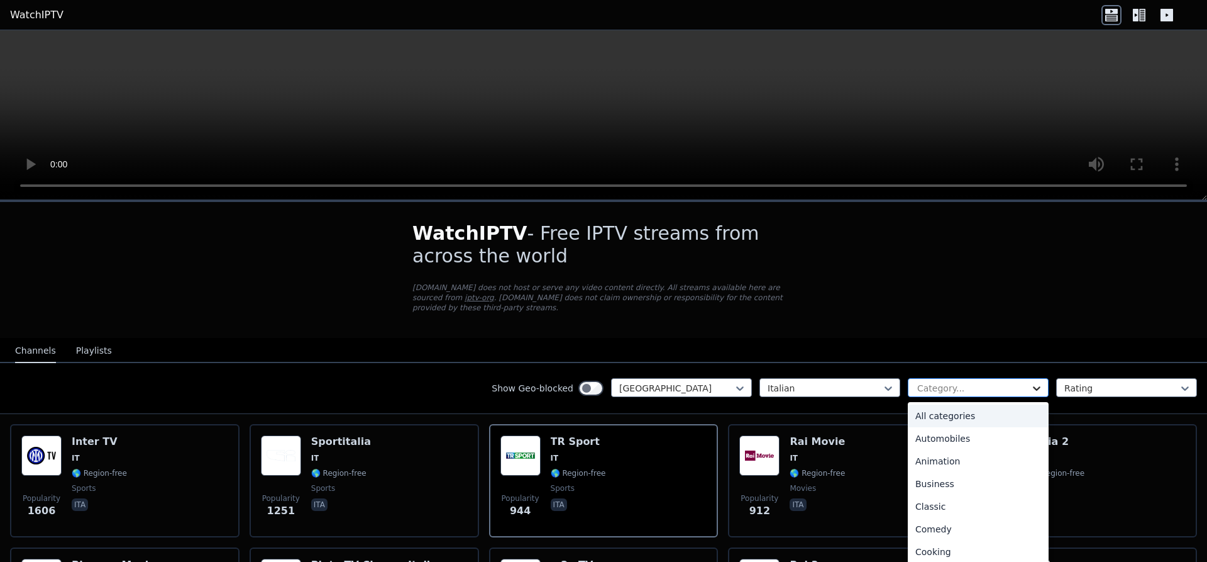
click at [1039, 382] on icon at bounding box center [1037, 388] width 13 height 13
click at [983, 442] on div "General" at bounding box center [978, 449] width 141 height 23
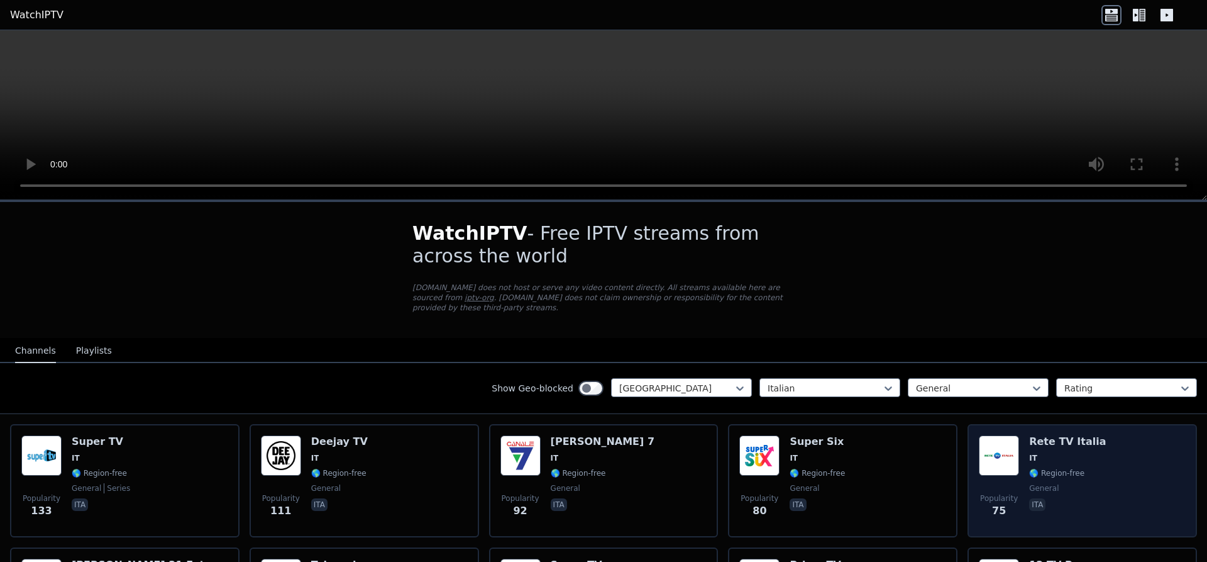
click at [1023, 457] on div "Popularity 75 Rete TV Italia IT 🌎 Region-free general ita" at bounding box center [1082, 480] width 207 height 91
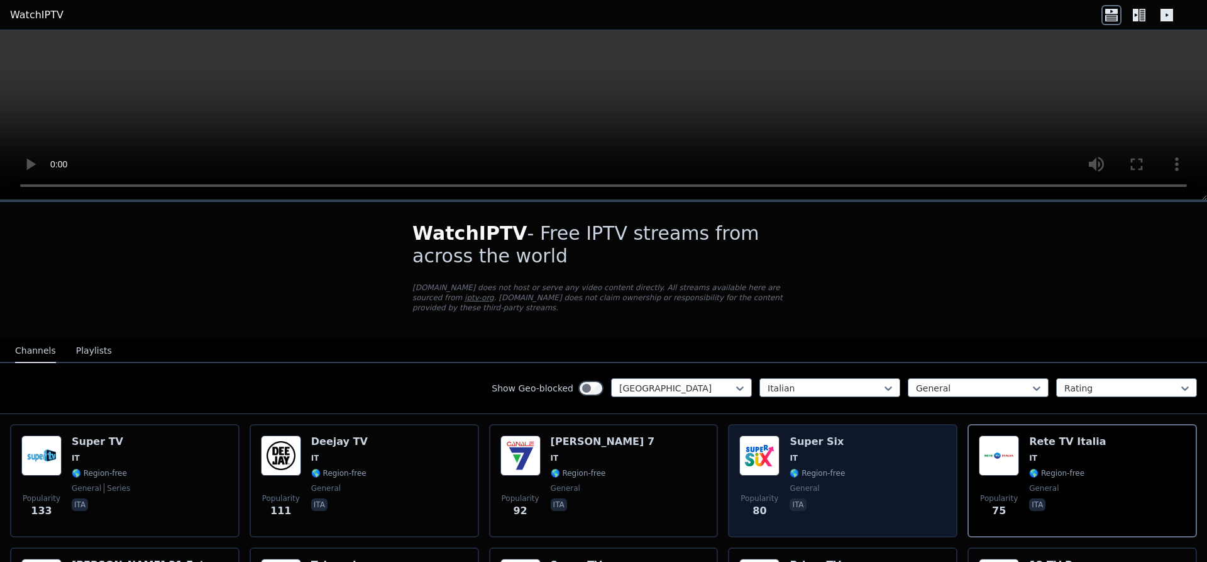
click at [794, 457] on div "Super Six IT 🌎 Region-free general ita" at bounding box center [817, 480] width 55 height 91
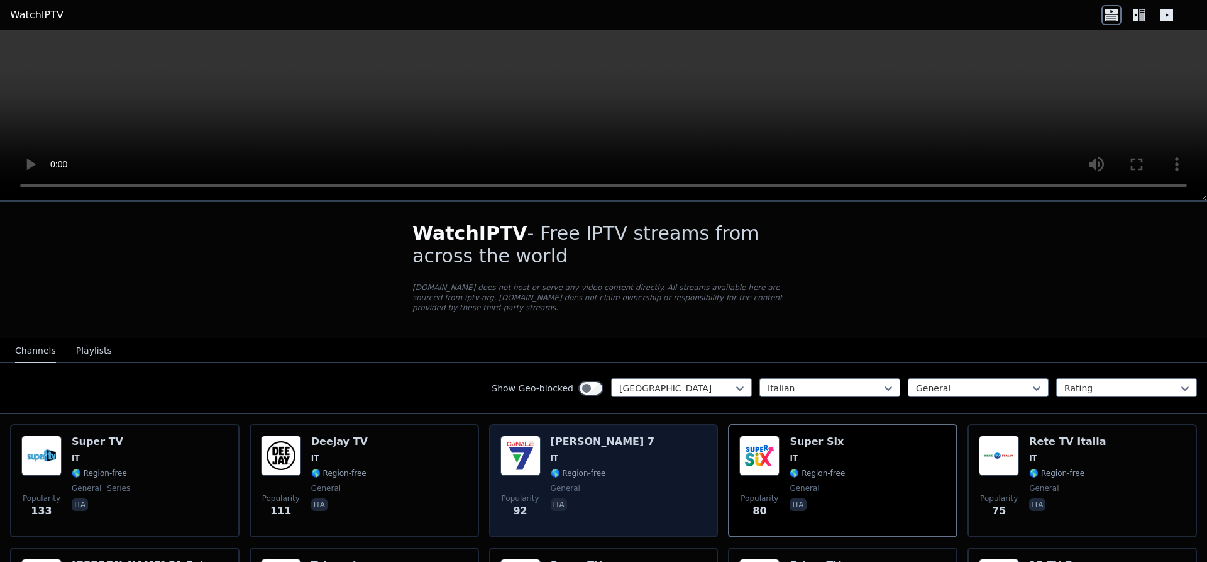
click at [644, 456] on div "Popularity 92 [PERSON_NAME] 7 IT 🌎 Region-free general ita" at bounding box center [604, 480] width 207 height 91
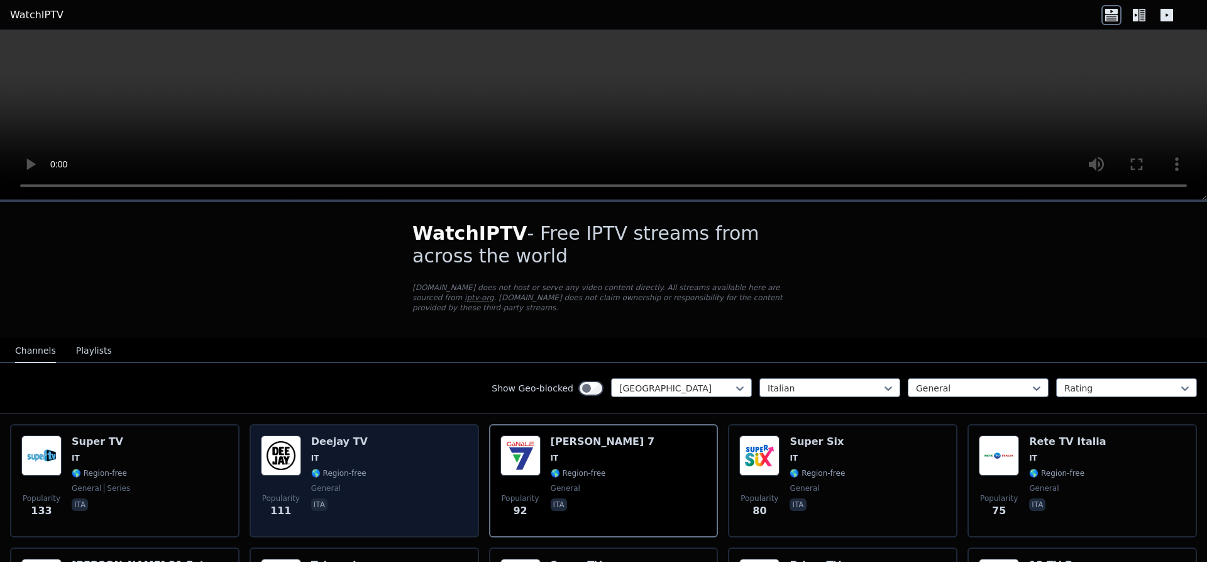
click at [304, 470] on div "Popularity 111 Deejay TV IT 🌎 Region-free general ita" at bounding box center [364, 480] width 207 height 91
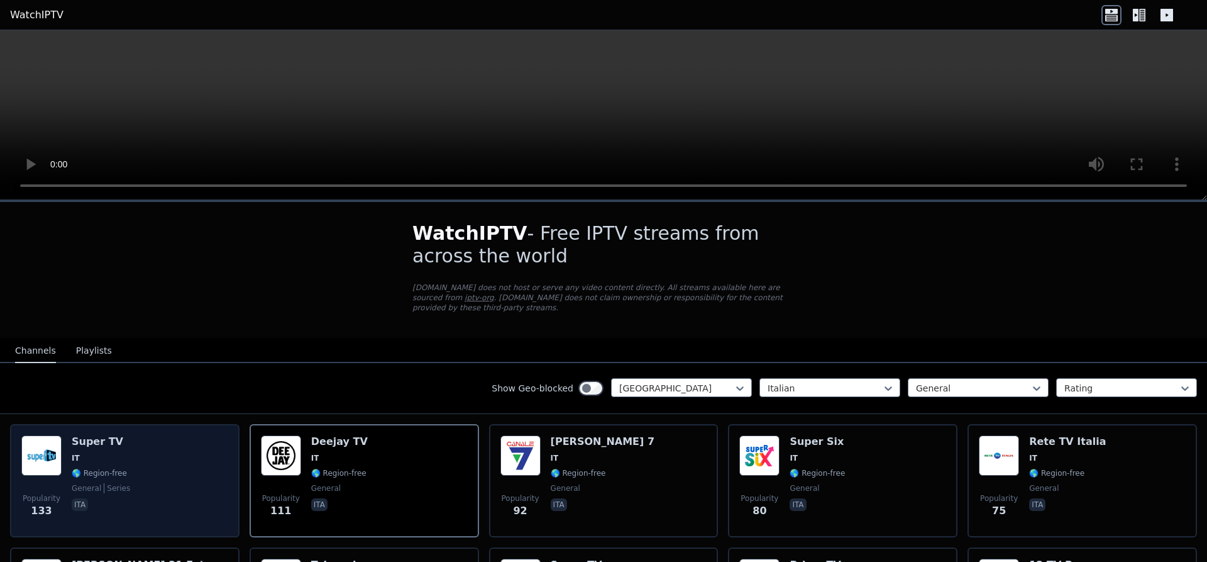
click at [190, 463] on div "Popularity 133 Super TV IT 🌎 Region-free general series ita" at bounding box center [124, 480] width 207 height 91
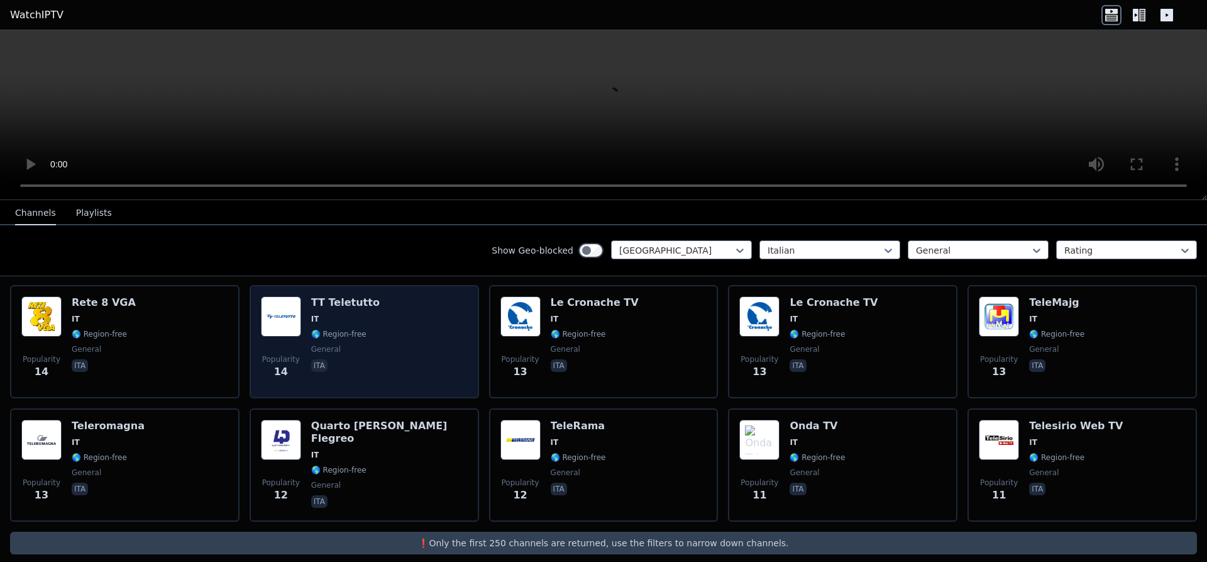
scroll to position [881, 0]
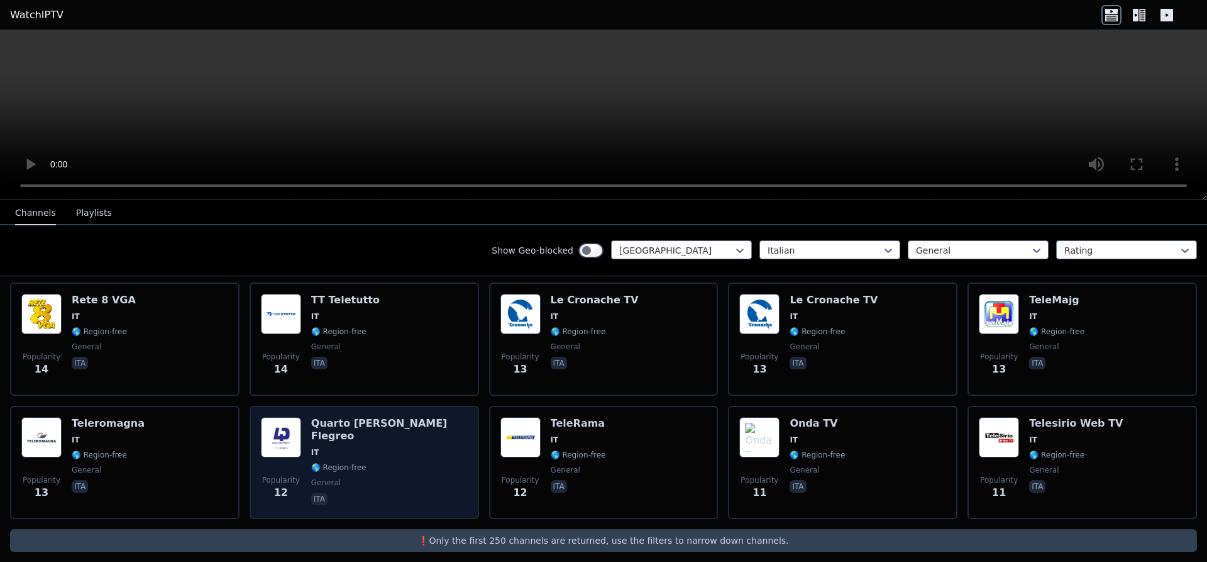
click at [414, 454] on div "Popularity 12 Quarto [PERSON_NAME] Flegreo IT 🌎 Region-free general ita" at bounding box center [364, 462] width 207 height 91
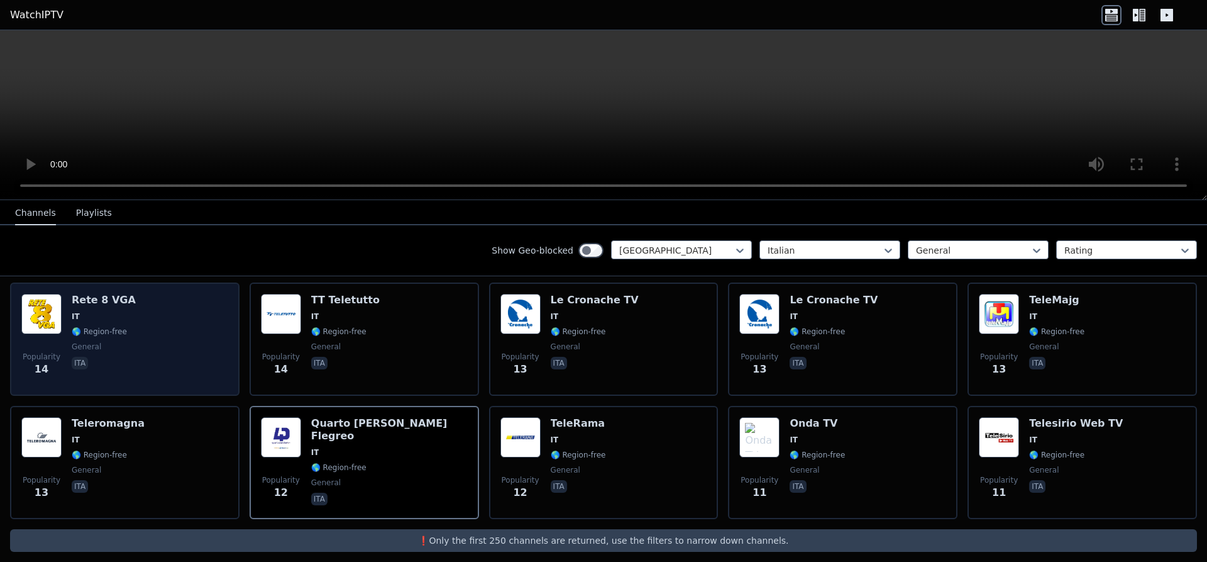
click at [180, 352] on div "Popularity 14 Rete 8 VGA IT 🌎 Region-free general ita" at bounding box center [124, 339] width 207 height 91
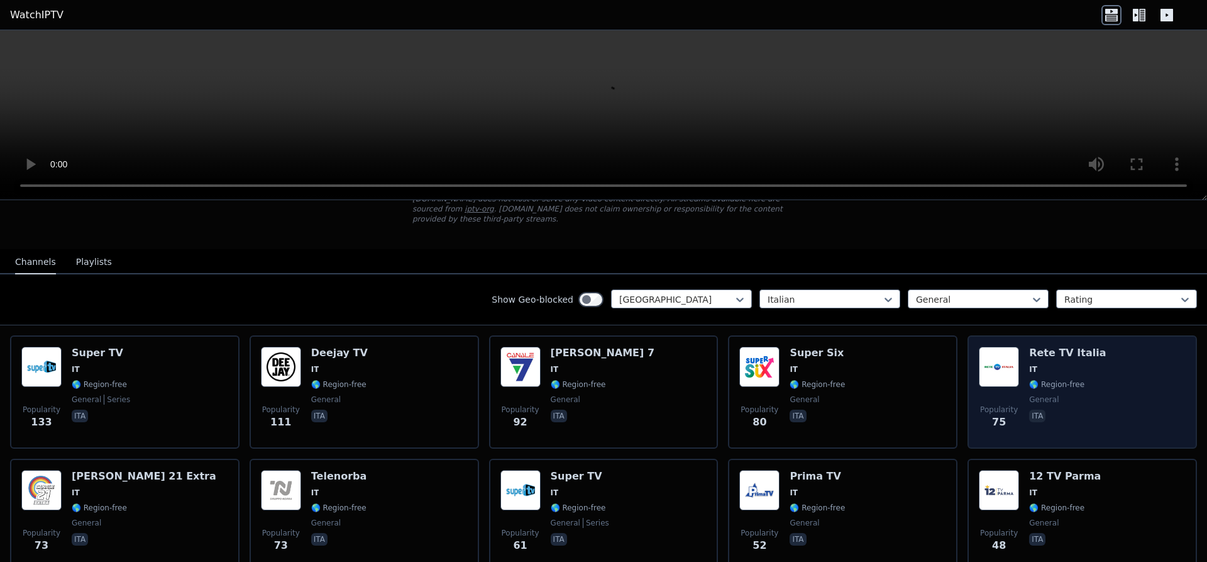
scroll to position [0, 0]
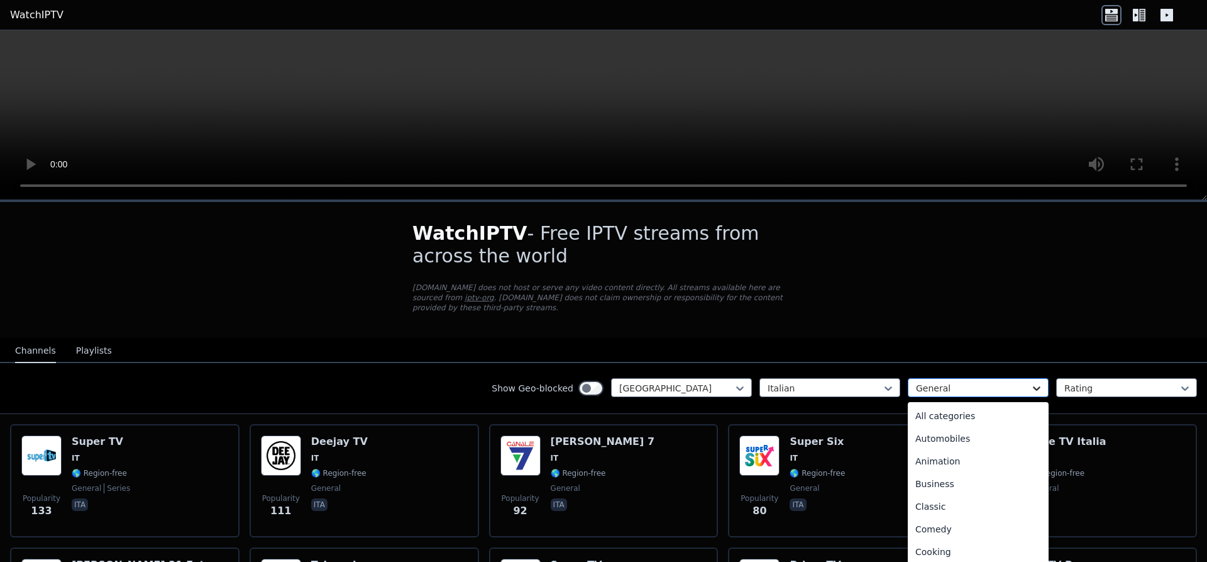
click at [1035, 382] on icon at bounding box center [1037, 388] width 13 height 13
click at [992, 470] on div "Movies" at bounding box center [978, 481] width 141 height 23
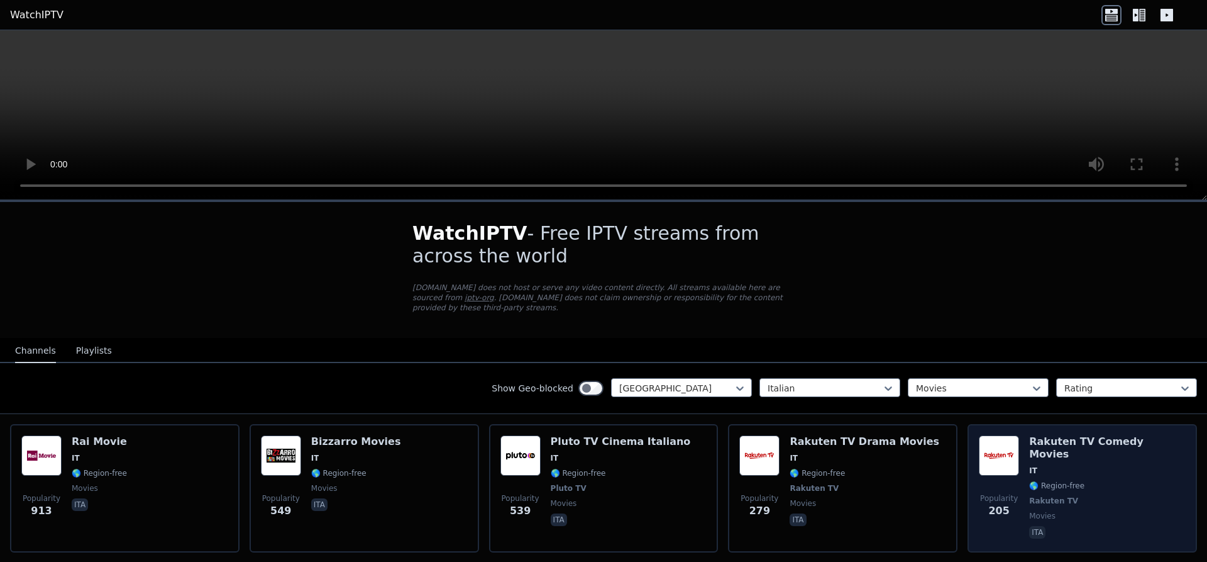
click at [997, 458] on img at bounding box center [999, 455] width 40 height 40
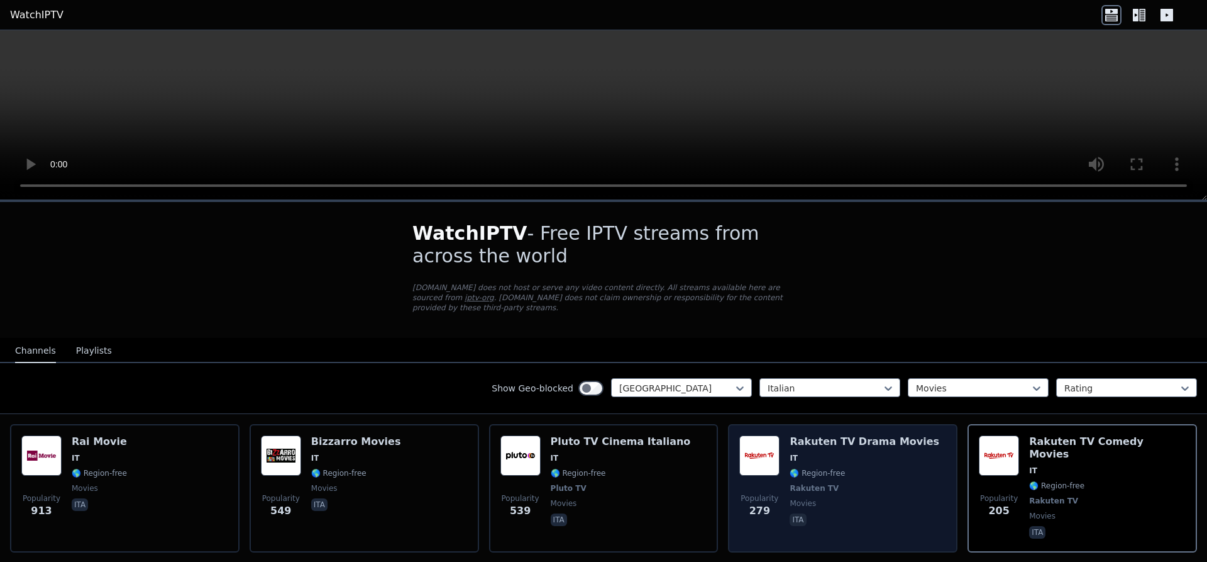
click at [821, 468] on span "🌎 Region-free" at bounding box center [817, 473] width 55 height 10
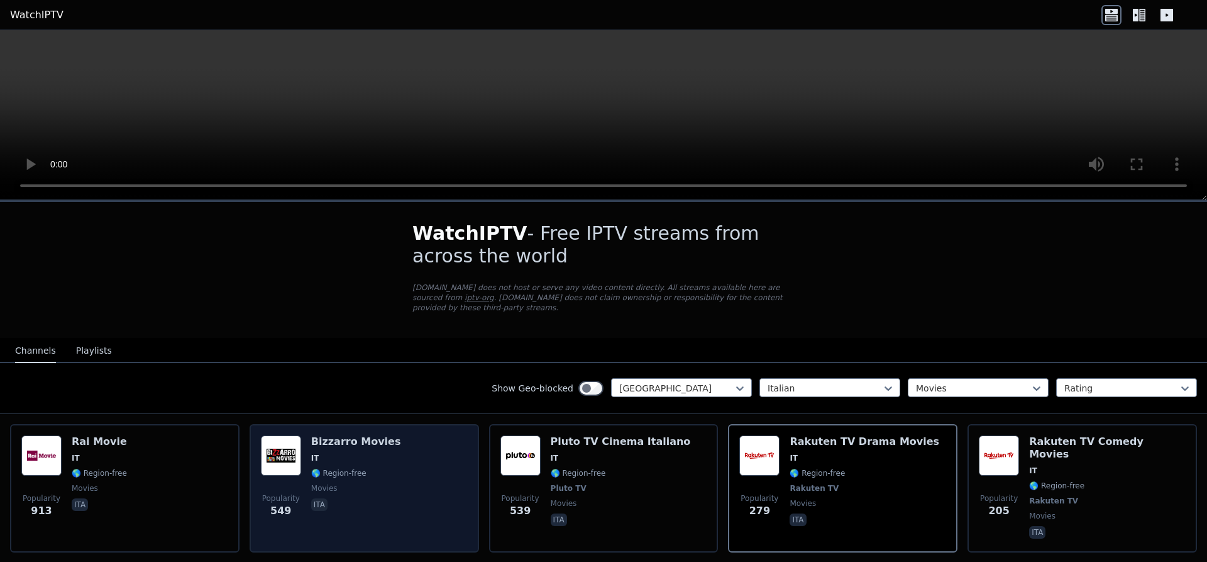
click at [393, 446] on div "Popularity 549 [PERSON_NAME] Movies IT 🌎 Region-free movies ita" at bounding box center [364, 488] width 207 height 106
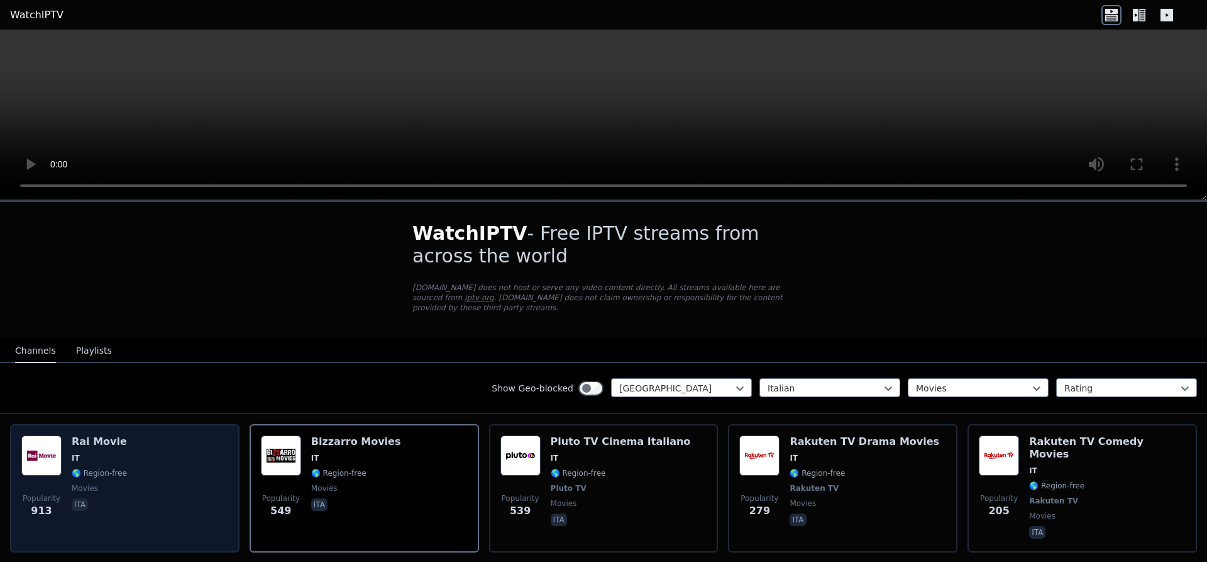
click at [82, 453] on span "IT" at bounding box center [99, 458] width 55 height 10
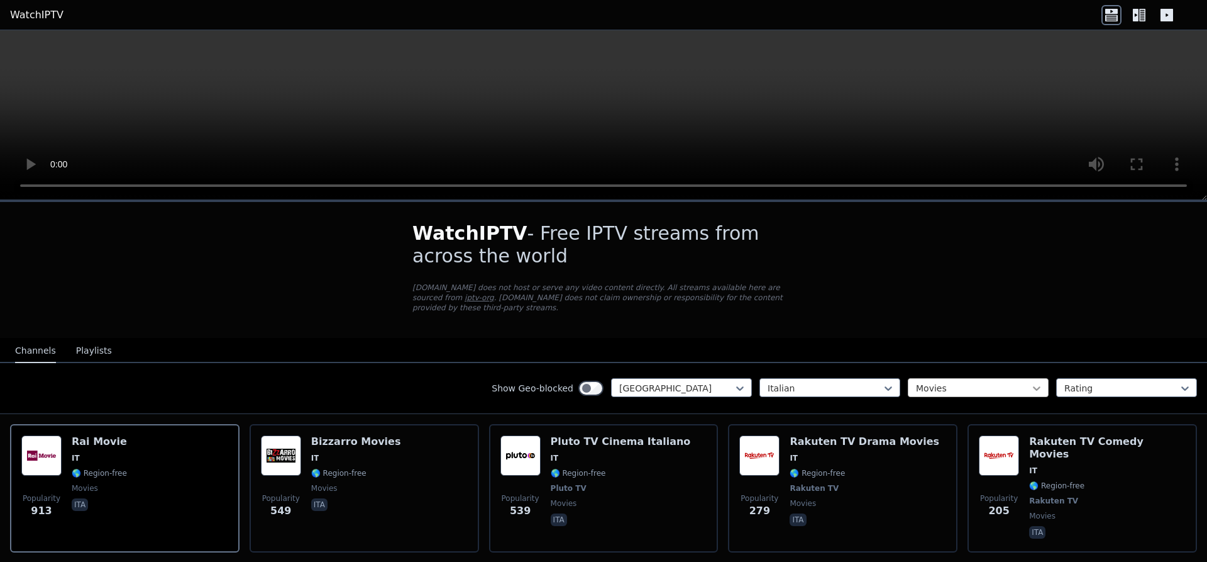
click at [1032, 382] on icon at bounding box center [1037, 388] width 13 height 13
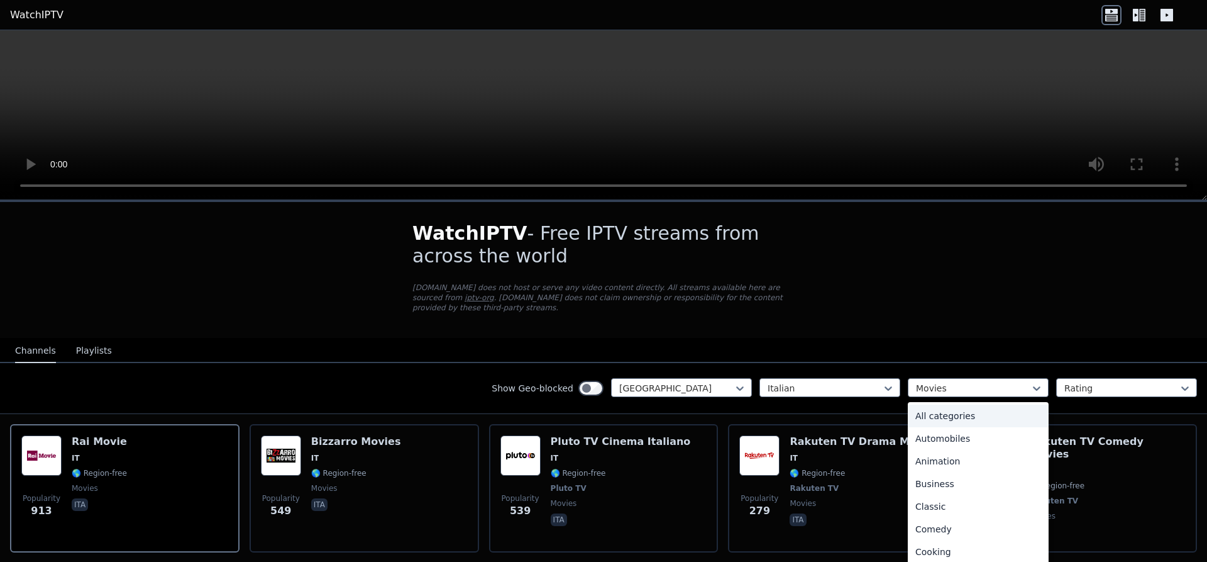
click at [952, 404] on div "All categories" at bounding box center [978, 415] width 141 height 23
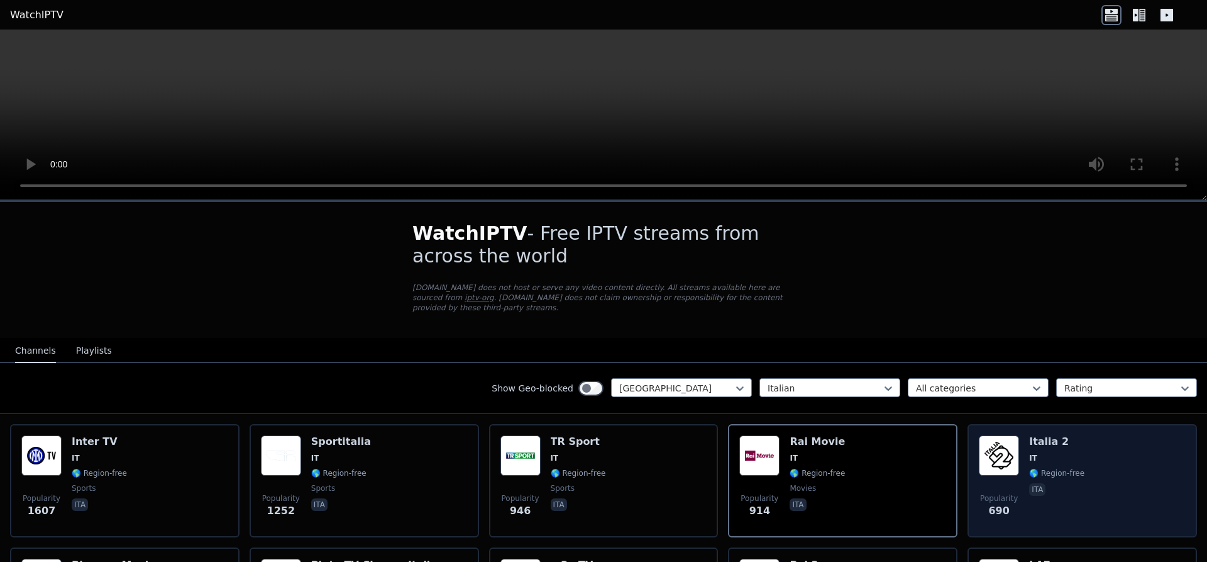
click at [1015, 451] on img at bounding box center [999, 455] width 40 height 40
